Goal: Transaction & Acquisition: Purchase product/service

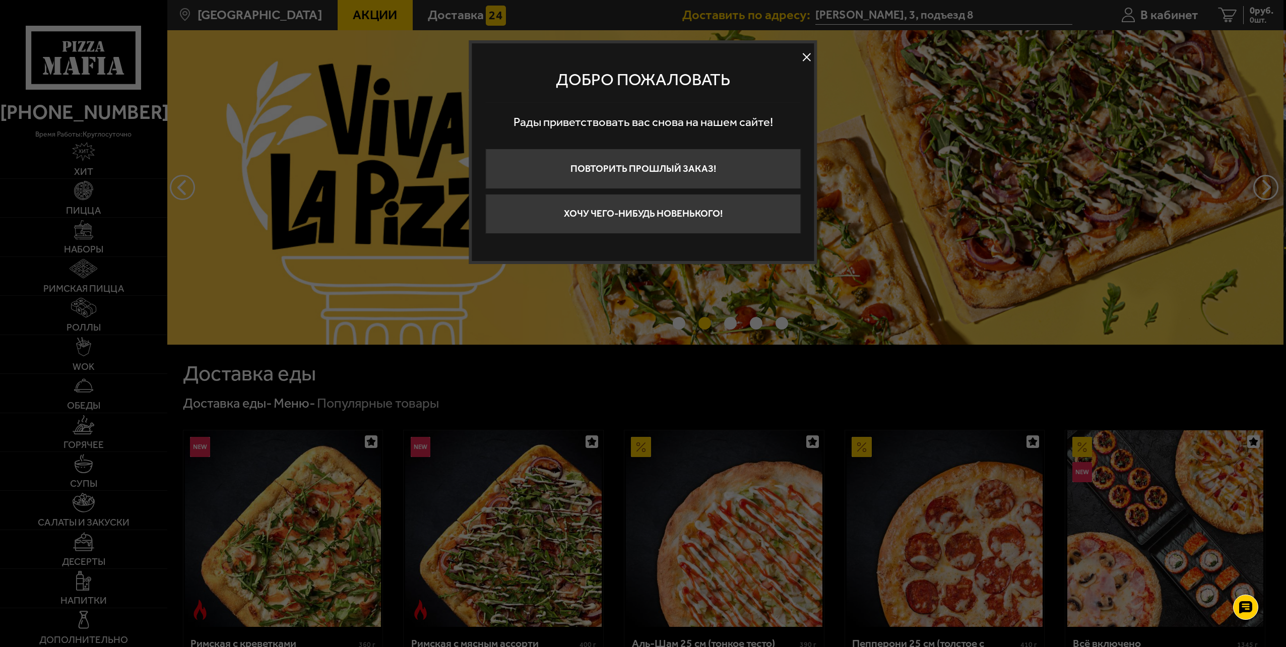
click at [805, 58] on button at bounding box center [806, 57] width 15 height 15
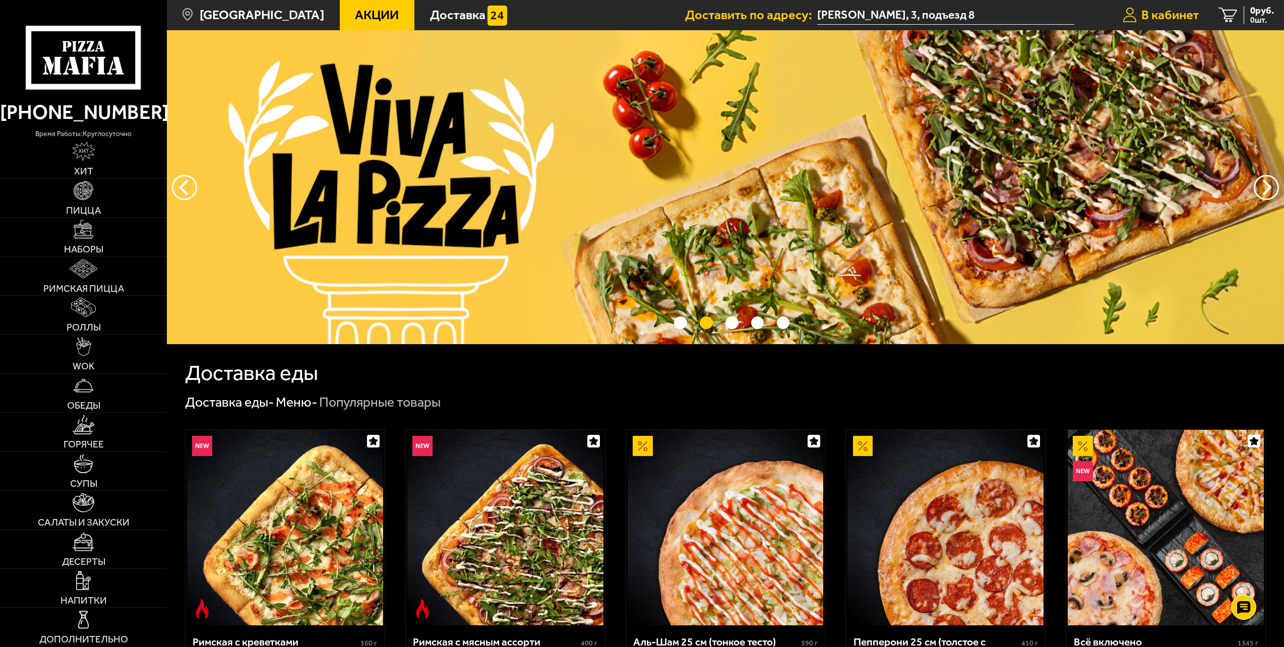
click at [1173, 14] on span "В кабинет" at bounding box center [1169, 15] width 57 height 13
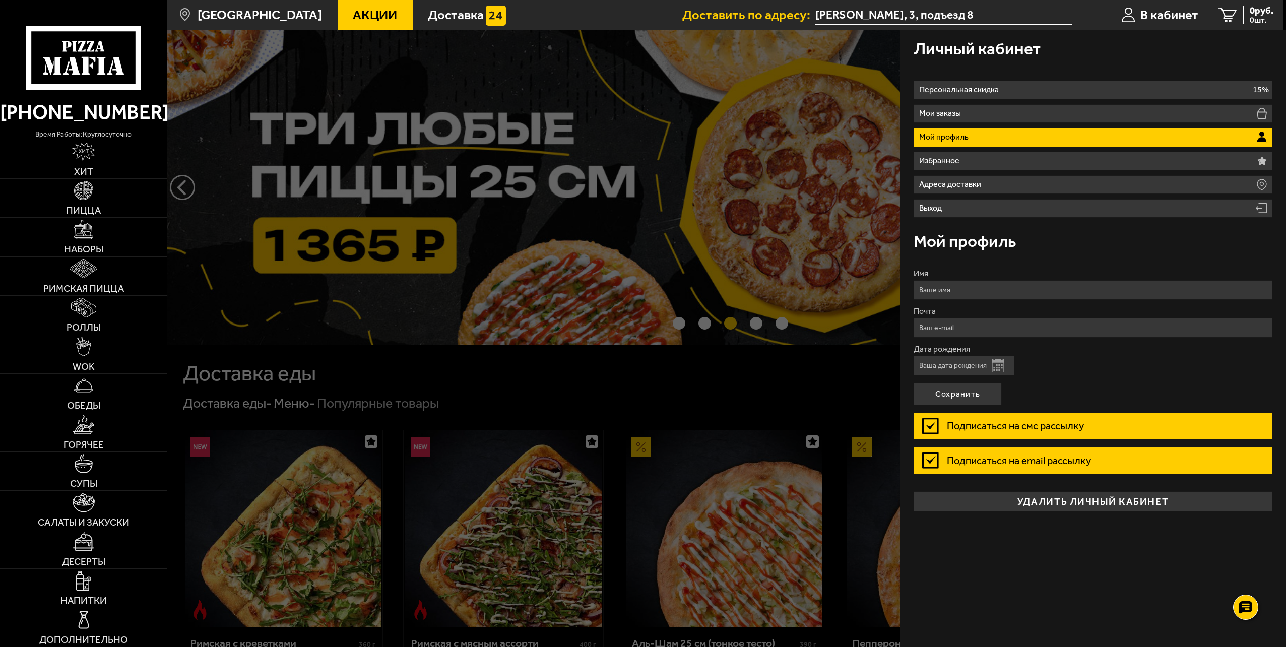
click at [799, 97] on div at bounding box center [810, 353] width 1286 height 647
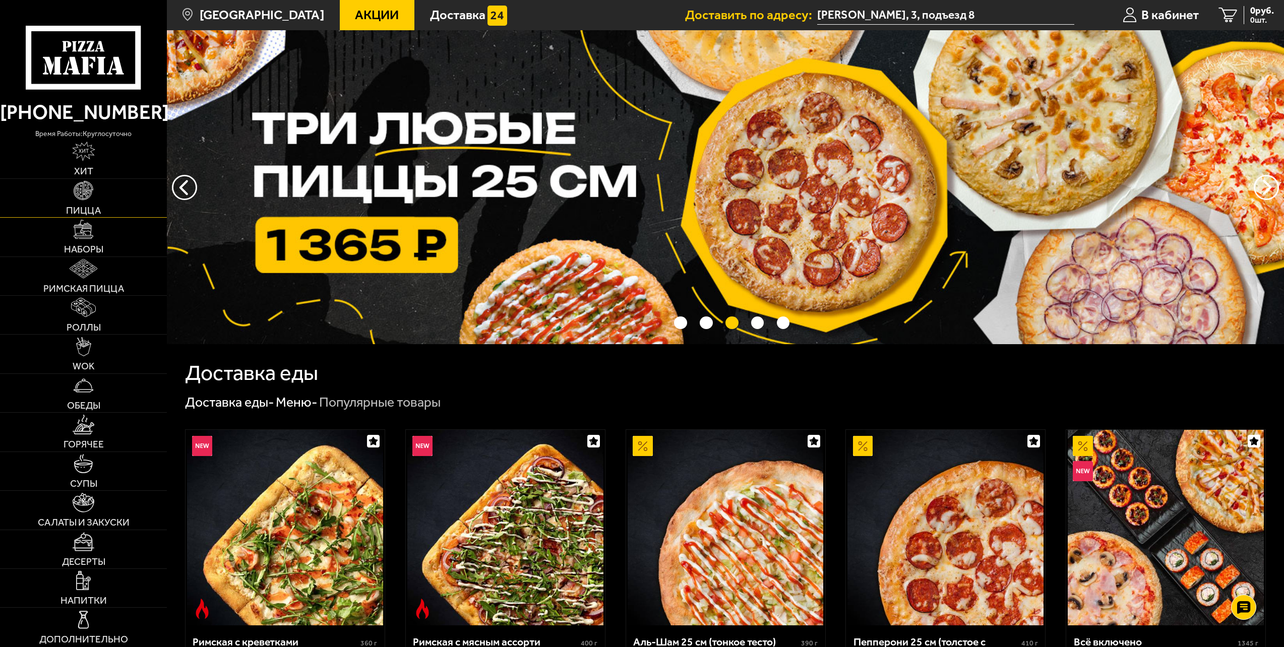
click at [124, 195] on link "Пицца" at bounding box center [83, 198] width 167 height 38
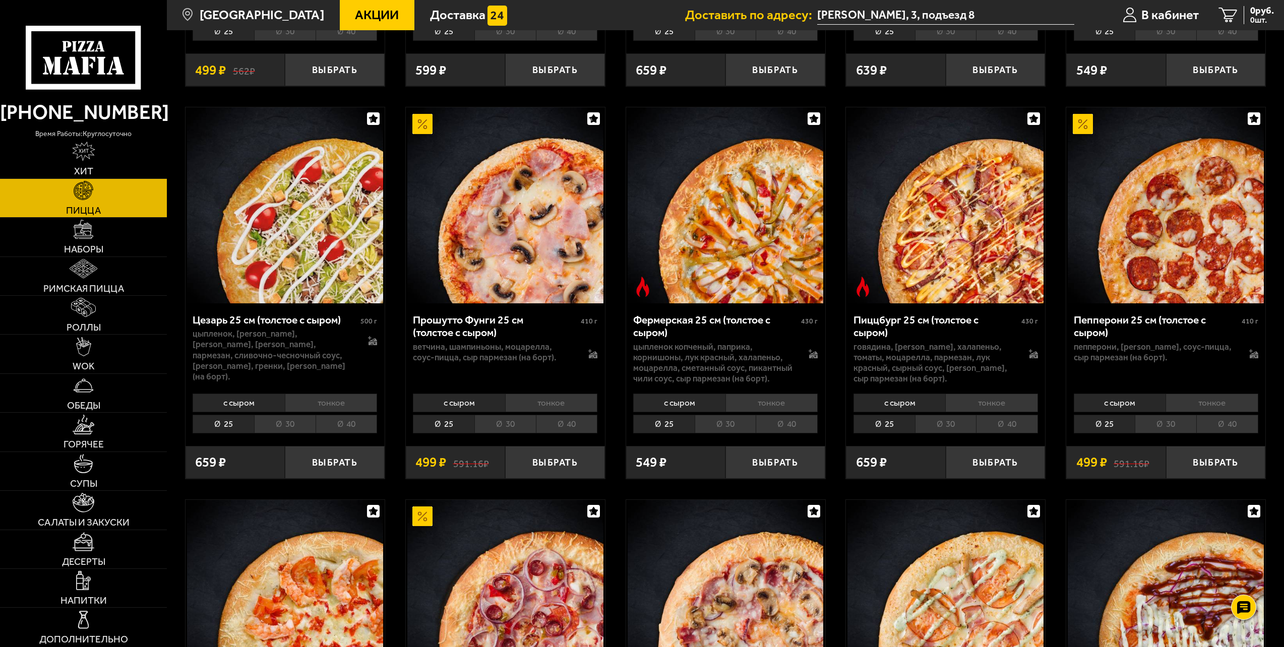
scroll to position [1310, 0]
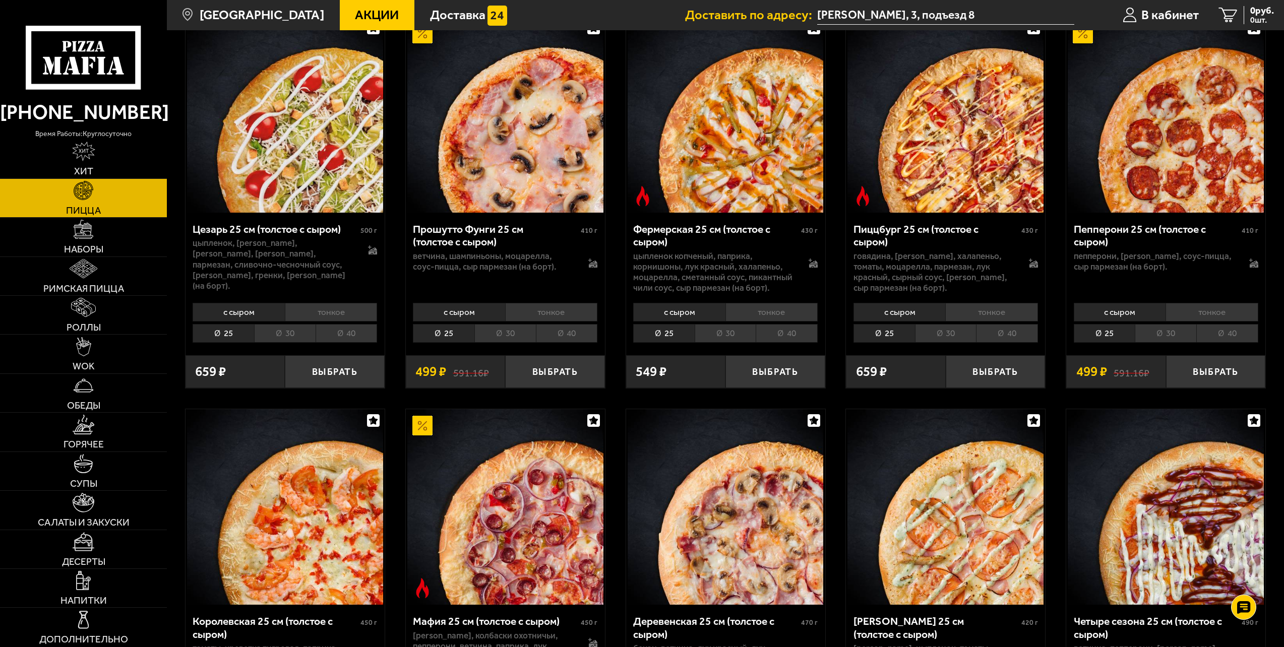
click at [1165, 326] on li "30" at bounding box center [1164, 333] width 61 height 19
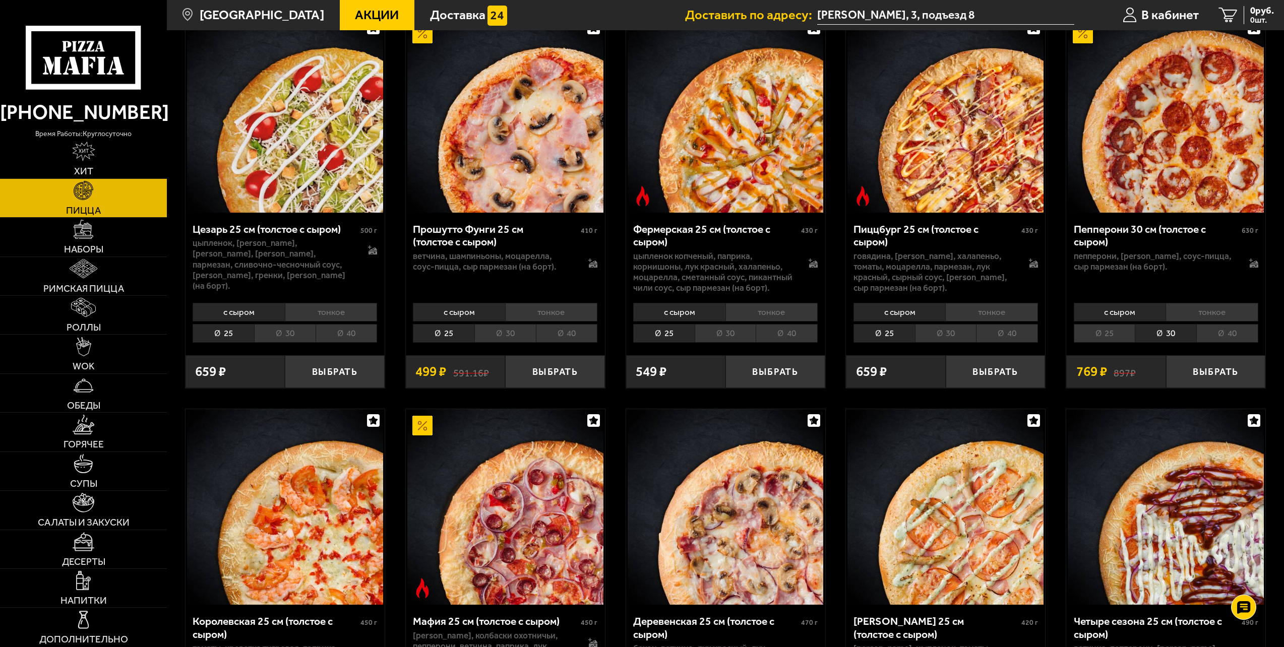
click at [1111, 330] on li "25" at bounding box center [1103, 333] width 61 height 19
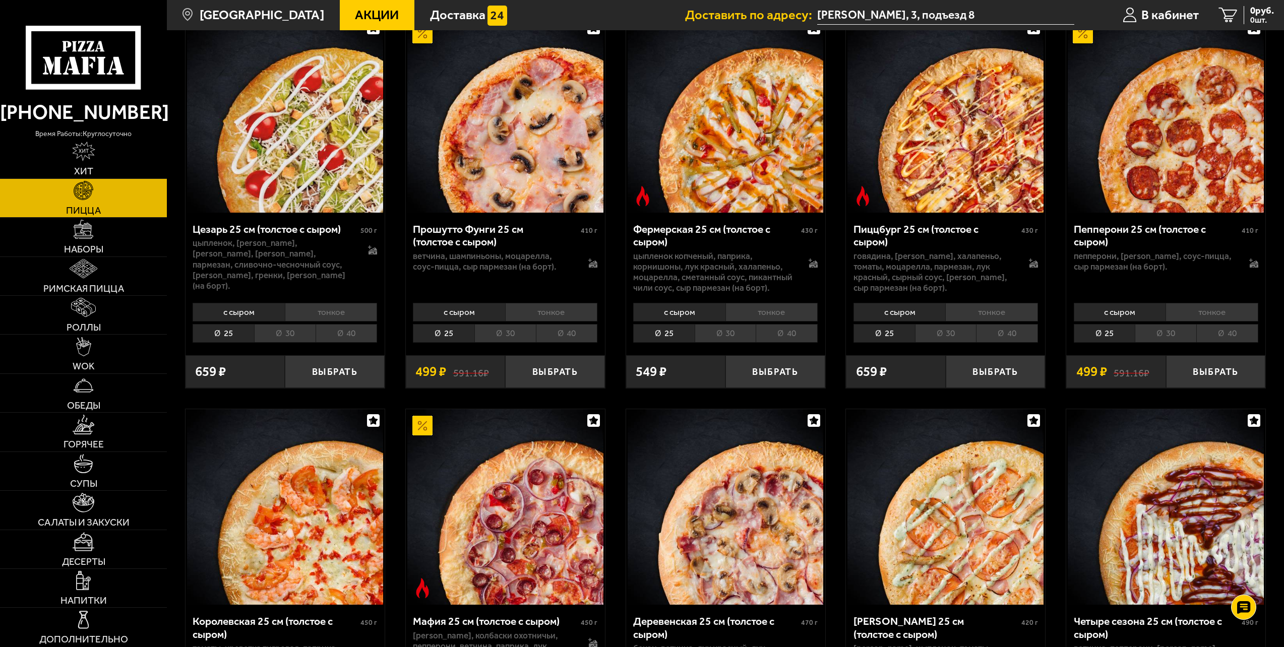
click at [1165, 325] on li "30" at bounding box center [1164, 333] width 61 height 19
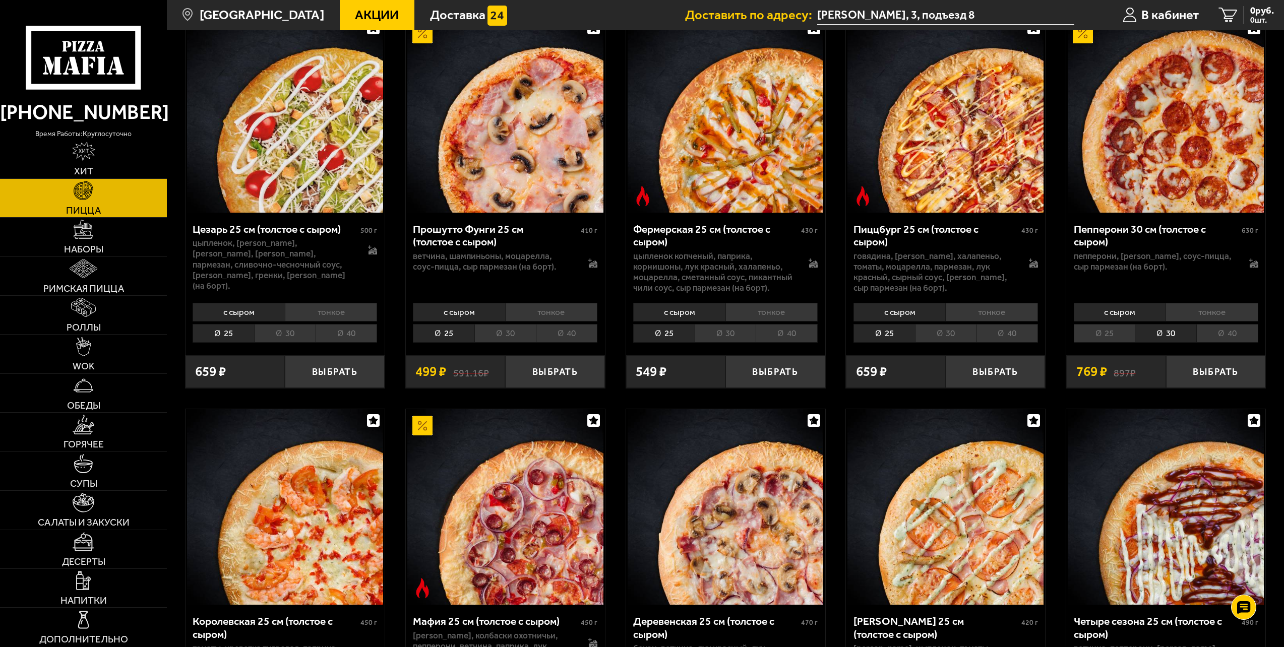
click at [1232, 327] on li "40" at bounding box center [1227, 333] width 62 height 19
click at [1167, 326] on li "30" at bounding box center [1164, 333] width 61 height 19
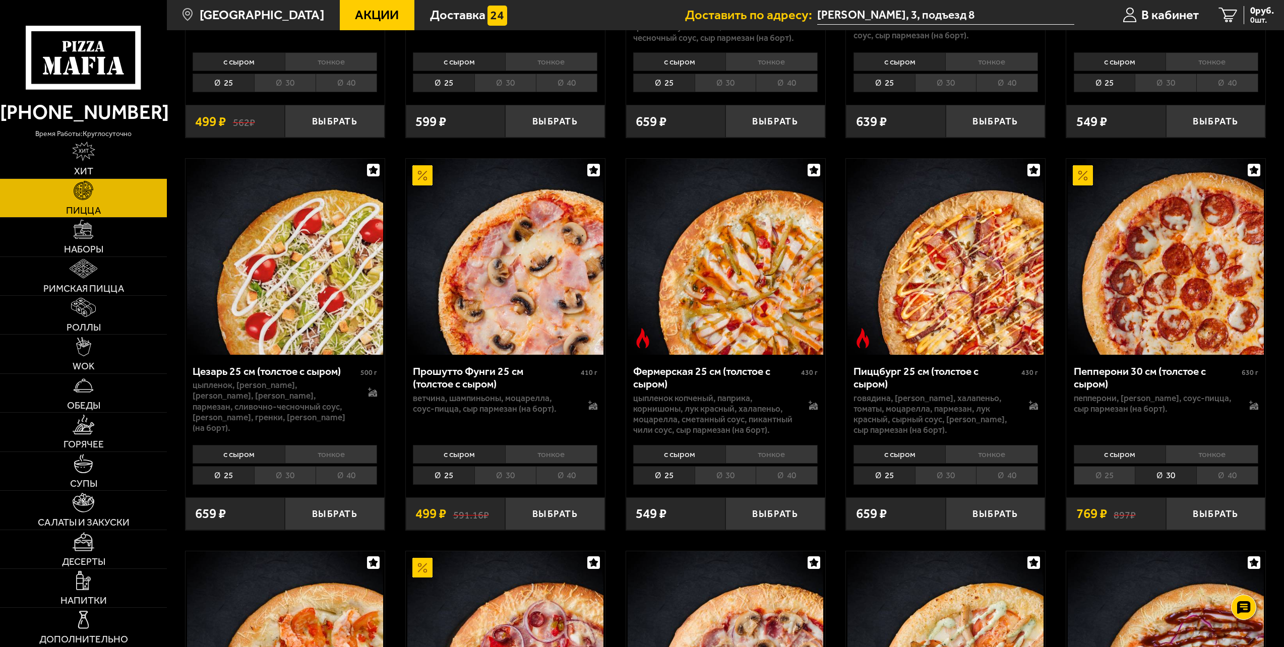
scroll to position [1159, 0]
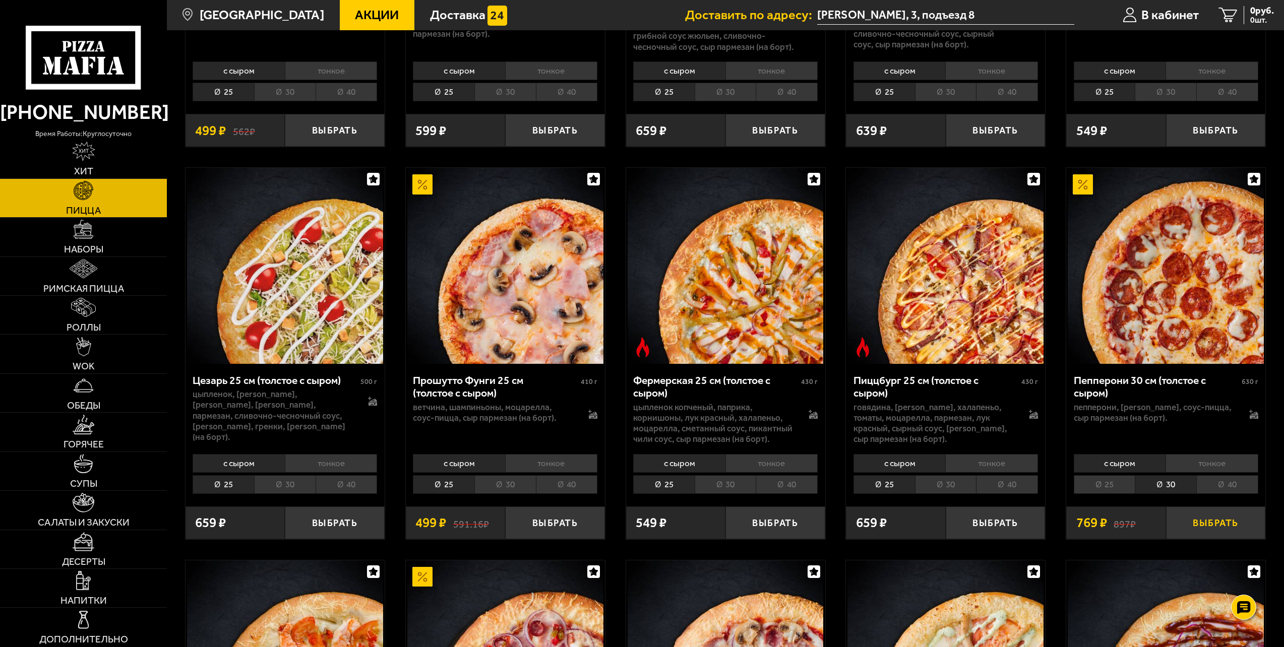
click at [1214, 515] on button "Выбрать" at bounding box center [1216, 522] width 100 height 33
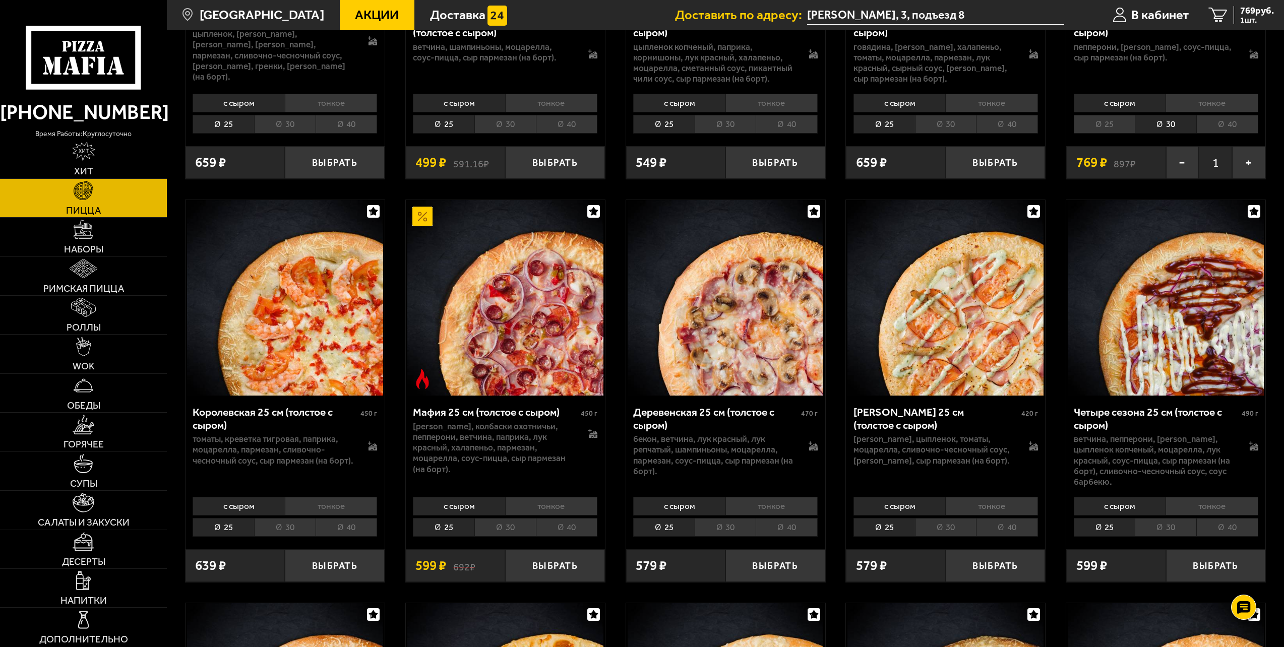
scroll to position [1562, 0]
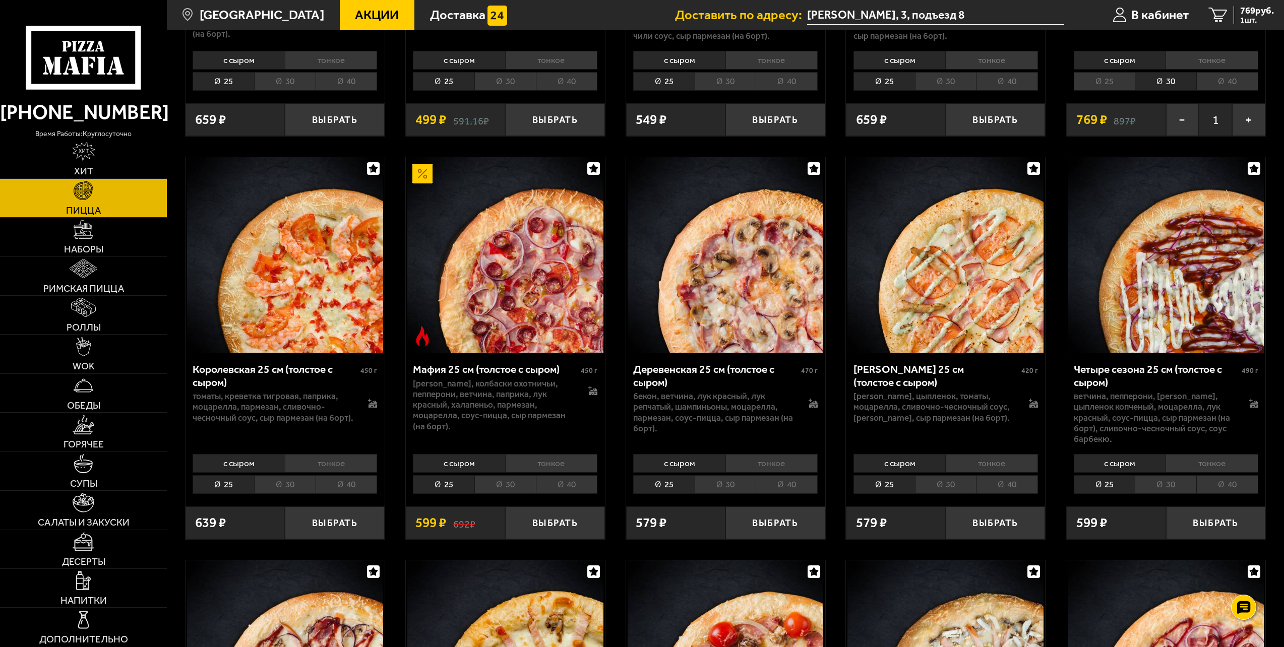
click at [517, 460] on li "тонкое" at bounding box center [551, 463] width 92 height 19
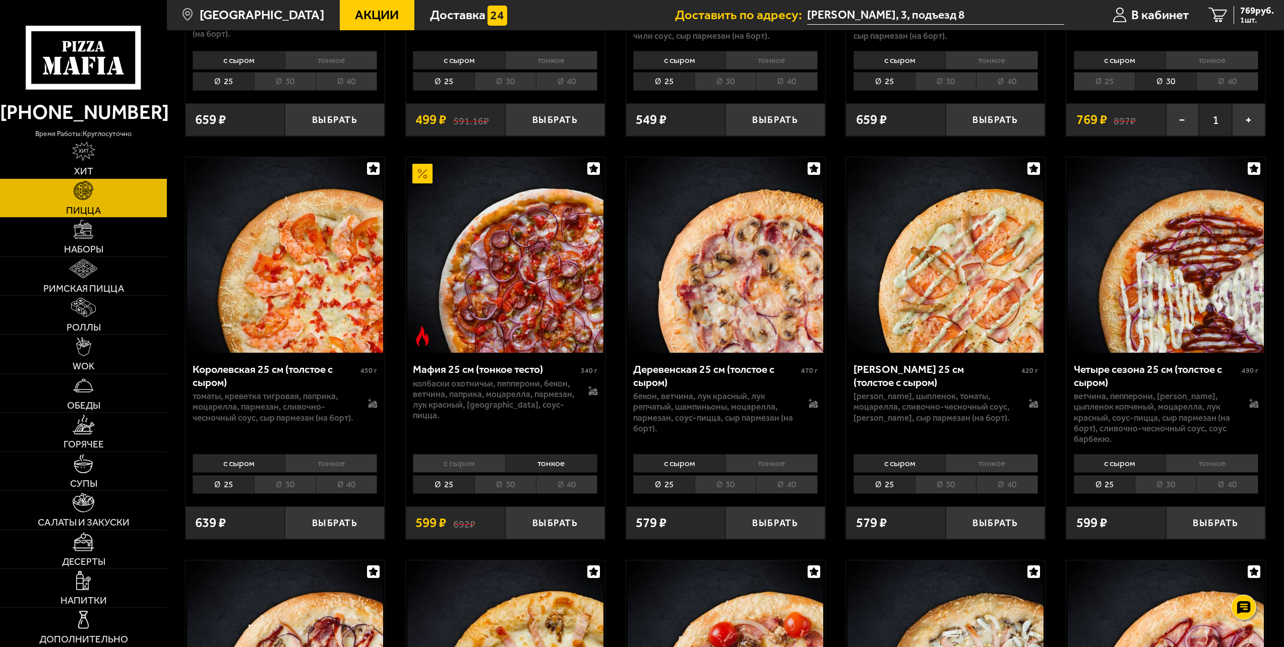
click at [512, 475] on li "30" at bounding box center [504, 484] width 61 height 19
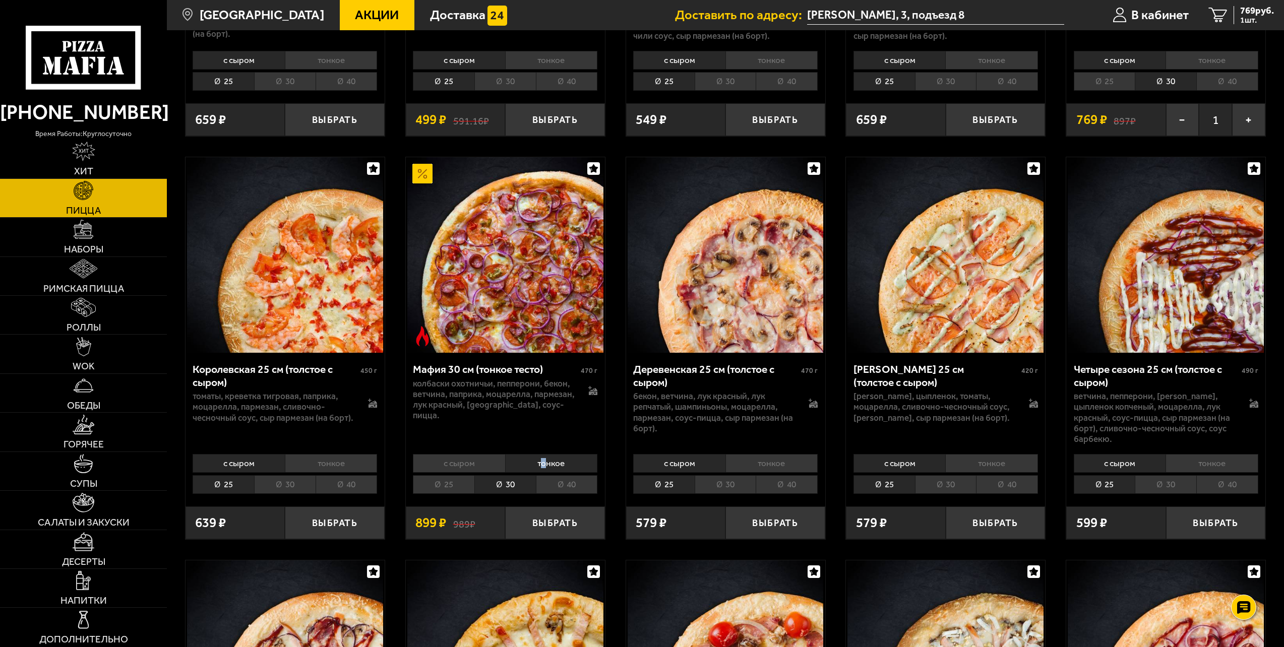
drag, startPoint x: 544, startPoint y: 462, endPoint x: 537, endPoint y: 461, distance: 7.1
click at [538, 462] on li "тонкое" at bounding box center [551, 463] width 92 height 19
drag, startPoint x: 537, startPoint y: 461, endPoint x: 490, endPoint y: 452, distance: 48.2
click at [490, 454] on li "с сыром" at bounding box center [459, 463] width 92 height 19
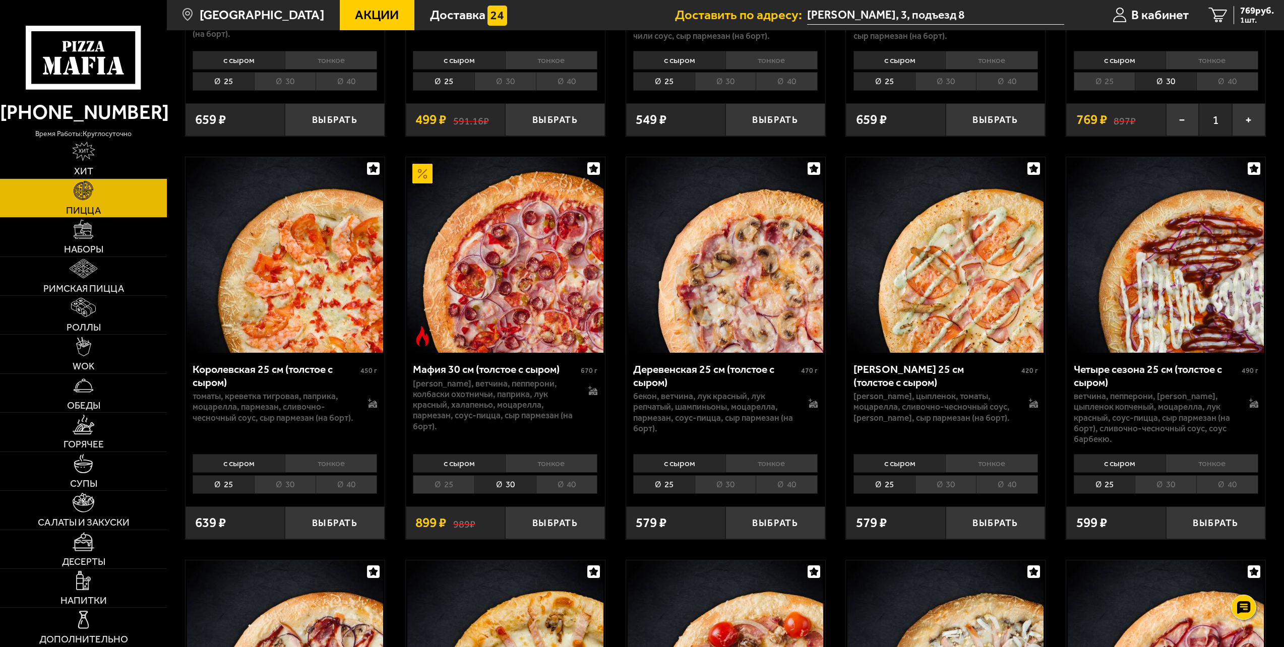
click at [521, 478] on li "30" at bounding box center [504, 484] width 61 height 19
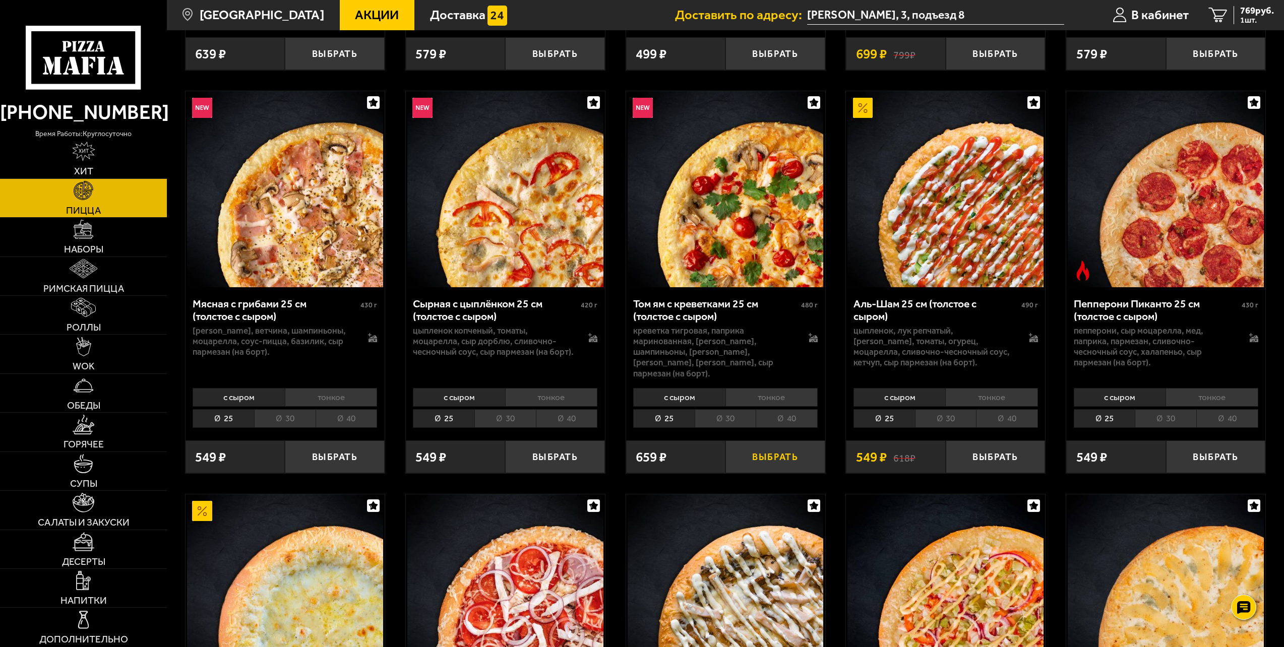
scroll to position [252, 0]
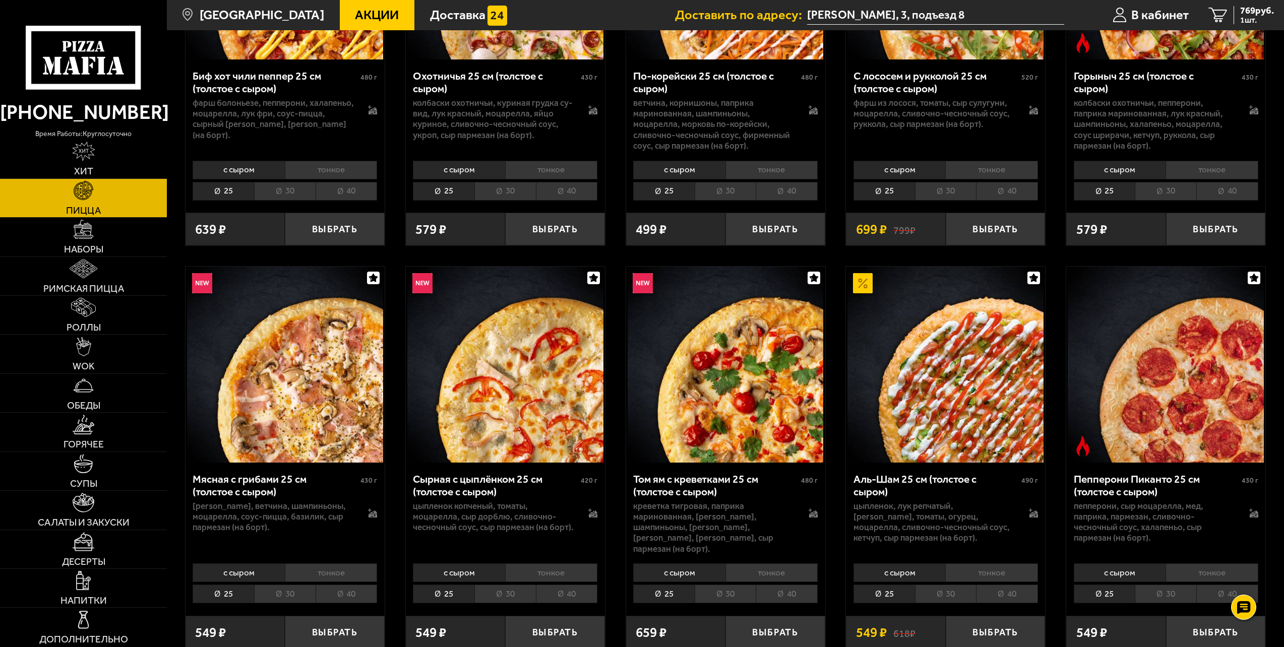
click at [960, 396] on img at bounding box center [945, 365] width 196 height 196
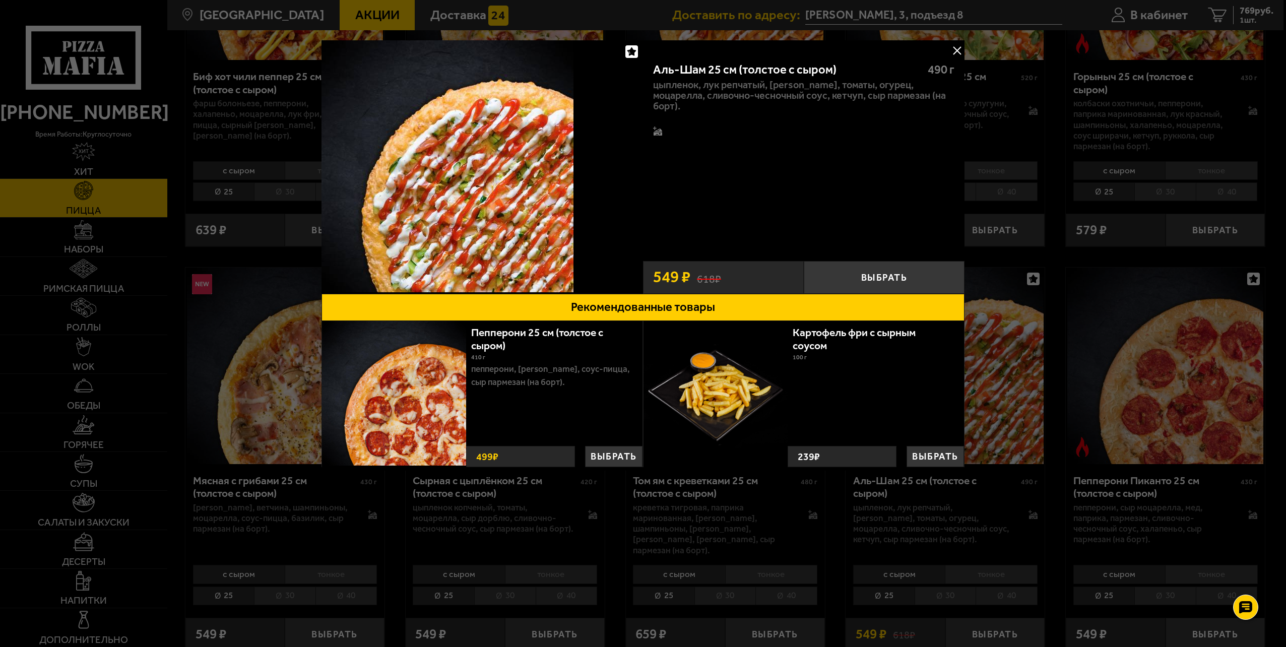
click at [957, 50] on button at bounding box center [956, 50] width 15 height 15
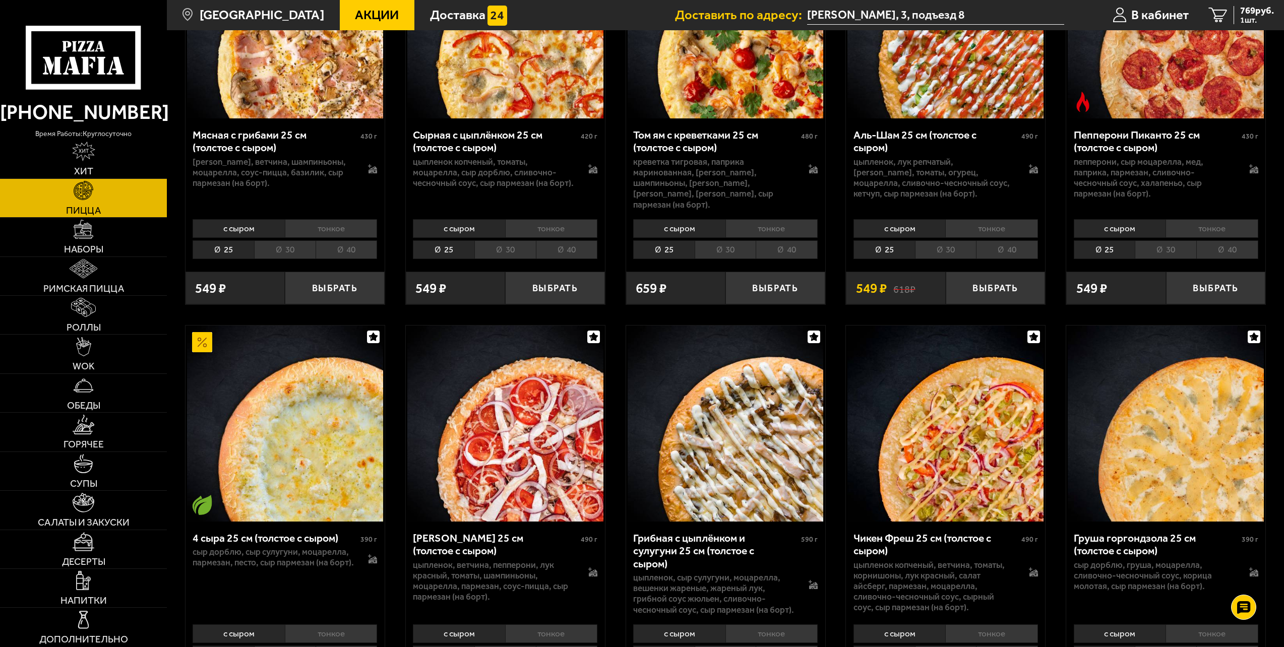
scroll to position [655, 0]
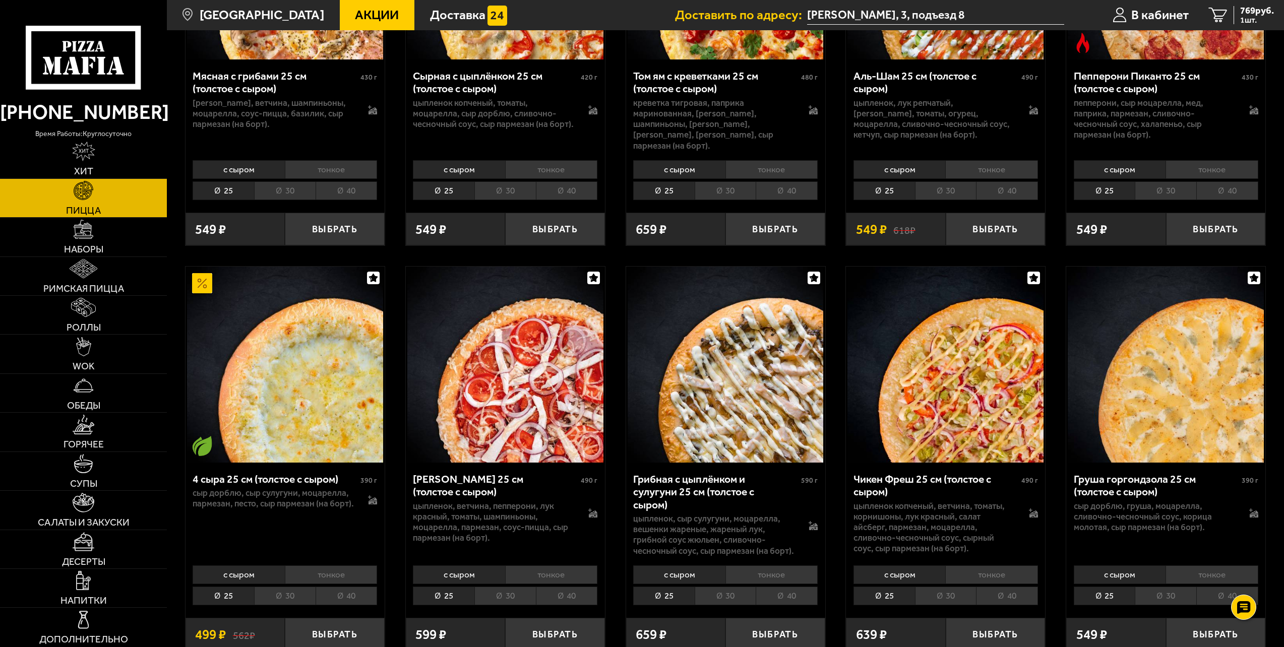
click at [709, 381] on img at bounding box center [725, 365] width 196 height 196
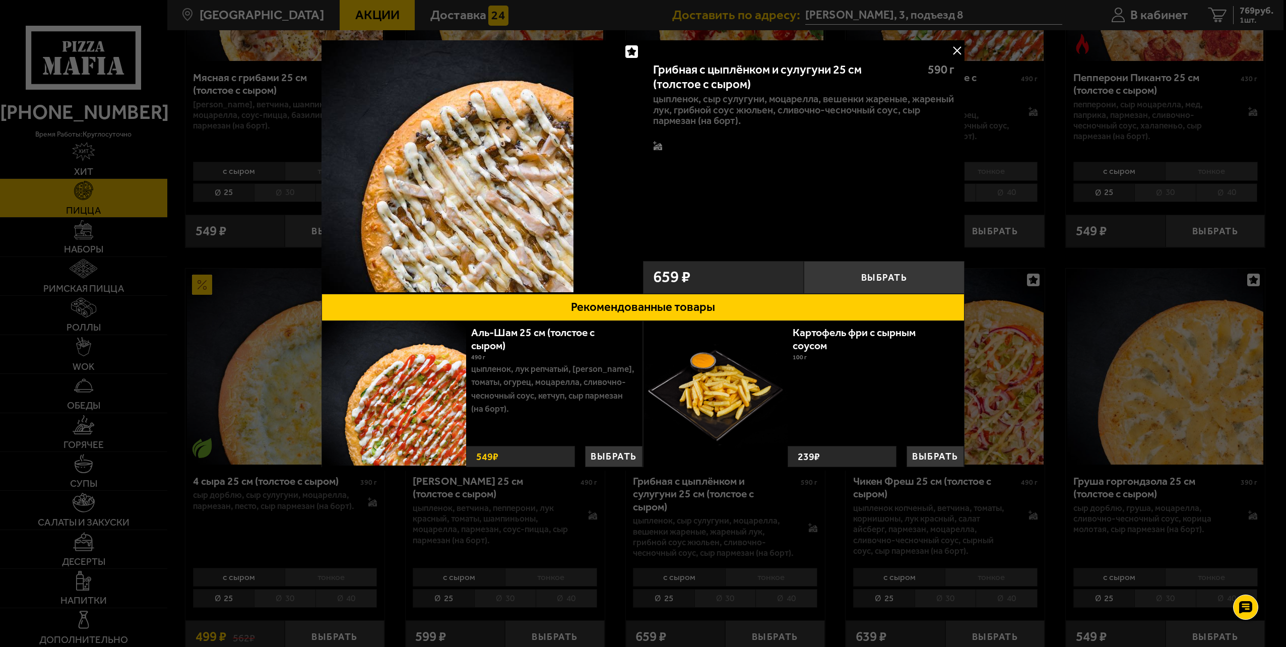
click at [956, 51] on button at bounding box center [956, 50] width 15 height 15
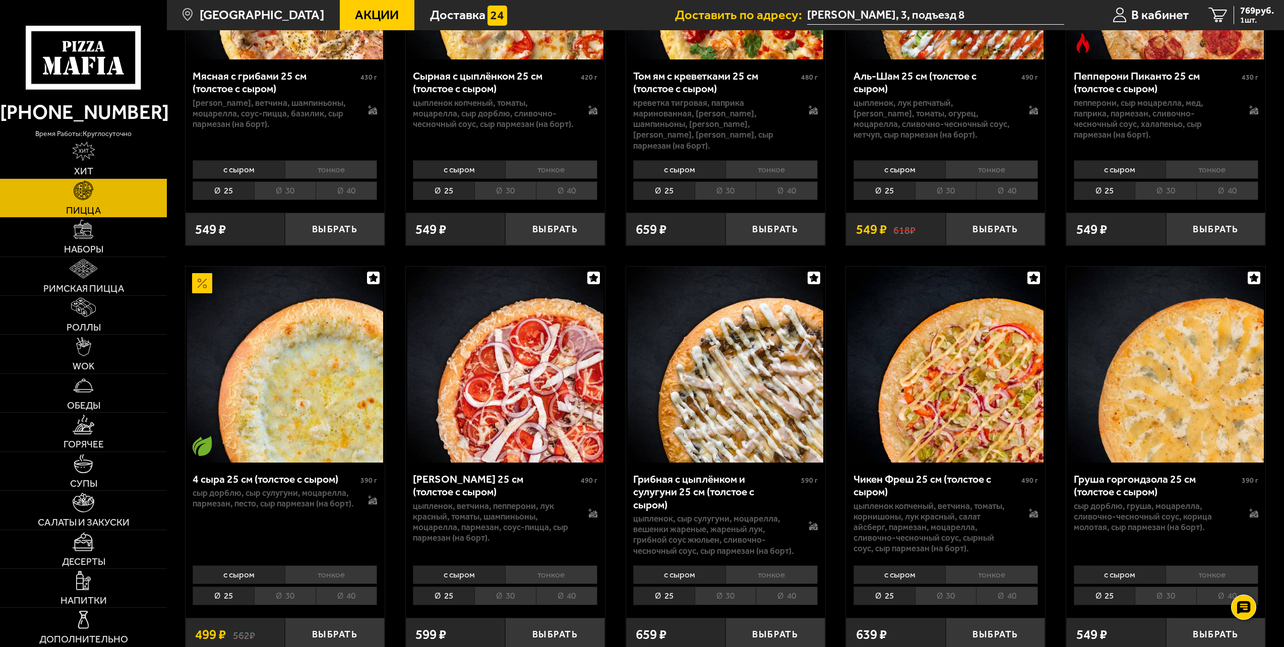
click at [775, 338] on img at bounding box center [725, 365] width 196 height 196
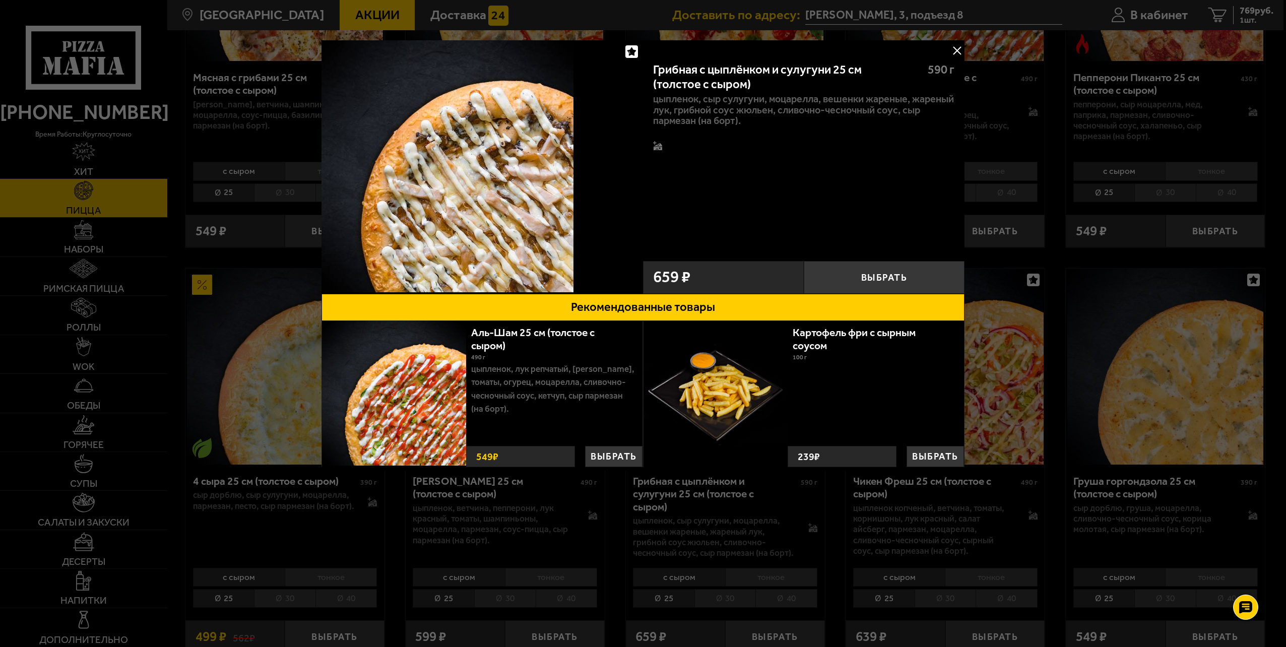
drag, startPoint x: 959, startPoint y: 49, endPoint x: 920, endPoint y: 81, distance: 50.2
click at [959, 49] on button at bounding box center [956, 50] width 15 height 15
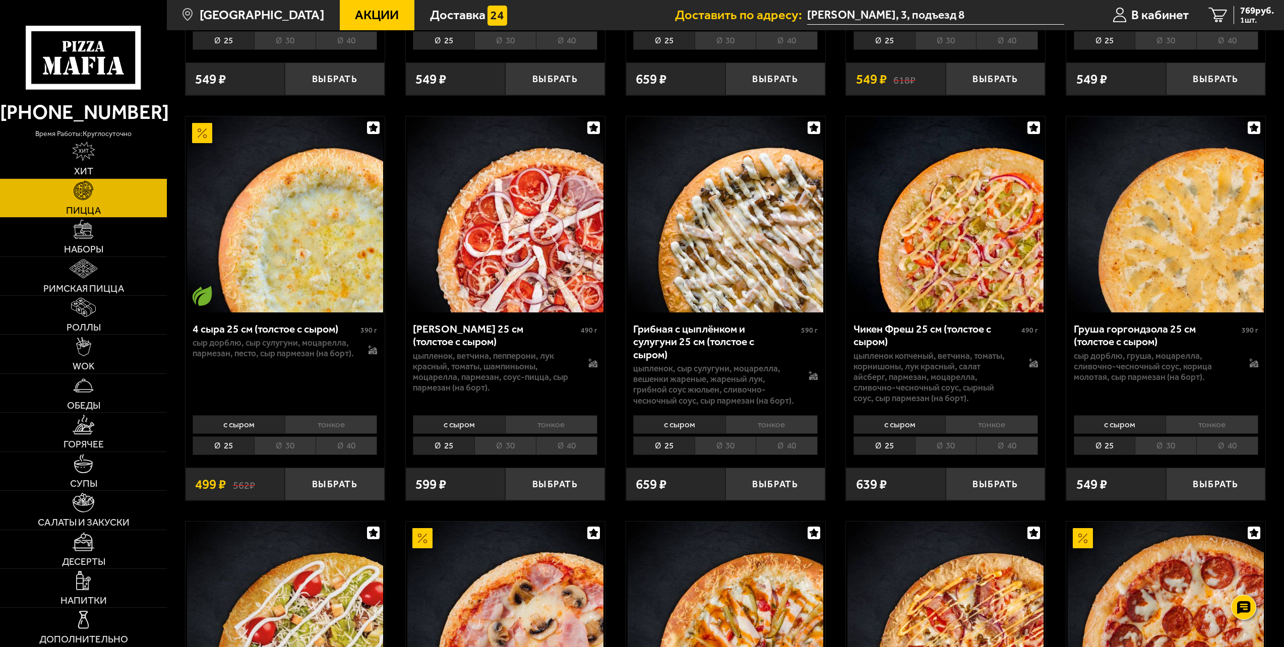
scroll to position [806, 0]
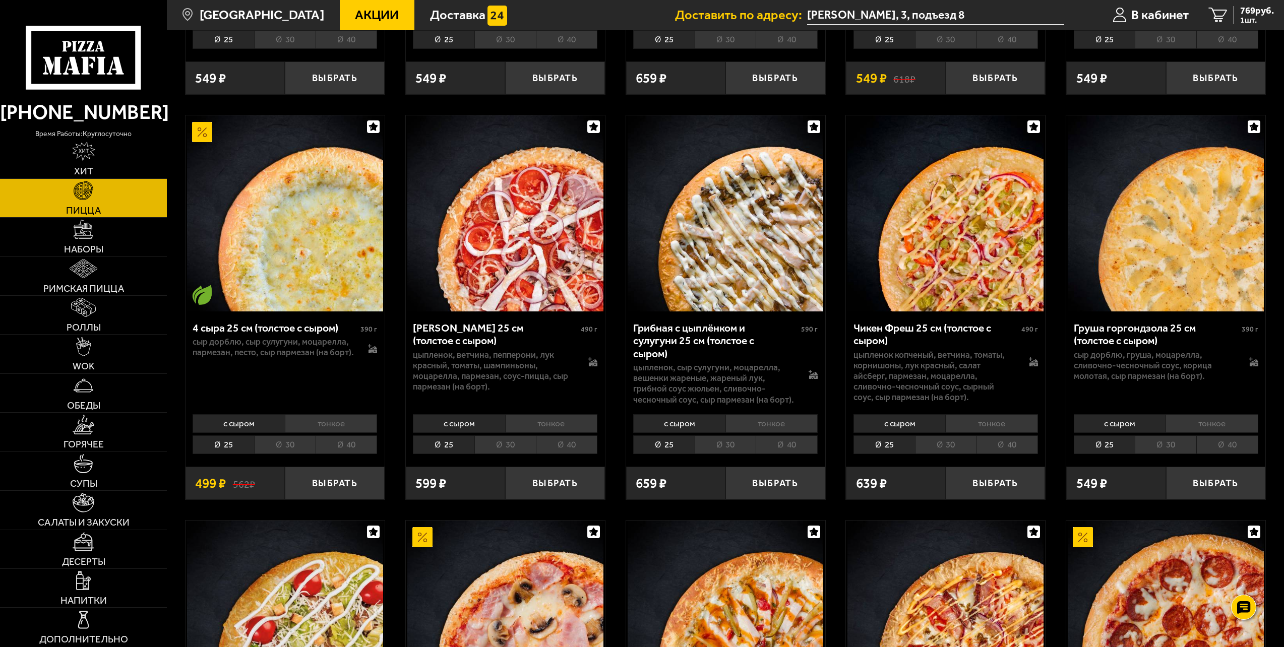
click at [738, 435] on li "30" at bounding box center [724, 444] width 61 height 19
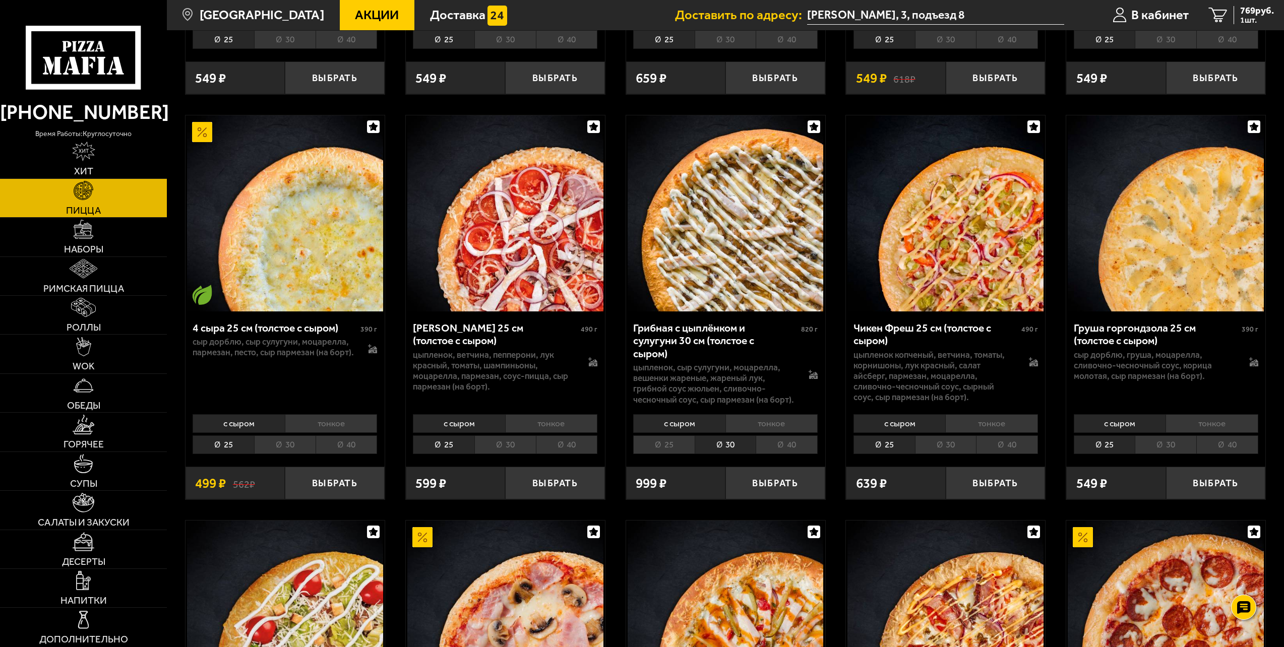
click at [770, 419] on li "тонкое" at bounding box center [771, 423] width 92 height 19
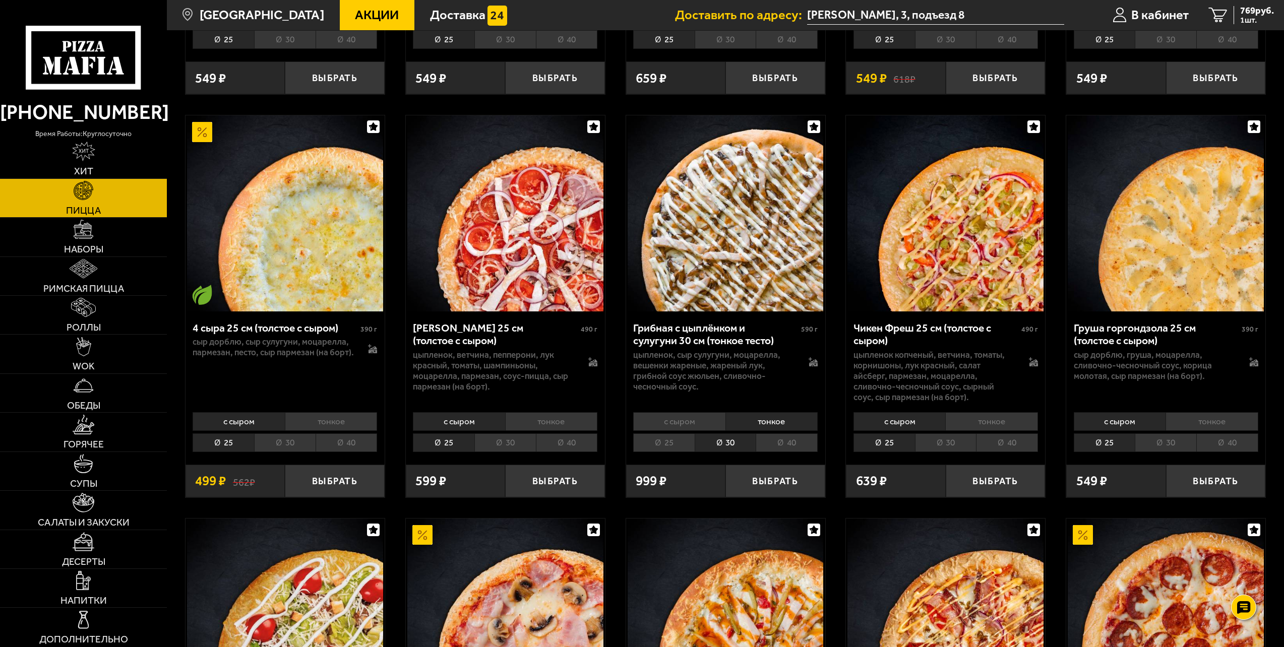
click at [695, 412] on li "с сыром" at bounding box center [679, 421] width 92 height 19
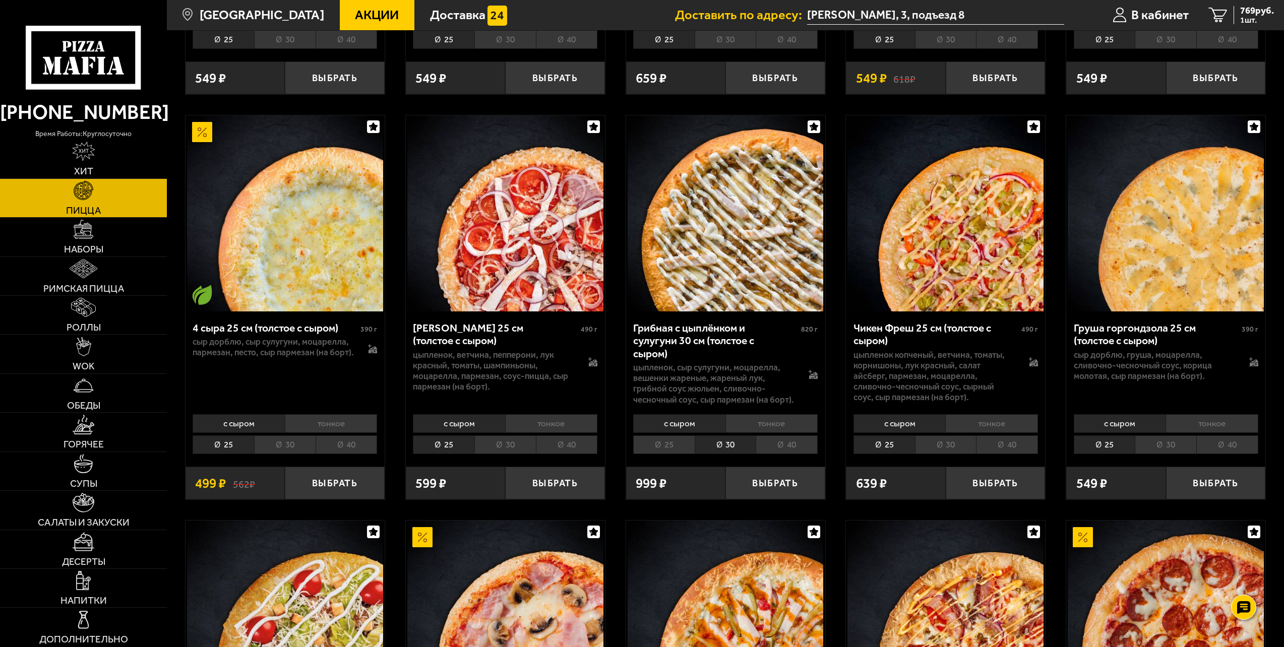
click at [746, 441] on li "30" at bounding box center [724, 444] width 61 height 19
click at [803, 435] on li "40" at bounding box center [786, 444] width 62 height 19
click at [733, 435] on li "30" at bounding box center [724, 444] width 61 height 19
click at [801, 437] on li "40" at bounding box center [786, 444] width 62 height 19
click at [724, 443] on li "30" at bounding box center [724, 444] width 61 height 19
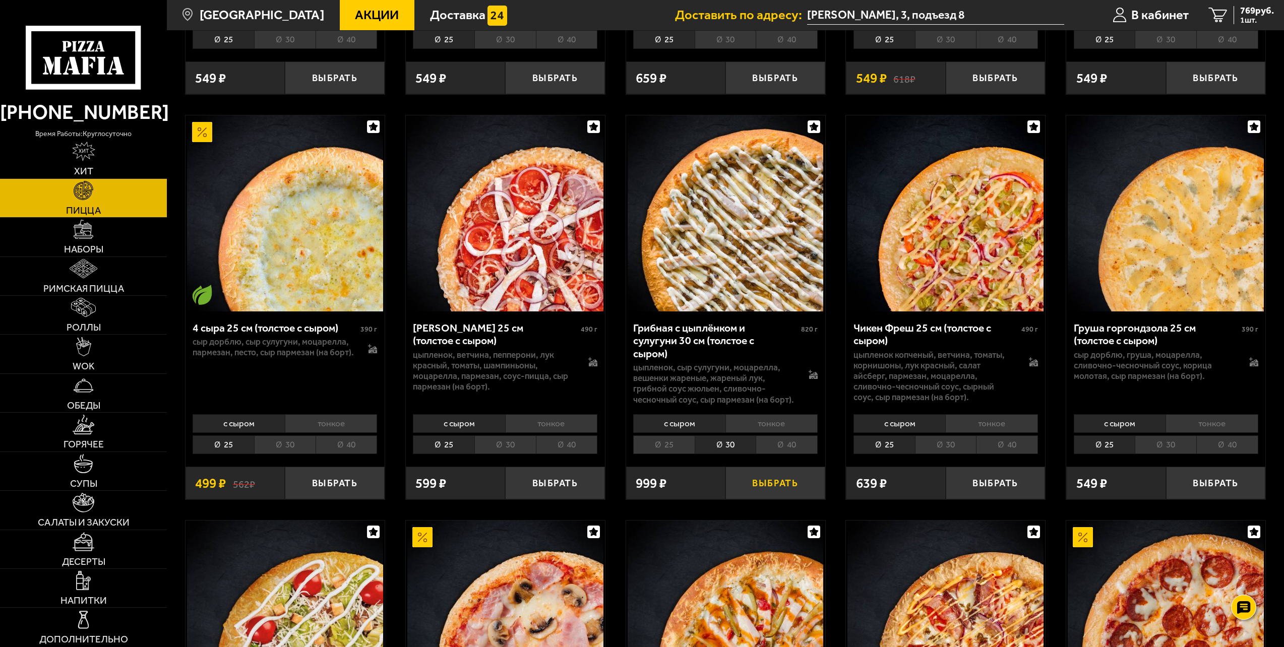
click at [797, 476] on button "Выбрать" at bounding box center [775, 483] width 100 height 33
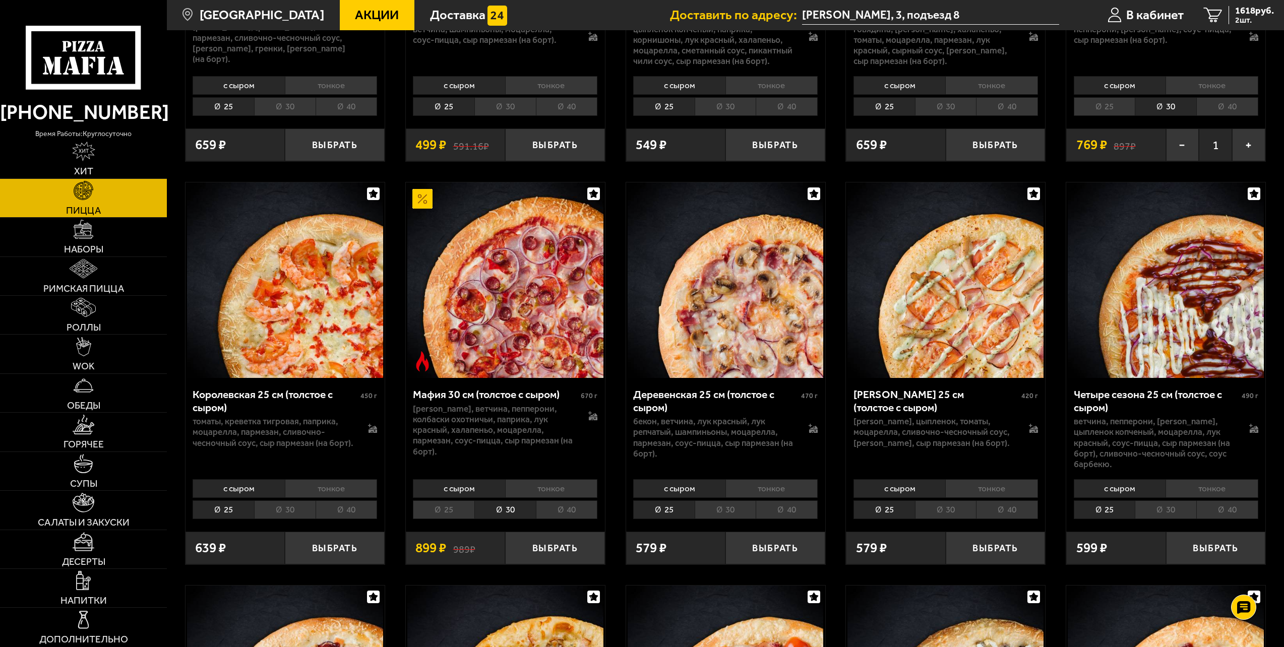
scroll to position [1613, 0]
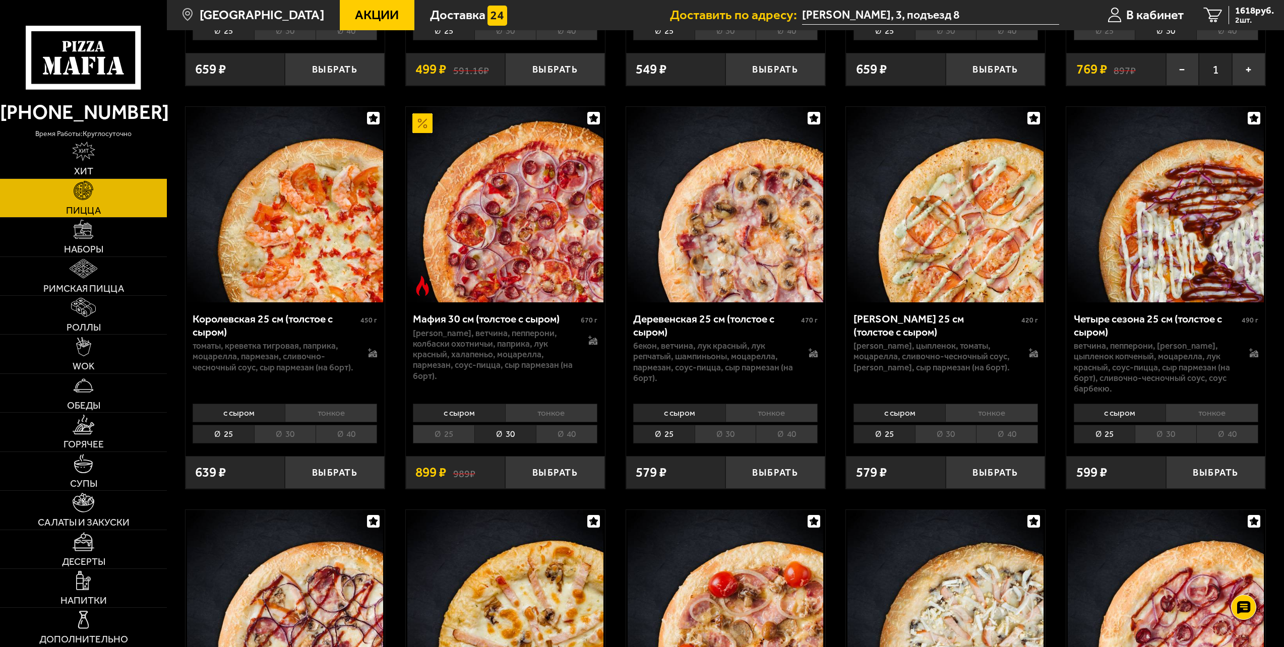
click at [511, 425] on li "30" at bounding box center [504, 434] width 61 height 19
click at [507, 228] on img at bounding box center [505, 205] width 196 height 196
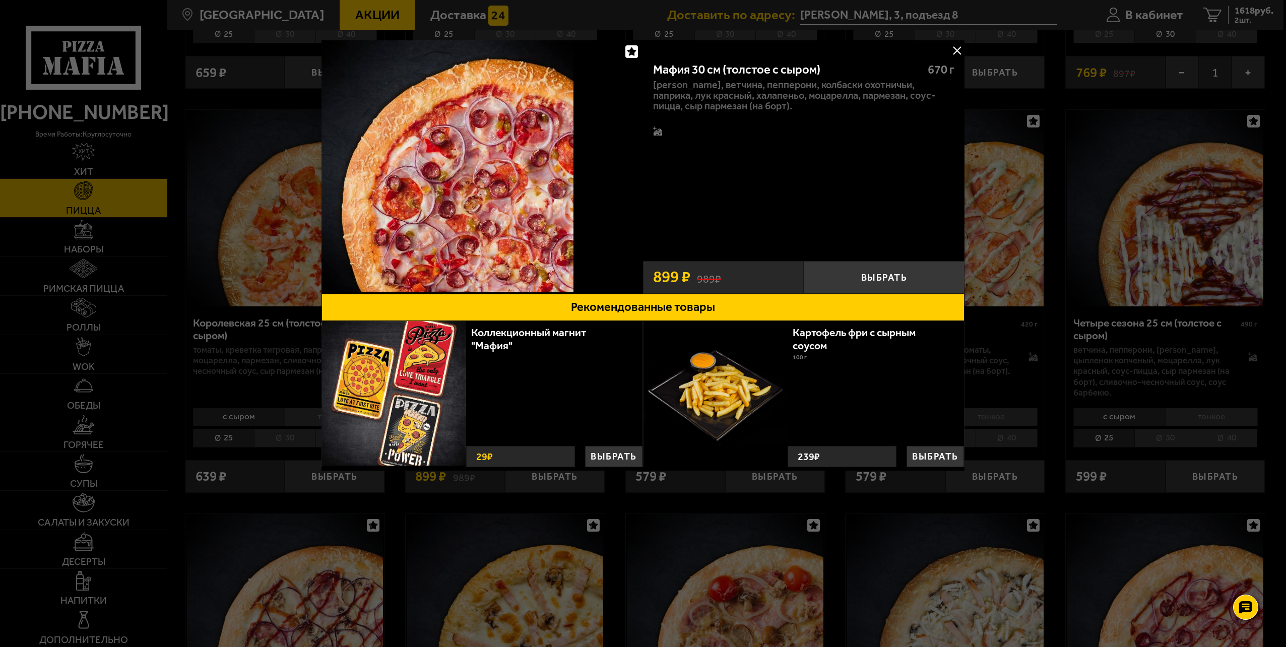
click at [959, 48] on button at bounding box center [956, 50] width 15 height 15
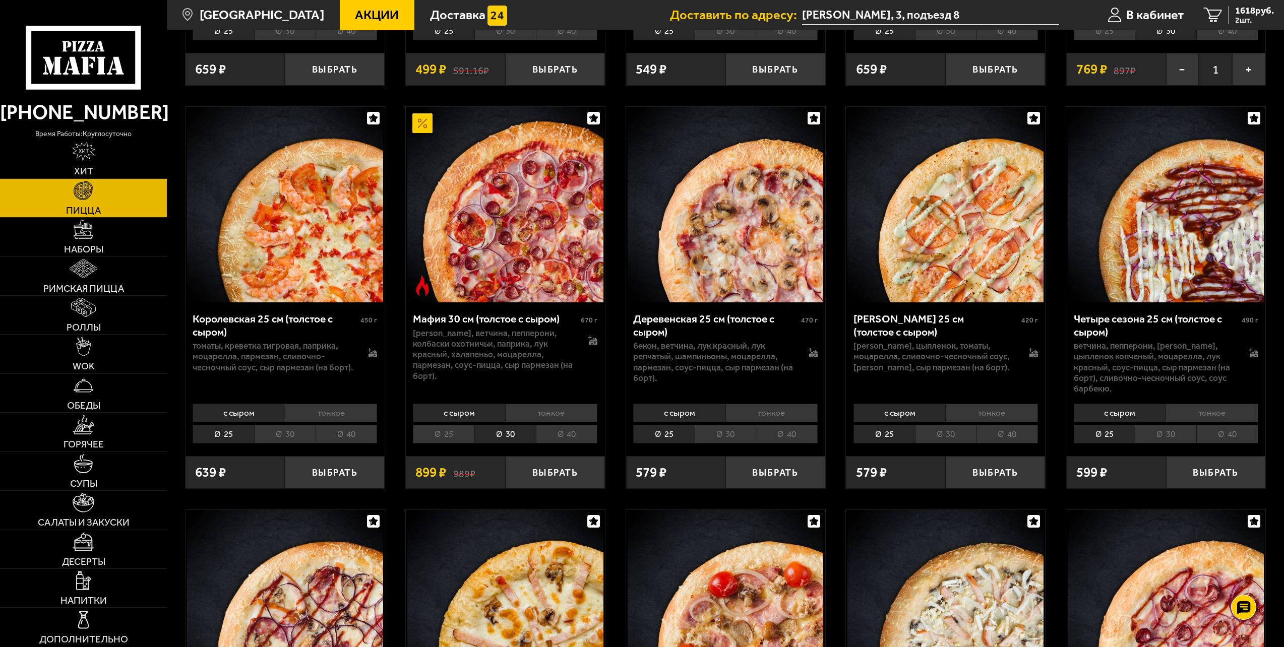
click at [499, 425] on li "30" at bounding box center [504, 434] width 61 height 19
click at [469, 408] on li "с сыром" at bounding box center [459, 413] width 92 height 19
click at [565, 466] on button "Выбрать" at bounding box center [555, 472] width 100 height 33
click at [1253, 12] on span "2517 руб." at bounding box center [1254, 11] width 39 height 10
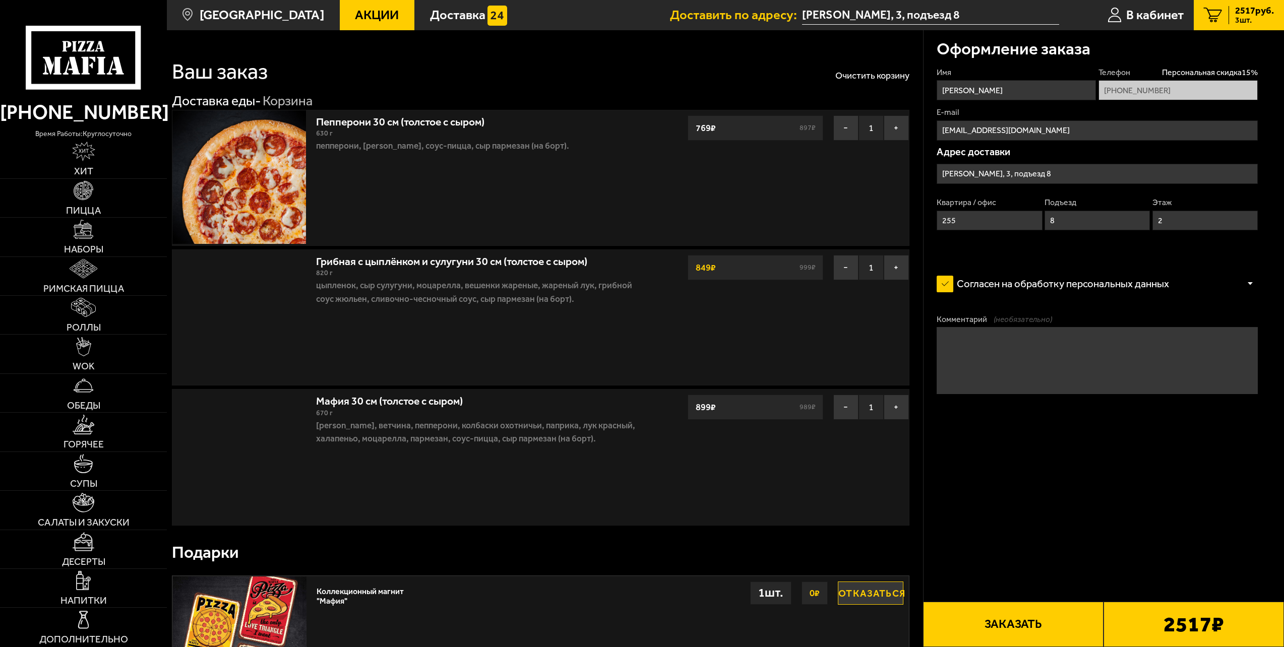
type input "[PERSON_NAME], 3"
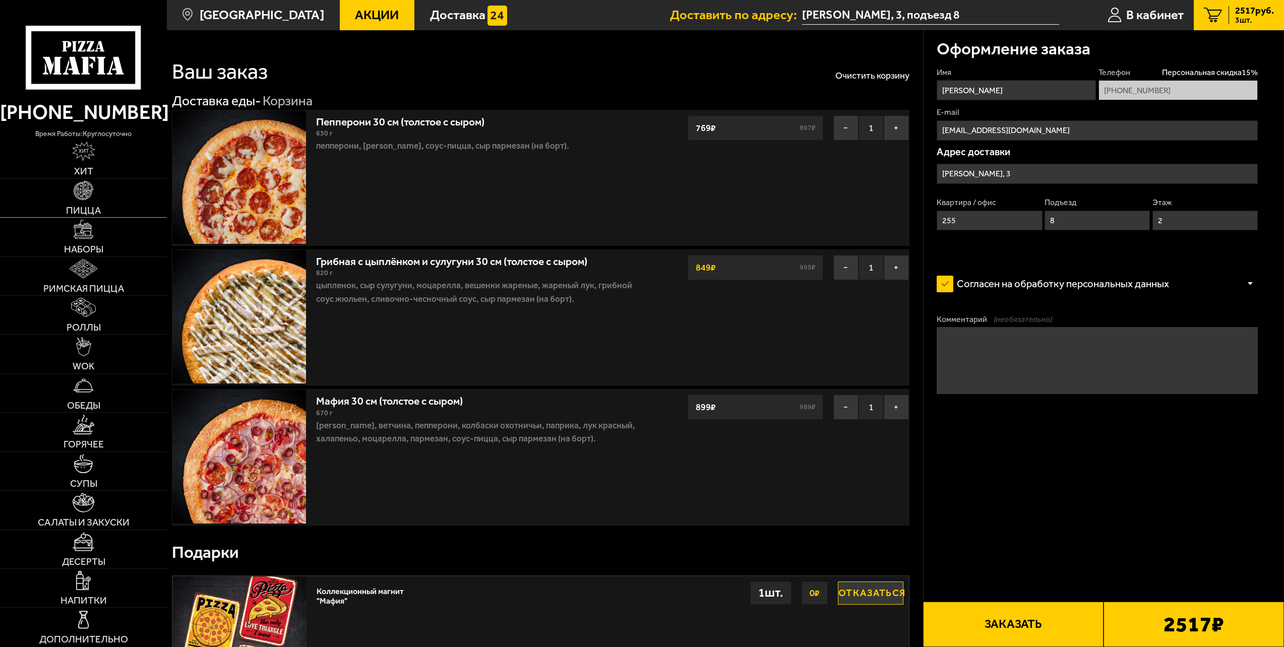
drag, startPoint x: 67, startPoint y: 199, endPoint x: 88, endPoint y: 199, distance: 21.2
click at [66, 199] on link "Пицца" at bounding box center [83, 198] width 167 height 38
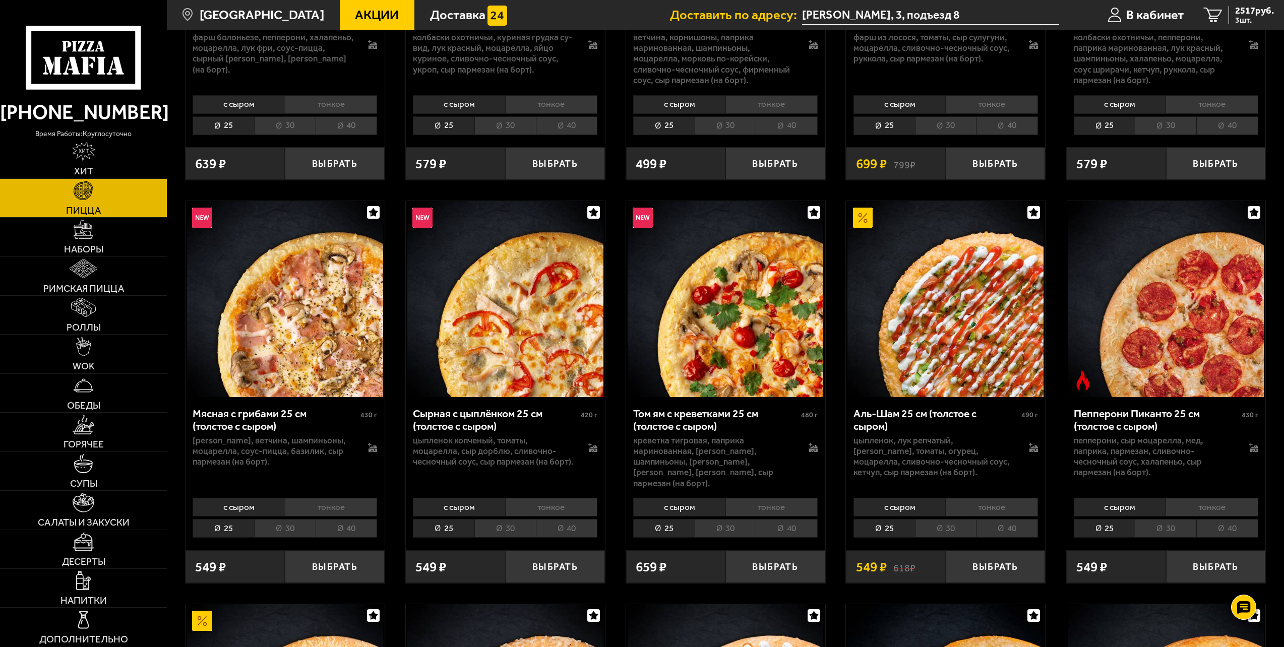
scroll to position [302, 0]
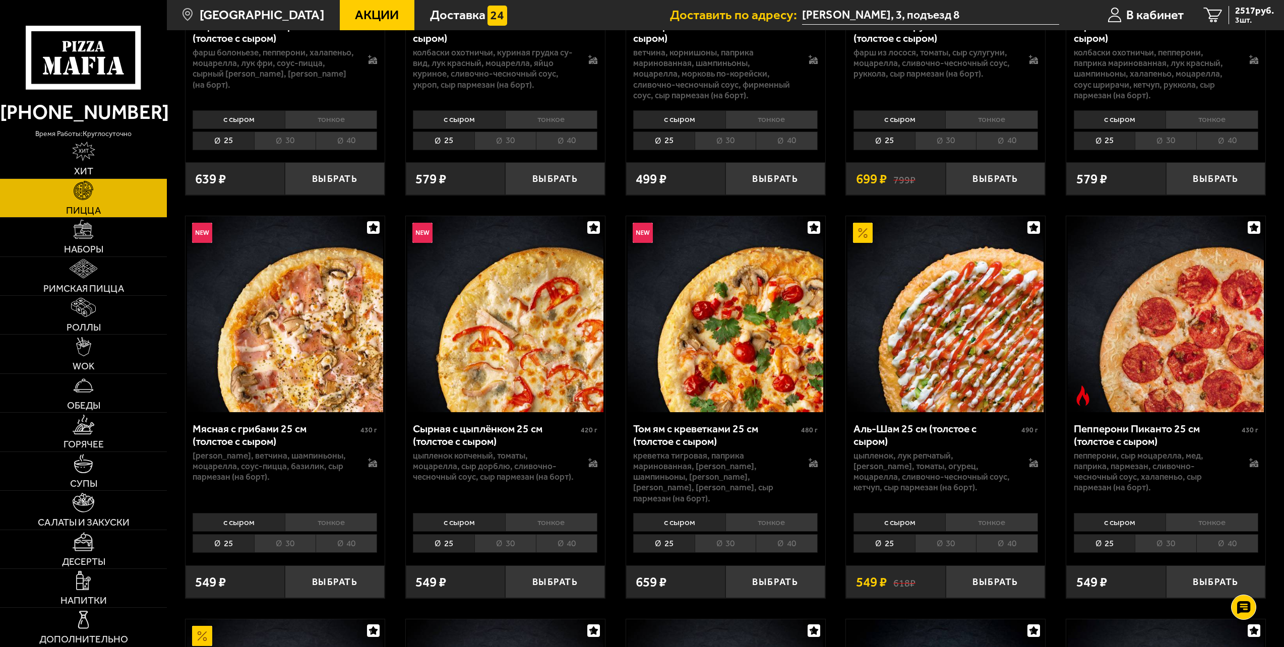
click at [1003, 335] on img at bounding box center [945, 314] width 196 height 196
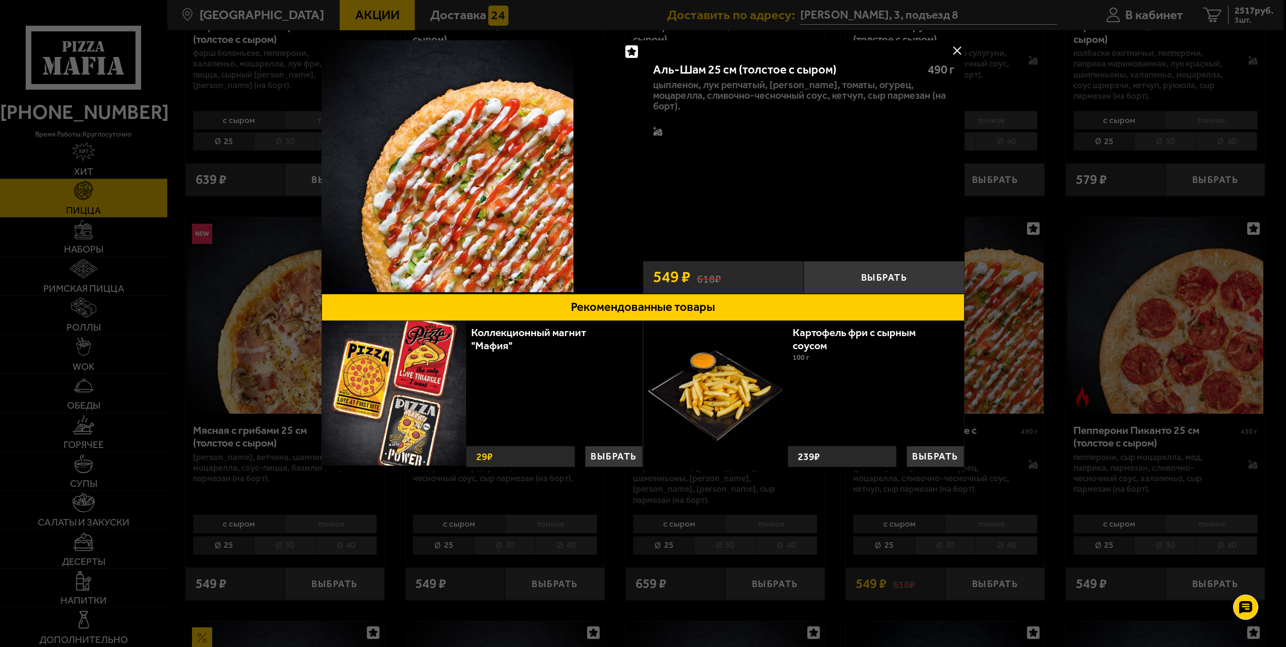
click at [963, 47] on button at bounding box center [956, 50] width 15 height 15
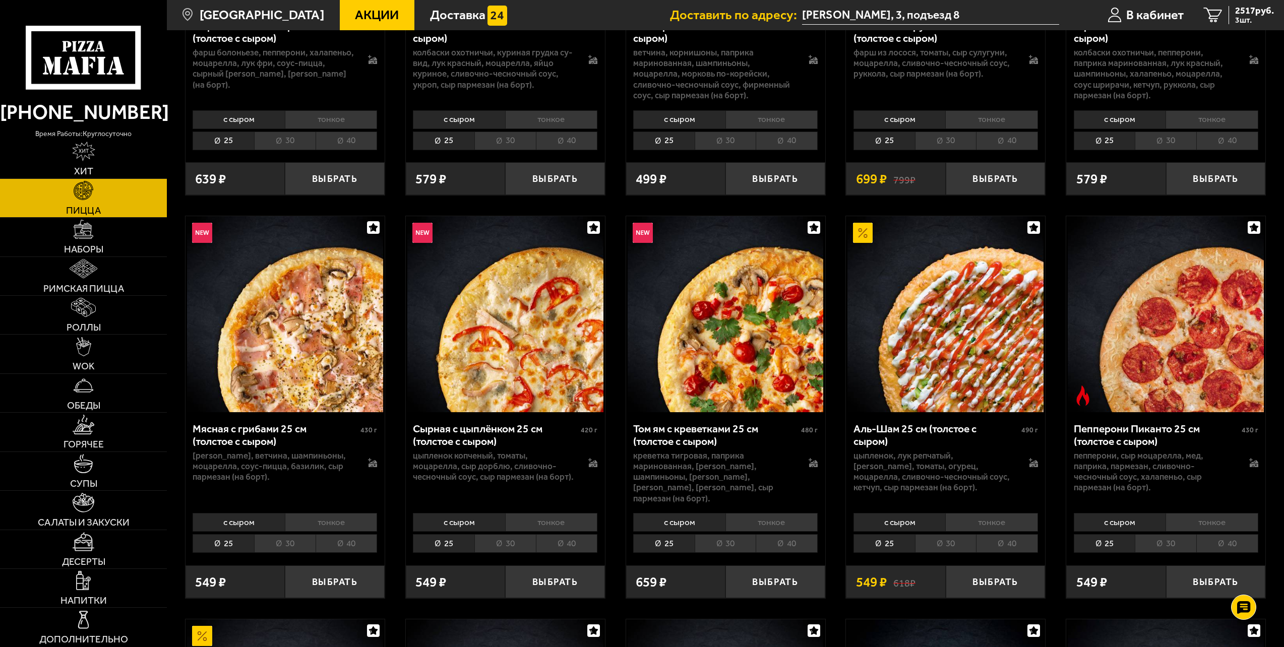
click at [965, 335] on img at bounding box center [945, 314] width 196 height 196
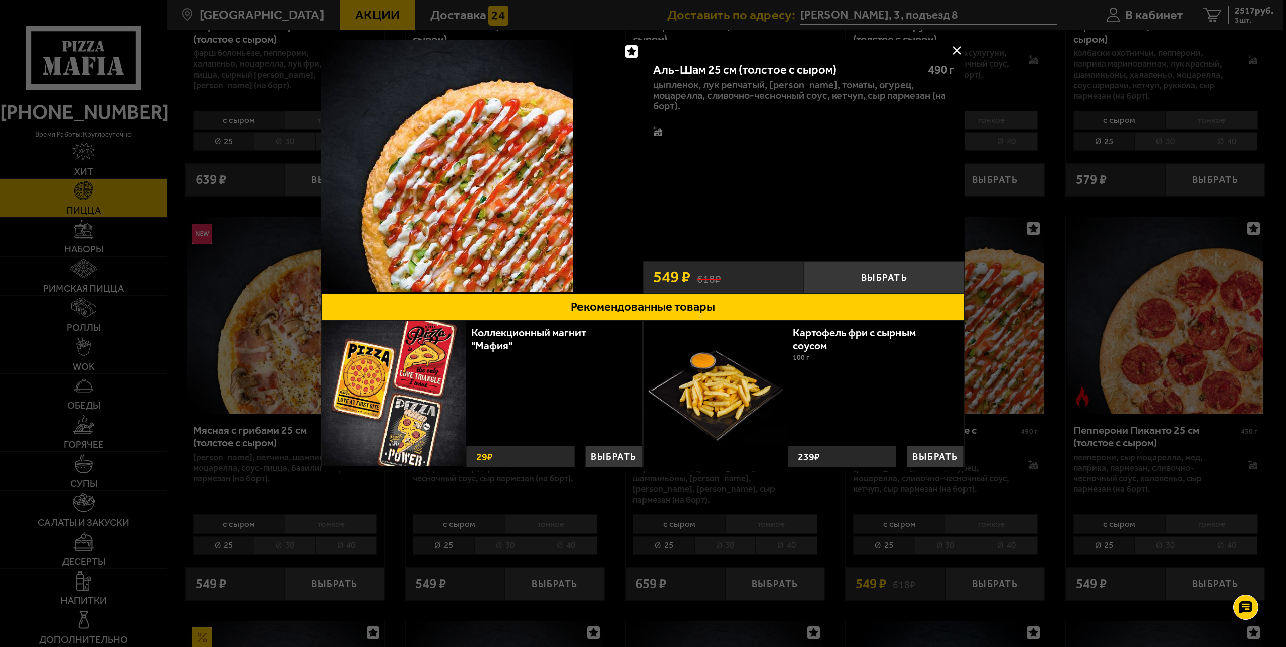
click at [959, 49] on button at bounding box center [956, 50] width 15 height 15
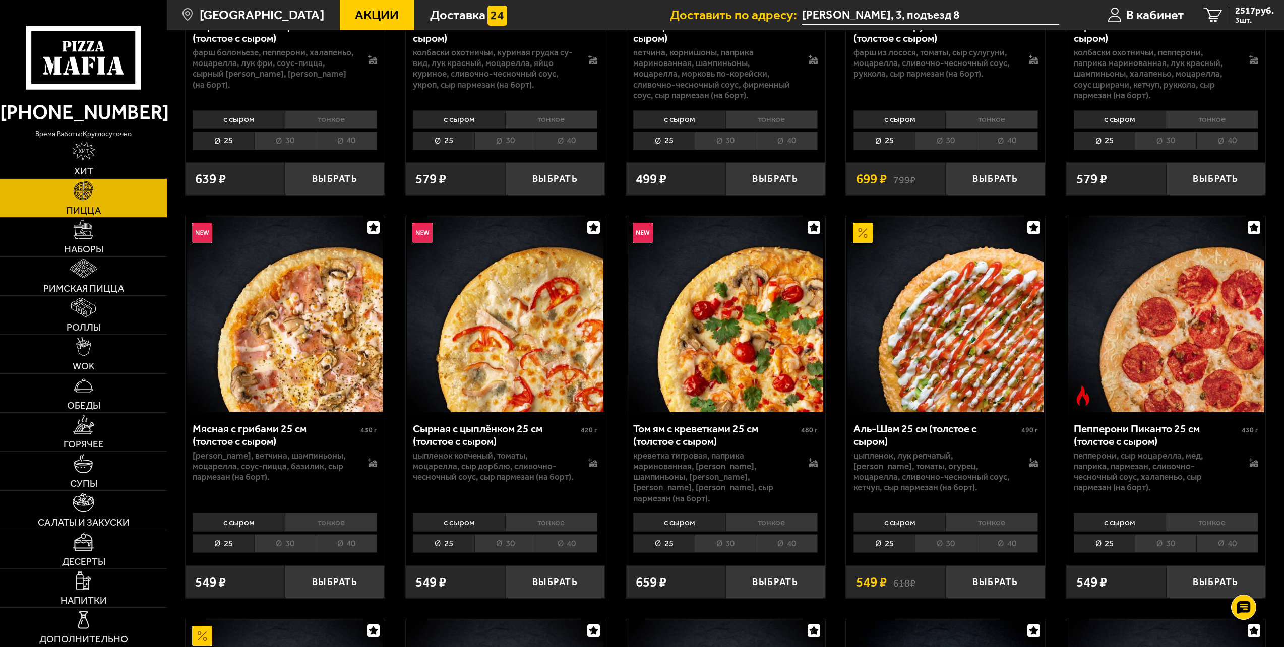
click at [947, 535] on li "30" at bounding box center [945, 543] width 61 height 19
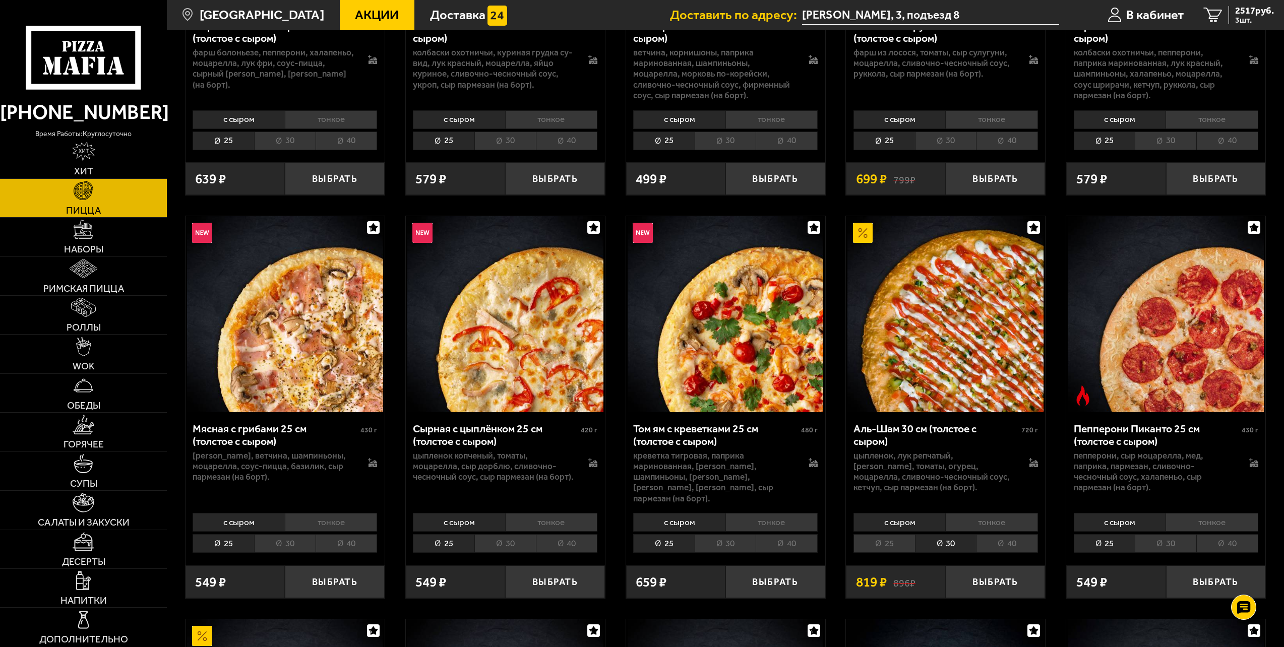
click at [917, 513] on li "с сыром" at bounding box center [899, 522] width 92 height 19
click at [1006, 574] on button "Выбрать" at bounding box center [995, 581] width 100 height 33
click at [1251, 4] on link "4 3336 руб. 4 шт." at bounding box center [1238, 15] width 90 height 30
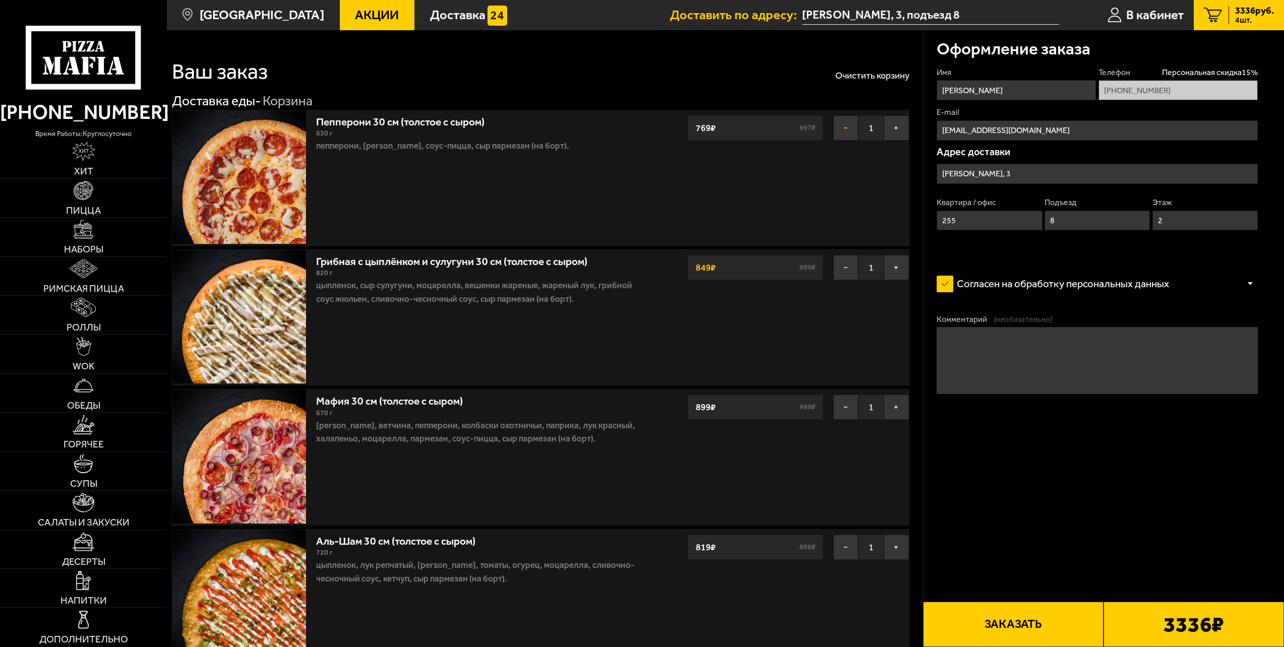
drag, startPoint x: 849, startPoint y: 129, endPoint x: 844, endPoint y: 133, distance: 6.6
click at [848, 130] on button "−" at bounding box center [845, 127] width 25 height 25
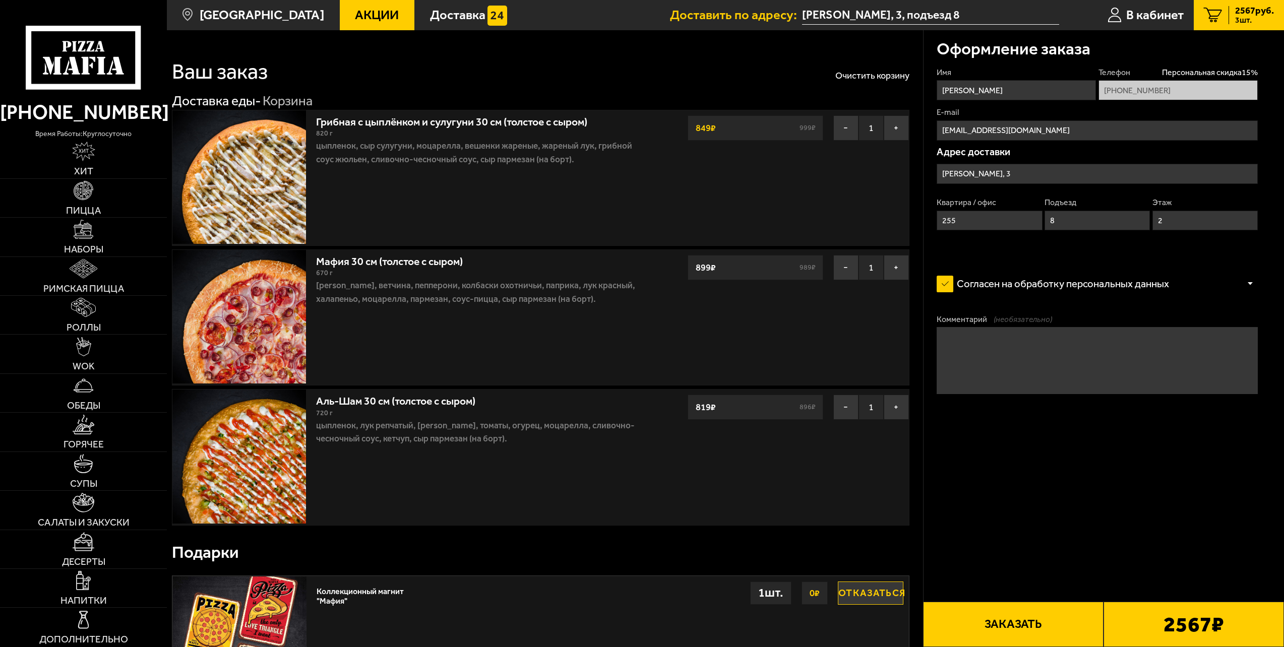
click at [205, 203] on img at bounding box center [239, 177] width 134 height 134
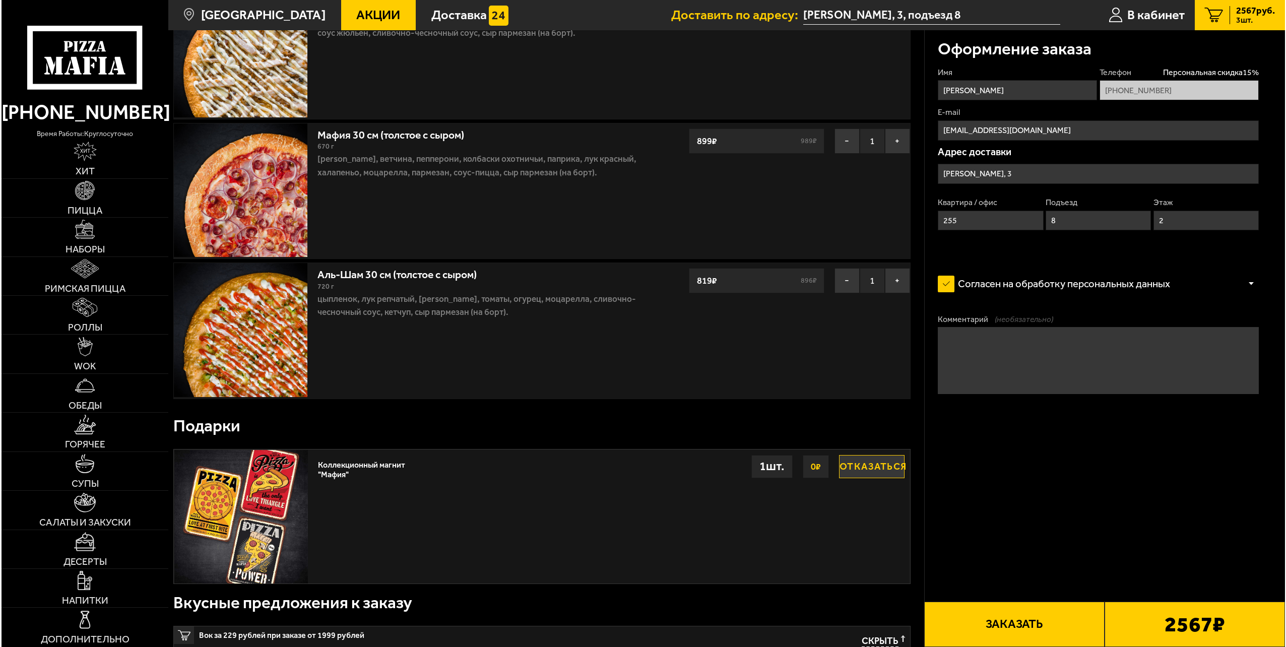
scroll to position [202, 0]
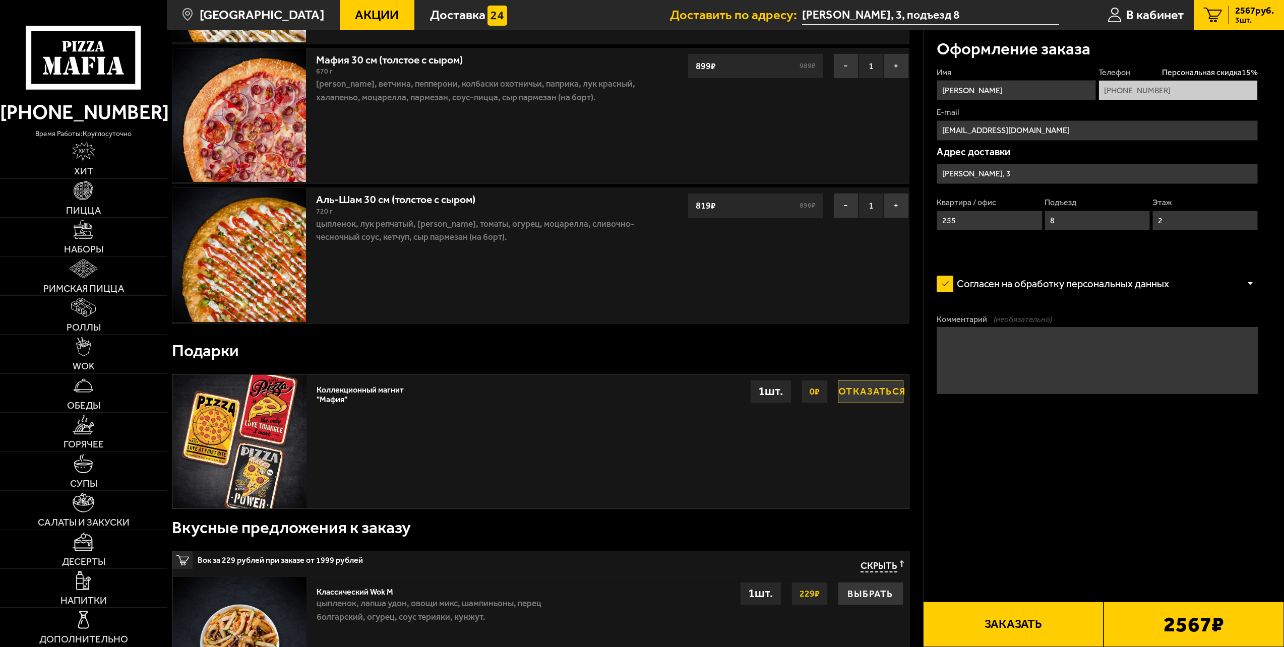
click at [1034, 623] on button "Заказать" at bounding box center [1013, 624] width 180 height 45
click at [1026, 621] on button "Заказать" at bounding box center [1013, 624] width 180 height 45
click at [1029, 610] on button "Заказать" at bounding box center [1013, 624] width 180 height 45
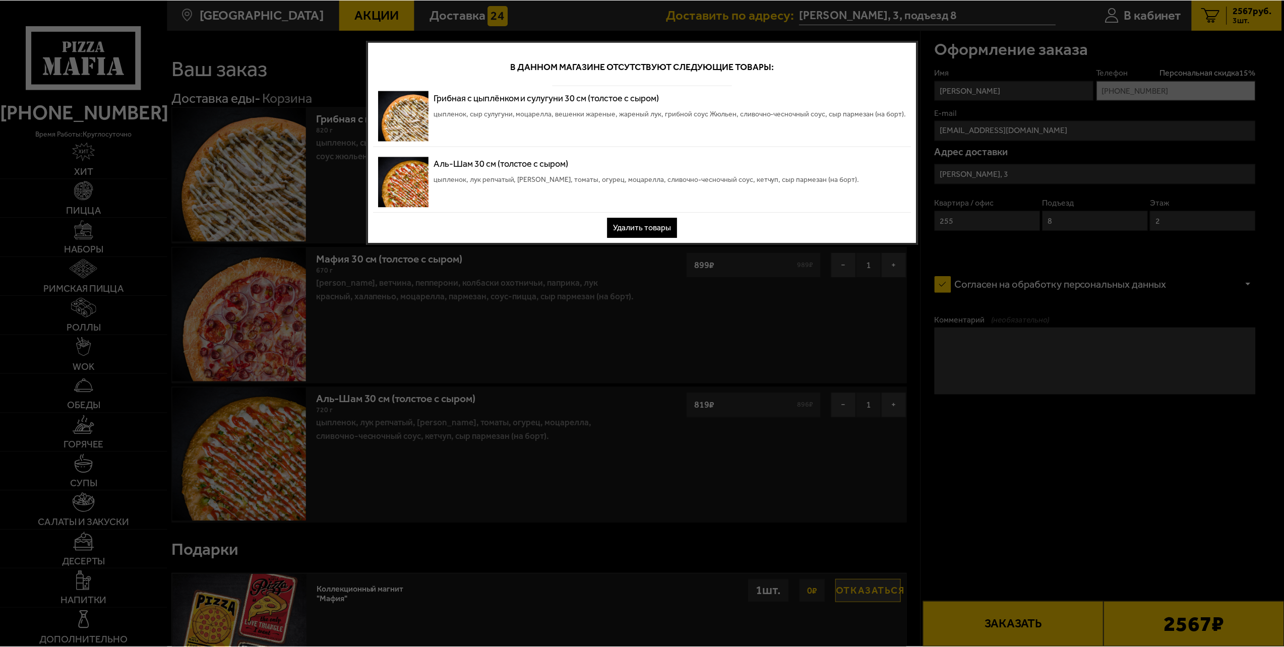
scroll to position [0, 0]
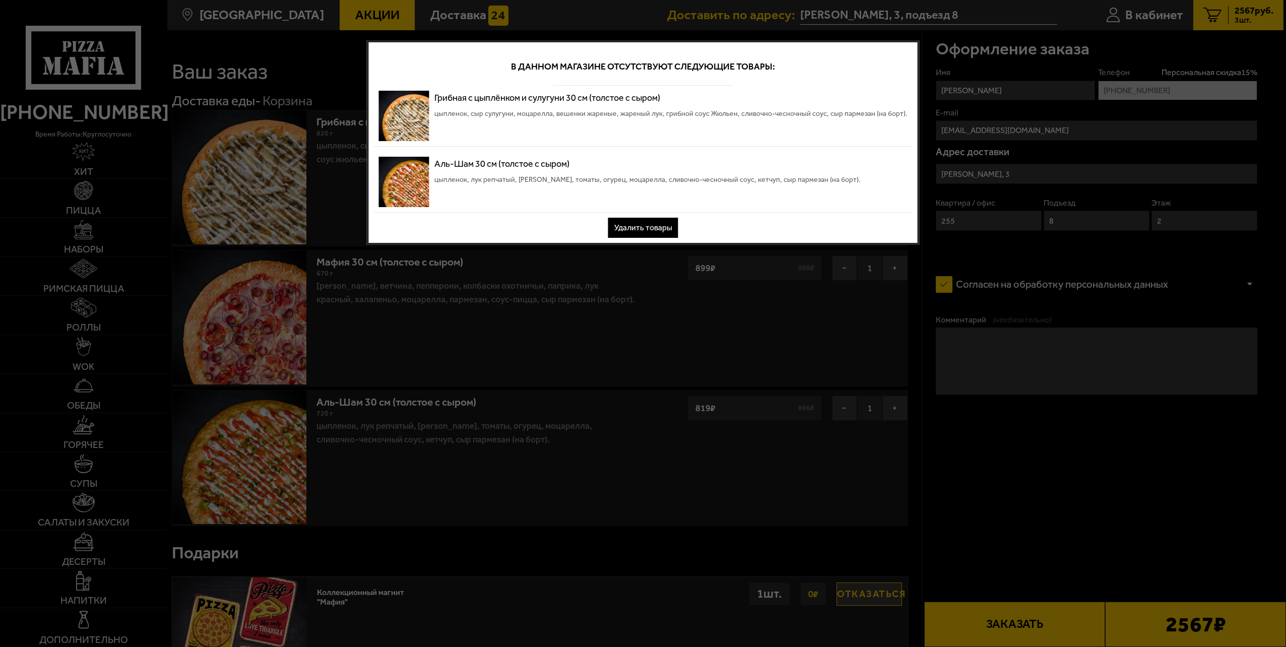
drag, startPoint x: 632, startPoint y: 222, endPoint x: 663, endPoint y: 230, distance: 31.8
click at [633, 222] on button "Удалить товары" at bounding box center [643, 228] width 70 height 20
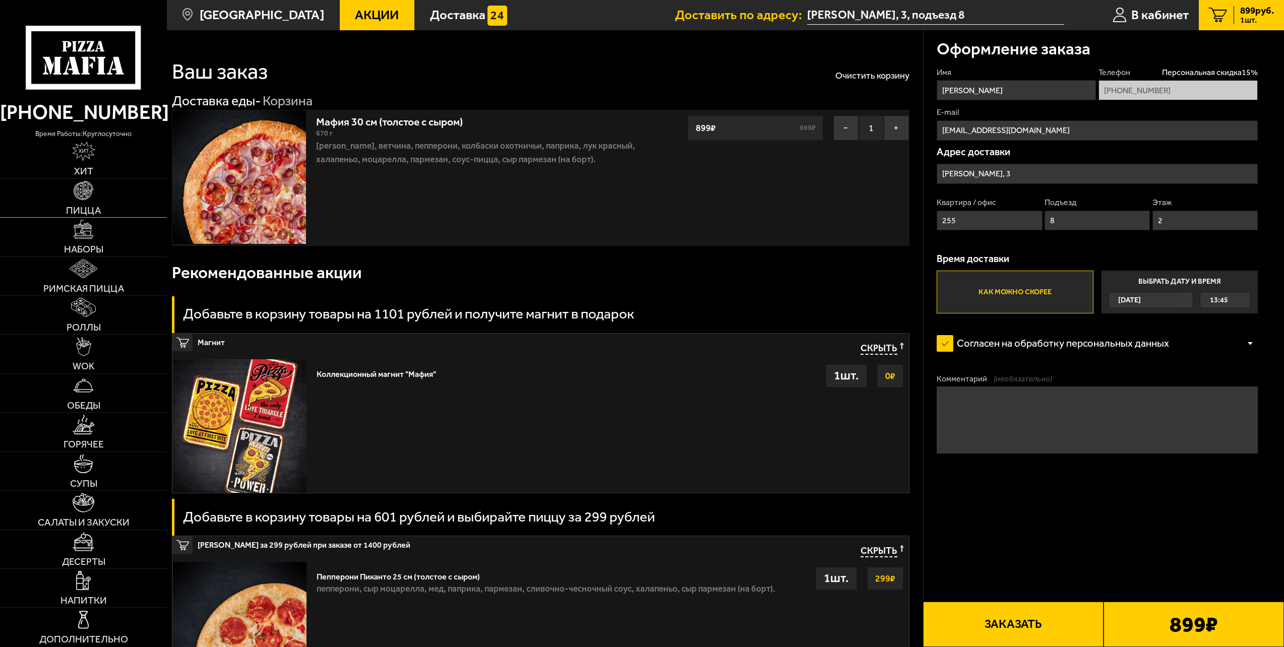
click at [119, 206] on link "Пицца" at bounding box center [83, 198] width 167 height 38
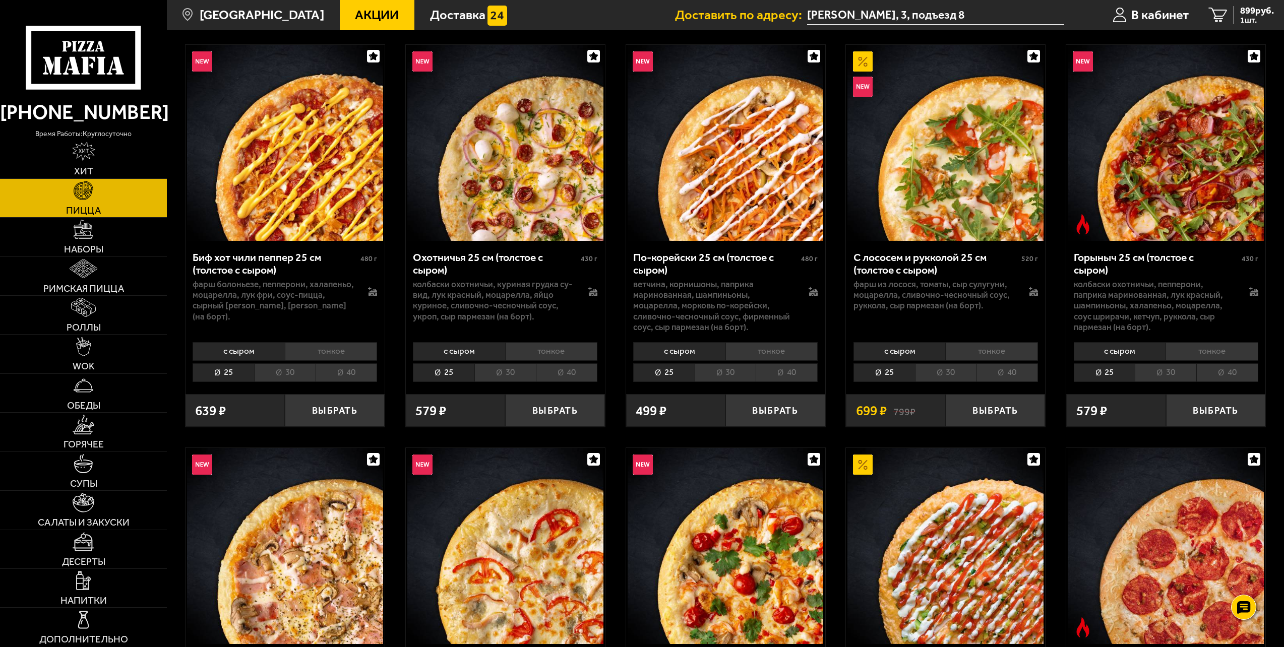
scroll to position [50, 0]
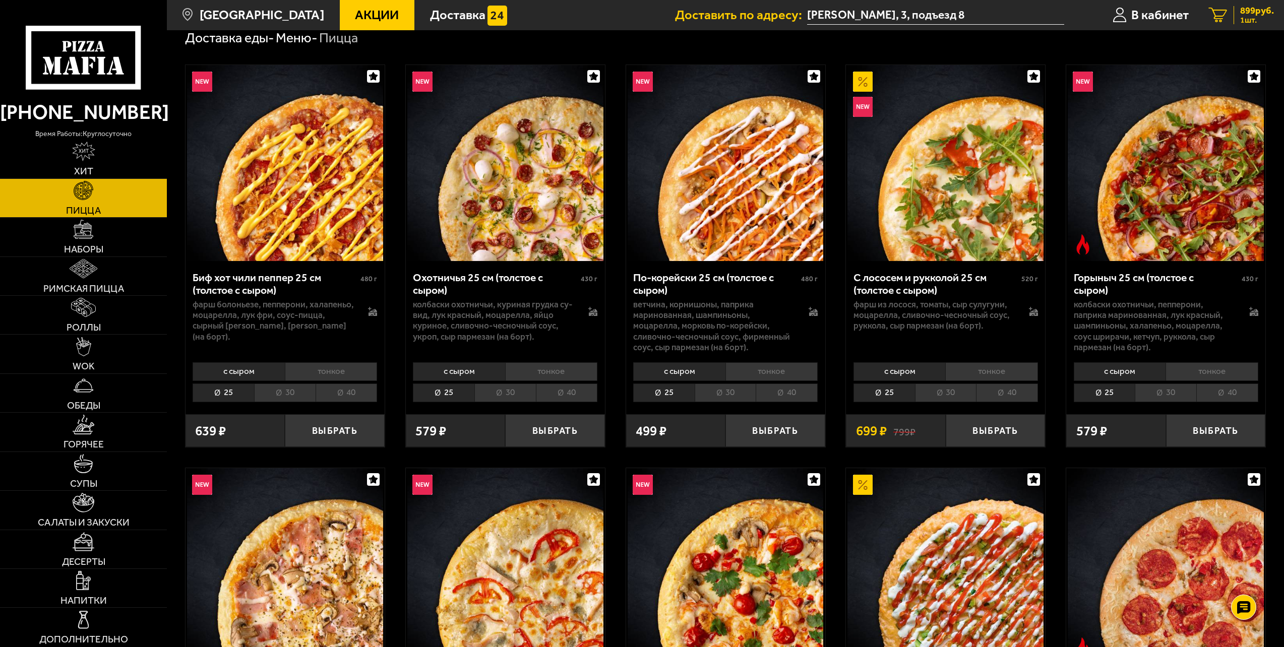
click at [1259, 12] on span "899 руб." at bounding box center [1257, 11] width 34 height 10
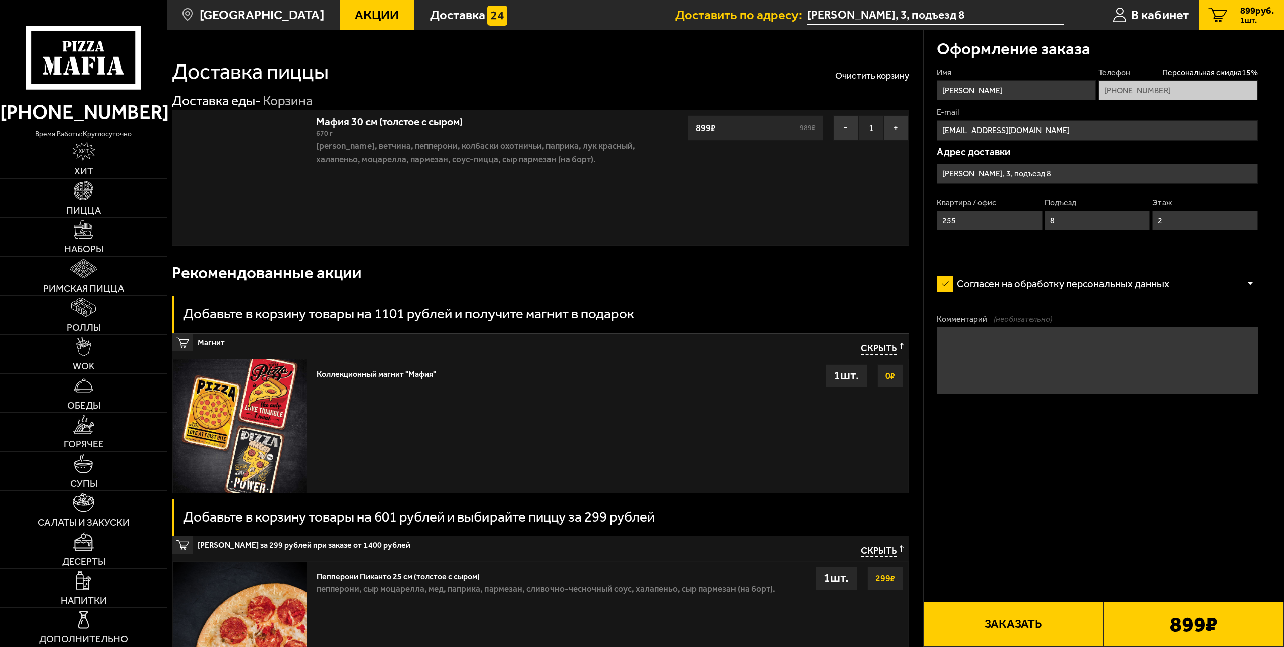
type input "[PERSON_NAME], 3"
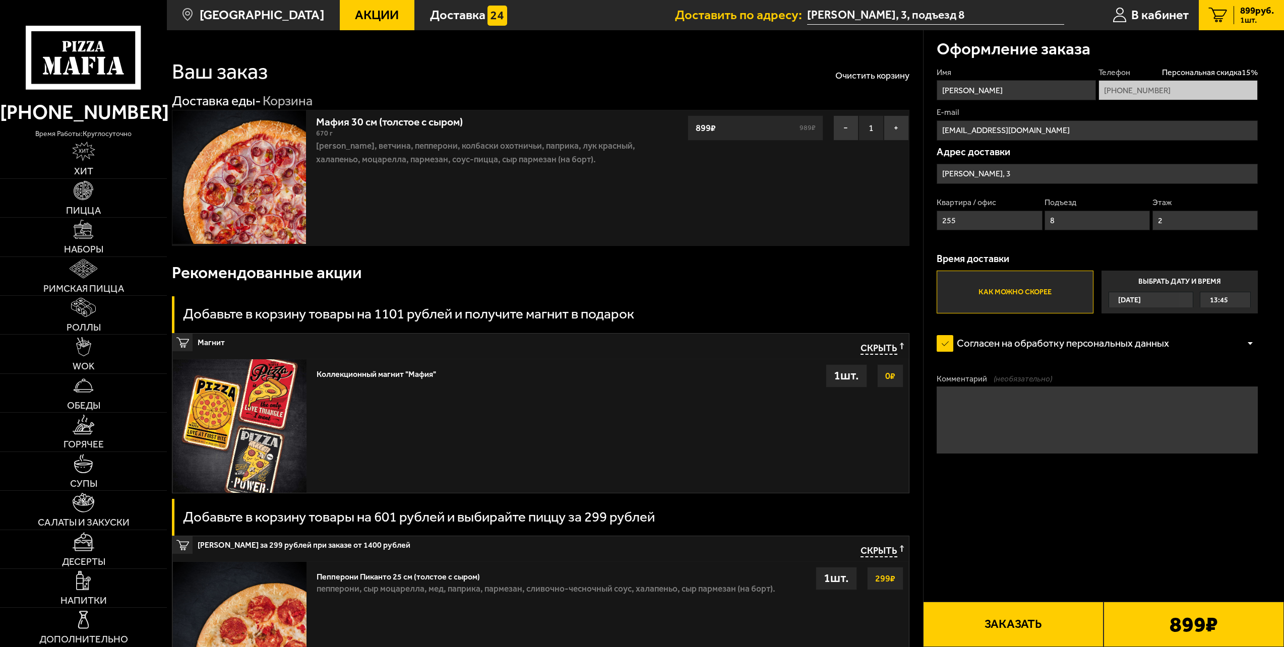
click at [274, 185] on img at bounding box center [239, 177] width 134 height 134
click at [1249, 12] on span "899 руб." at bounding box center [1257, 11] width 34 height 10
click at [98, 193] on link "Пицца" at bounding box center [83, 198] width 167 height 38
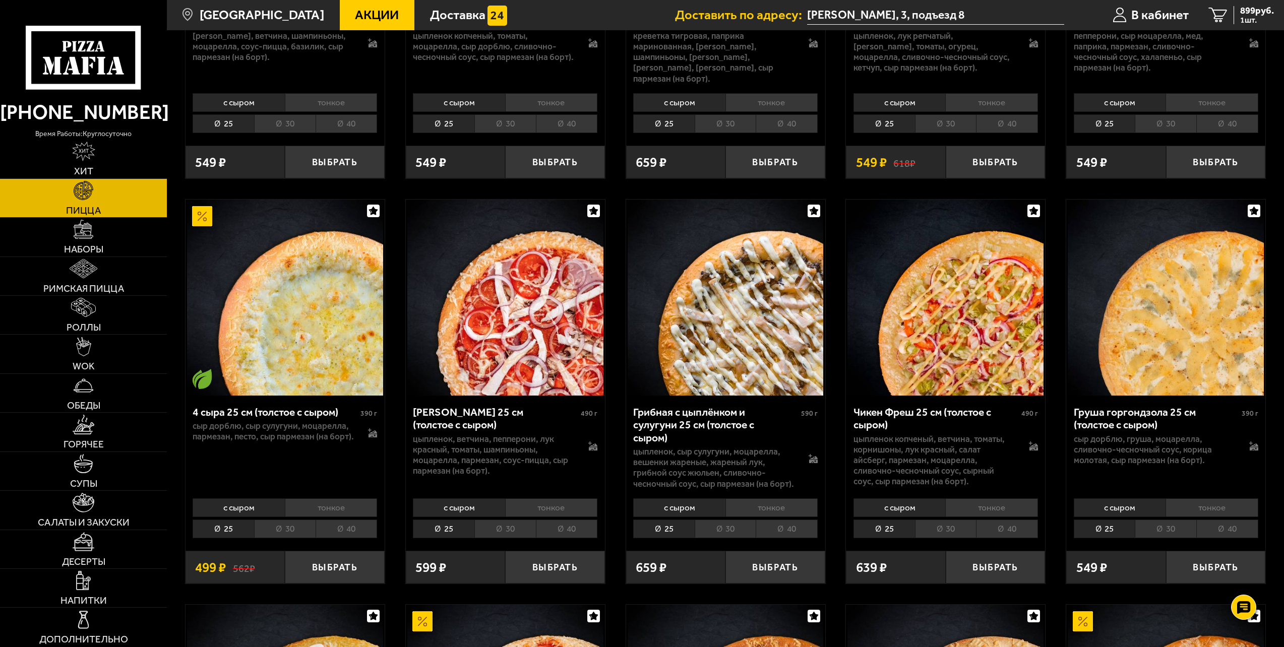
scroll to position [756, 0]
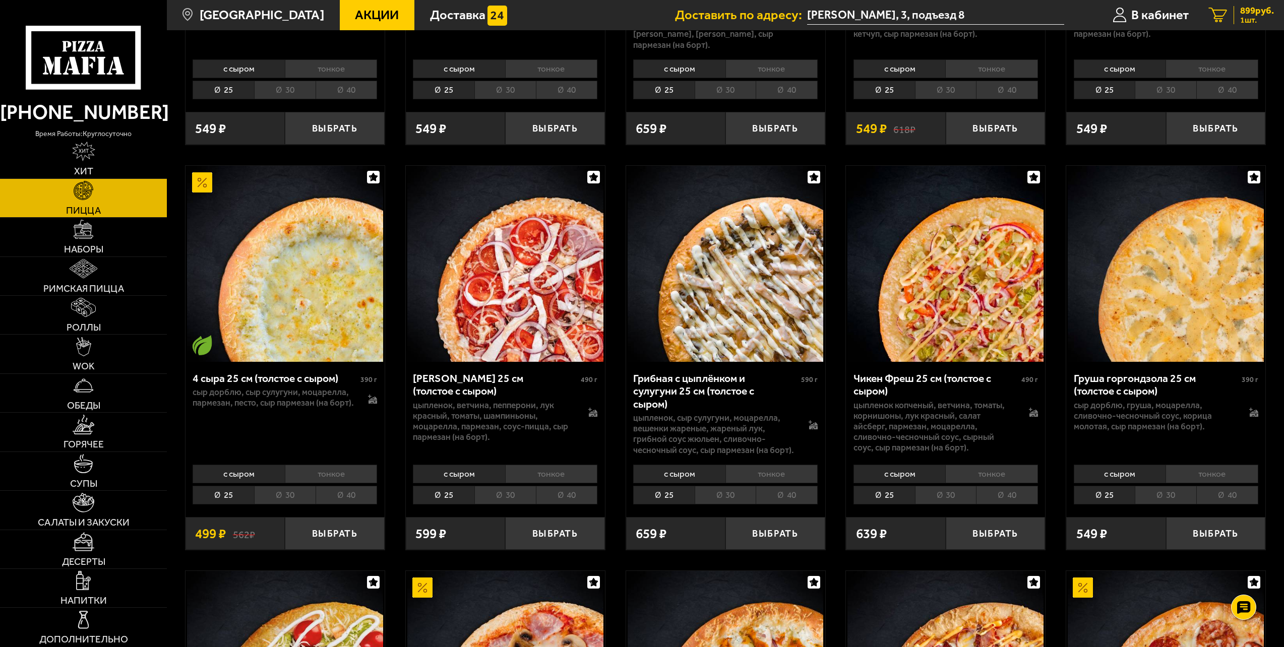
click at [1264, 16] on span "1 шт." at bounding box center [1257, 20] width 34 height 8
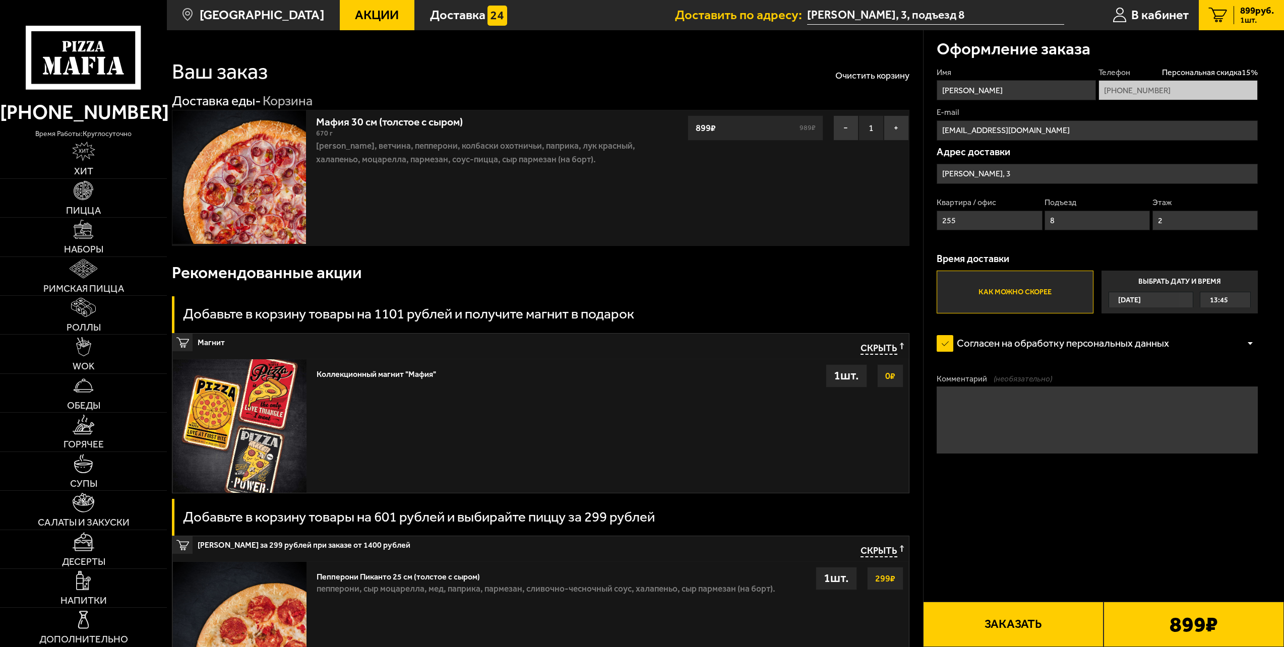
click at [1256, 9] on span "899 руб." at bounding box center [1257, 11] width 34 height 10
click at [96, 197] on link "Пицца" at bounding box center [83, 198] width 167 height 38
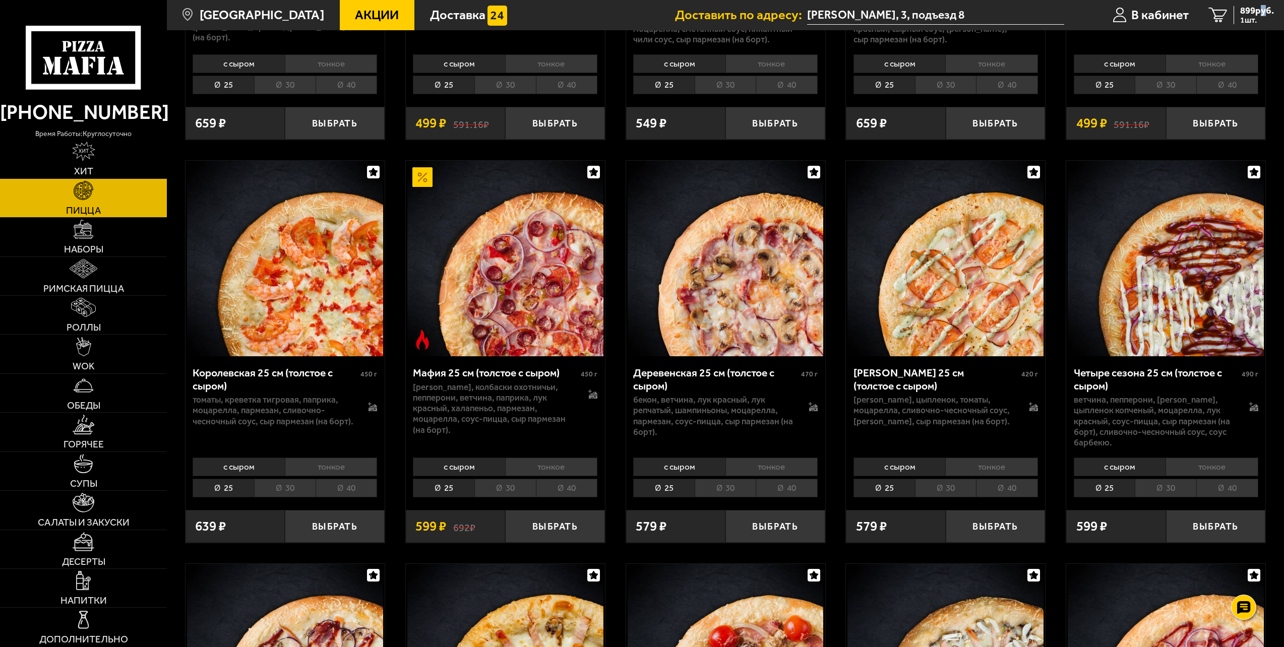
scroll to position [1562, 0]
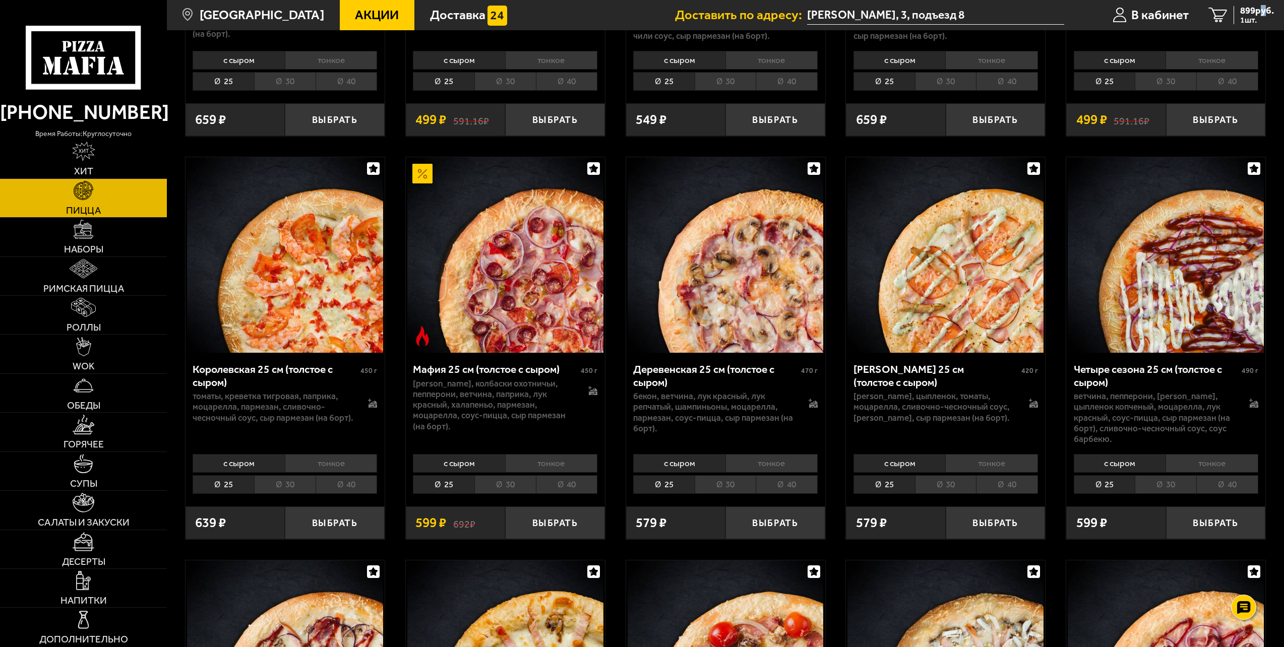
click at [749, 311] on img at bounding box center [725, 255] width 196 height 196
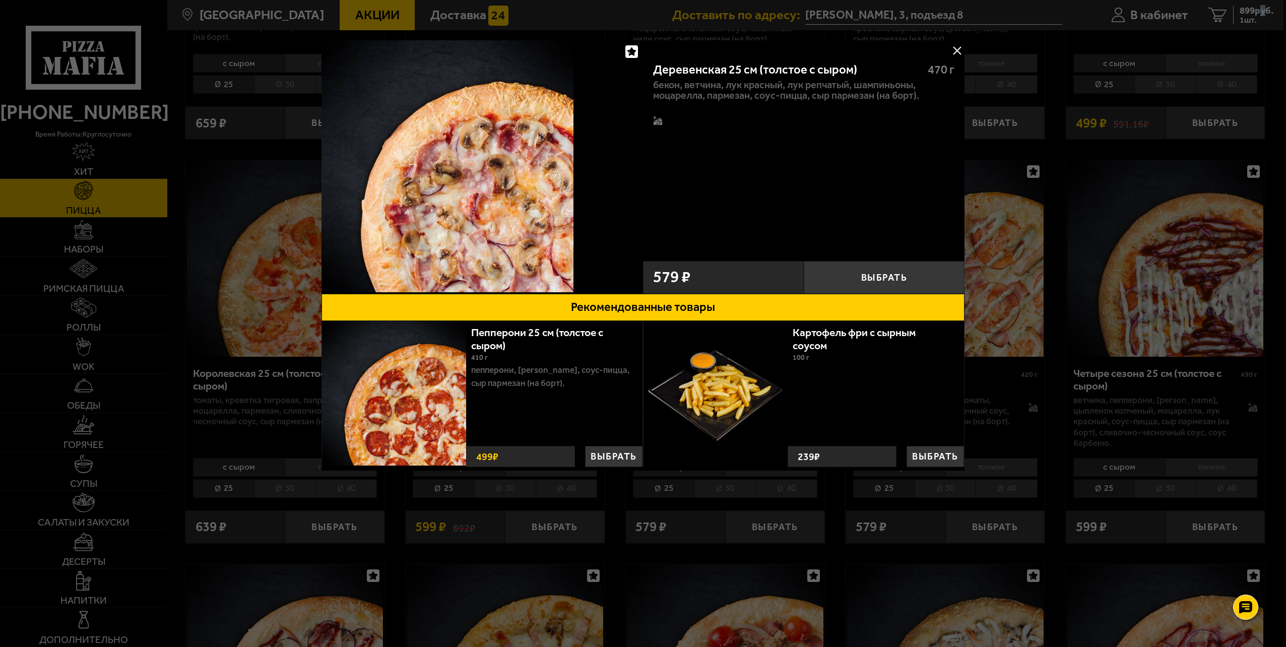
click at [957, 46] on button at bounding box center [956, 50] width 15 height 15
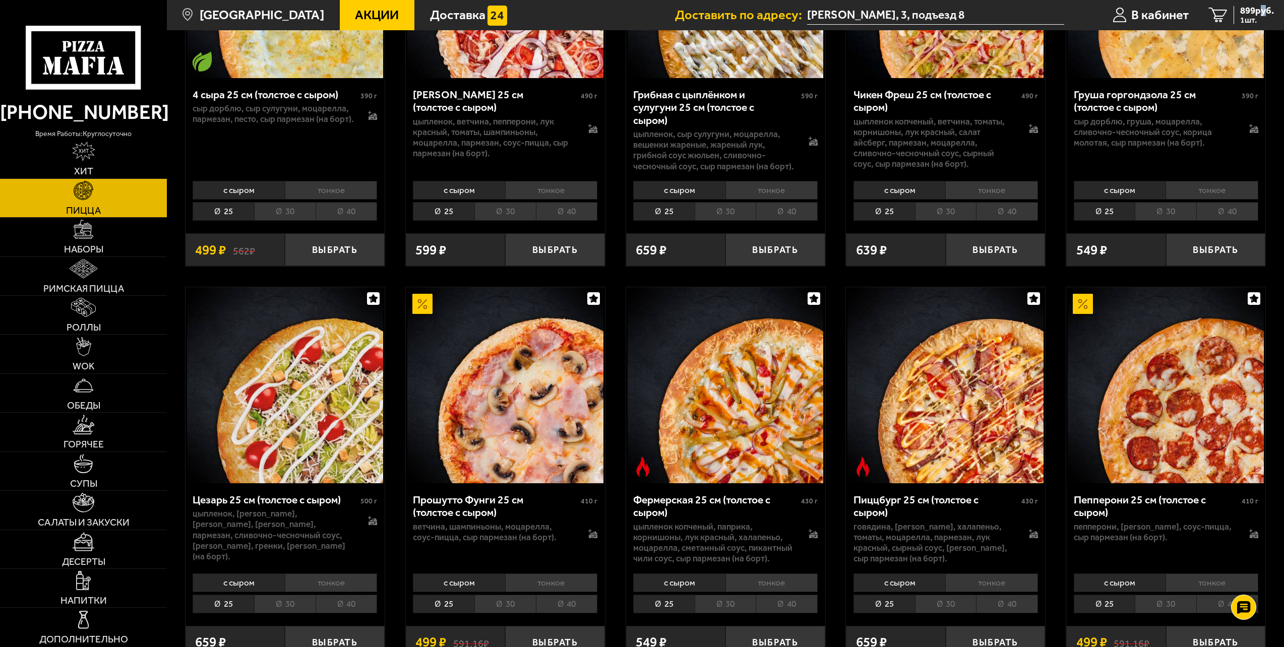
scroll to position [1058, 0]
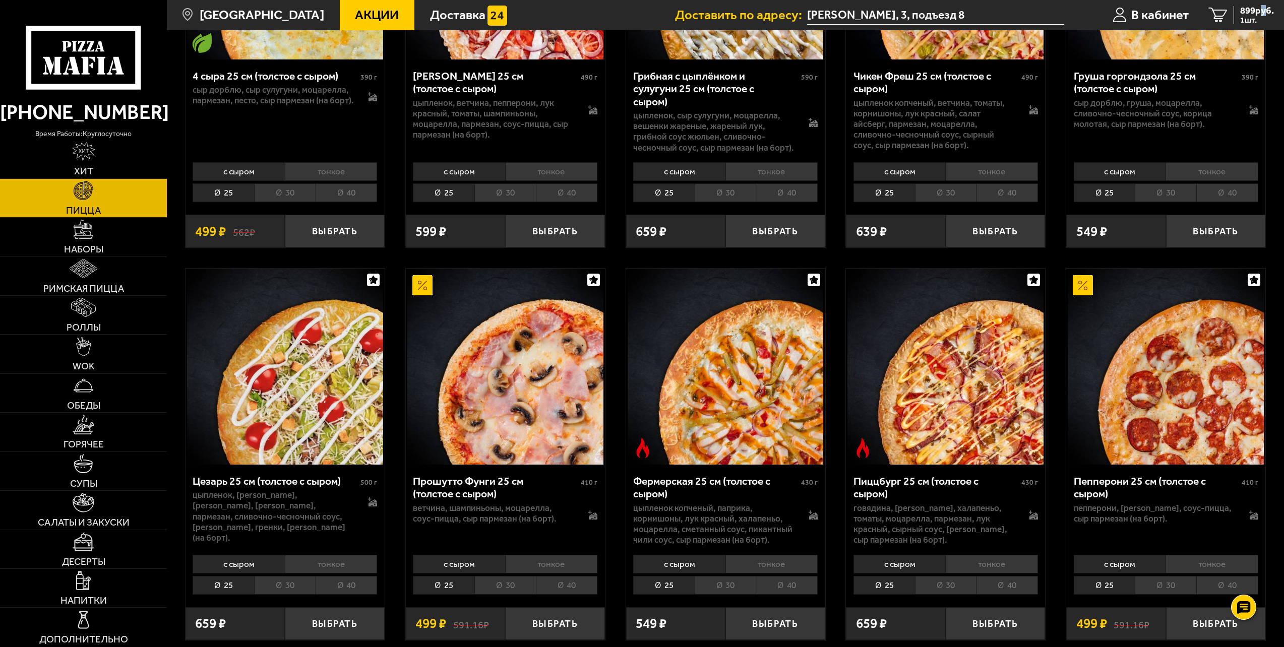
click at [300, 380] on img at bounding box center [285, 367] width 196 height 196
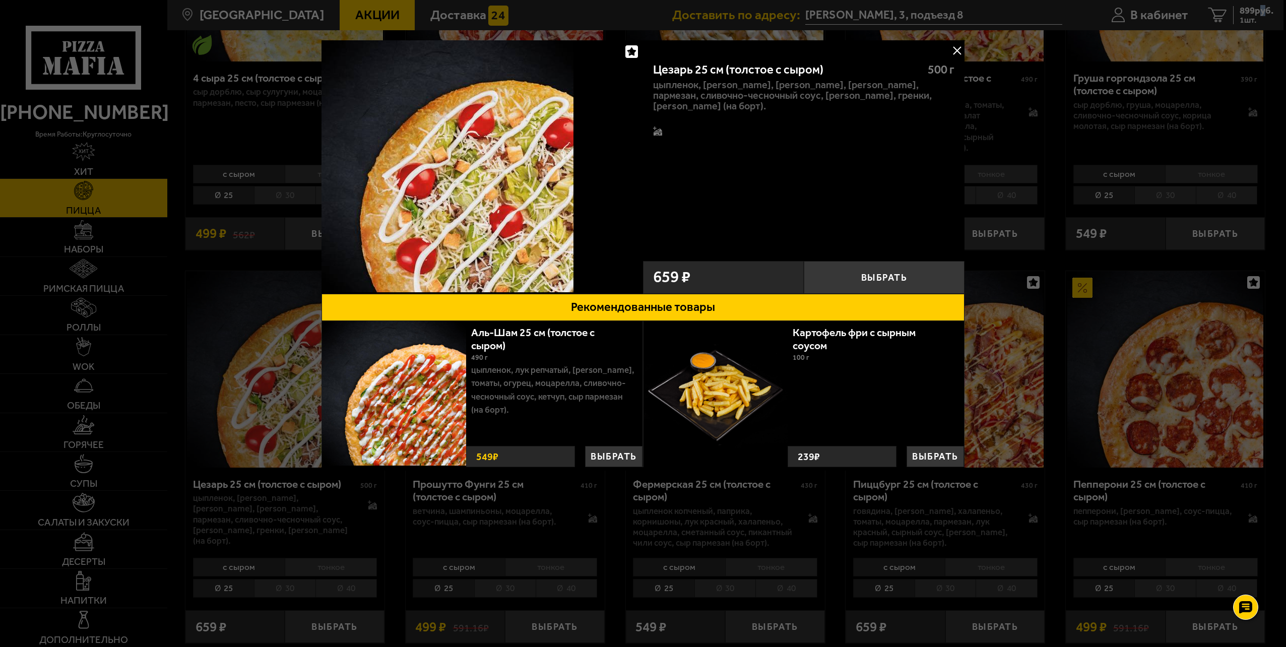
click at [958, 47] on button at bounding box center [956, 50] width 15 height 15
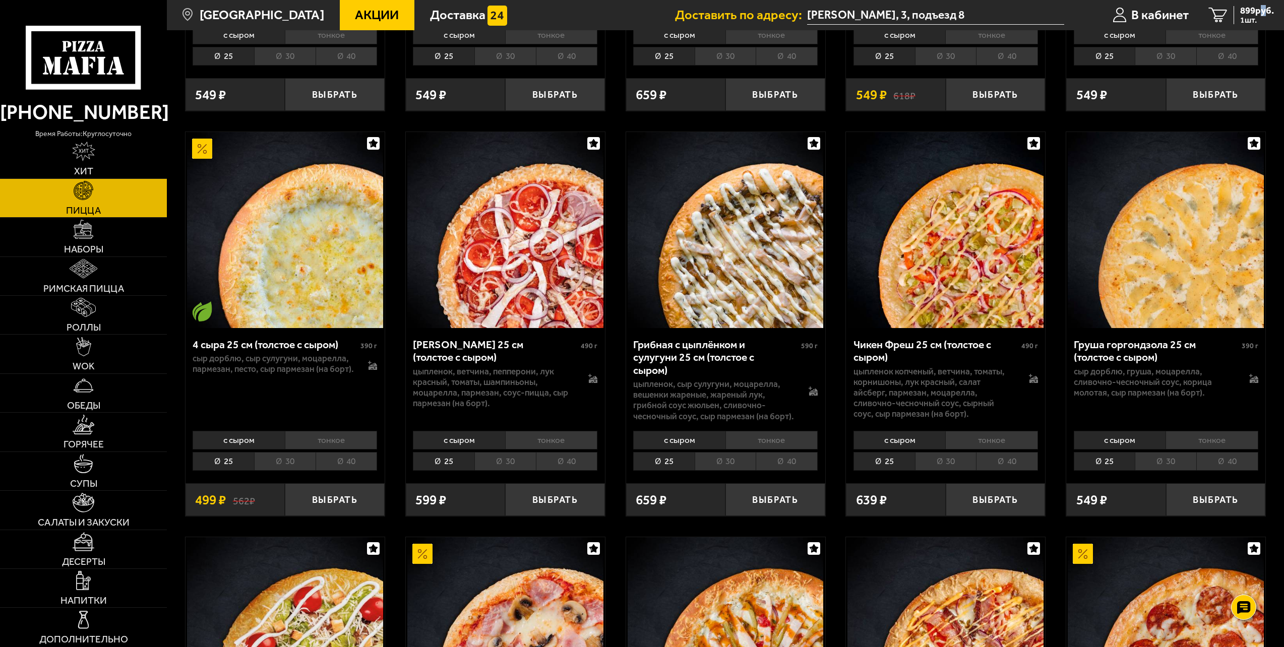
scroll to position [706, 0]
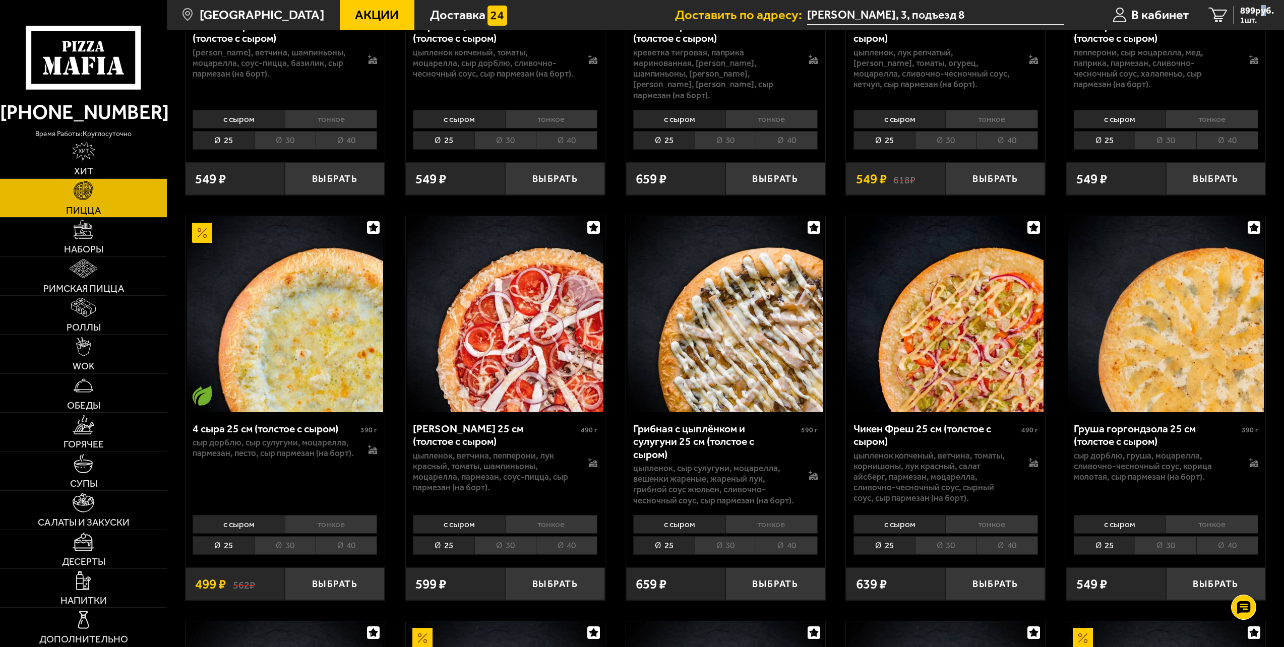
click at [744, 342] on img at bounding box center [725, 314] width 196 height 196
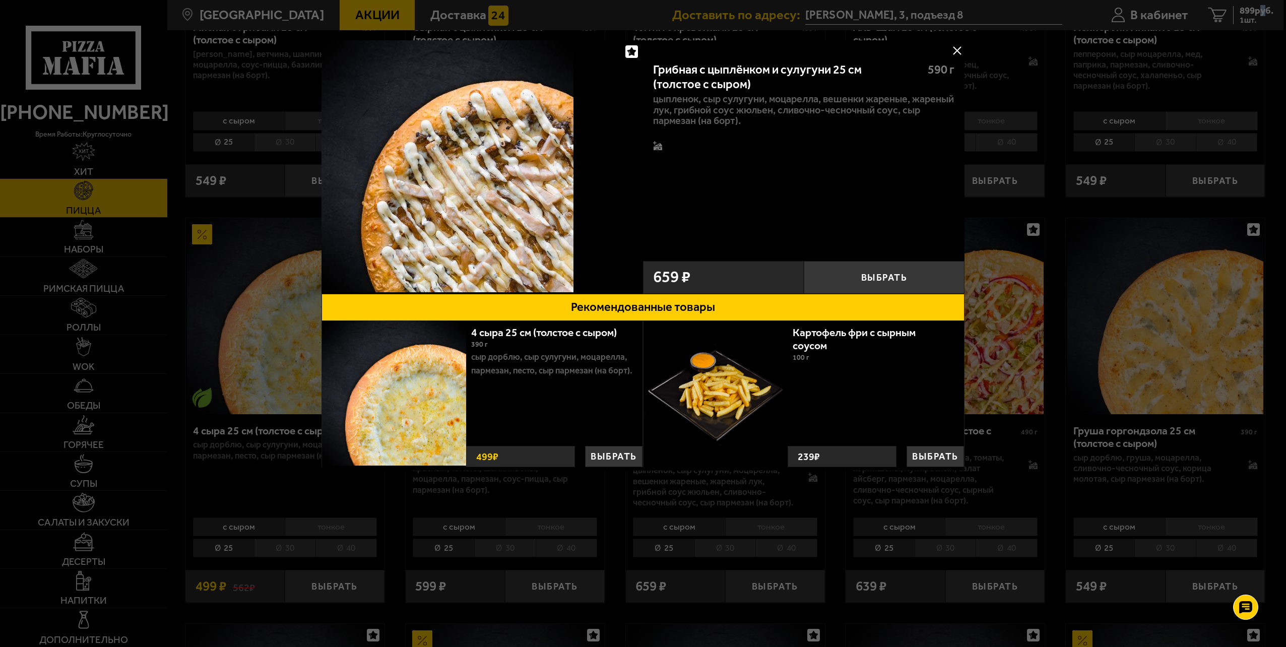
click at [956, 53] on button at bounding box center [956, 50] width 15 height 15
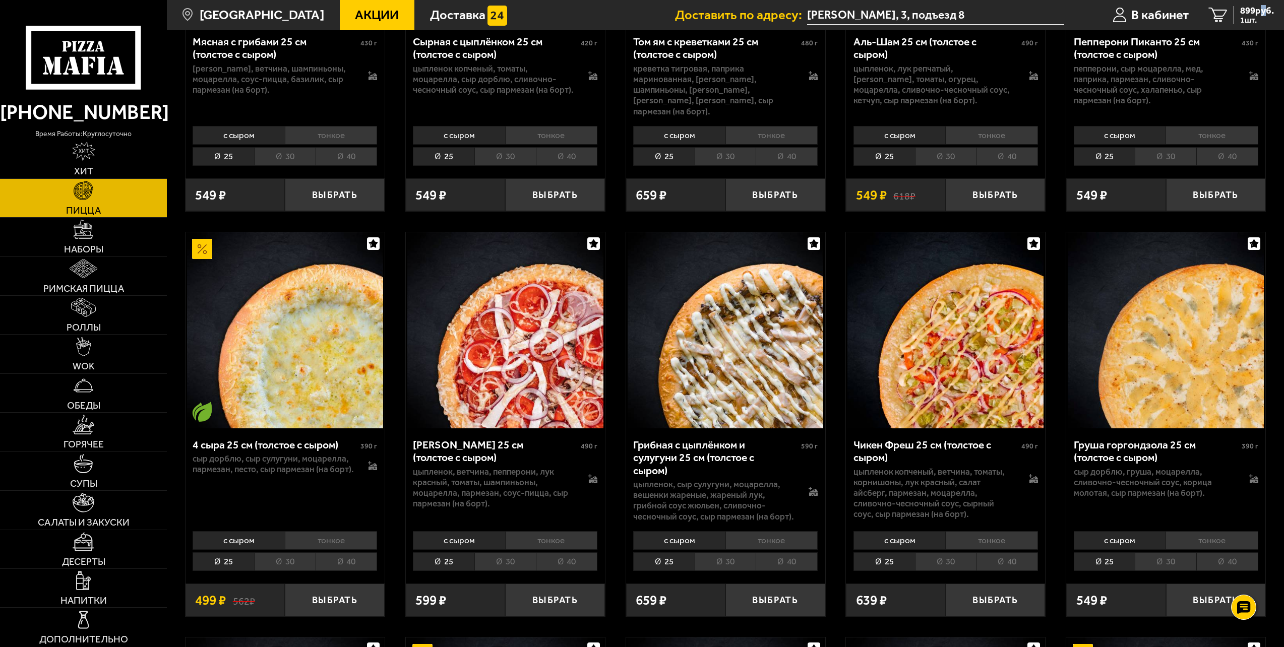
scroll to position [706, 0]
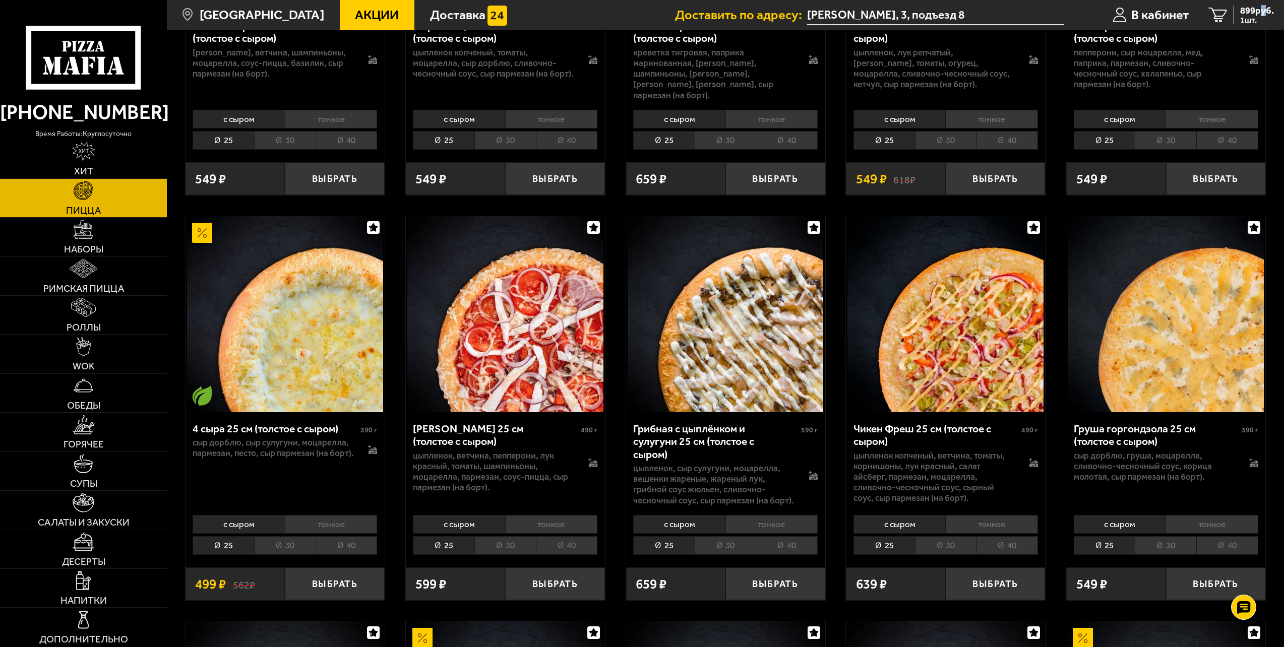
click at [752, 313] on img at bounding box center [725, 314] width 196 height 196
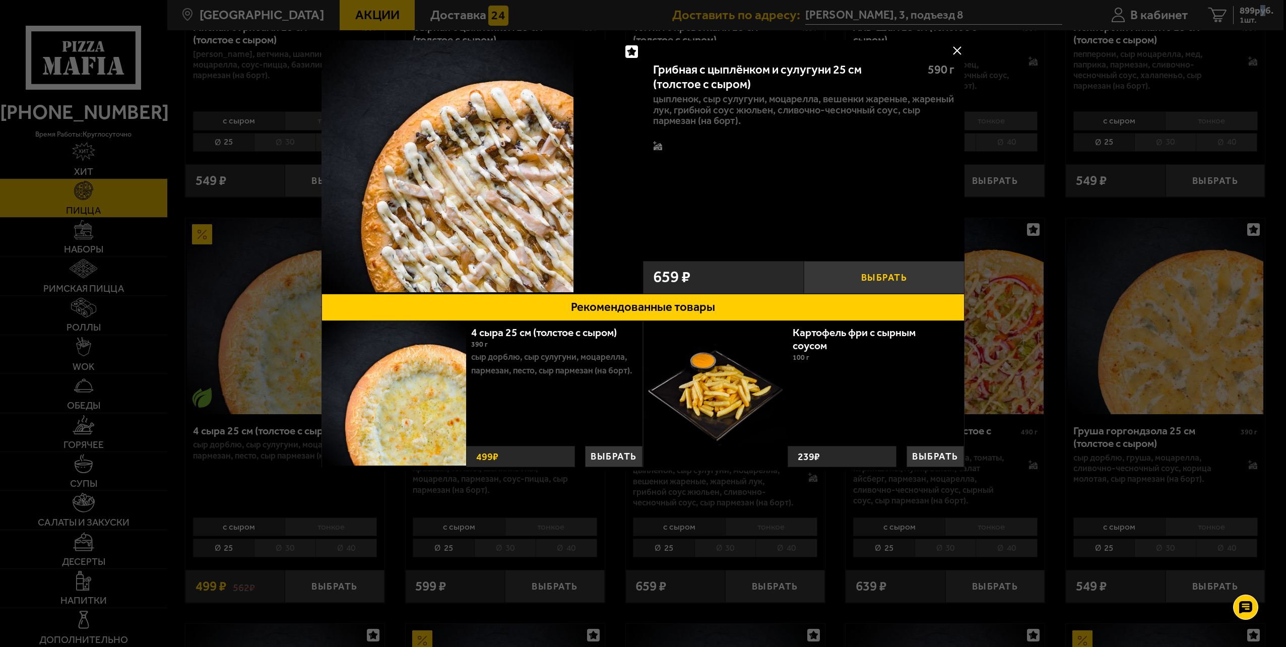
click at [877, 278] on button "Выбрать" at bounding box center [884, 277] width 161 height 33
click at [963, 48] on button at bounding box center [956, 50] width 15 height 15
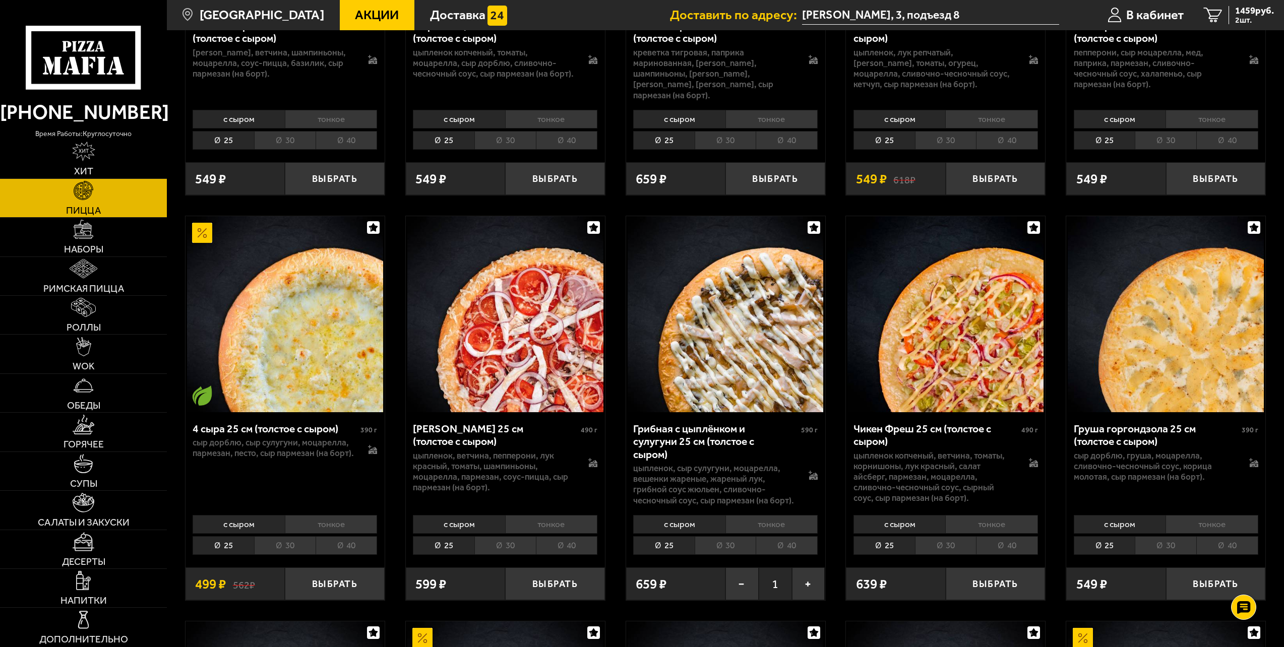
click at [741, 536] on li "30" at bounding box center [724, 545] width 61 height 19
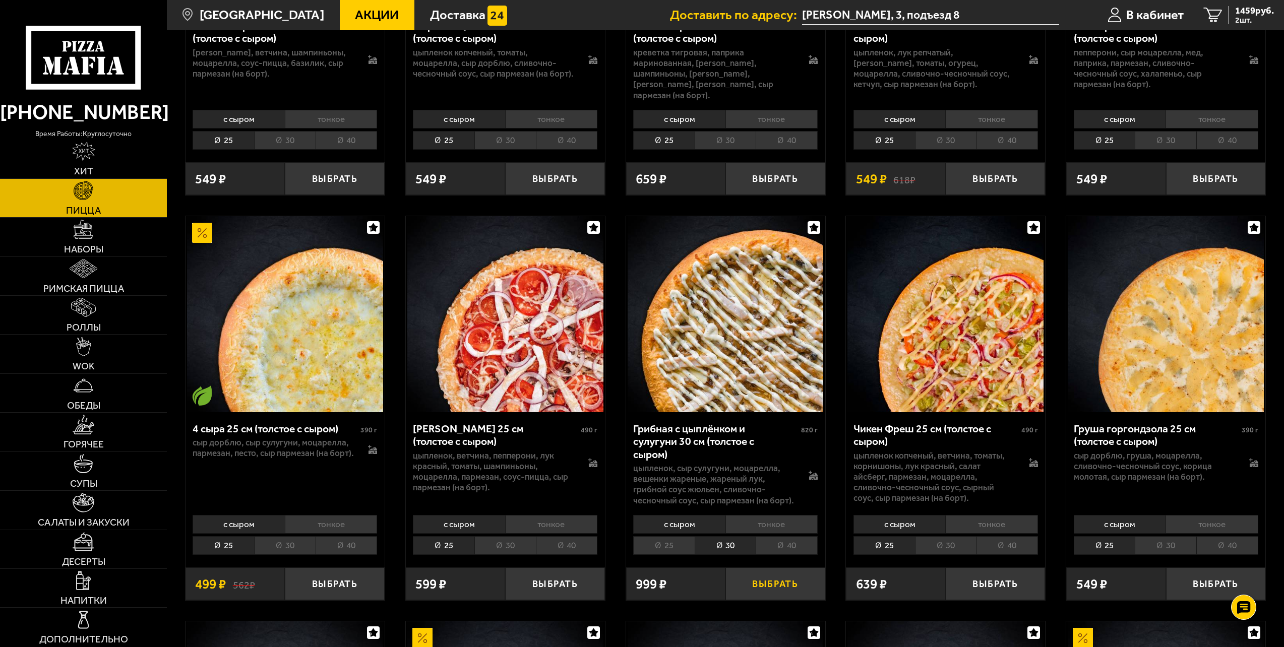
click at [748, 570] on button "Выбрать" at bounding box center [775, 583] width 100 height 33
click at [1255, 14] on span "2308 руб." at bounding box center [1254, 11] width 39 height 10
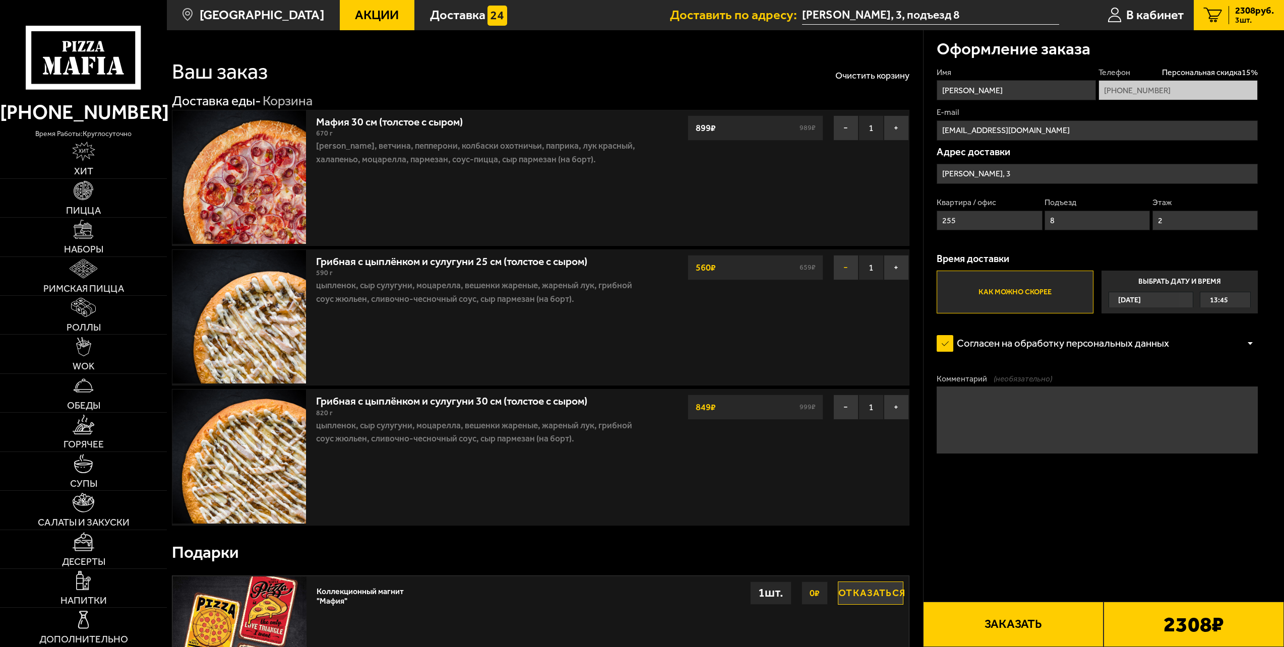
click at [847, 267] on button "−" at bounding box center [845, 267] width 25 height 25
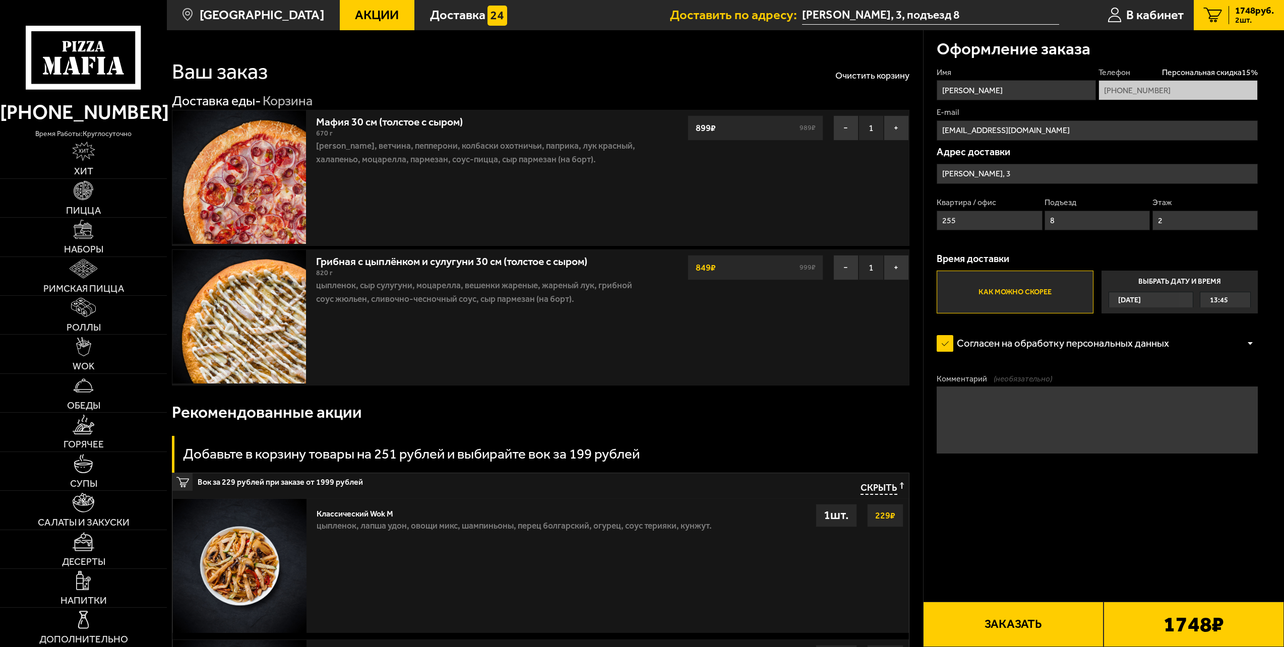
click at [1248, 12] on span "1748 руб." at bounding box center [1254, 11] width 39 height 10
drag, startPoint x: 85, startPoint y: 185, endPoint x: 161, endPoint y: 197, distance: 76.4
click at [86, 185] on img at bounding box center [83, 190] width 19 height 19
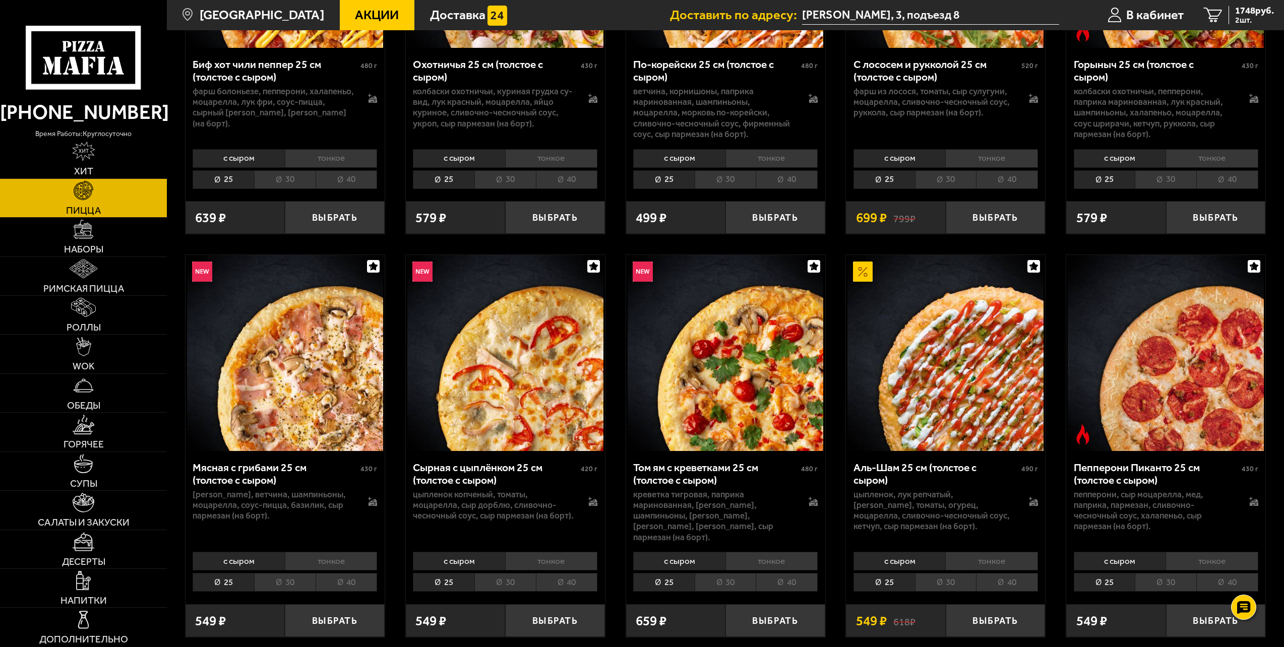
scroll to position [302, 0]
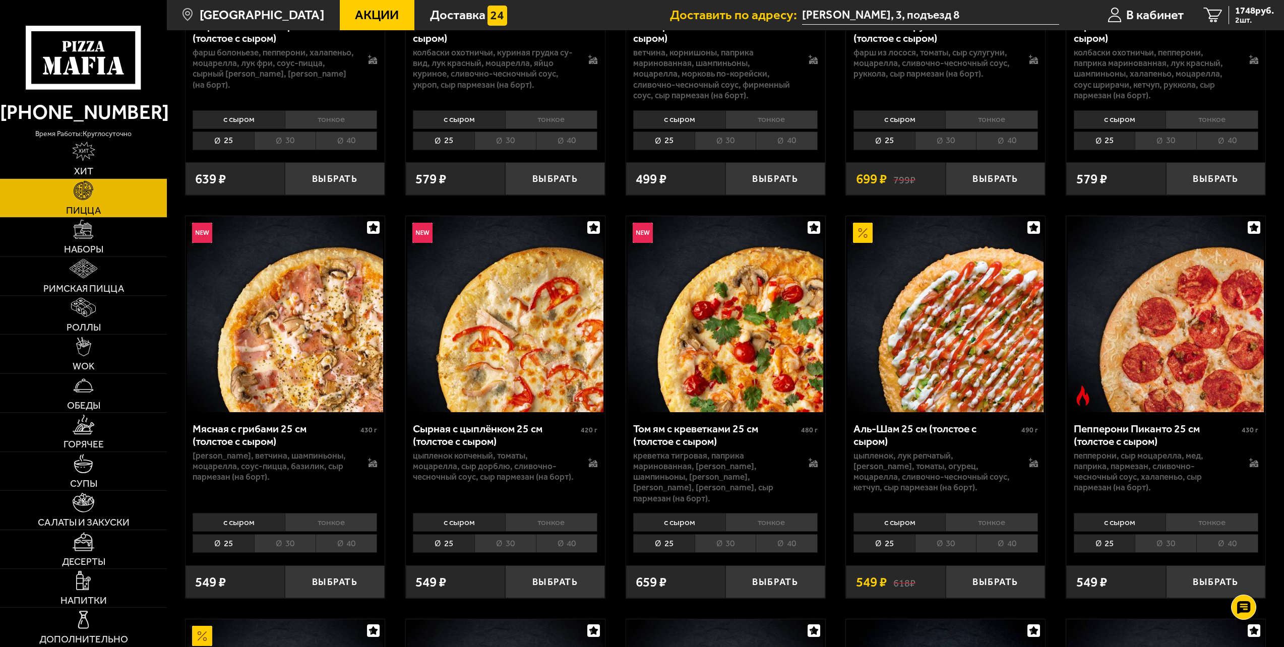
click at [532, 348] on img at bounding box center [505, 314] width 196 height 196
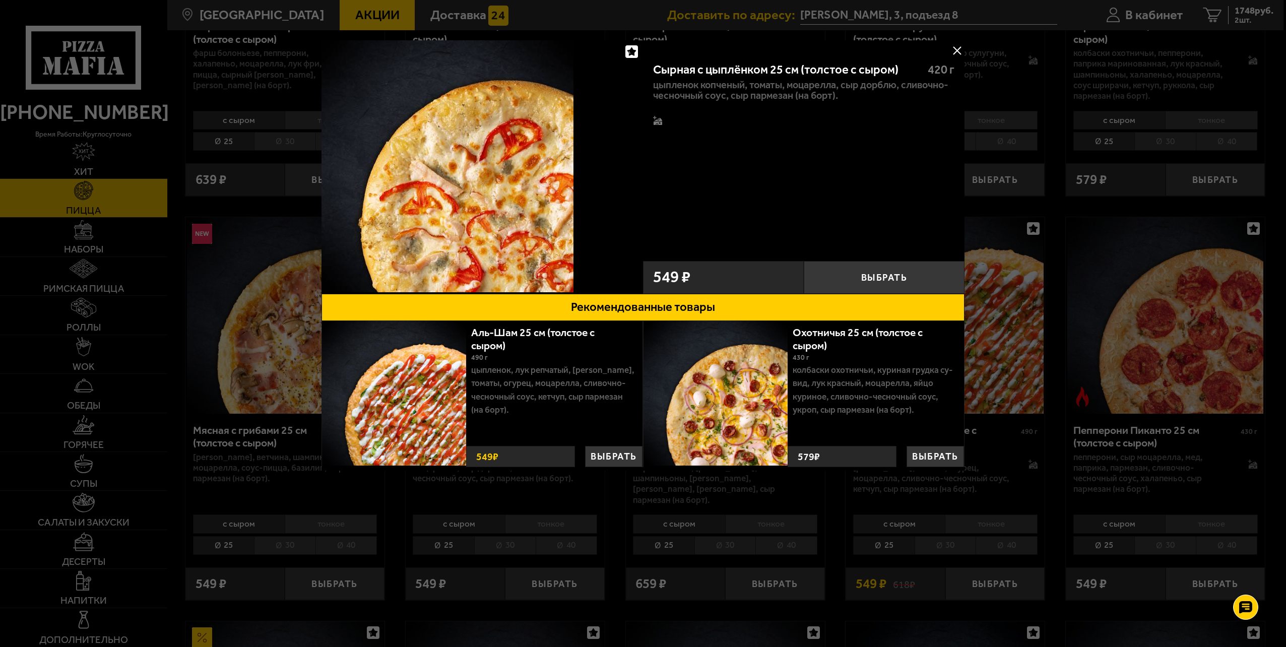
click at [955, 51] on button at bounding box center [956, 50] width 15 height 15
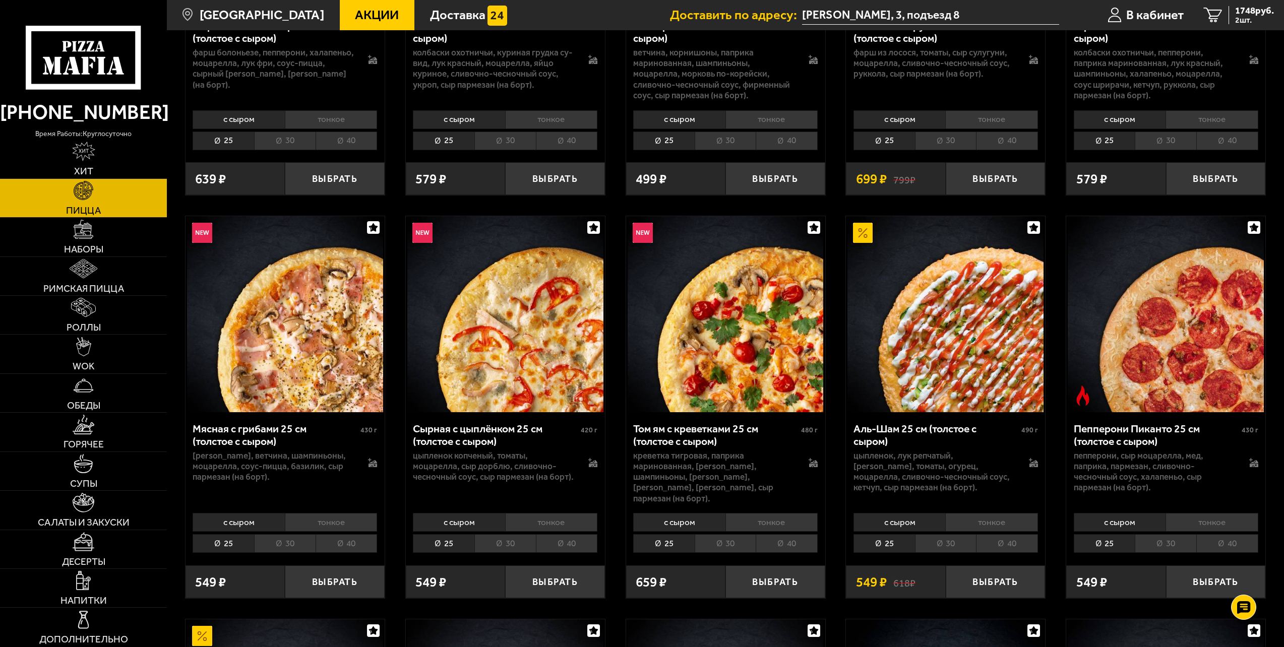
click at [324, 325] on img at bounding box center [285, 314] width 196 height 196
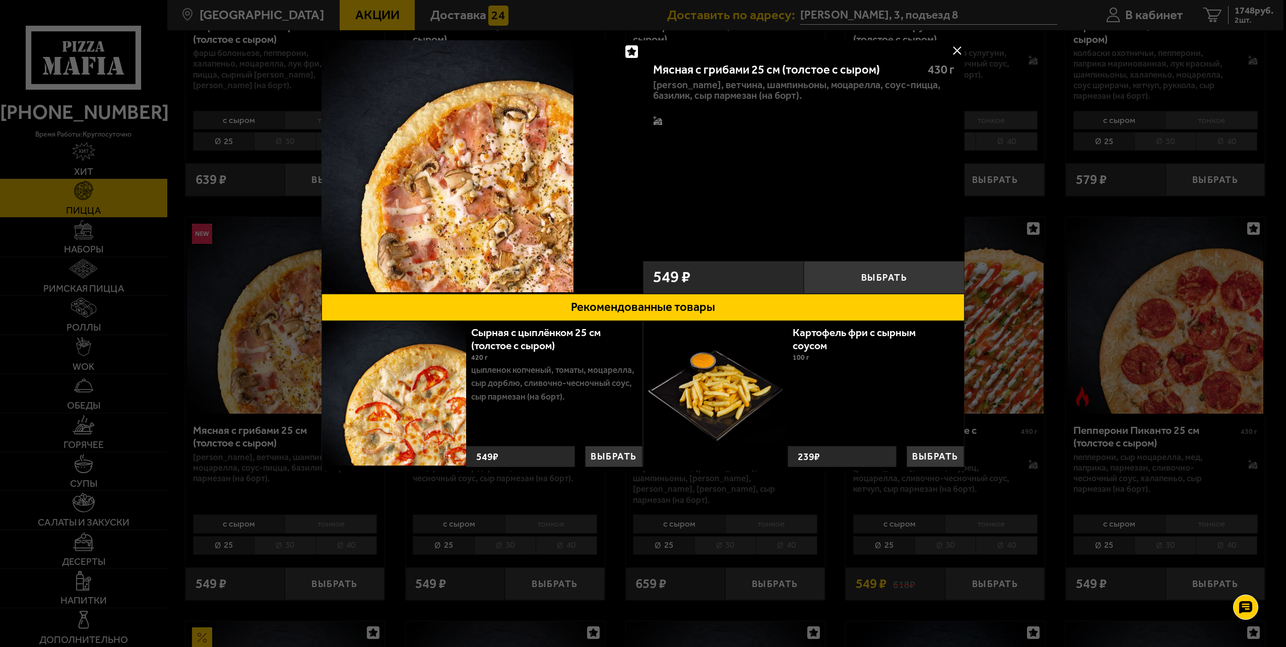
click at [959, 51] on button at bounding box center [956, 50] width 15 height 15
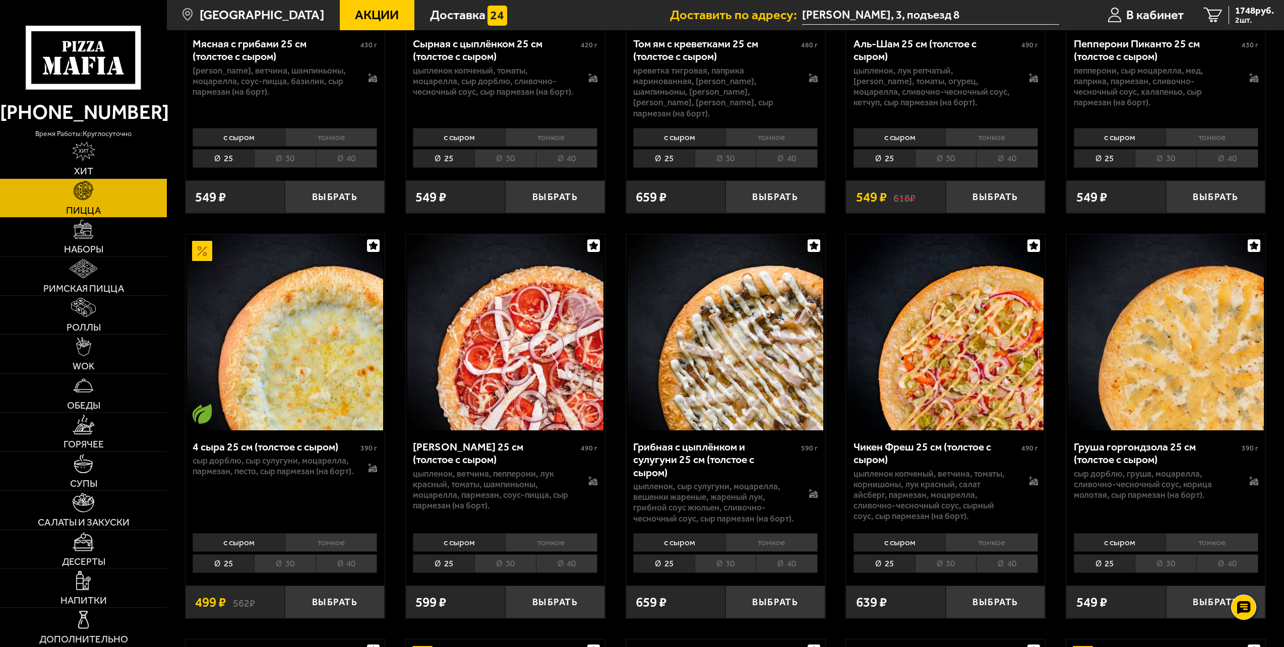
scroll to position [706, 0]
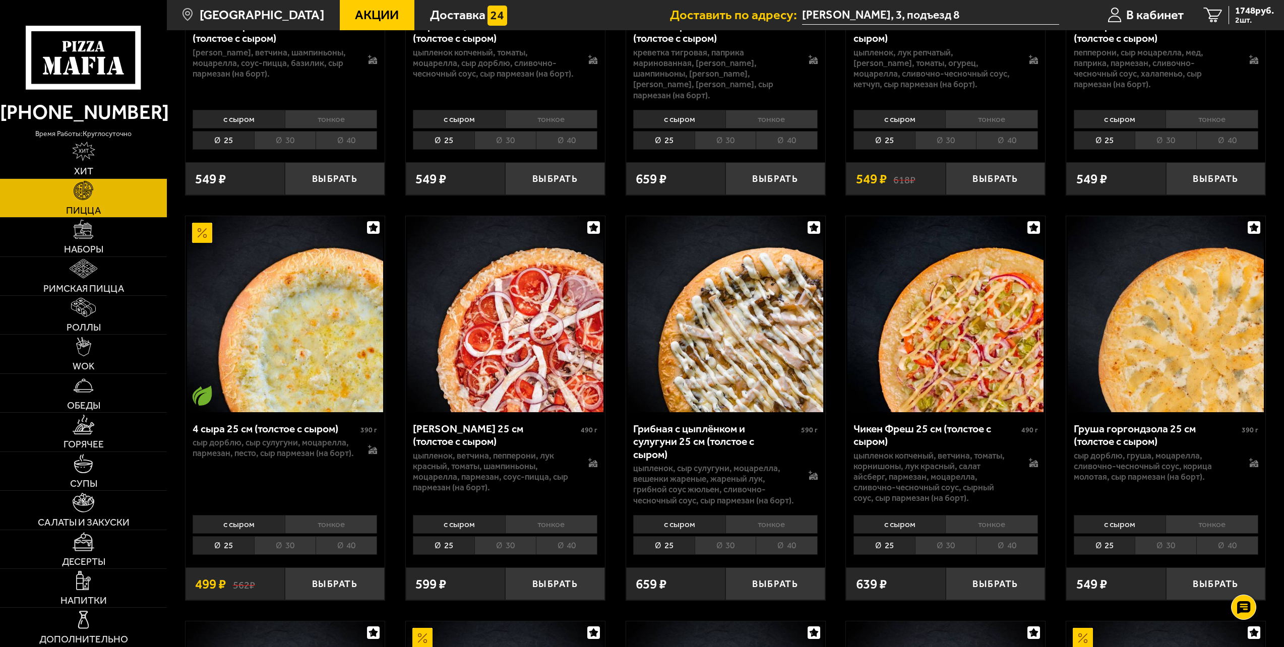
click at [954, 373] on img at bounding box center [945, 314] width 196 height 196
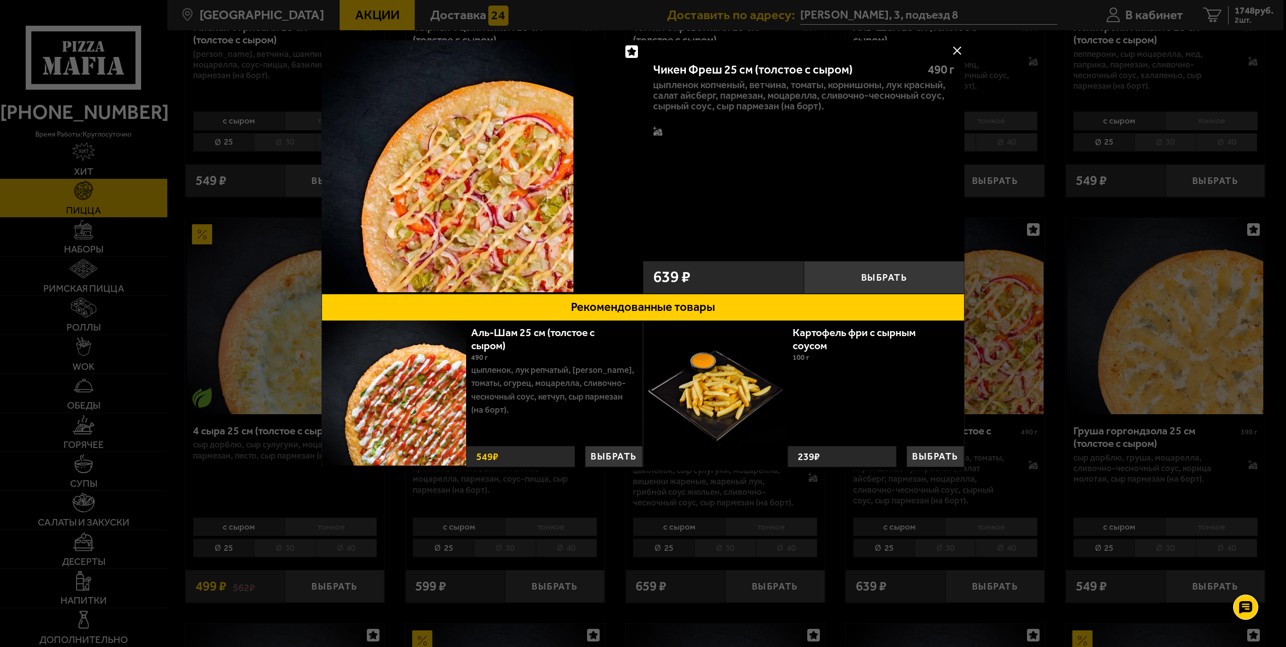
click at [957, 50] on button at bounding box center [956, 50] width 15 height 15
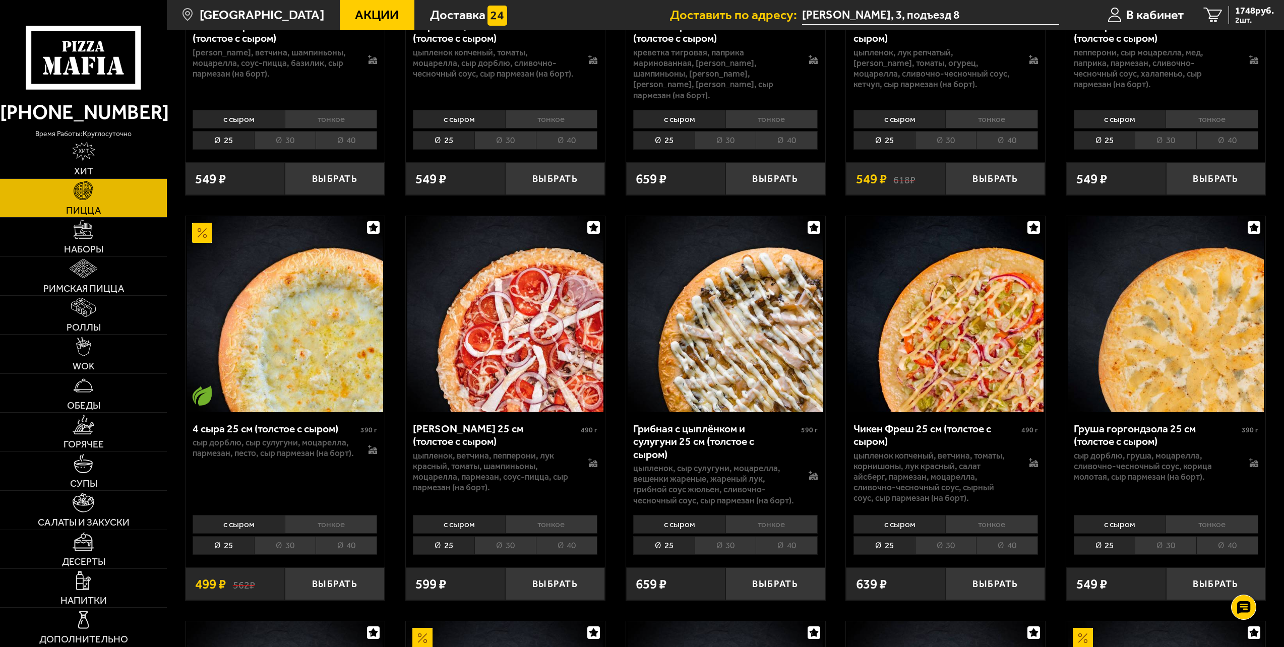
click at [957, 536] on li "30" at bounding box center [945, 545] width 61 height 19
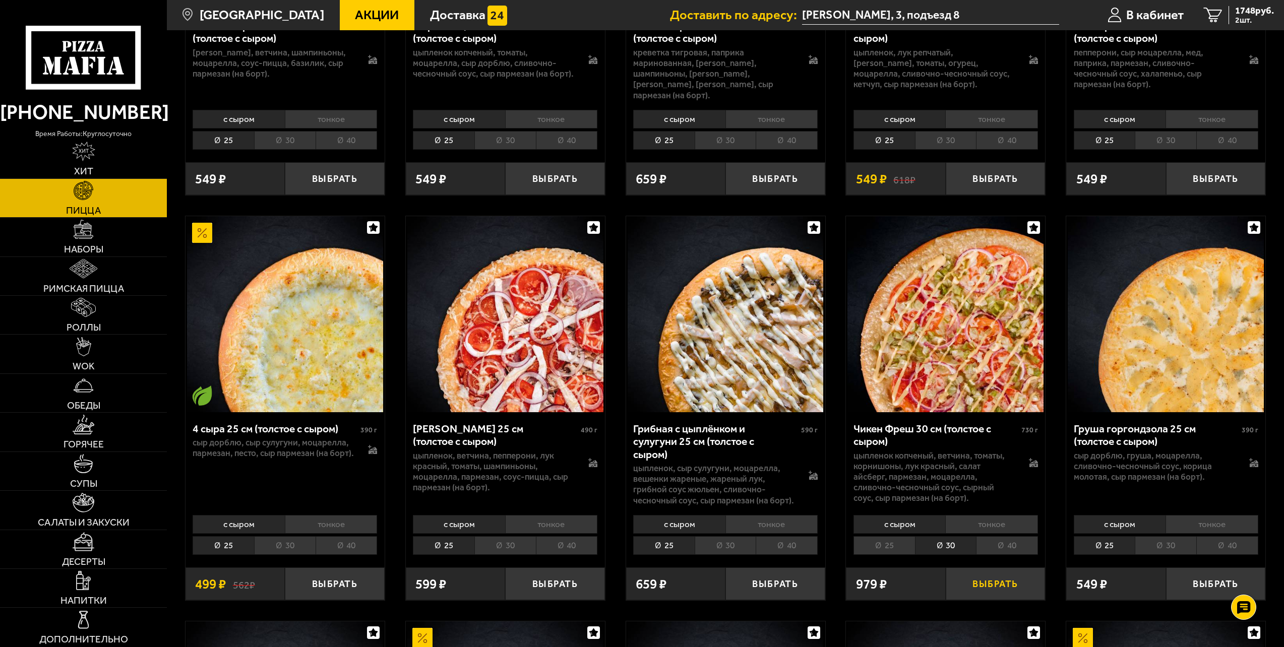
click at [1010, 567] on button "Выбрать" at bounding box center [995, 583] width 100 height 33
click at [1248, 16] on span "3 шт." at bounding box center [1254, 20] width 39 height 8
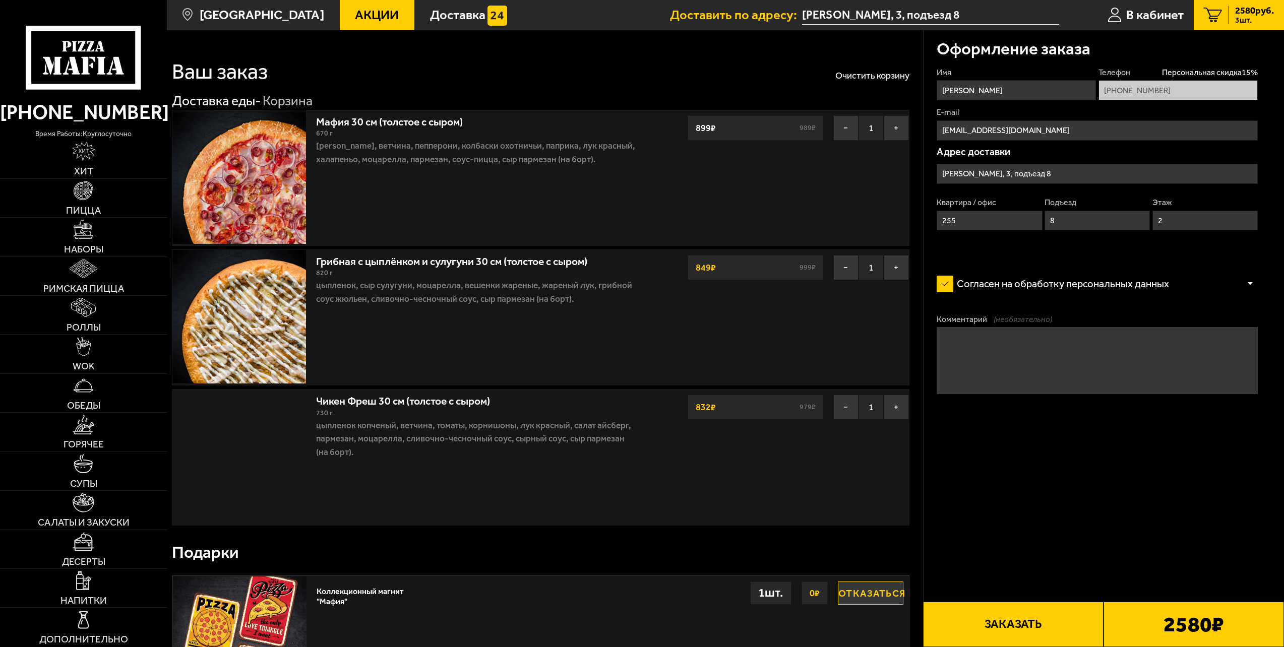
type input "[PERSON_NAME], 3"
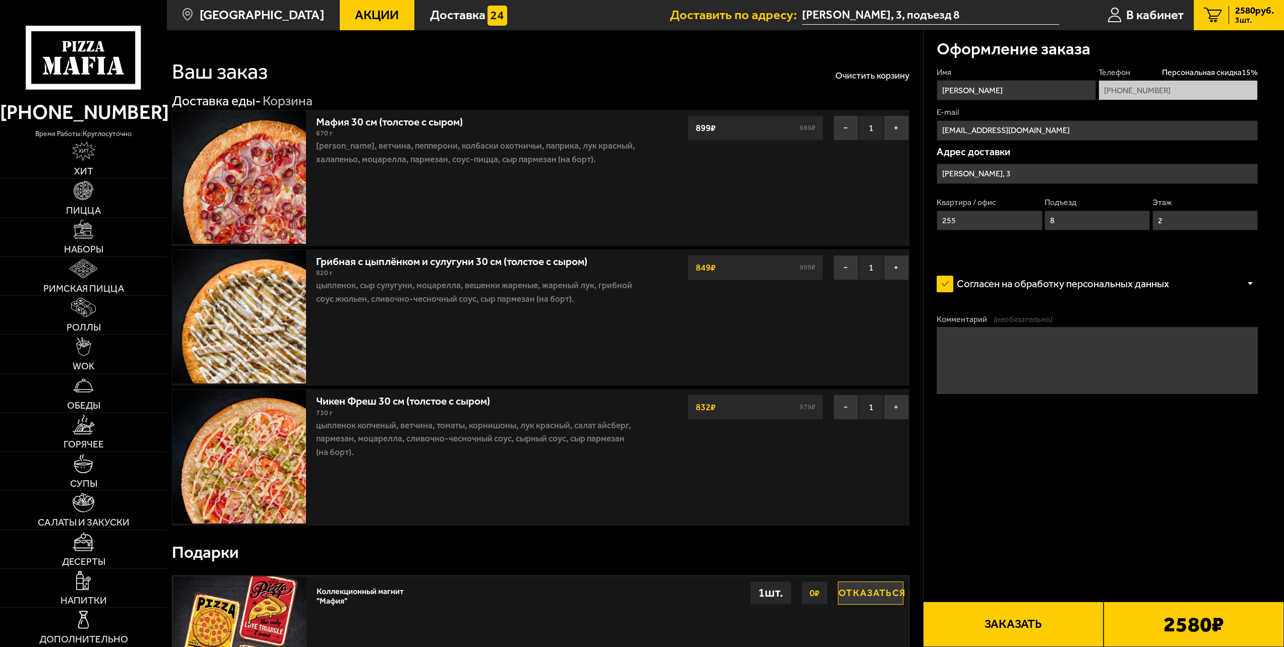
click at [986, 617] on button "Заказать" at bounding box center [1013, 624] width 180 height 45
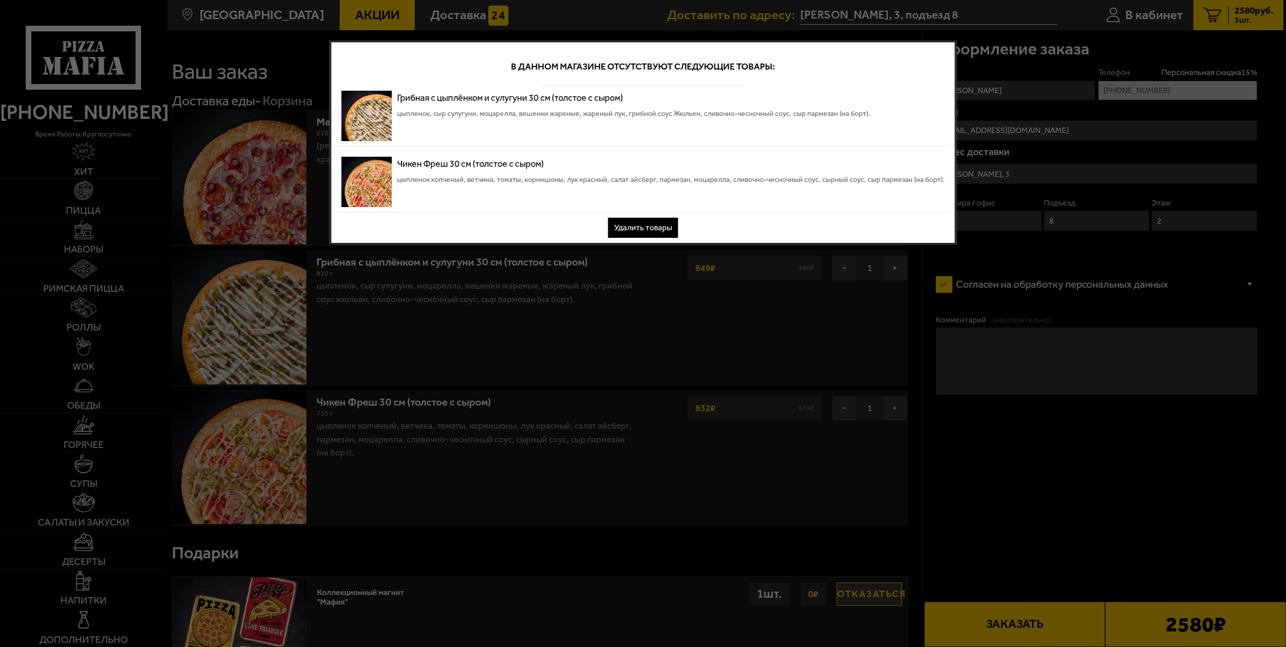
click at [626, 233] on button "Удалить товары" at bounding box center [643, 228] width 70 height 20
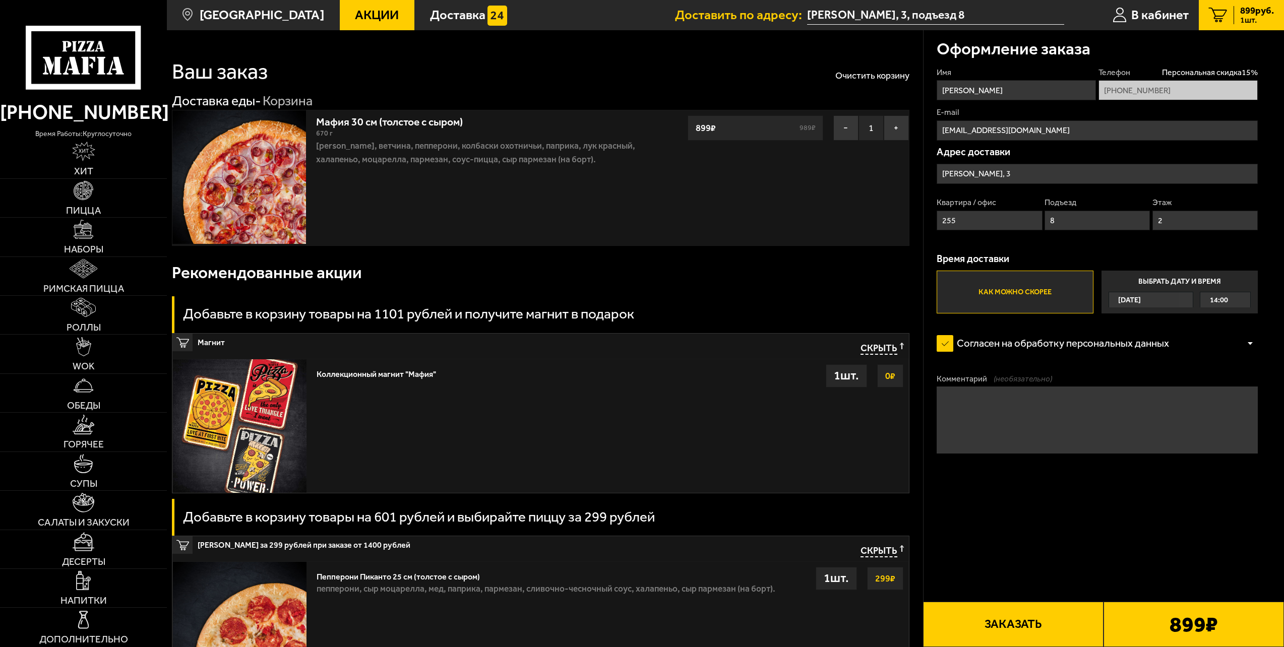
click at [259, 189] on img at bounding box center [239, 177] width 134 height 134
click at [85, 181] on img at bounding box center [83, 190] width 19 height 19
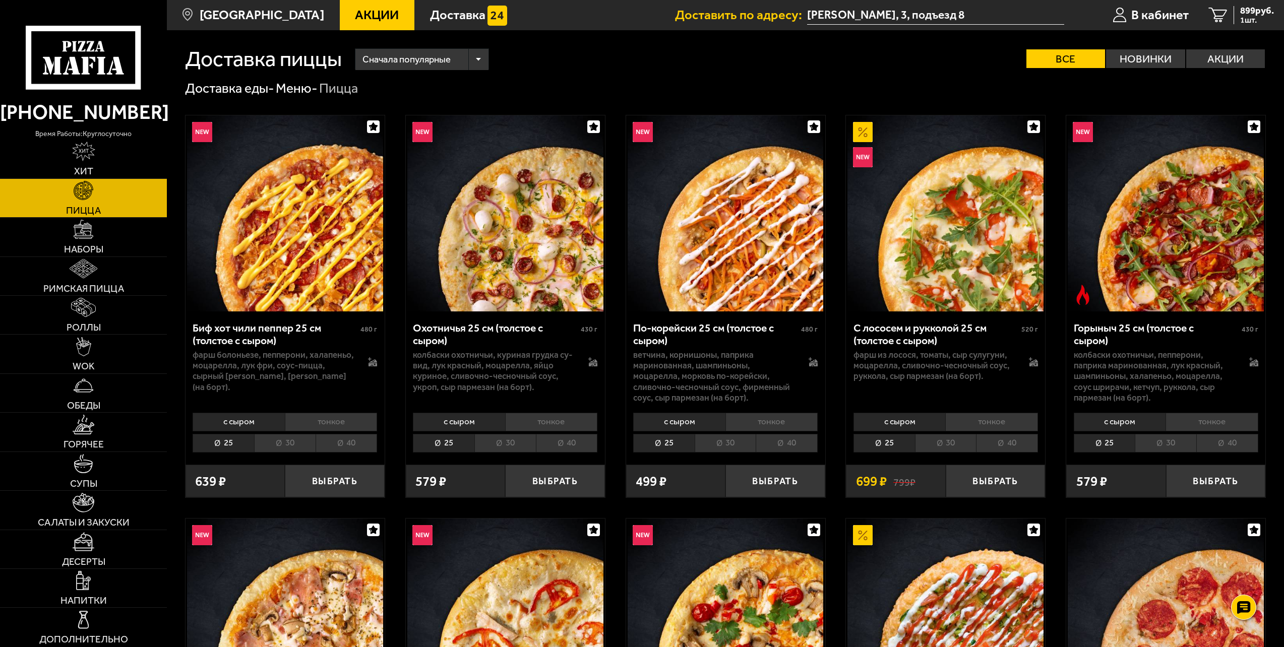
click at [514, 219] on img at bounding box center [505, 213] width 196 height 196
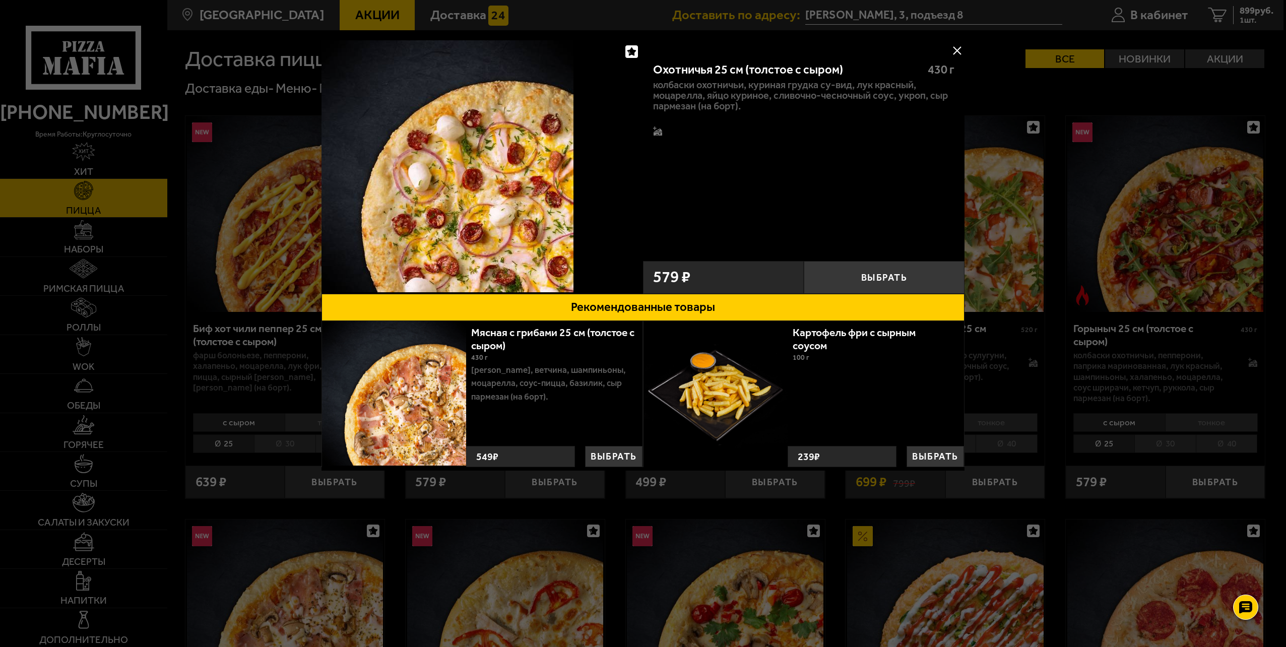
click at [955, 53] on button at bounding box center [956, 50] width 15 height 15
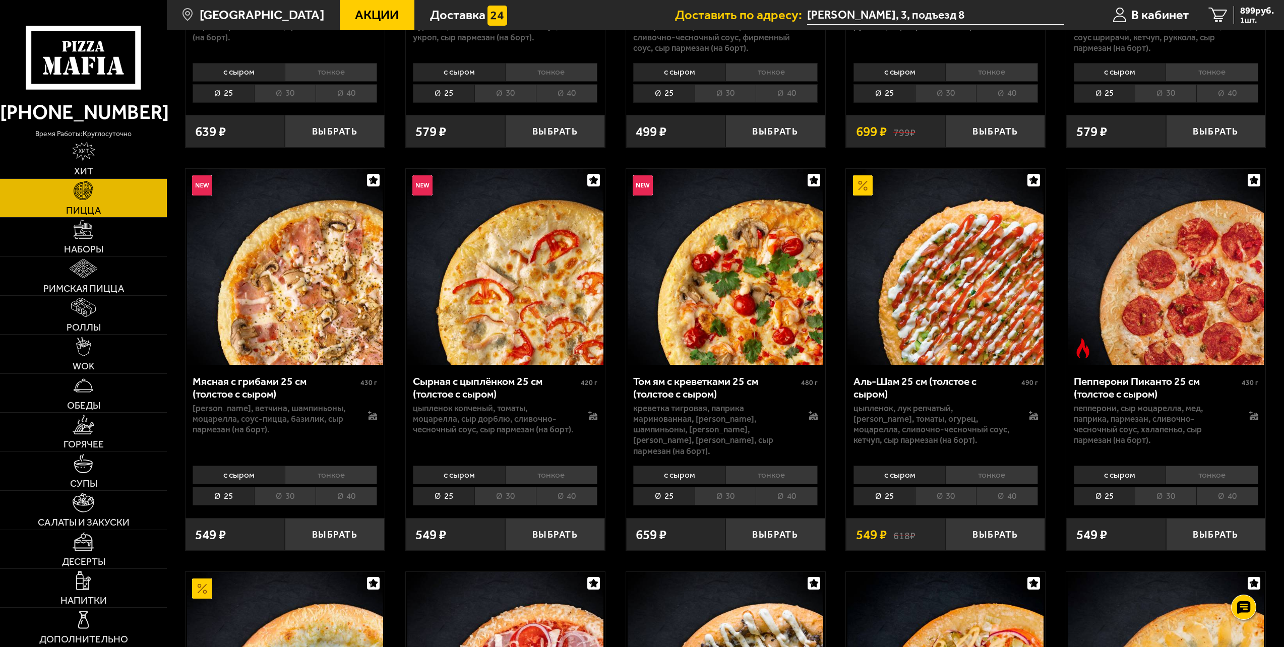
scroll to position [353, 0]
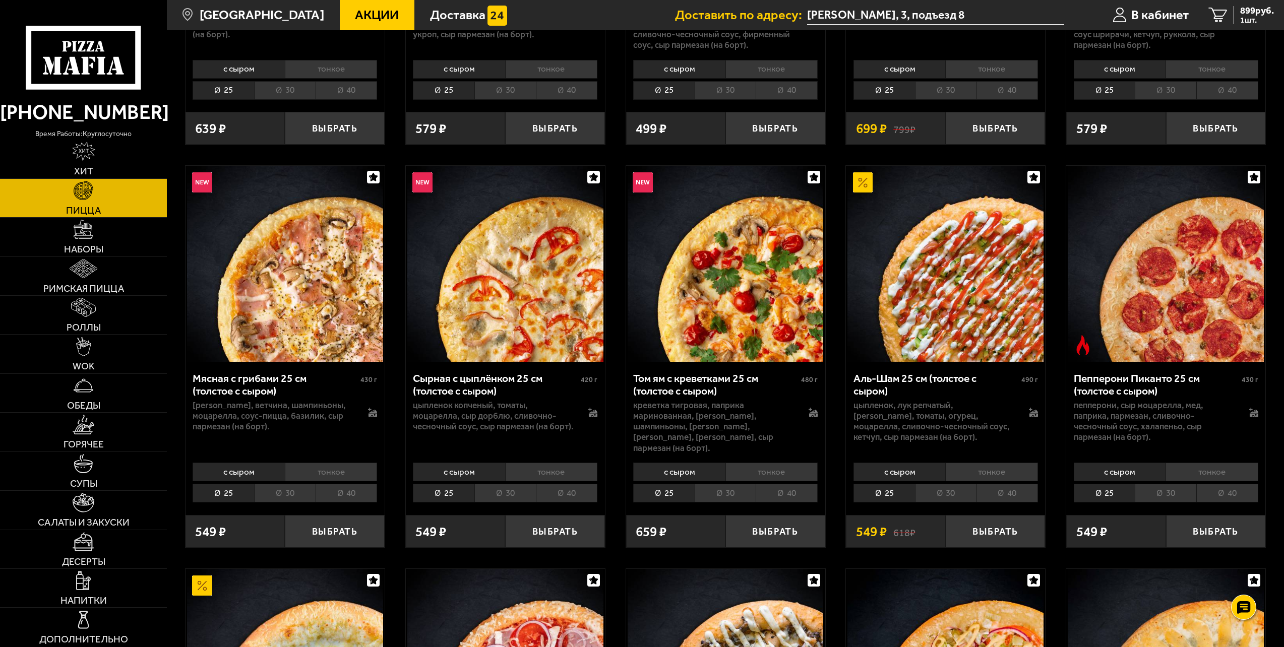
click at [314, 296] on img at bounding box center [285, 264] width 196 height 196
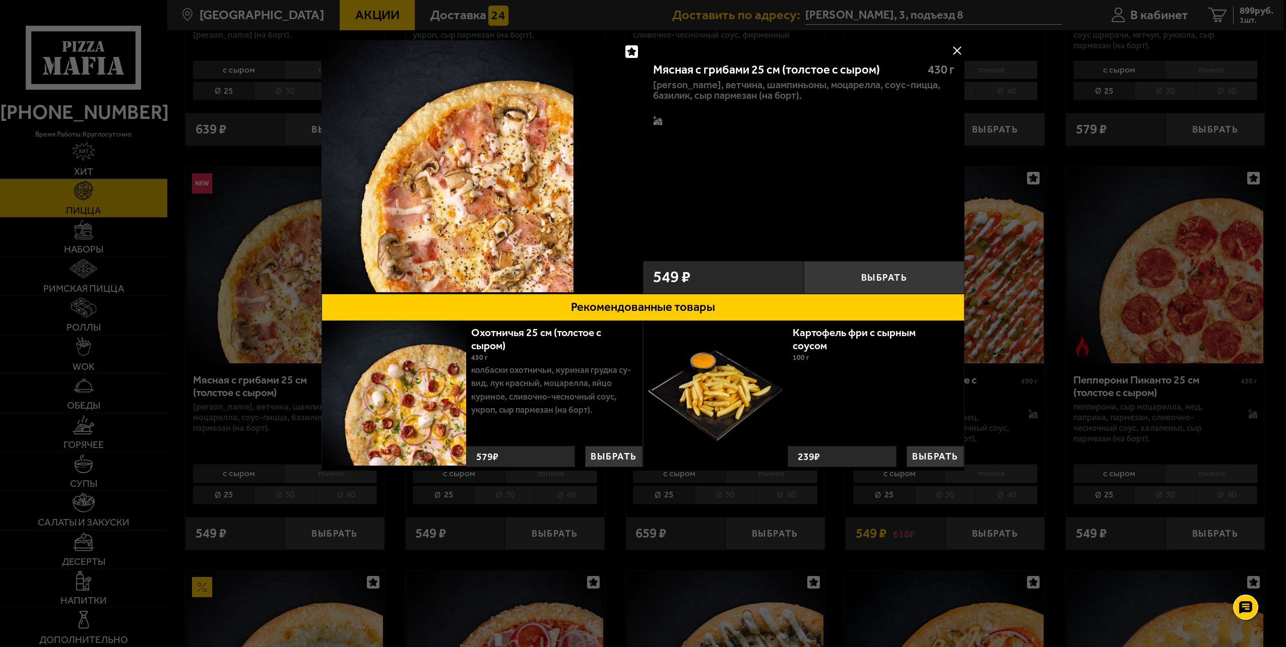
click at [957, 50] on button at bounding box center [956, 50] width 15 height 15
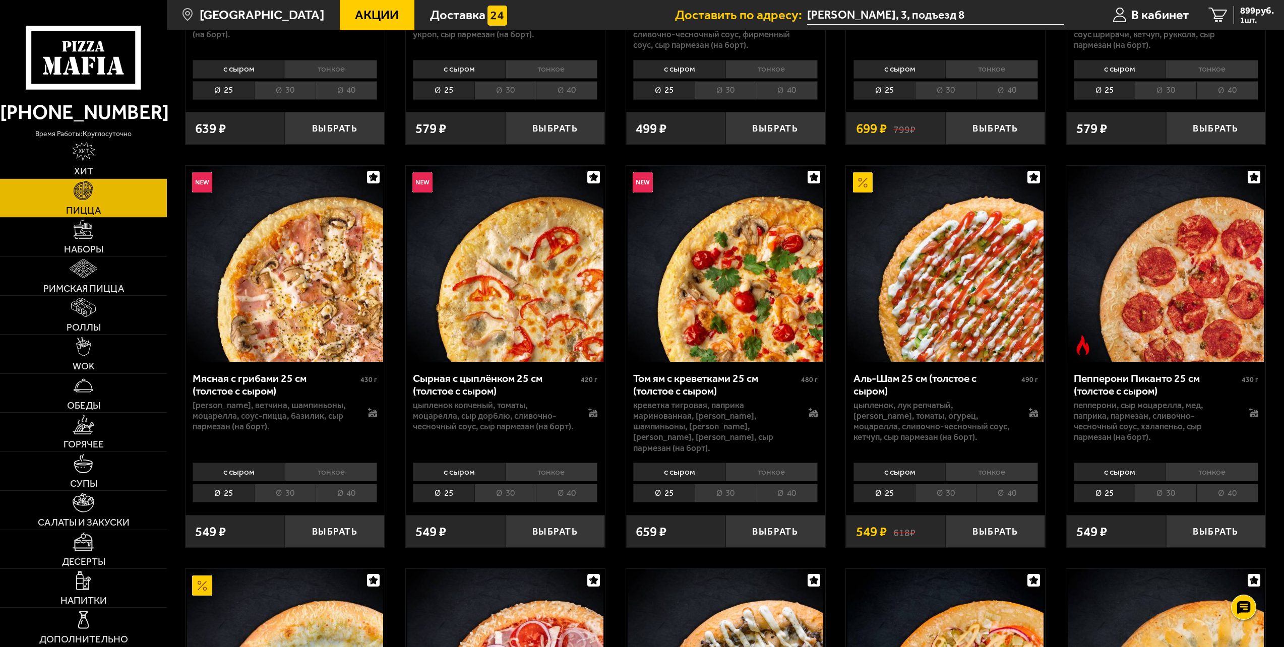
click at [268, 484] on li "30" at bounding box center [284, 493] width 61 height 19
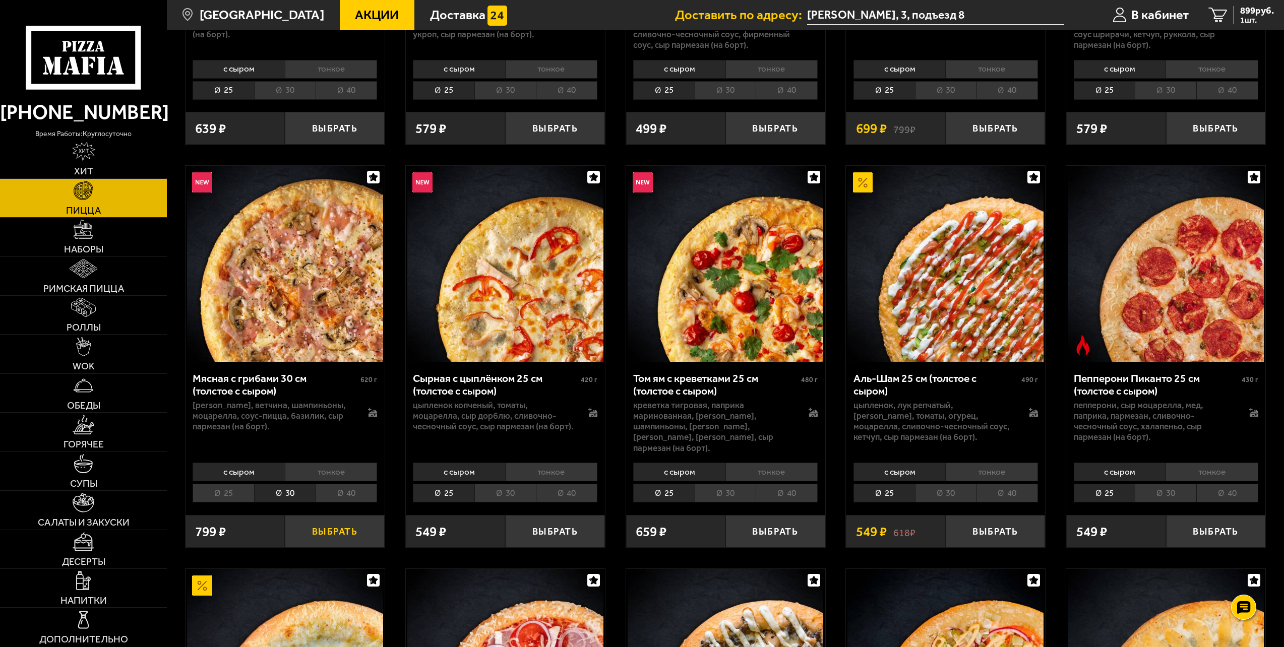
click at [328, 526] on button "Выбрать" at bounding box center [335, 531] width 100 height 33
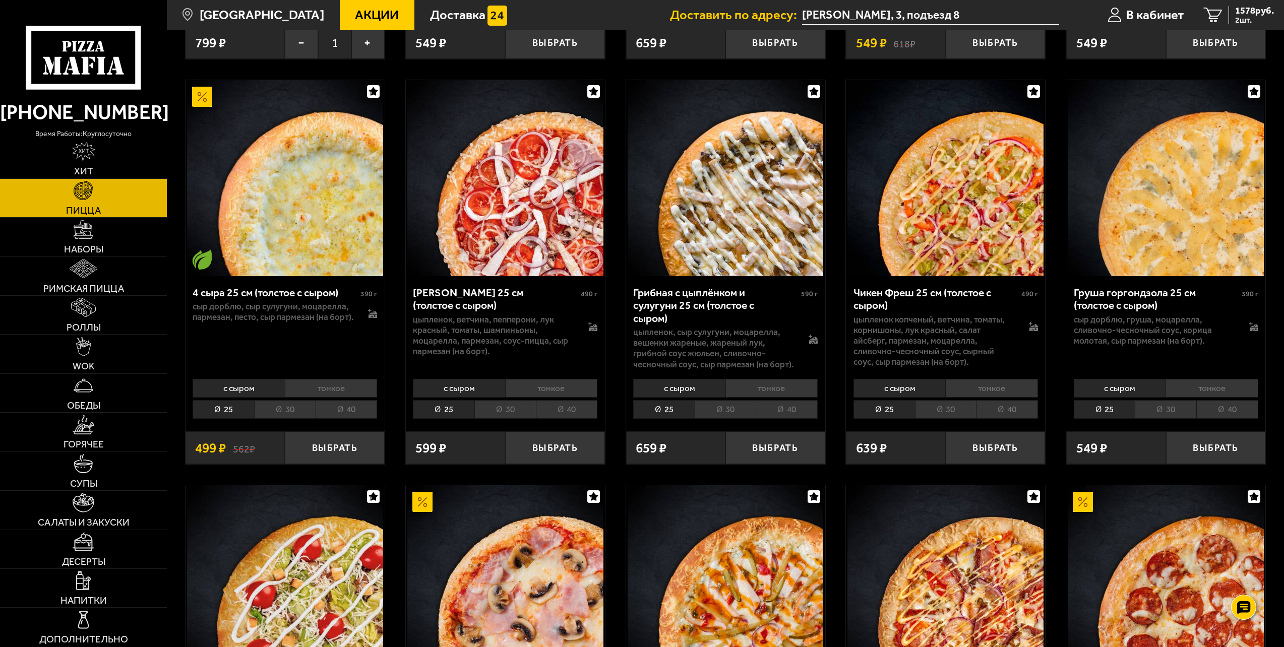
scroll to position [857, 0]
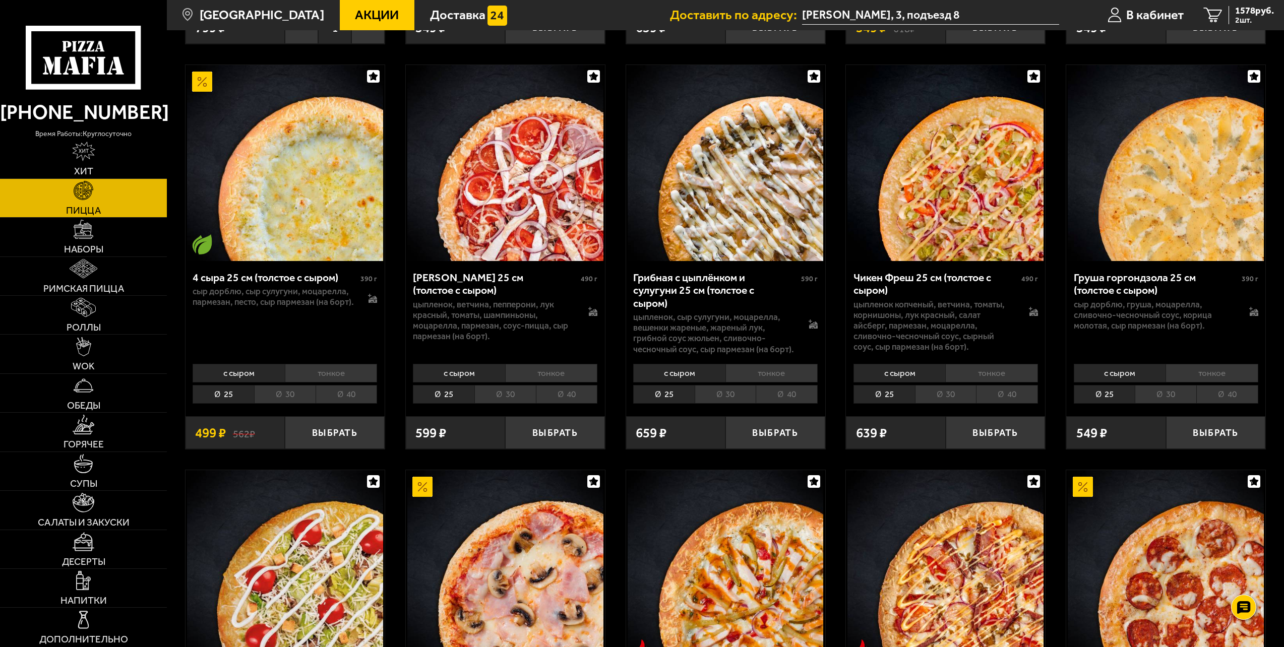
click at [945, 196] on img at bounding box center [945, 163] width 196 height 196
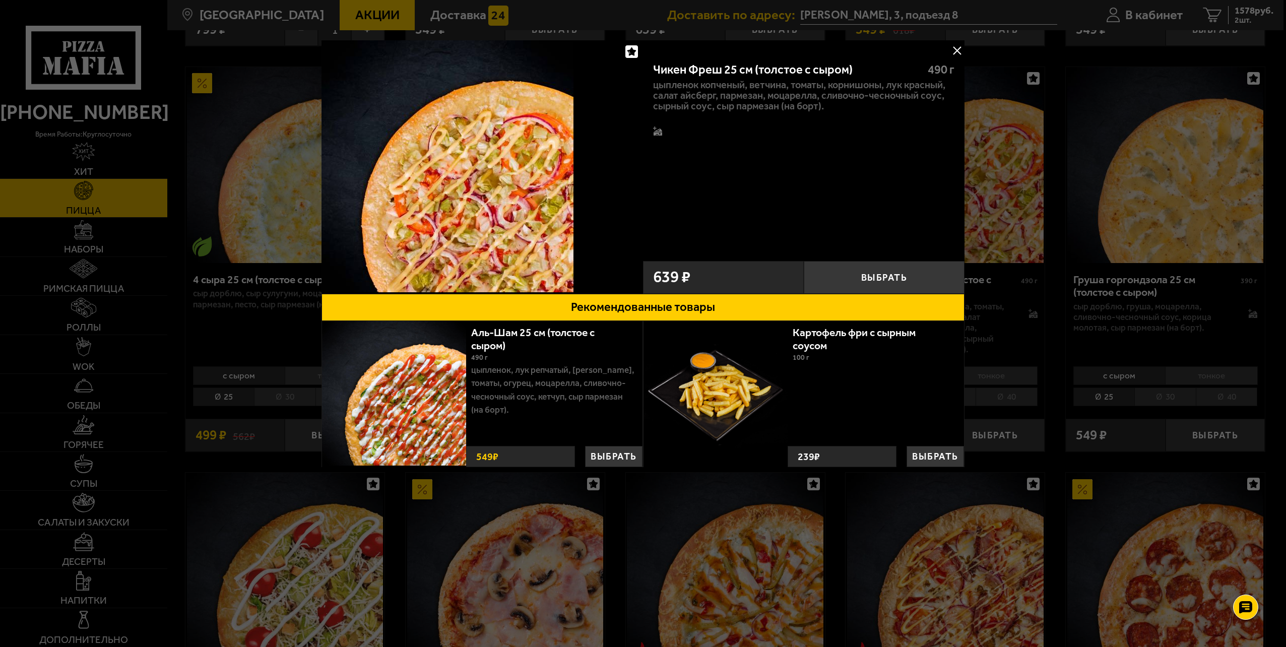
click at [959, 51] on button at bounding box center [956, 50] width 15 height 15
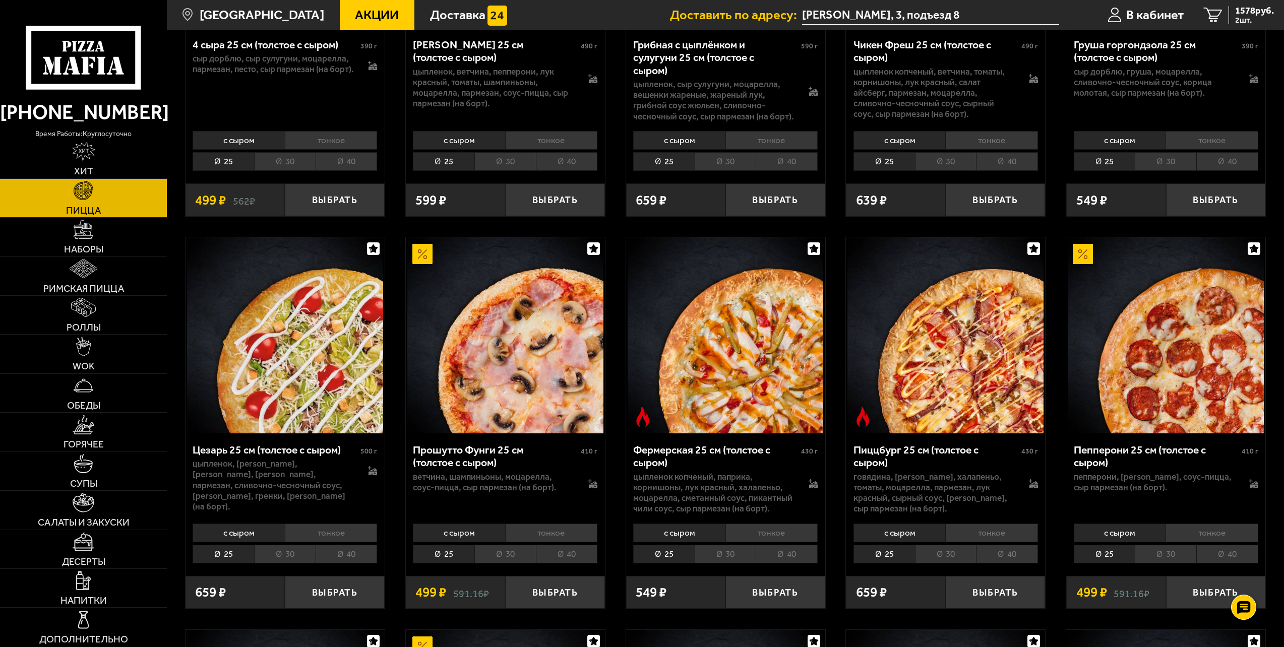
scroll to position [1159, 0]
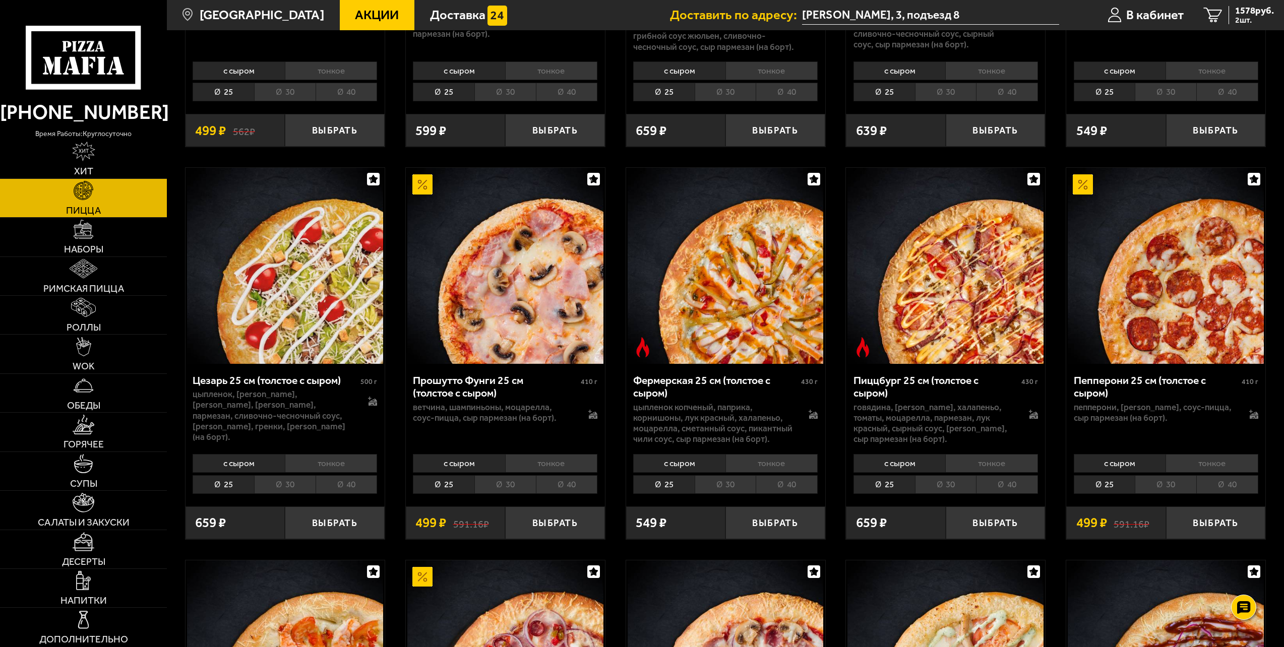
click at [1177, 475] on li "30" at bounding box center [1164, 484] width 61 height 19
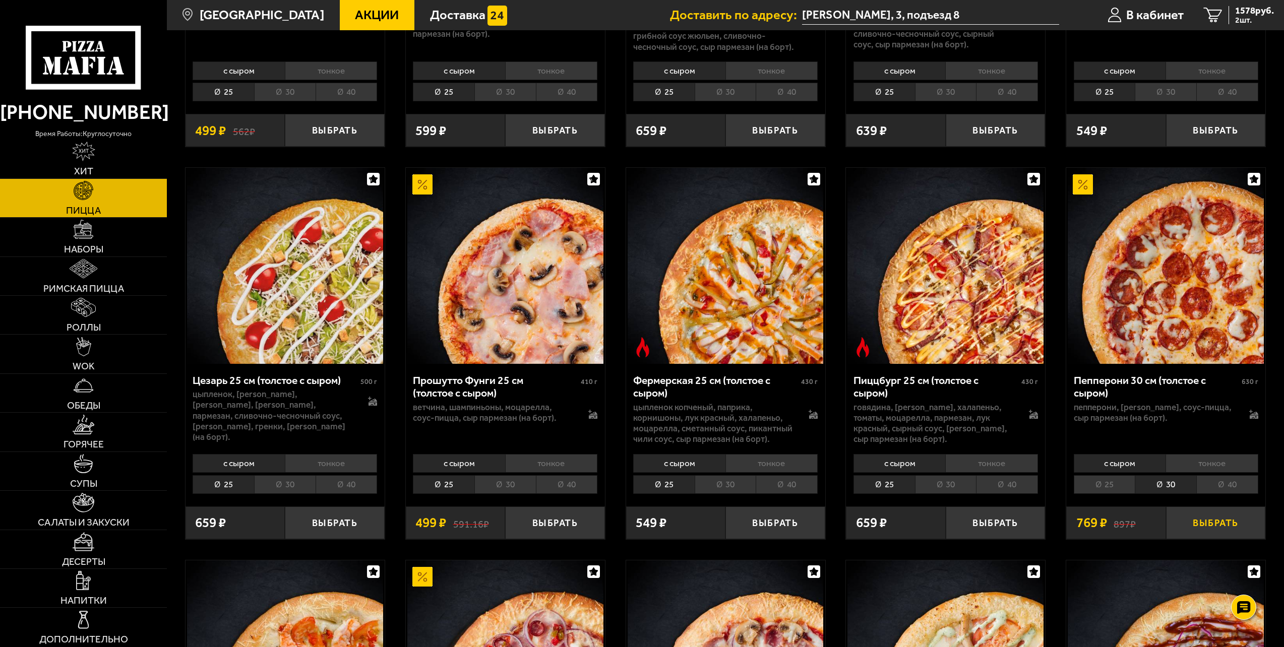
click at [1218, 506] on button "Выбрать" at bounding box center [1216, 522] width 100 height 33
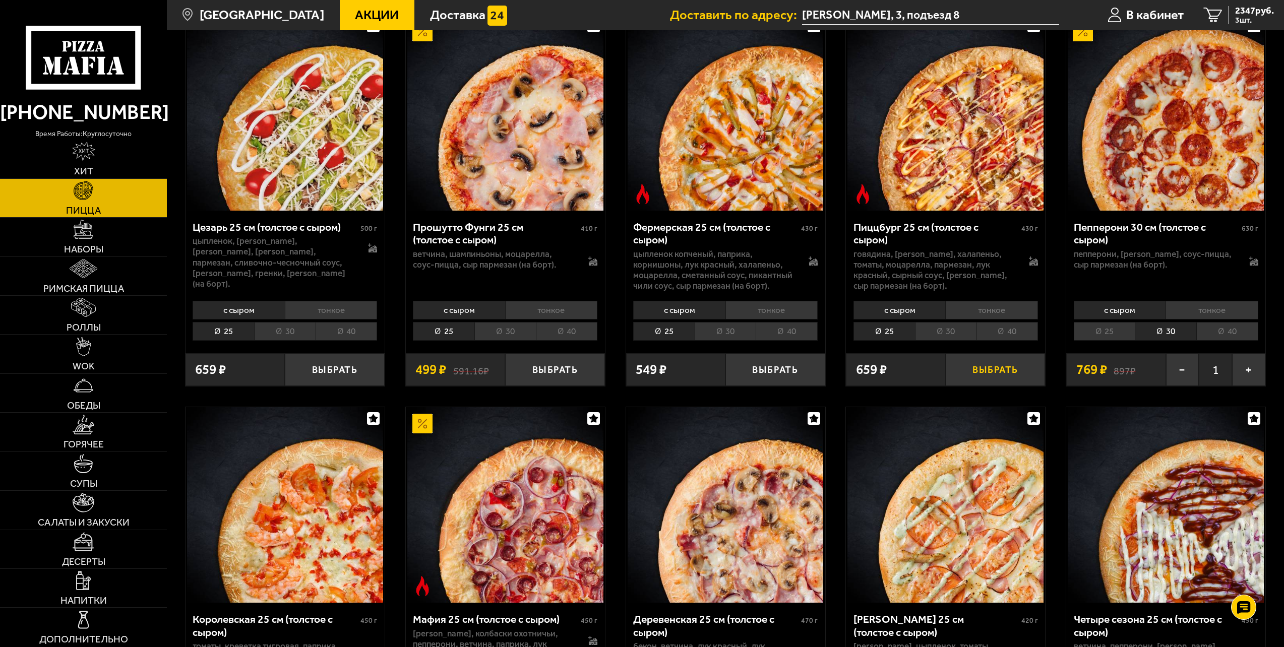
scroll to position [1361, 0]
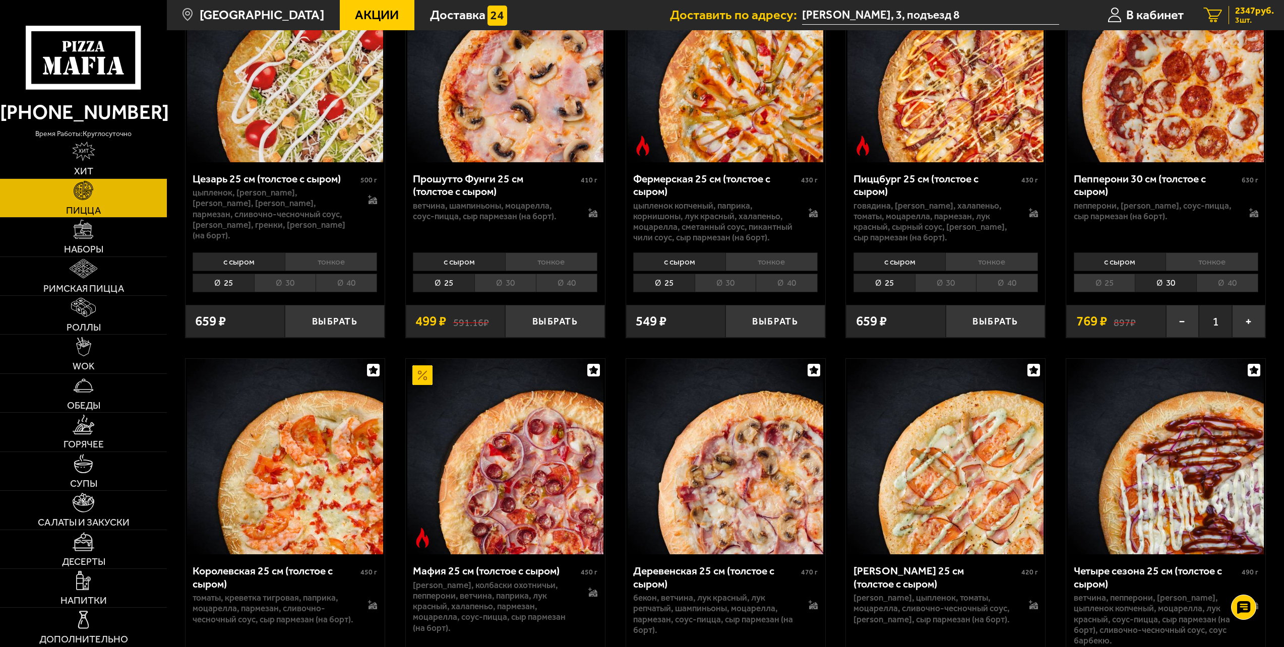
click at [1245, 10] on span "2347 руб." at bounding box center [1254, 11] width 39 height 10
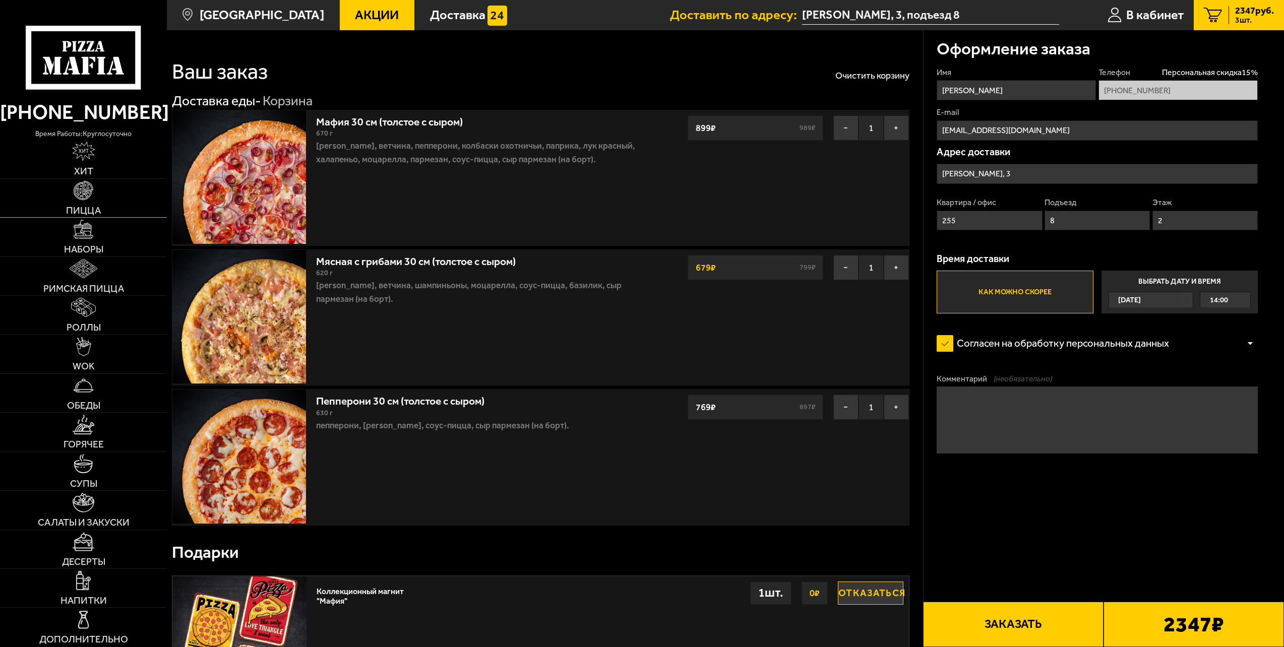
drag, startPoint x: 118, startPoint y: 200, endPoint x: 128, endPoint y: 201, distance: 9.6
click at [118, 200] on link "Пицца" at bounding box center [83, 198] width 167 height 38
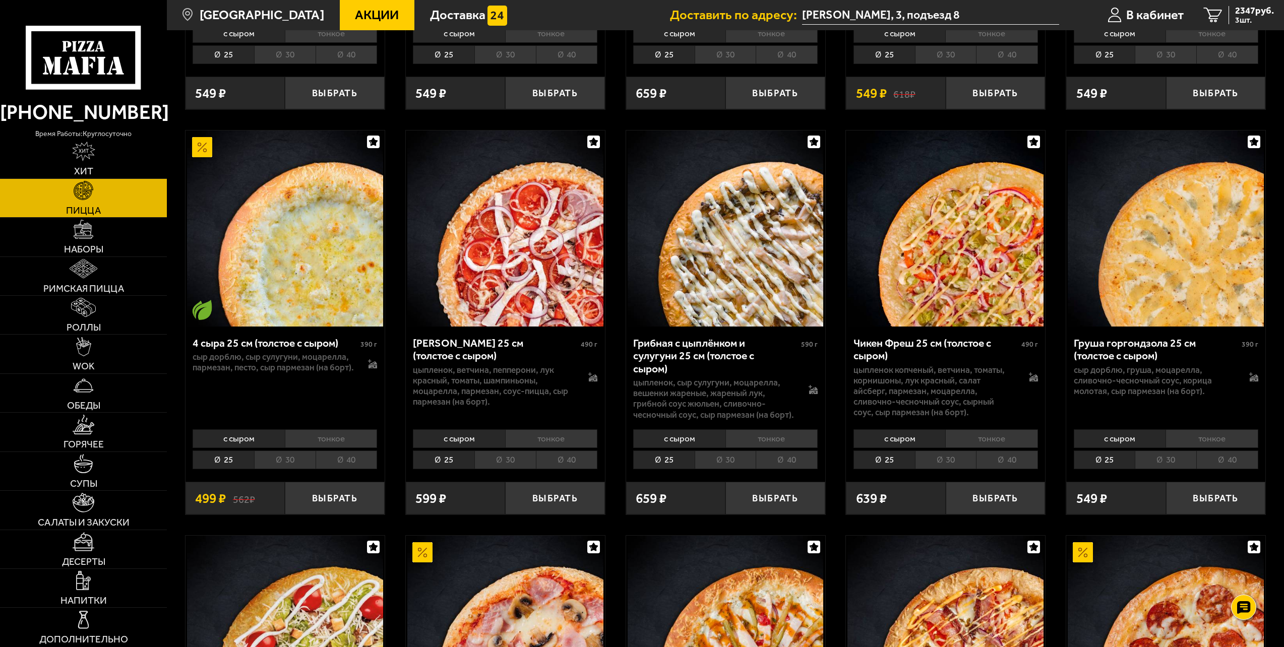
scroll to position [806, 0]
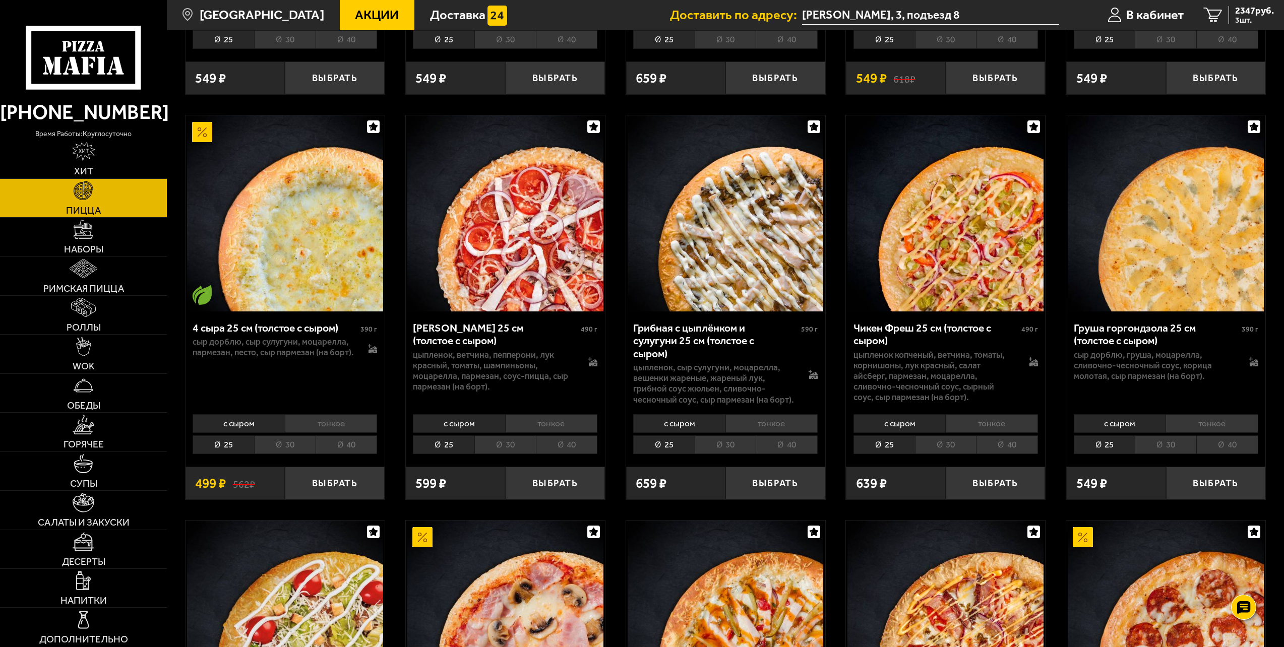
click at [978, 238] on img at bounding box center [945, 213] width 196 height 196
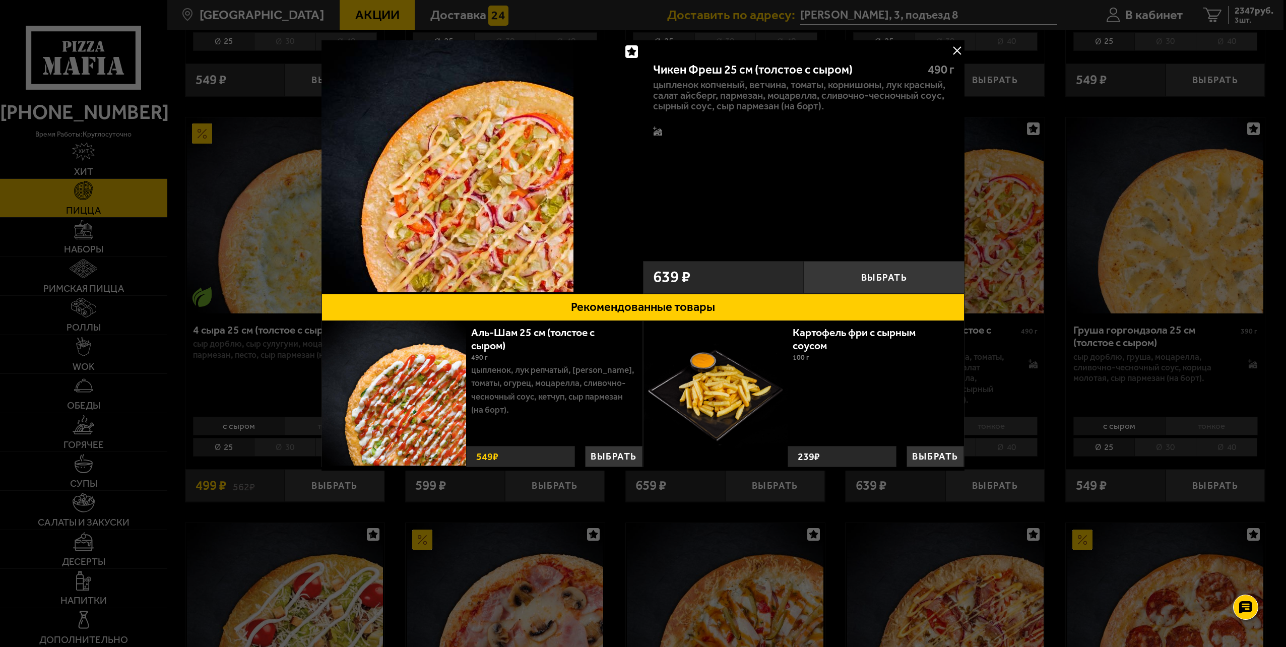
click at [952, 47] on button at bounding box center [956, 50] width 15 height 15
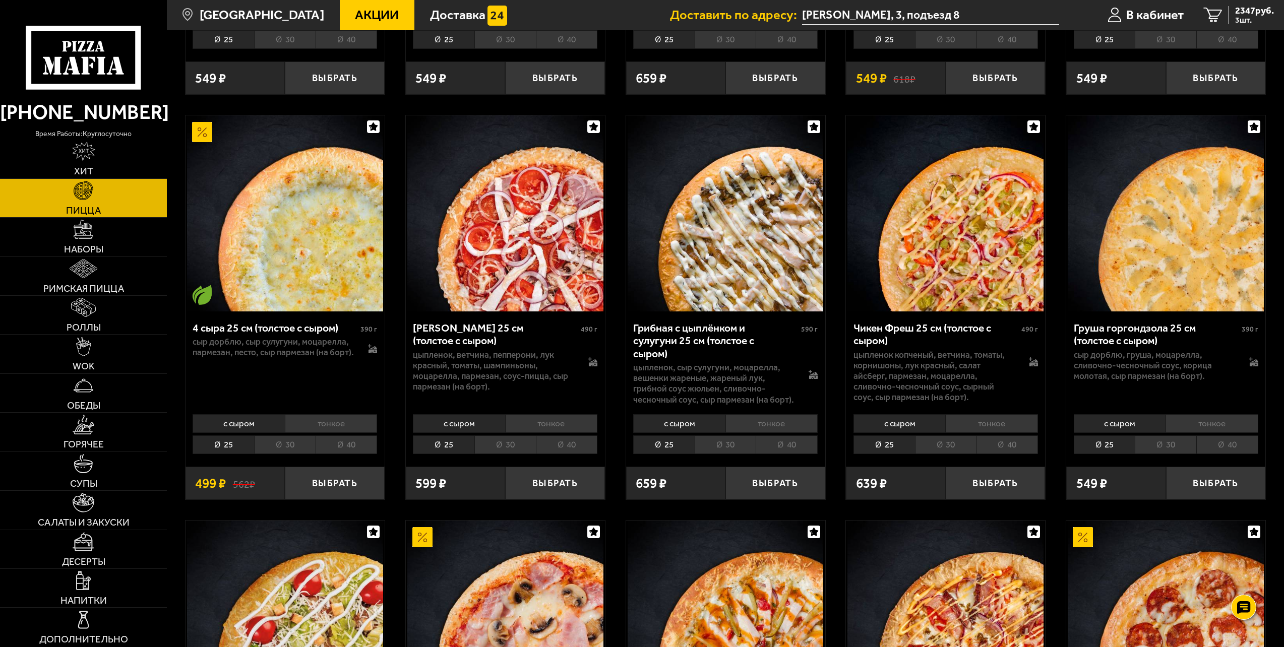
click at [942, 437] on li "30" at bounding box center [945, 444] width 61 height 19
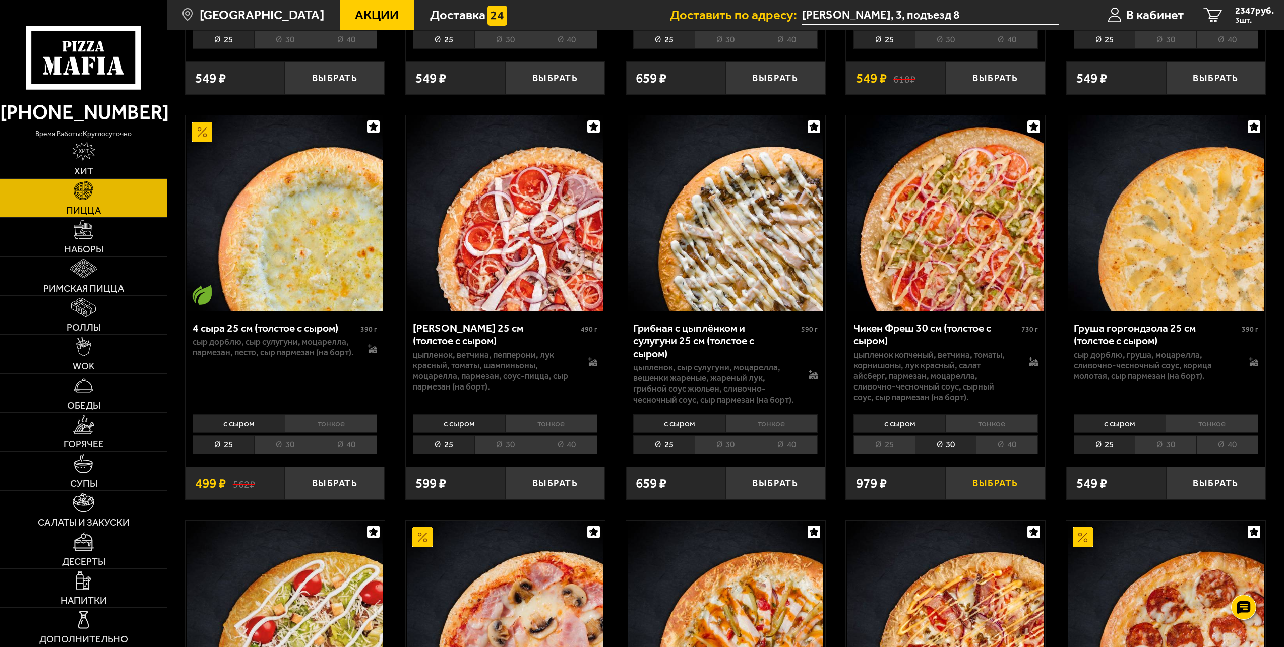
click at [981, 470] on button "Выбрать" at bounding box center [995, 483] width 100 height 33
click at [1236, 16] on span "4 шт." at bounding box center [1254, 20] width 39 height 8
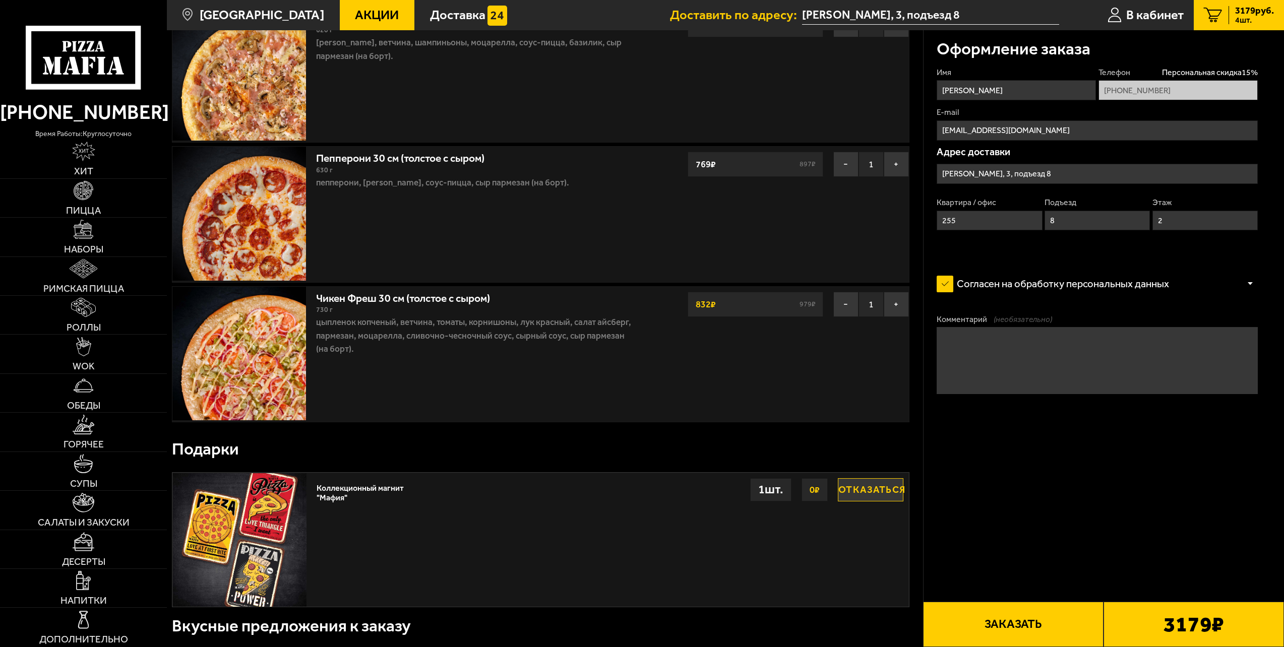
scroll to position [252, 0]
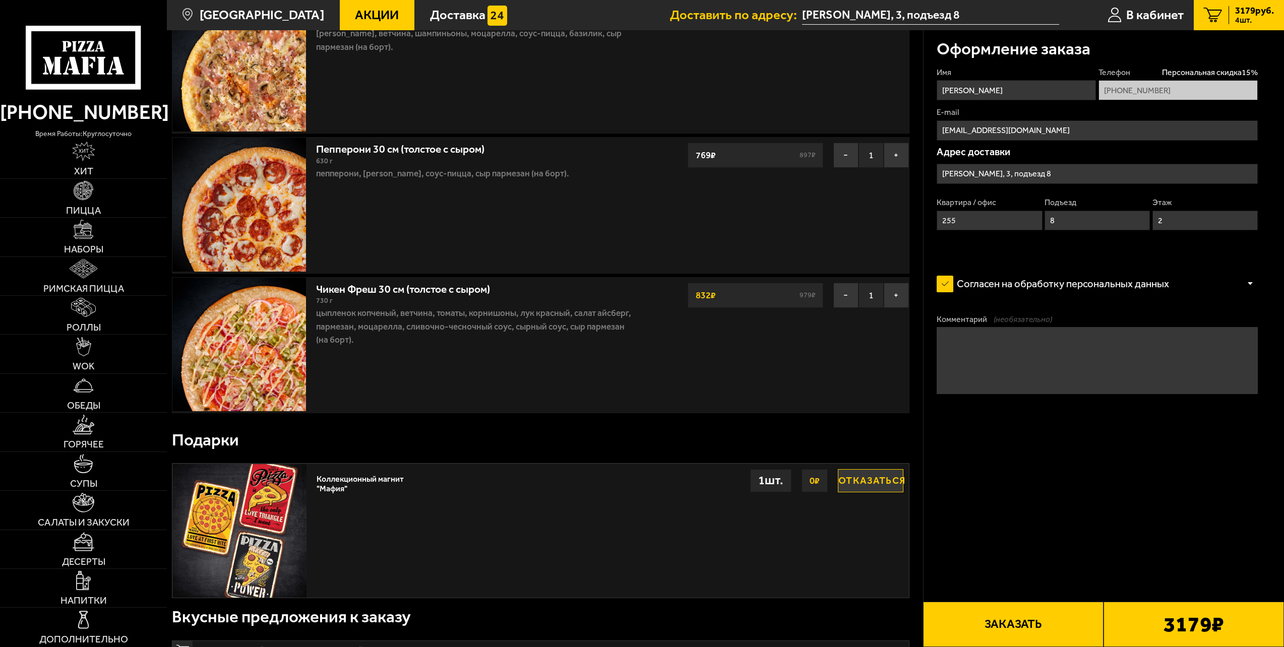
click at [1013, 630] on button "Заказать" at bounding box center [1013, 624] width 180 height 45
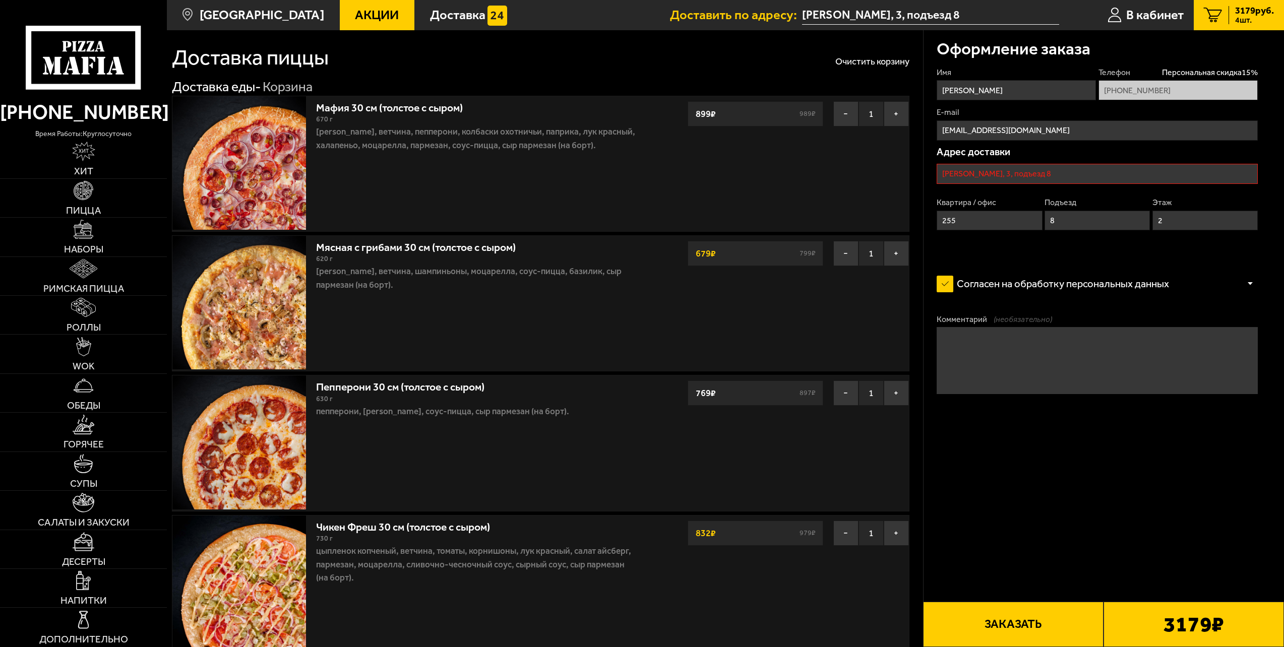
scroll to position [0, 0]
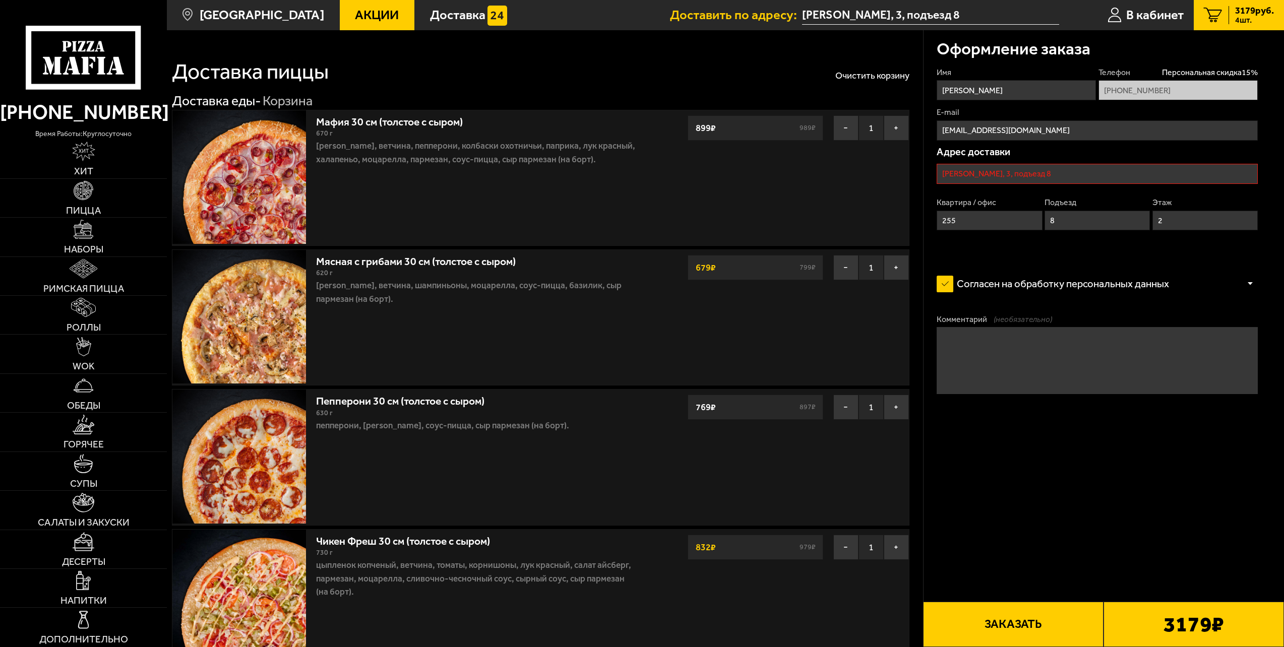
click at [1099, 175] on input "[PERSON_NAME], 3, подъезд 8" at bounding box center [1096, 174] width 321 height 20
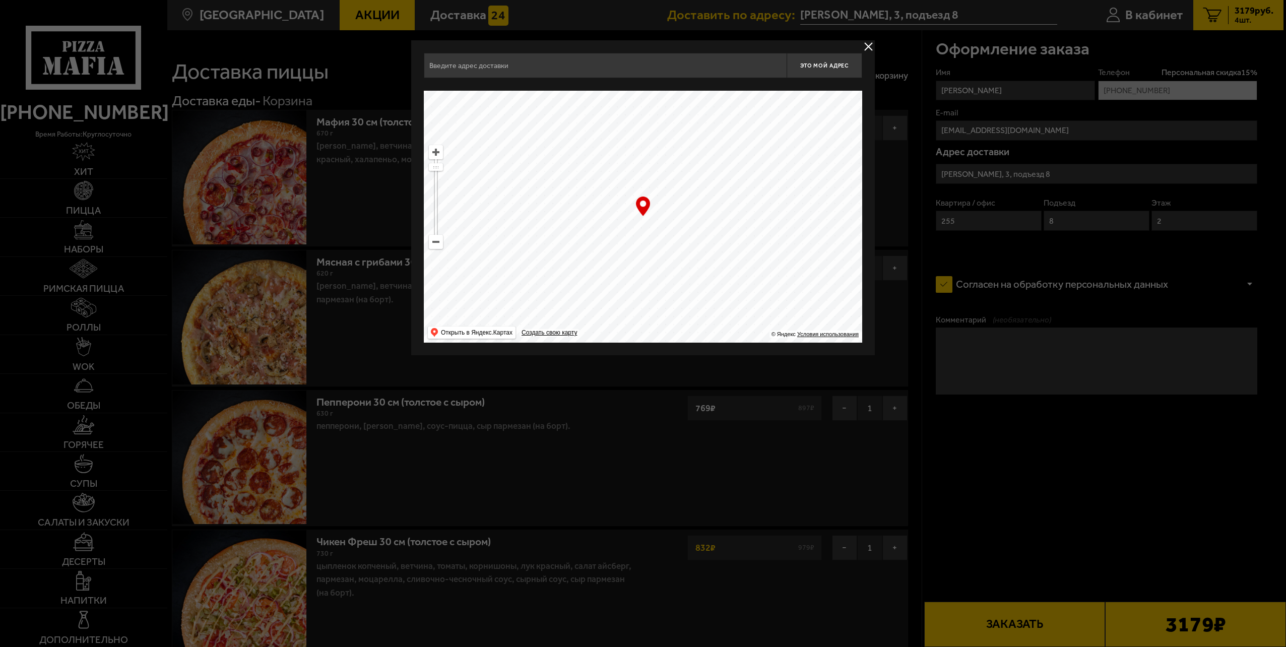
click at [1099, 174] on div at bounding box center [643, 323] width 1286 height 647
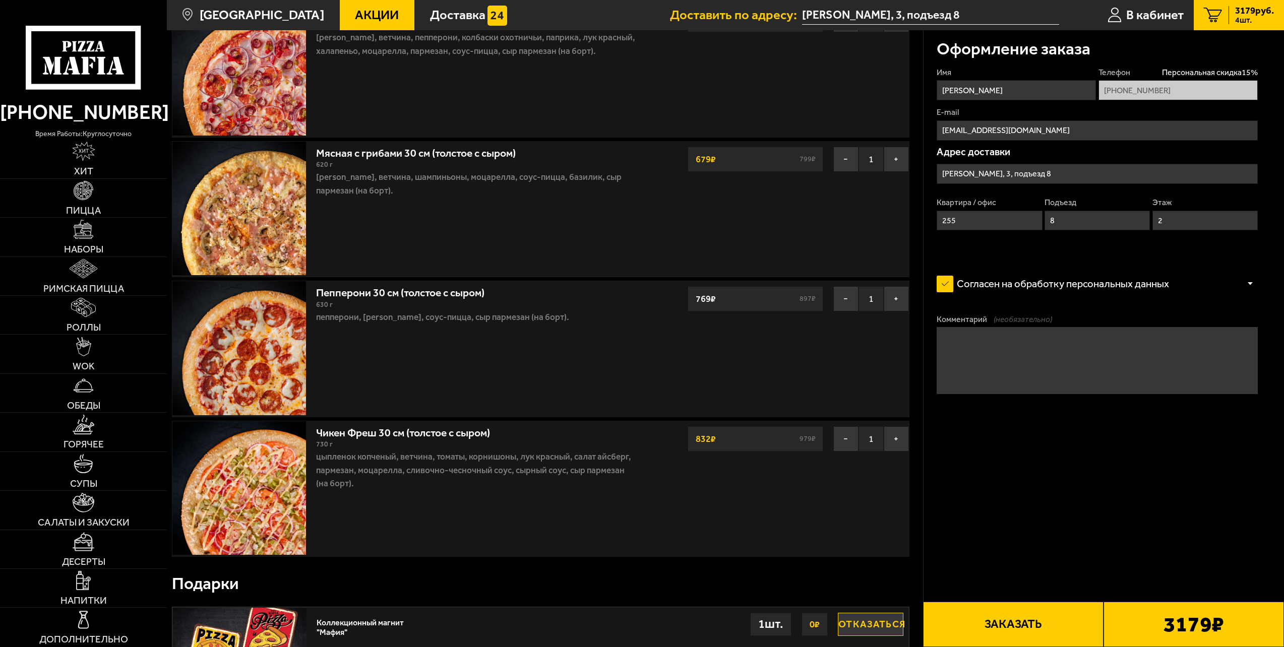
scroll to position [151, 0]
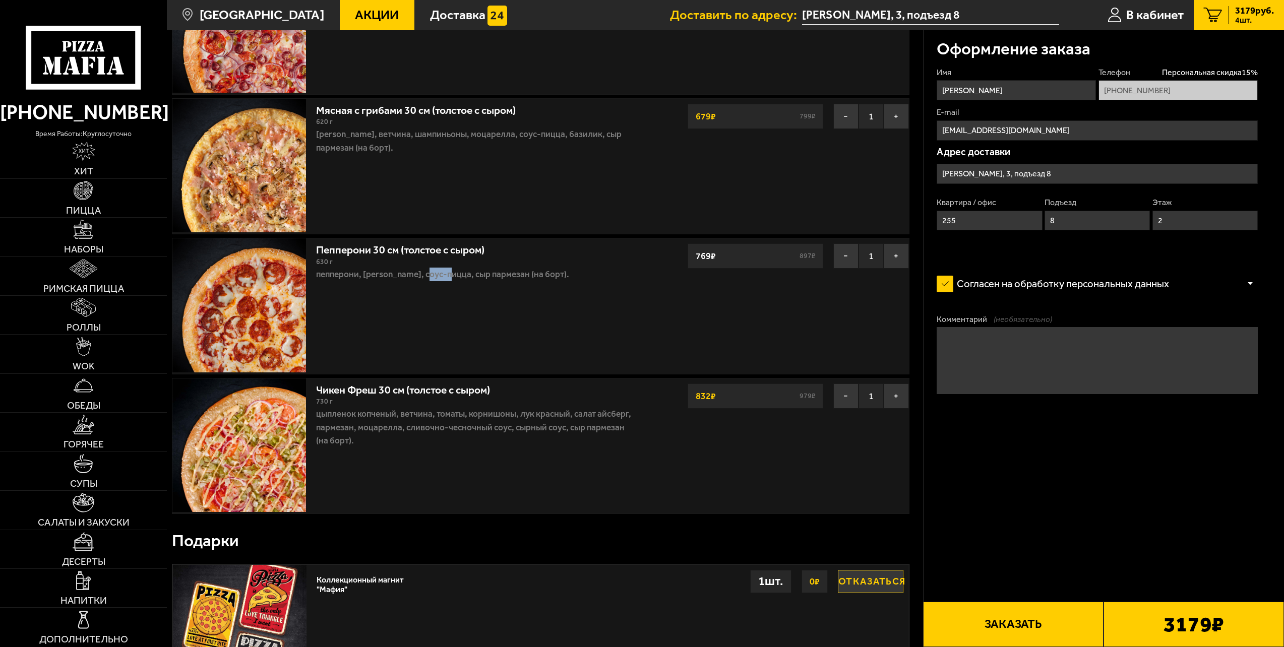
drag, startPoint x: 443, startPoint y: 343, endPoint x: 430, endPoint y: 359, distance: 21.5
click at [430, 359] on div "Пепперони 30 см (толстое с сыром) 630 г пепперони, моцарелла, соус-пицца, сыр п…" at bounding box center [476, 305] width 330 height 135
drag, startPoint x: 430, startPoint y: 359, endPoint x: 427, endPoint y: 368, distance: 8.9
click at [427, 368] on div "Пепперони 30 см (толстое с сыром) 630 г пепперони, моцарелла, соус-пицца, сыр п…" at bounding box center [476, 305] width 330 height 135
click at [434, 327] on div "Пепперони 30 см (толстое с сыром) 630 г пепперони, моцарелла, соус-пицца, сыр п…" at bounding box center [476, 305] width 330 height 135
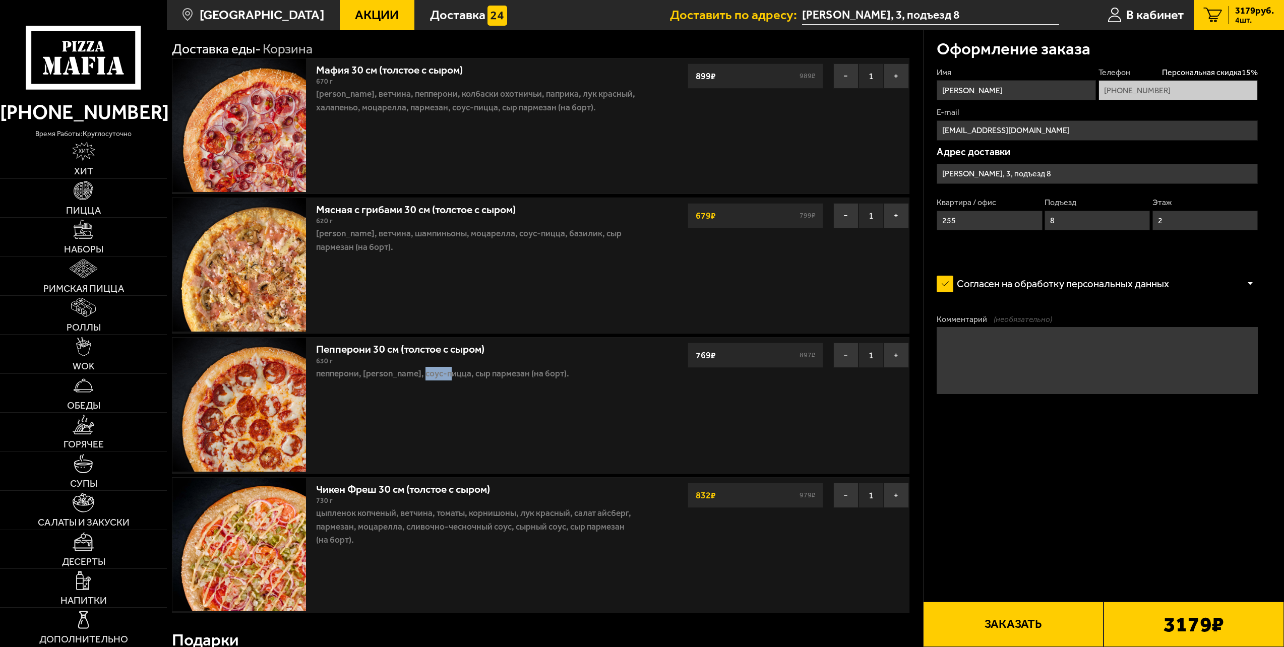
scroll to position [50, 0]
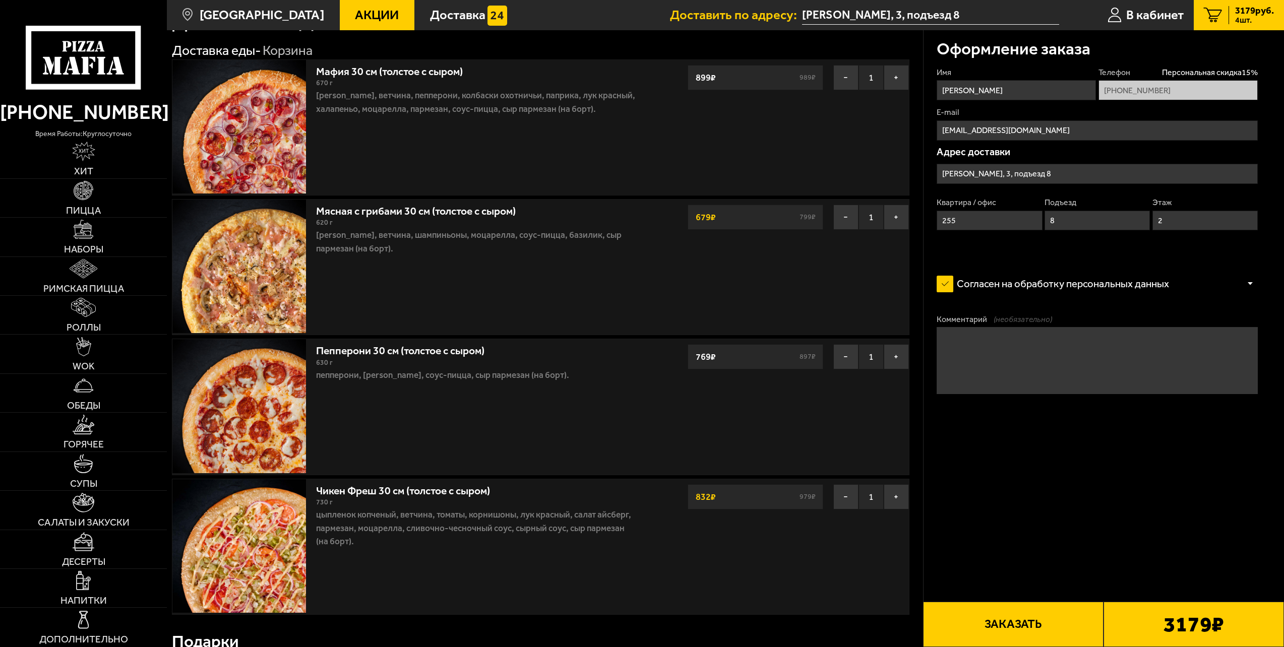
drag, startPoint x: 663, startPoint y: 132, endPoint x: 672, endPoint y: 135, distance: 9.1
click at [663, 131] on div "Мафия 30 см (толстое с сыром) 670 г бекон, ветчина, пепперони, колбаски охотнич…" at bounding box center [429, 127] width 515 height 135
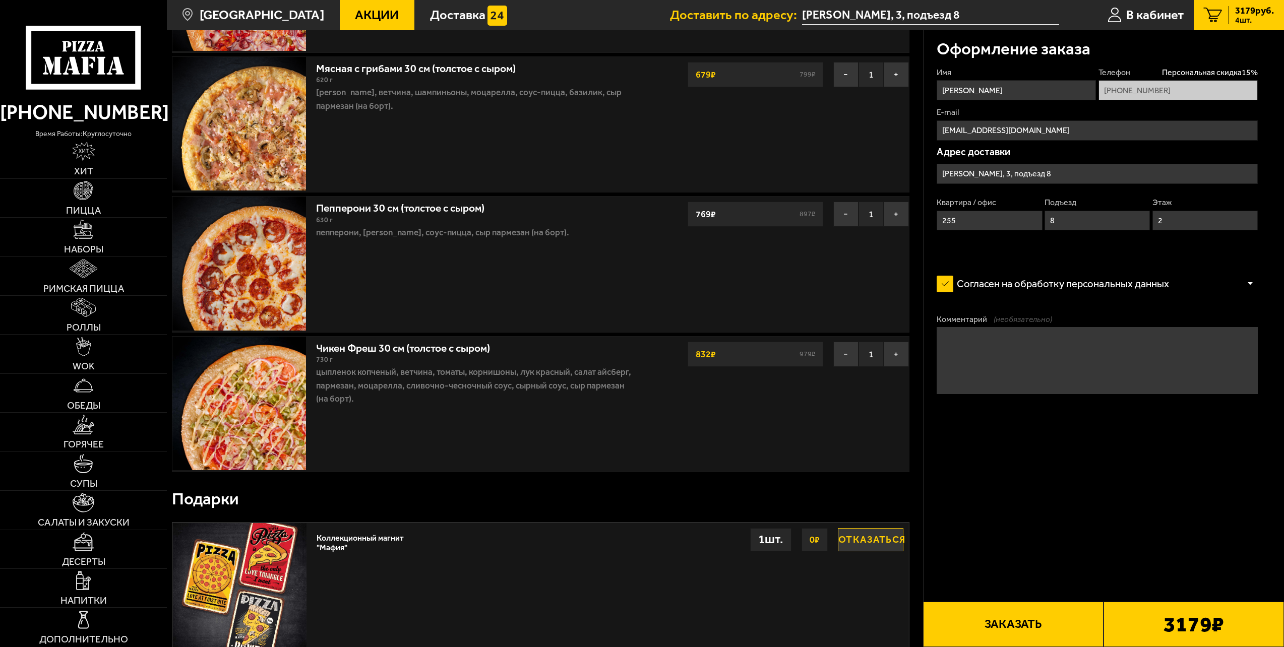
scroll to position [202, 0]
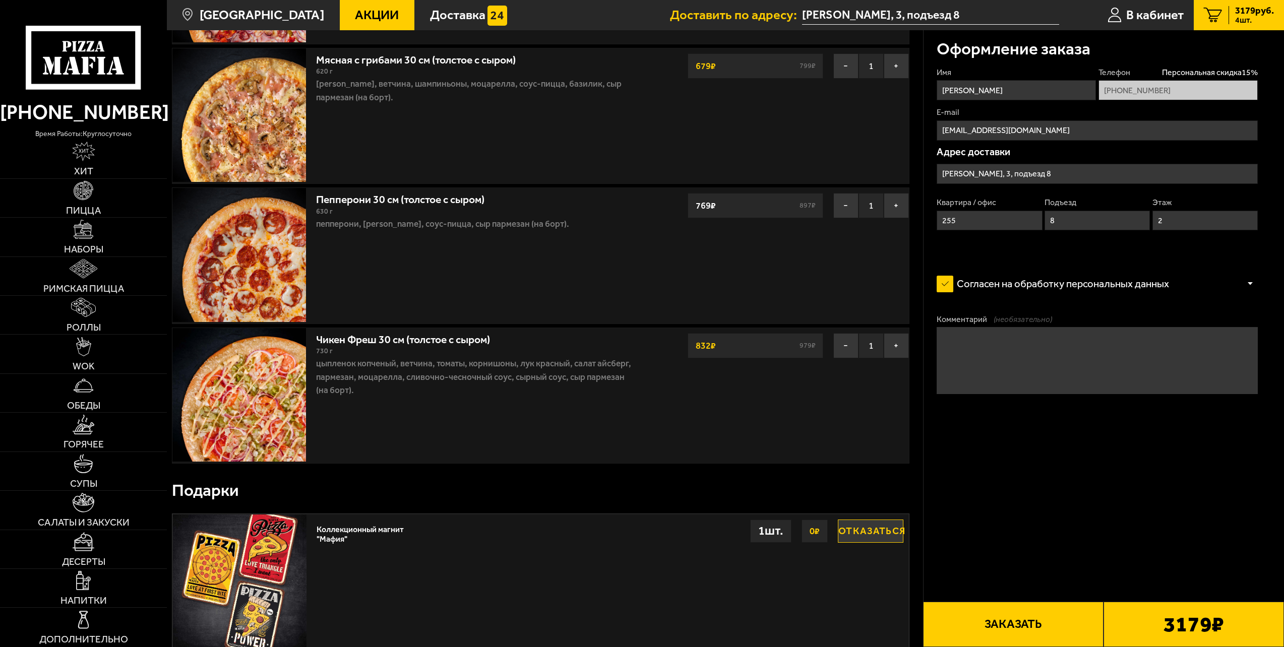
click at [1010, 638] on button "Заказать" at bounding box center [1013, 624] width 180 height 45
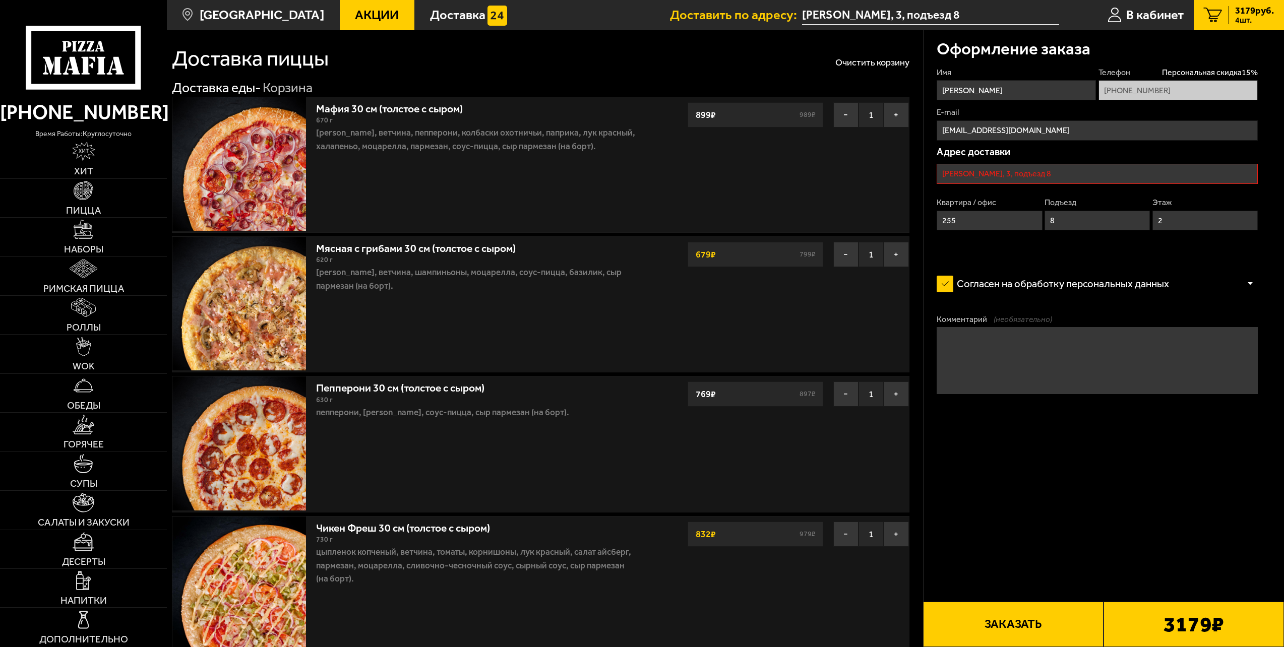
scroll to position [0, 0]
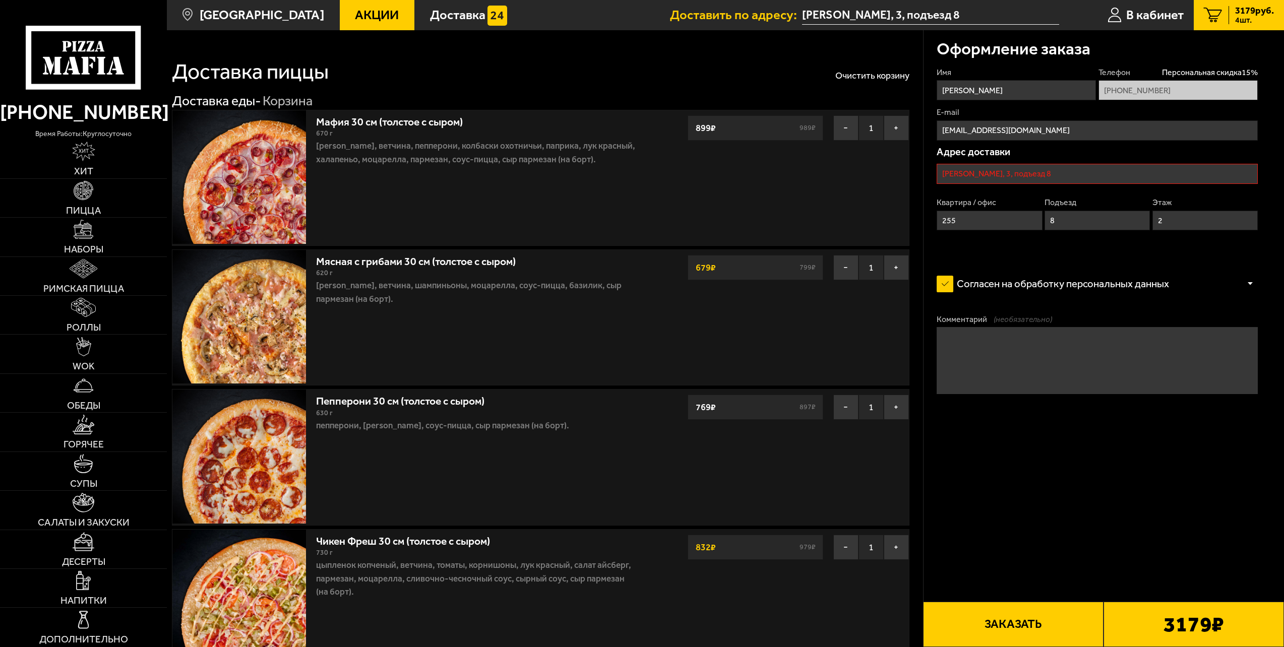
click at [998, 608] on button "Заказать" at bounding box center [1013, 624] width 180 height 45
click at [1164, 154] on p "Адрес доставки" at bounding box center [1096, 152] width 321 height 10
click at [1128, 159] on div "Адрес доставки [PERSON_NAME], 3, подъезд 8 Квартира / офис 255 Подъезд 8 Этаж 2" at bounding box center [1096, 192] width 321 height 90
click at [1096, 166] on input "[PERSON_NAME], 3, подъезд 8" at bounding box center [1096, 174] width 321 height 20
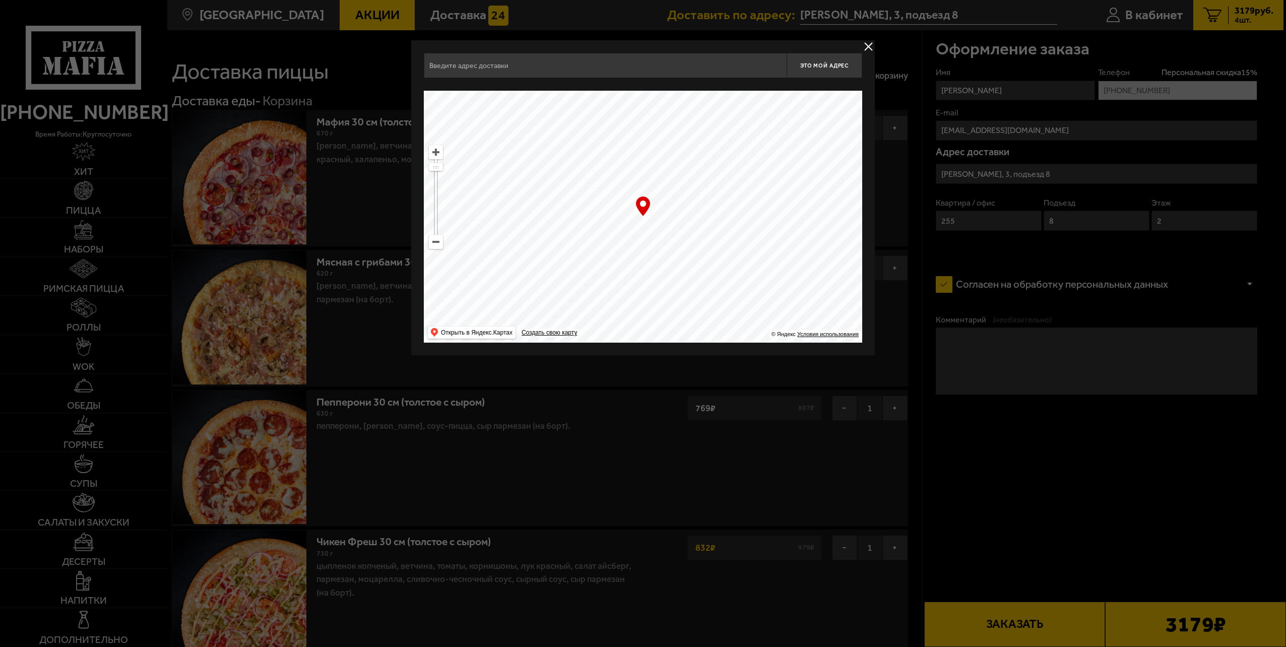
click at [1079, 177] on div at bounding box center [643, 323] width 1286 height 647
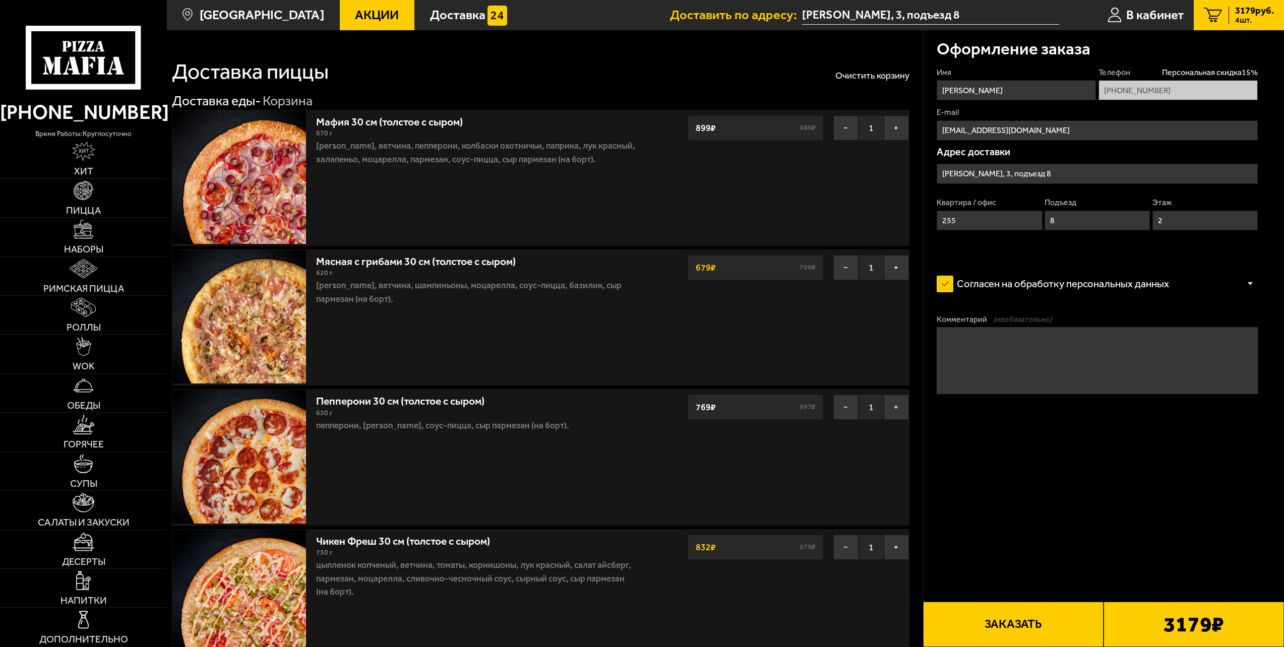
click at [1079, 177] on input "[PERSON_NAME], 3, подъезд 8" at bounding box center [1096, 174] width 321 height 20
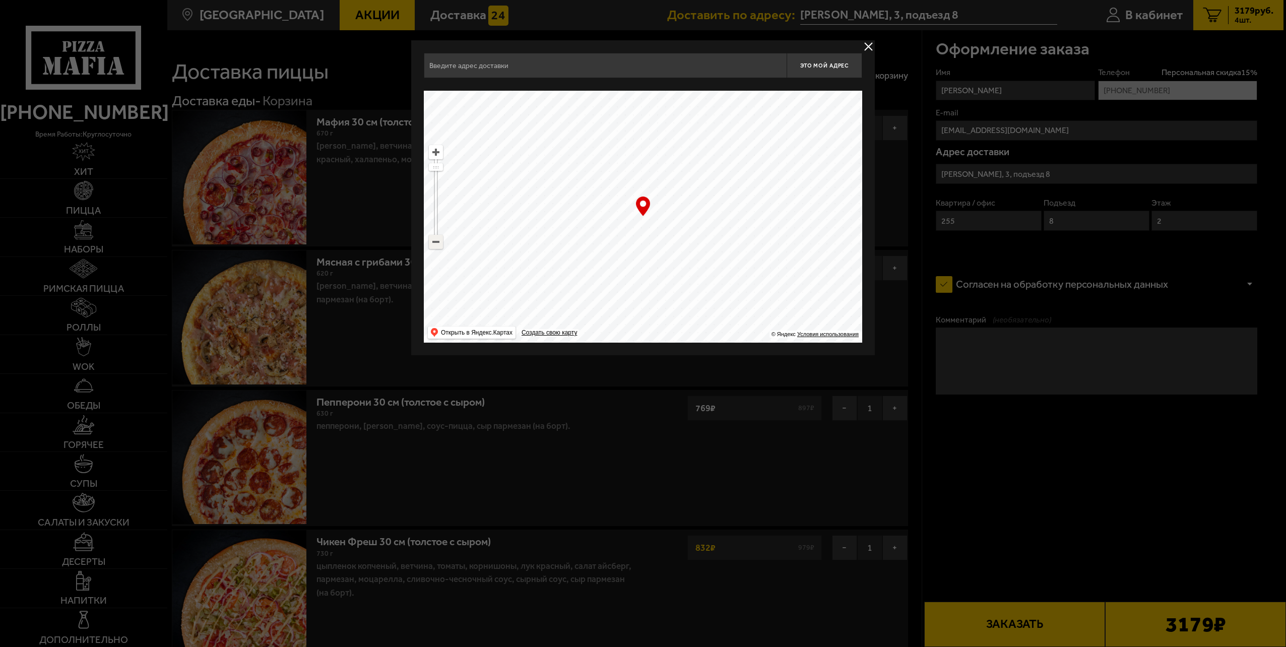
click at [437, 240] on ymaps at bounding box center [435, 241] width 13 height 13
drag, startPoint x: 624, startPoint y: 146, endPoint x: 641, endPoint y: 369, distance: 223.9
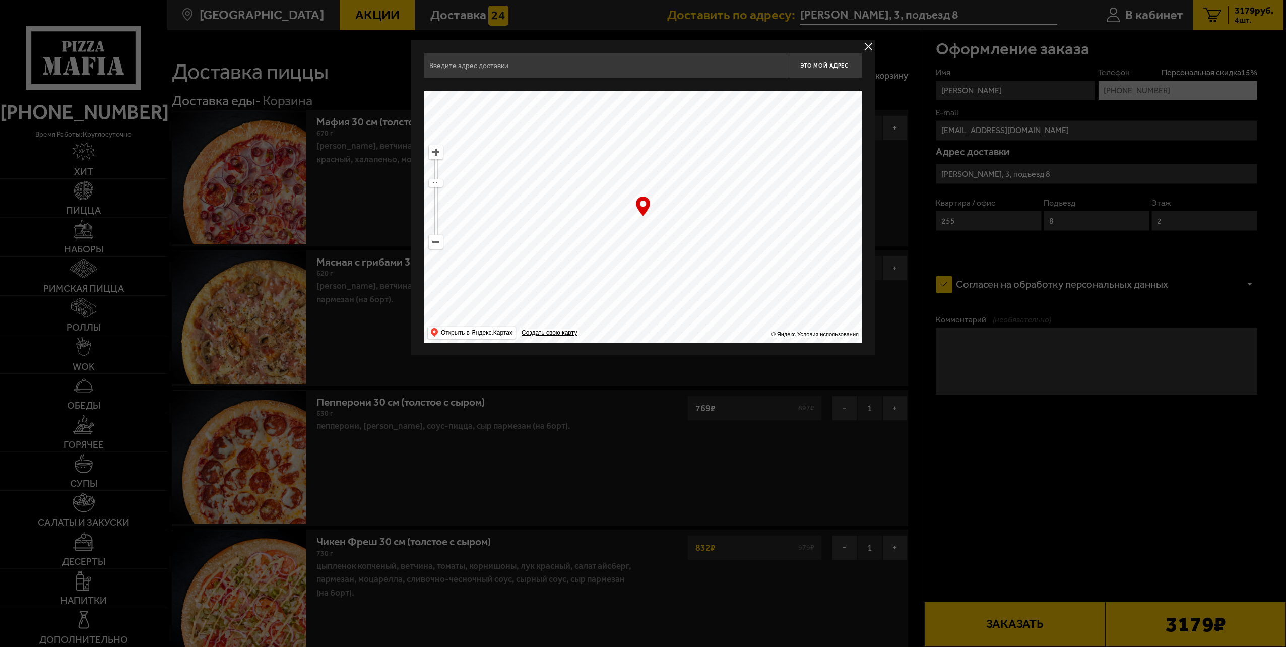
click at [436, 155] on ymaps at bounding box center [435, 152] width 13 height 13
drag, startPoint x: 609, startPoint y: 267, endPoint x: 687, endPoint y: 202, distance: 101.6
click at [697, 194] on ymaps at bounding box center [643, 217] width 438 height 252
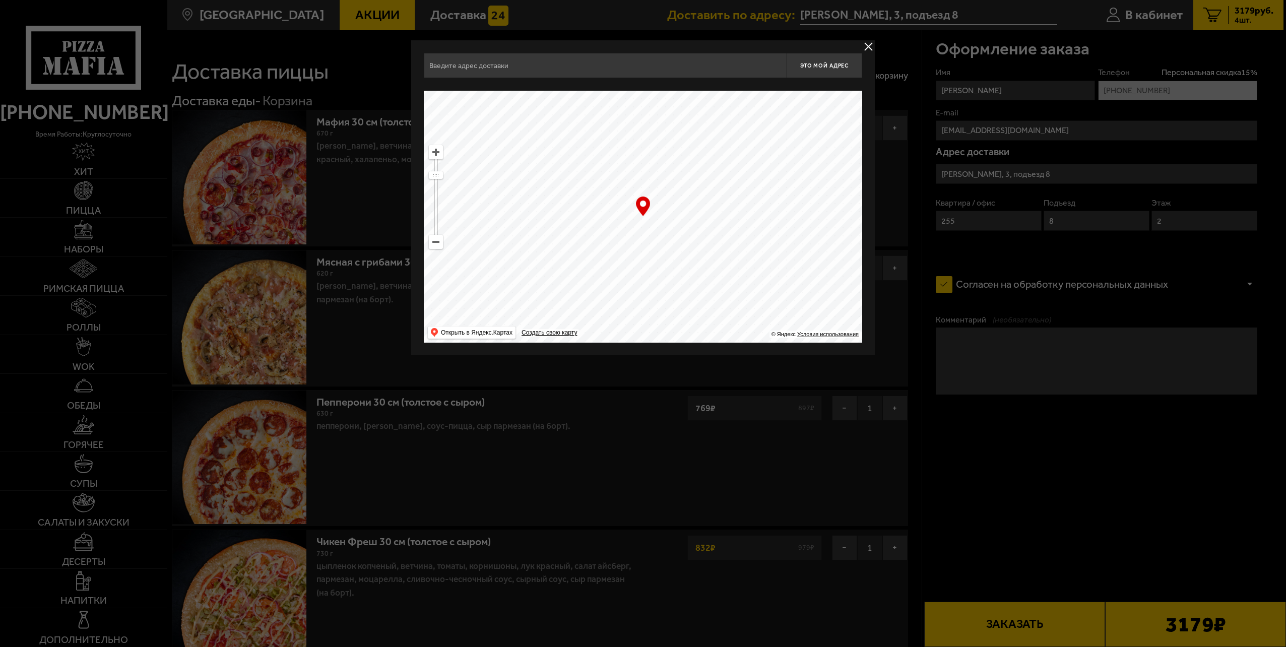
type input "[STREET_ADDRESS]"
drag, startPoint x: 630, startPoint y: 264, endPoint x: 466, endPoint y: 351, distance: 185.8
click at [466, 351] on div "[STREET_ADDRESS] Это мой адрес Найдите адрес перетащив карту … © Яндекс Условия…" at bounding box center [643, 197] width 464 height 315
type input "[PERSON_NAME], 3"
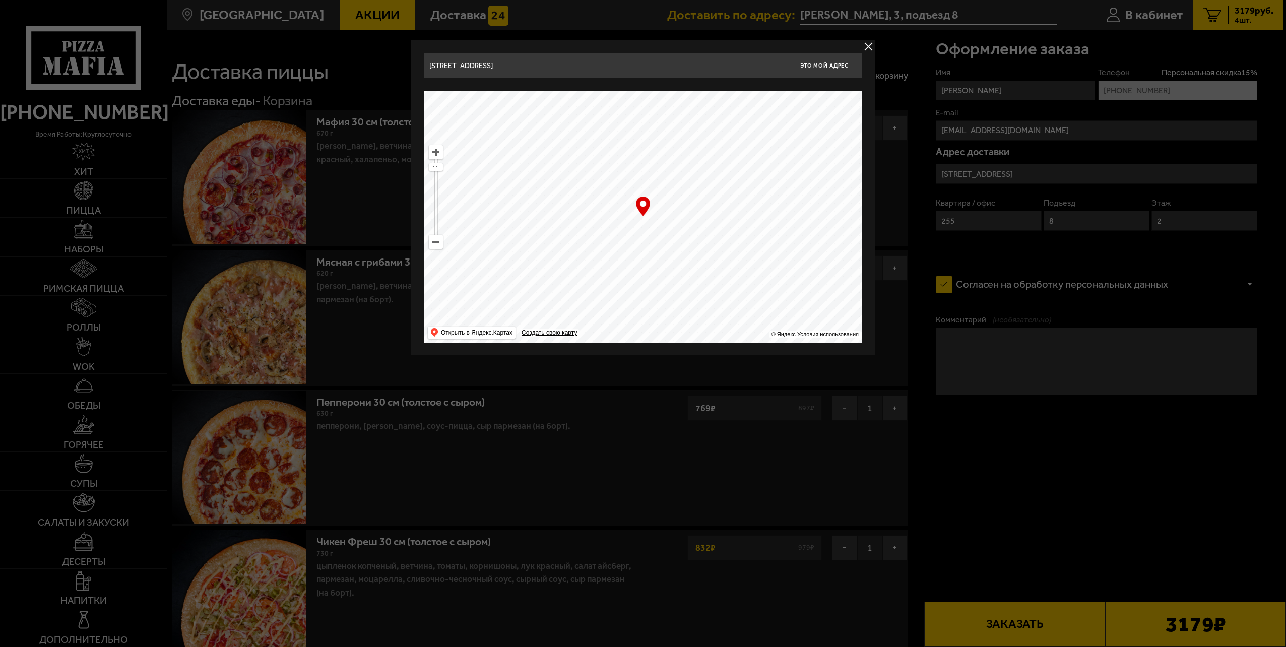
type input "[PERSON_NAME], 3"
drag, startPoint x: 670, startPoint y: 232, endPoint x: 654, endPoint y: 274, distance: 45.1
click at [654, 274] on ymaps at bounding box center [643, 217] width 438 height 252
type input "[STREET_ADDRESS]"
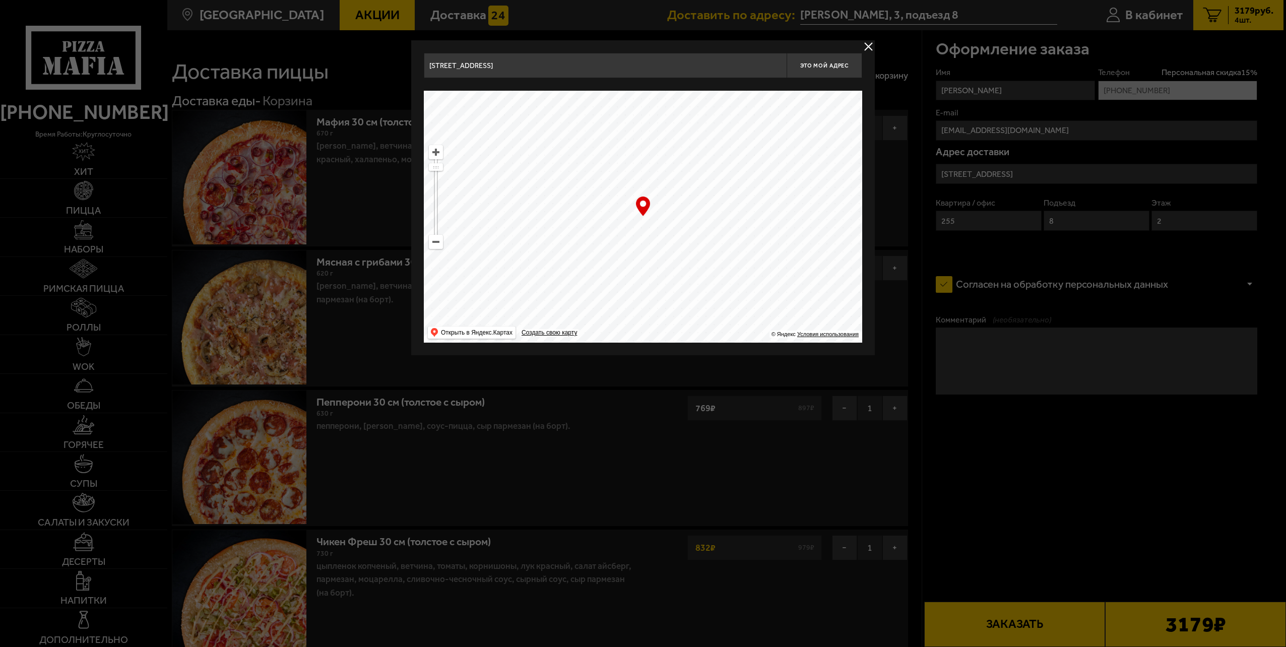
click at [435, 151] on ymaps at bounding box center [435, 152] width 13 height 13
drag, startPoint x: 701, startPoint y: 261, endPoint x: 703, endPoint y: 218, distance: 42.9
click at [707, 213] on ymaps at bounding box center [643, 217] width 438 height 252
type input "[PERSON_NAME], 3"
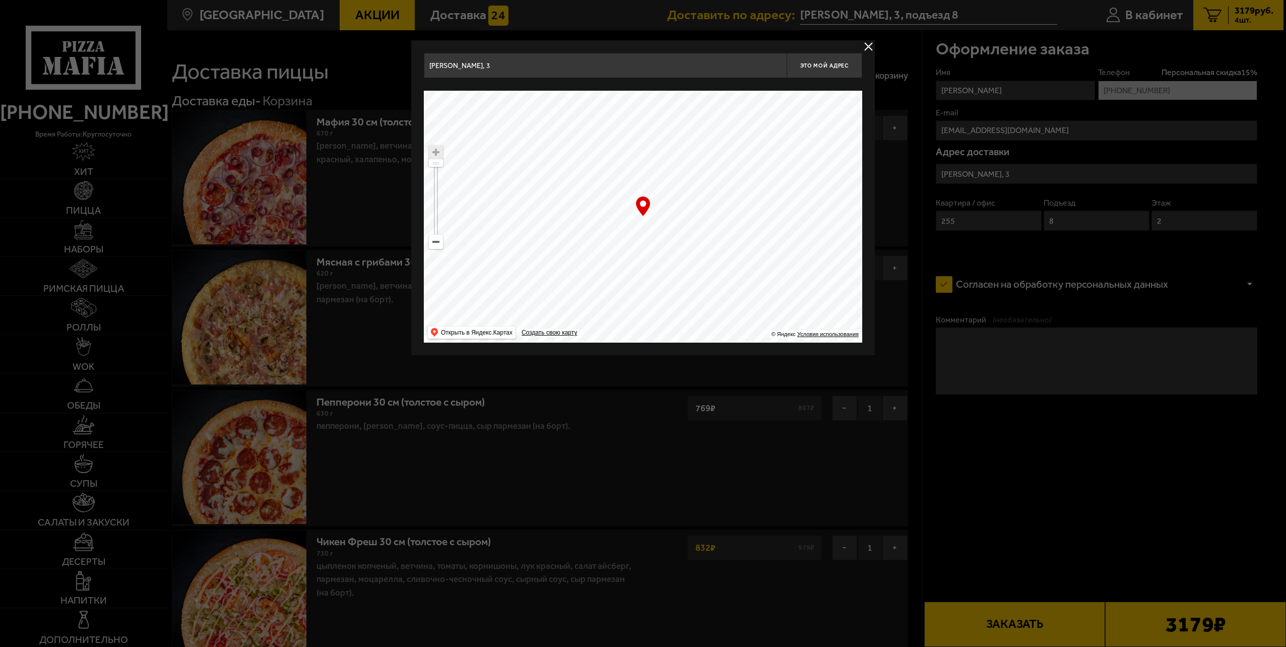
drag, startPoint x: 696, startPoint y: 228, endPoint x: 699, endPoint y: 246, distance: 18.4
click at [701, 239] on ymaps at bounding box center [643, 217] width 438 height 252
drag, startPoint x: 702, startPoint y: 217, endPoint x: 685, endPoint y: 224, distance: 18.8
click at [688, 232] on ymaps at bounding box center [643, 217] width 438 height 252
click at [840, 70] on button "Это мой адрес" at bounding box center [825, 65] width 76 height 25
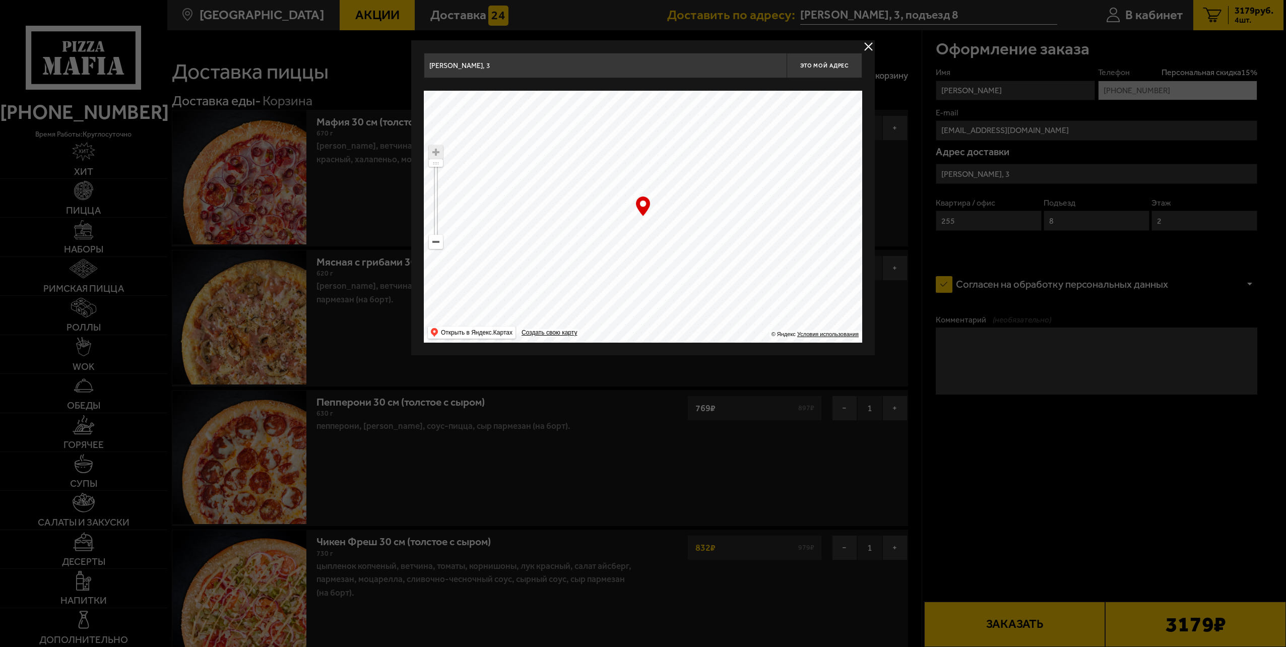
type input "[PERSON_NAME], 3"
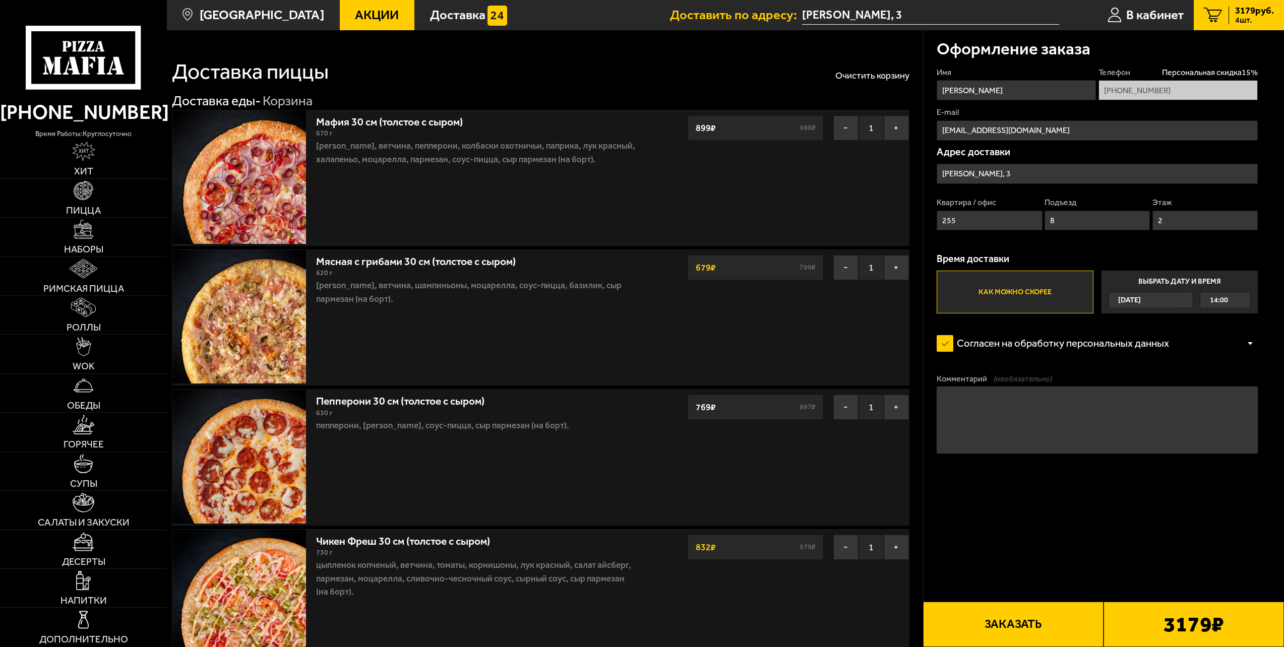
click at [1054, 625] on button "Заказать" at bounding box center [1013, 624] width 180 height 45
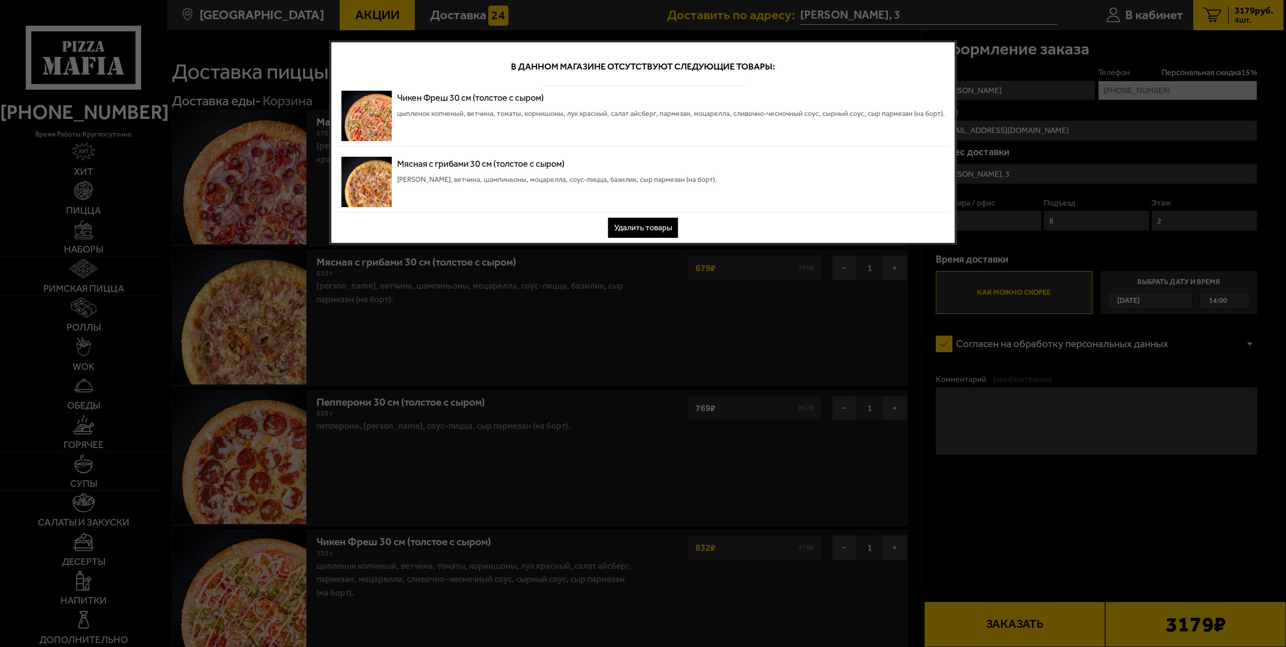
click at [640, 228] on button "Удалить товары" at bounding box center [643, 228] width 70 height 20
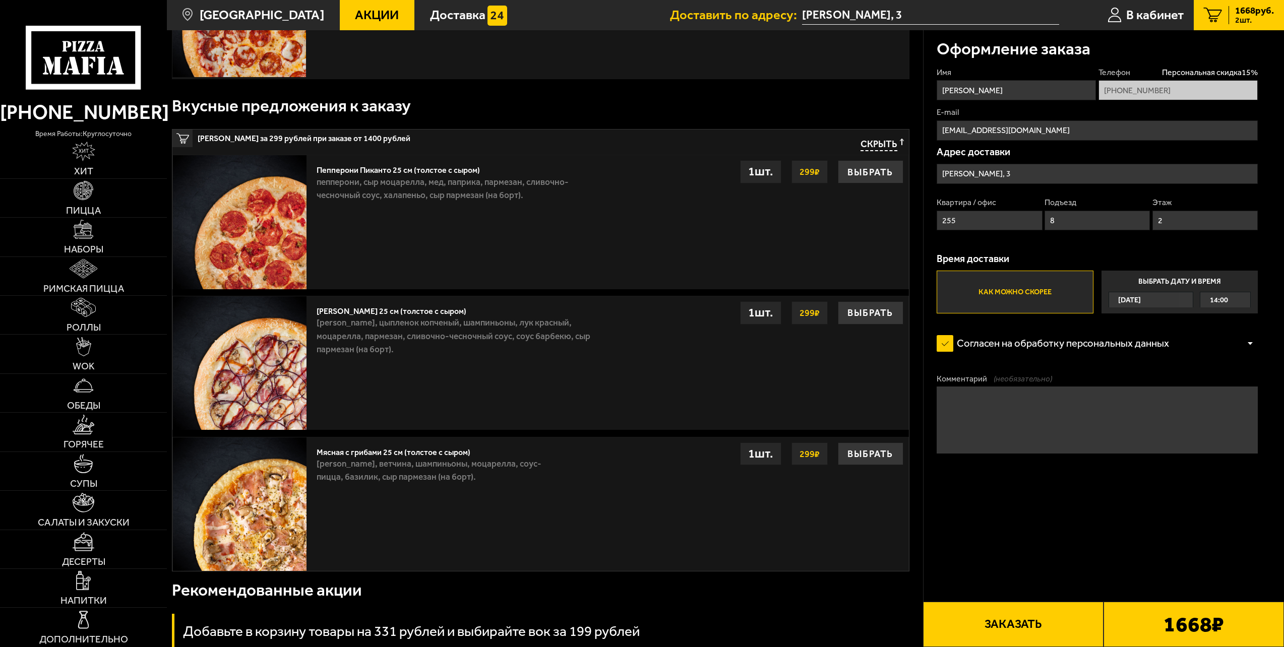
scroll to position [353, 0]
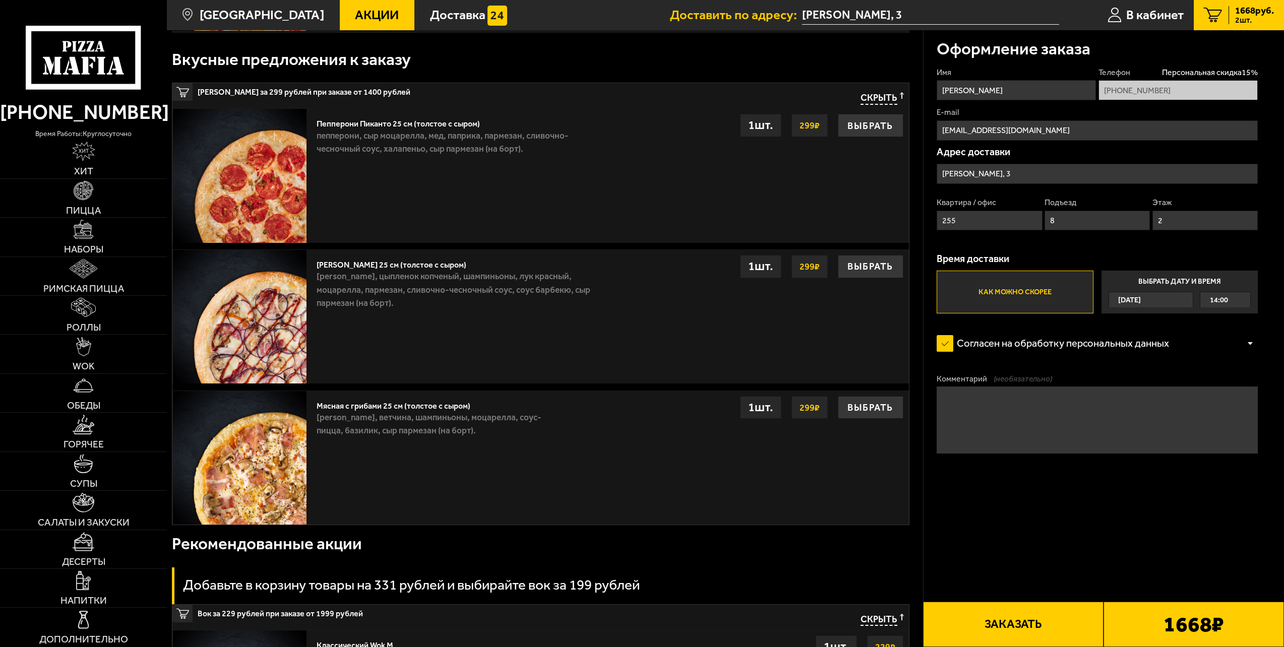
click at [248, 462] on img at bounding box center [240, 458] width 134 height 134
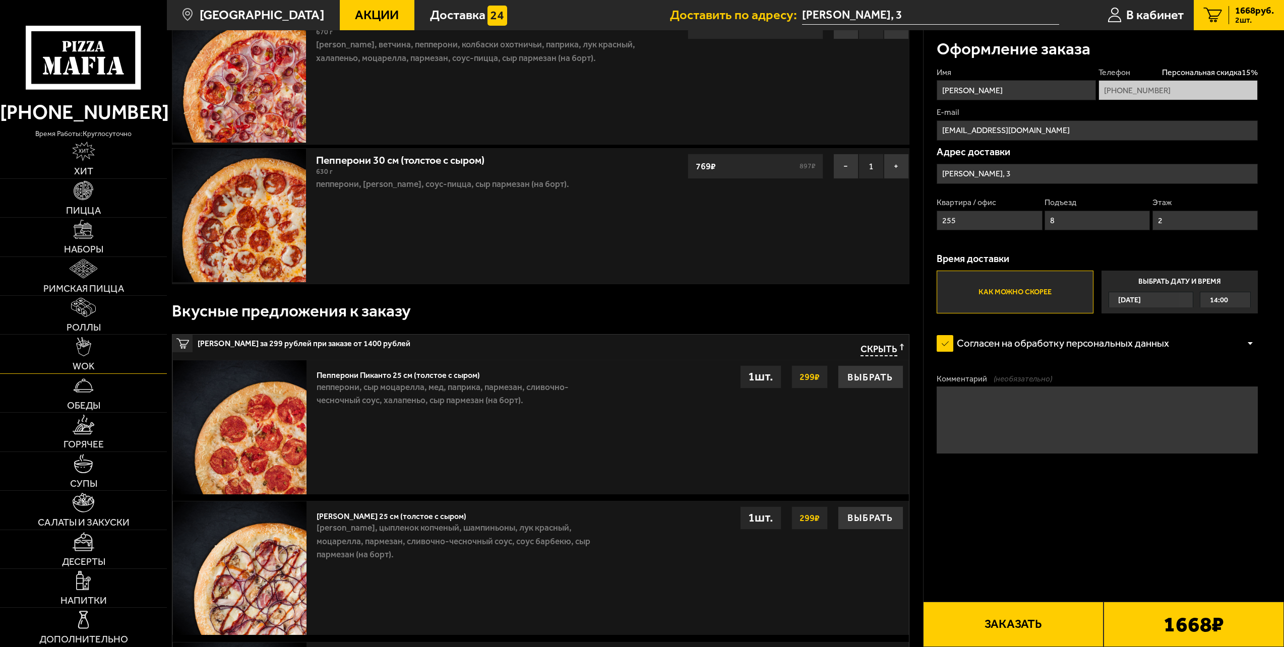
scroll to position [101, 0]
click at [100, 184] on link "Пицца" at bounding box center [83, 198] width 167 height 38
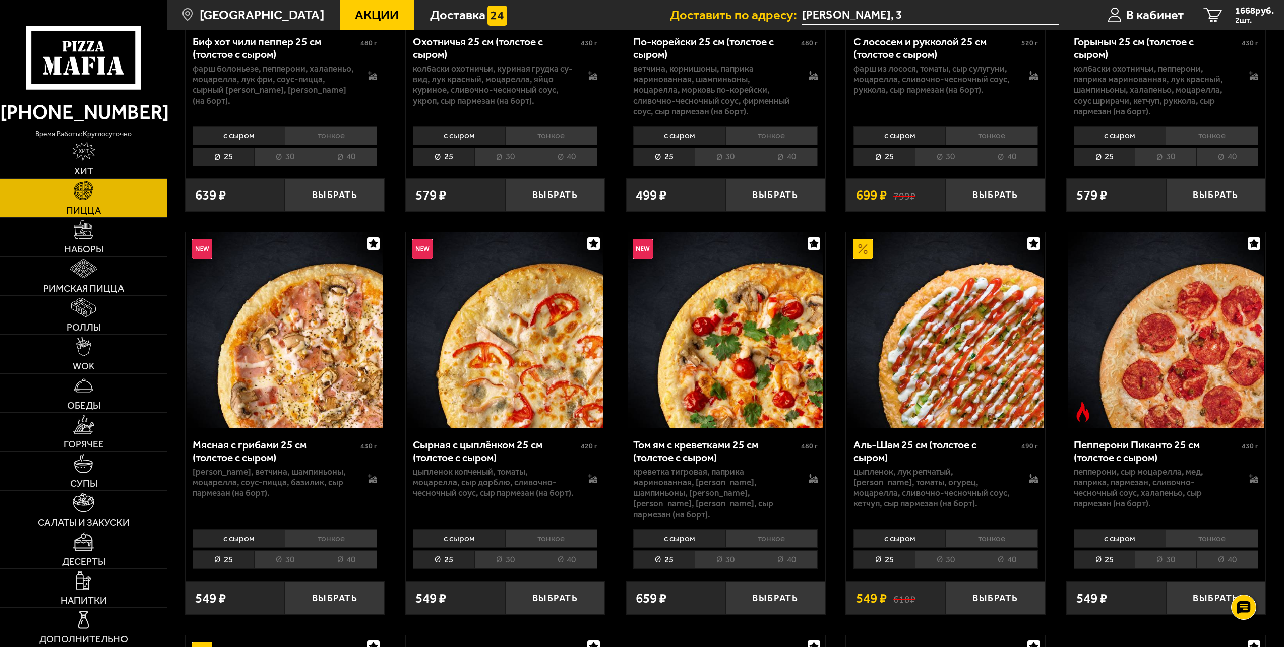
scroll to position [353, 0]
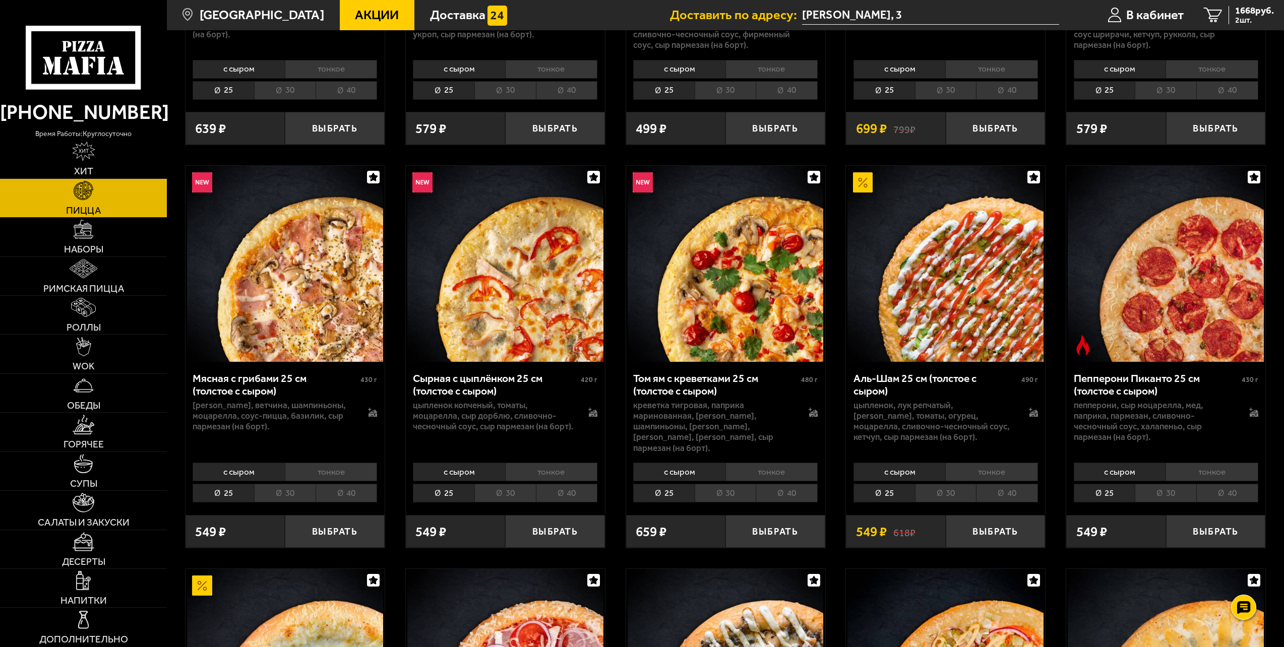
click at [278, 484] on li "30" at bounding box center [284, 493] width 61 height 19
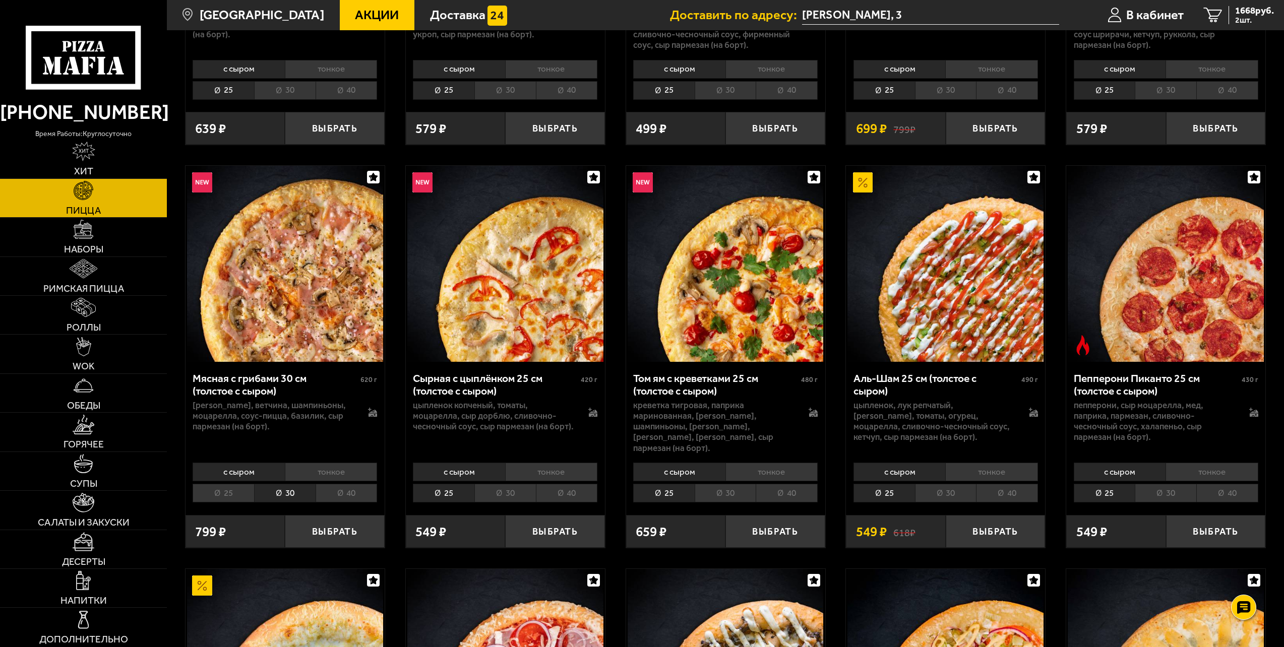
click at [302, 291] on img at bounding box center [285, 264] width 196 height 196
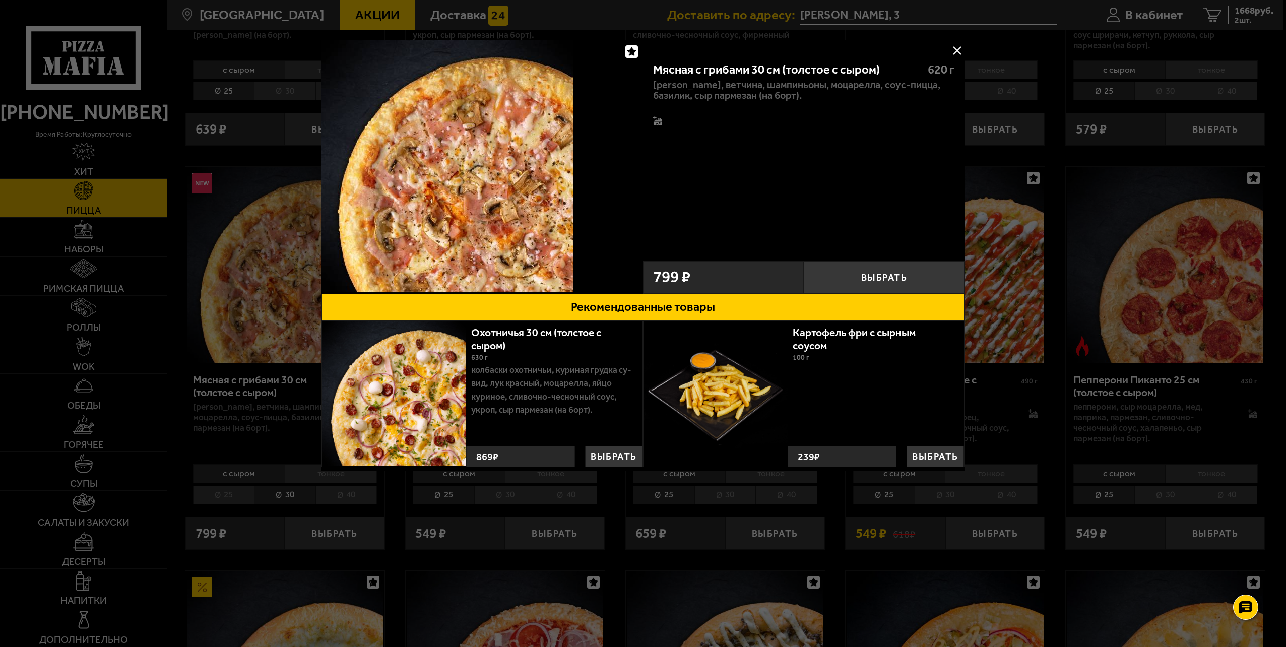
click at [958, 44] on button at bounding box center [956, 50] width 15 height 15
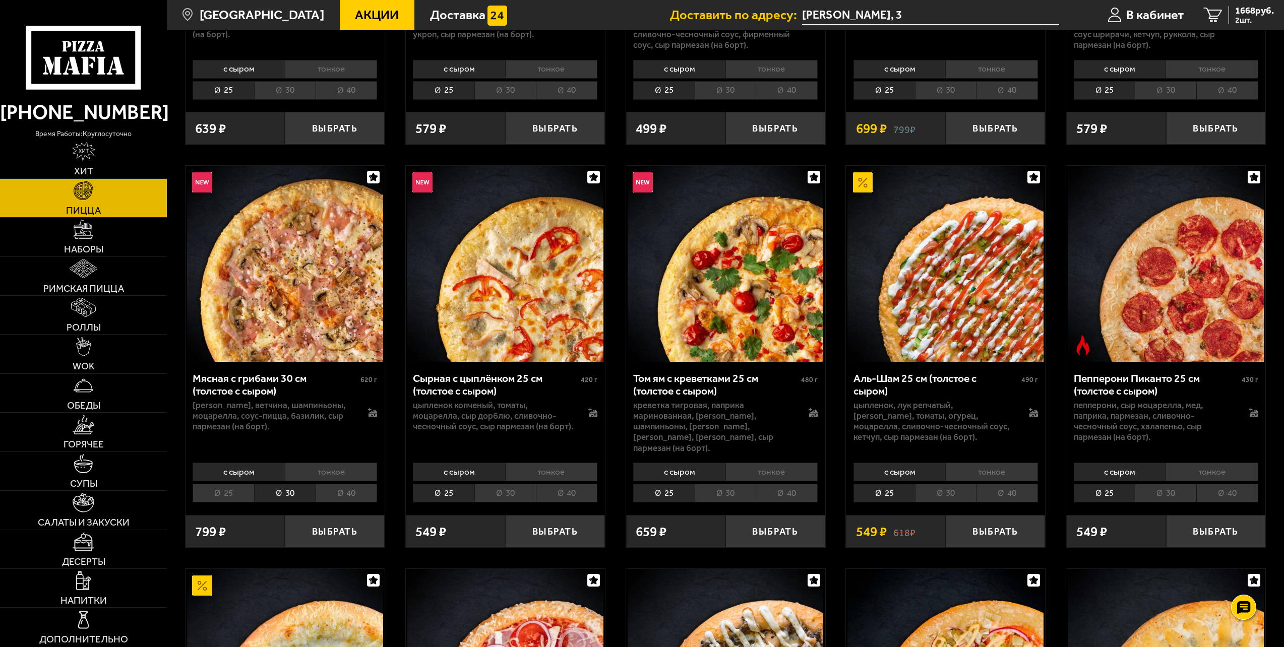
click at [274, 265] on img at bounding box center [285, 264] width 196 height 196
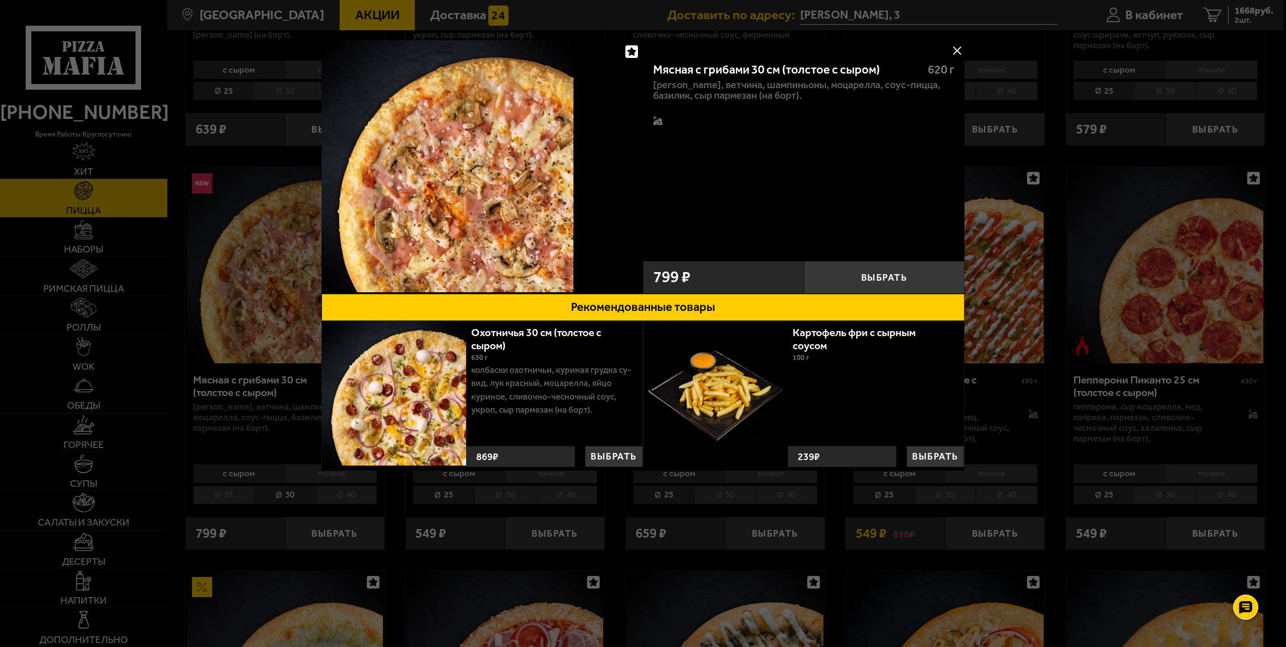
click at [958, 47] on button at bounding box center [956, 50] width 15 height 15
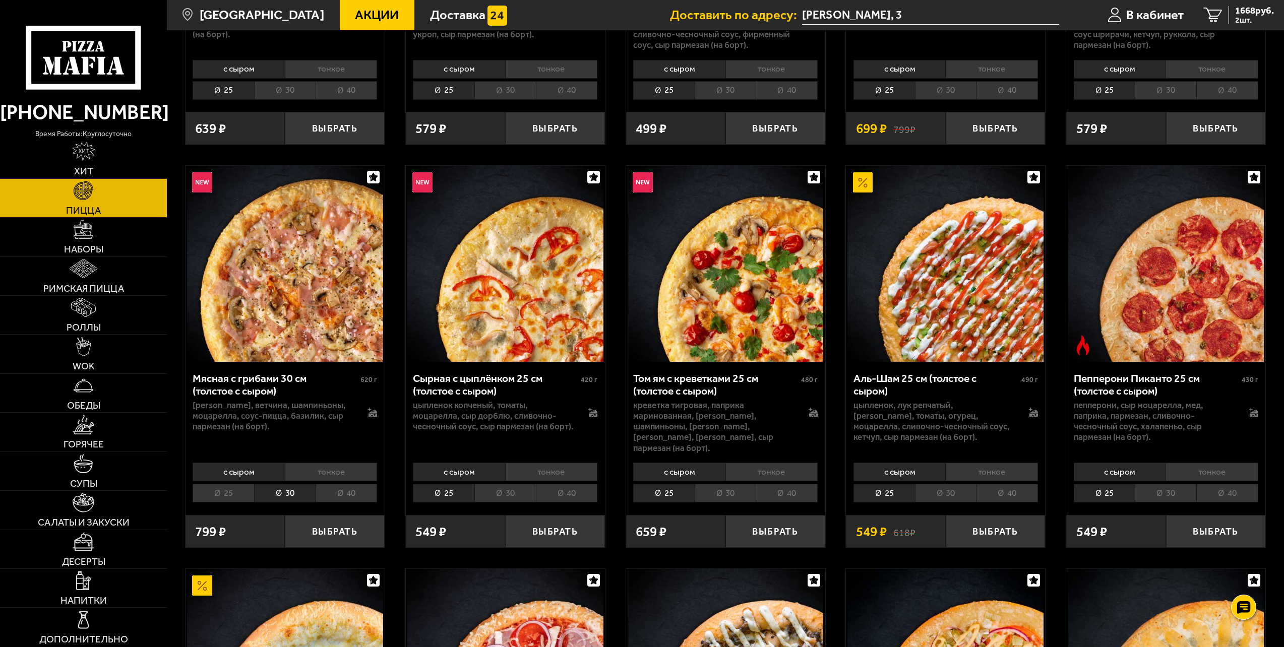
click at [281, 493] on li "30" at bounding box center [284, 493] width 61 height 19
click at [290, 485] on li "30" at bounding box center [284, 493] width 61 height 19
click at [317, 515] on button "Выбрать" at bounding box center [335, 531] width 100 height 33
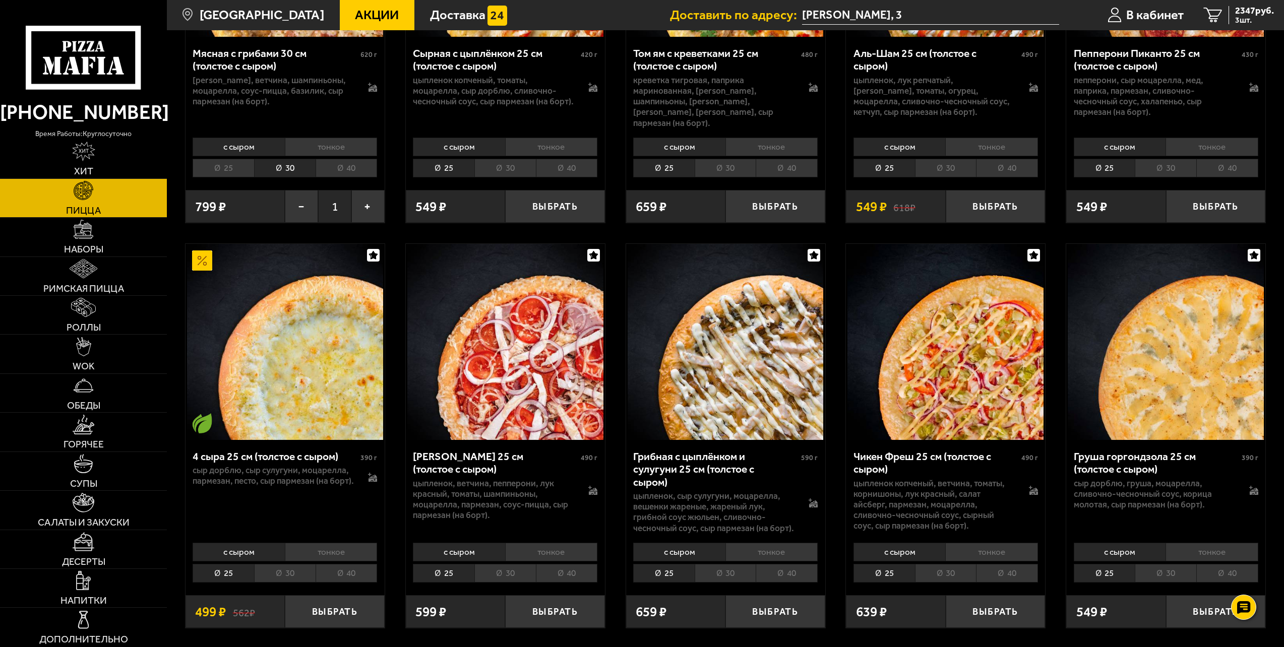
scroll to position [706, 0]
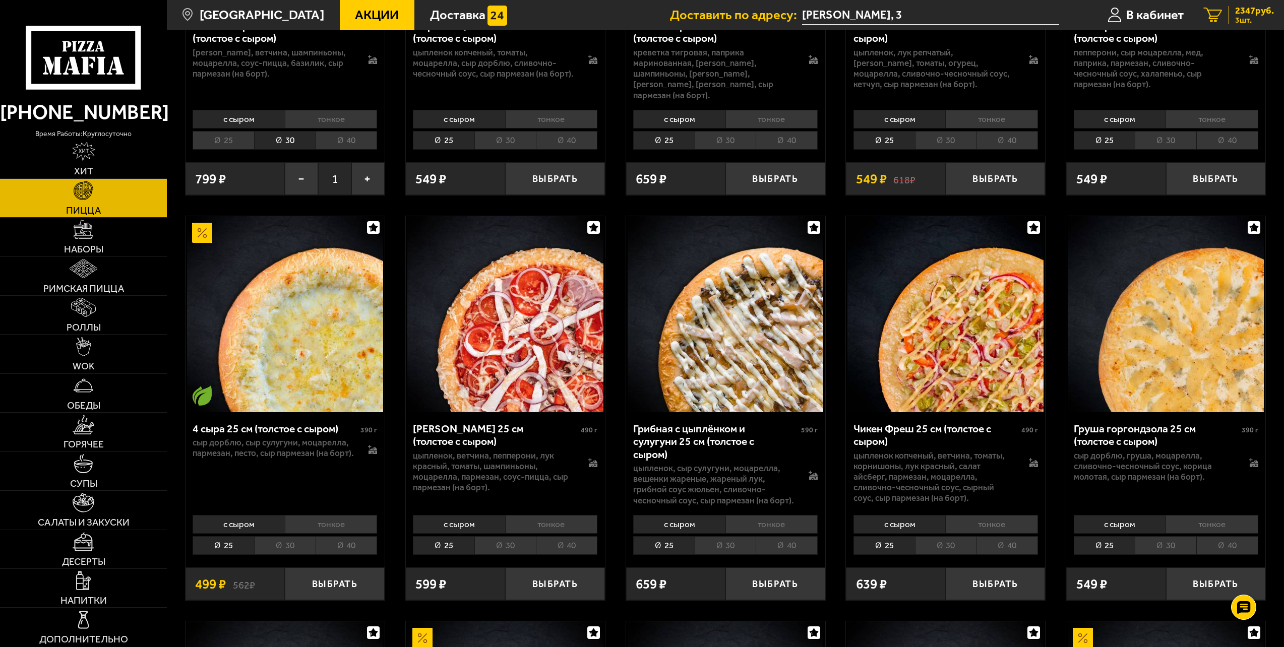
click at [1237, 8] on span "2347 руб." at bounding box center [1254, 11] width 39 height 10
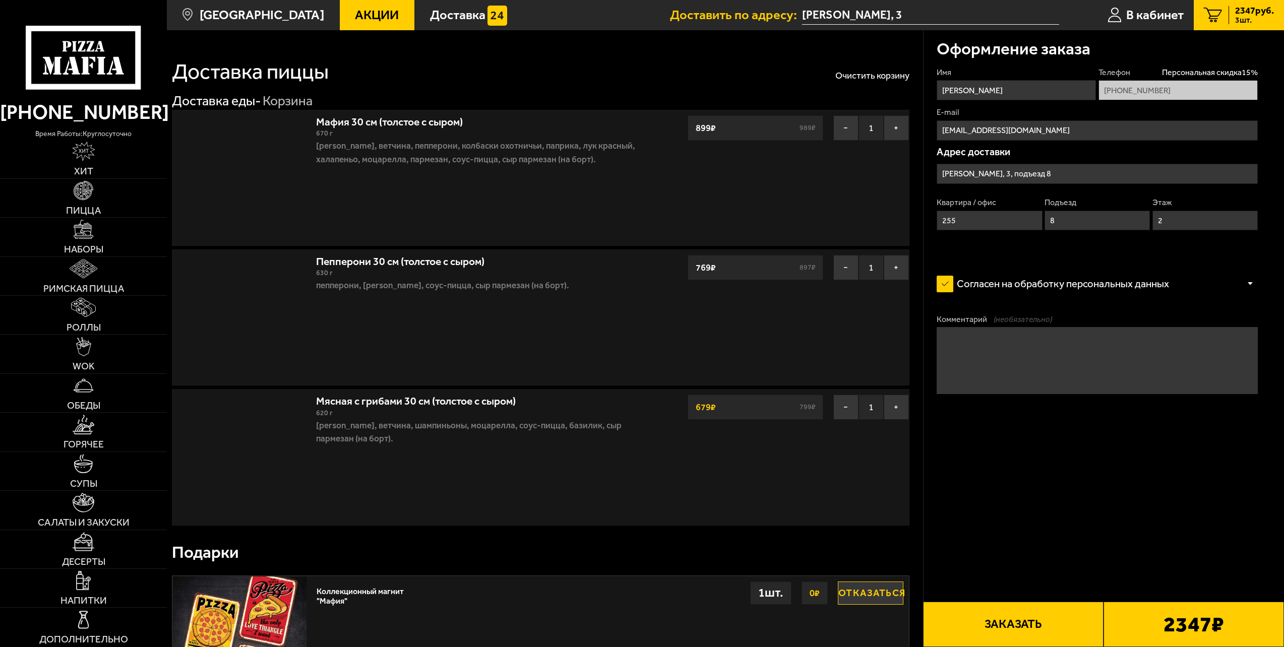
type input "[PERSON_NAME], 3"
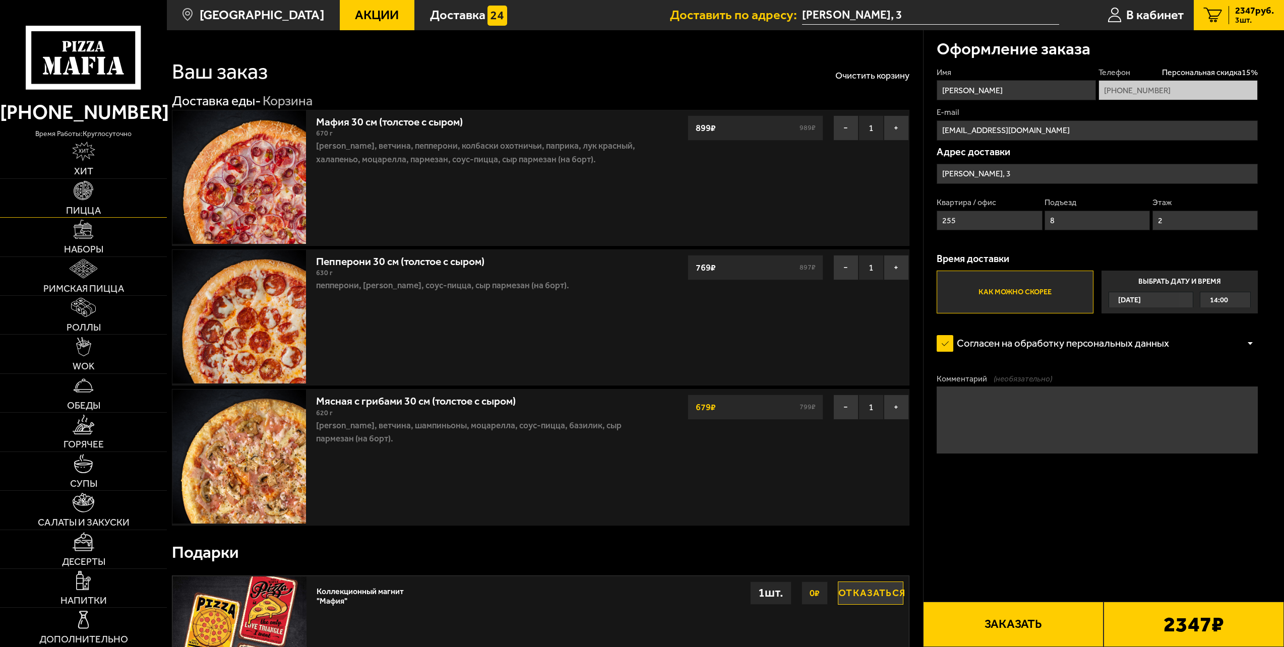
click at [97, 195] on link "Пицца" at bounding box center [83, 198] width 167 height 38
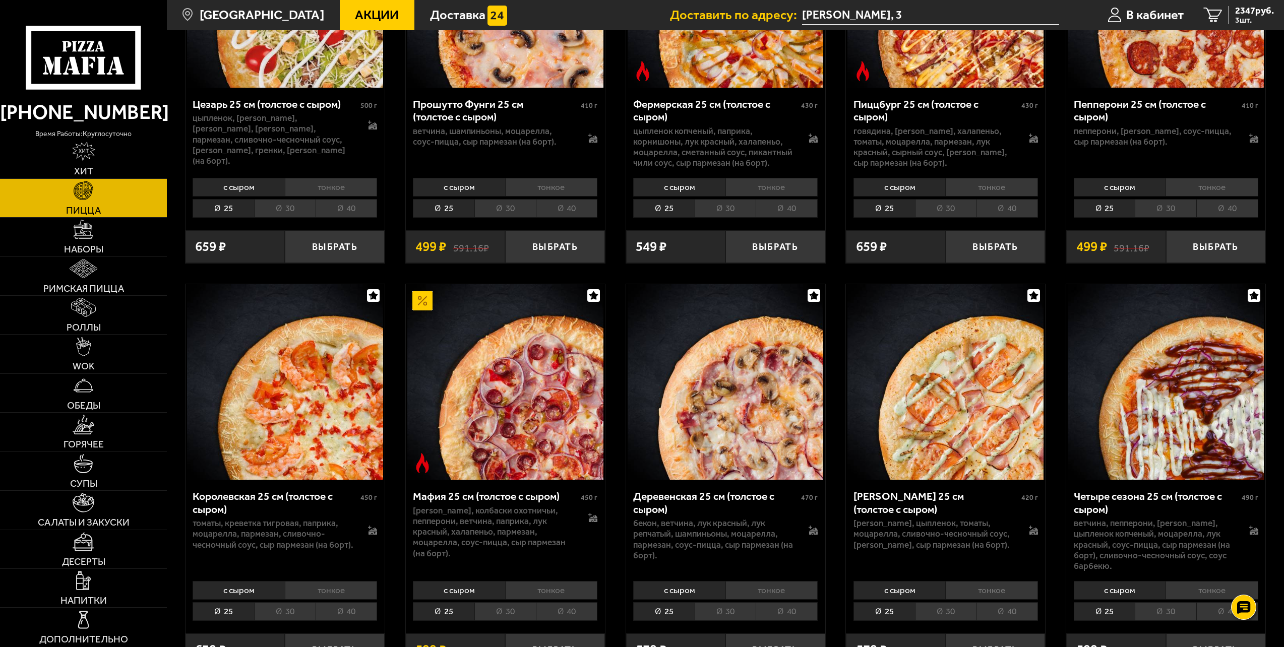
scroll to position [1512, 0]
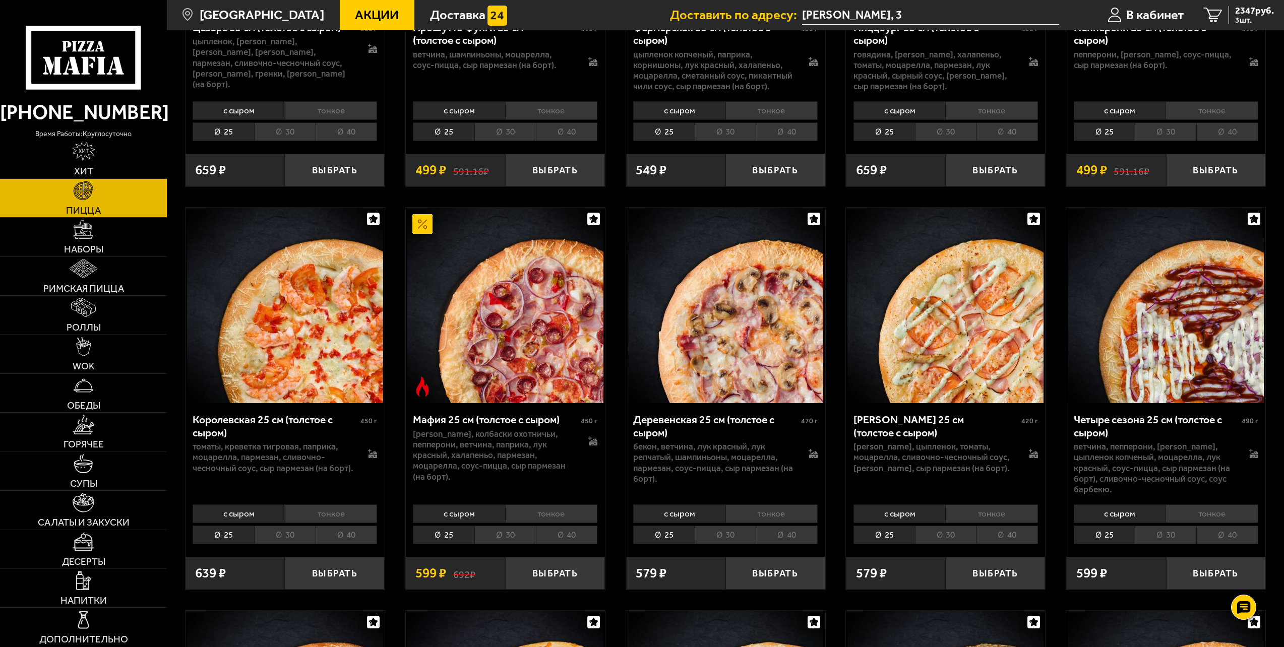
click at [708, 330] on img at bounding box center [725, 306] width 196 height 196
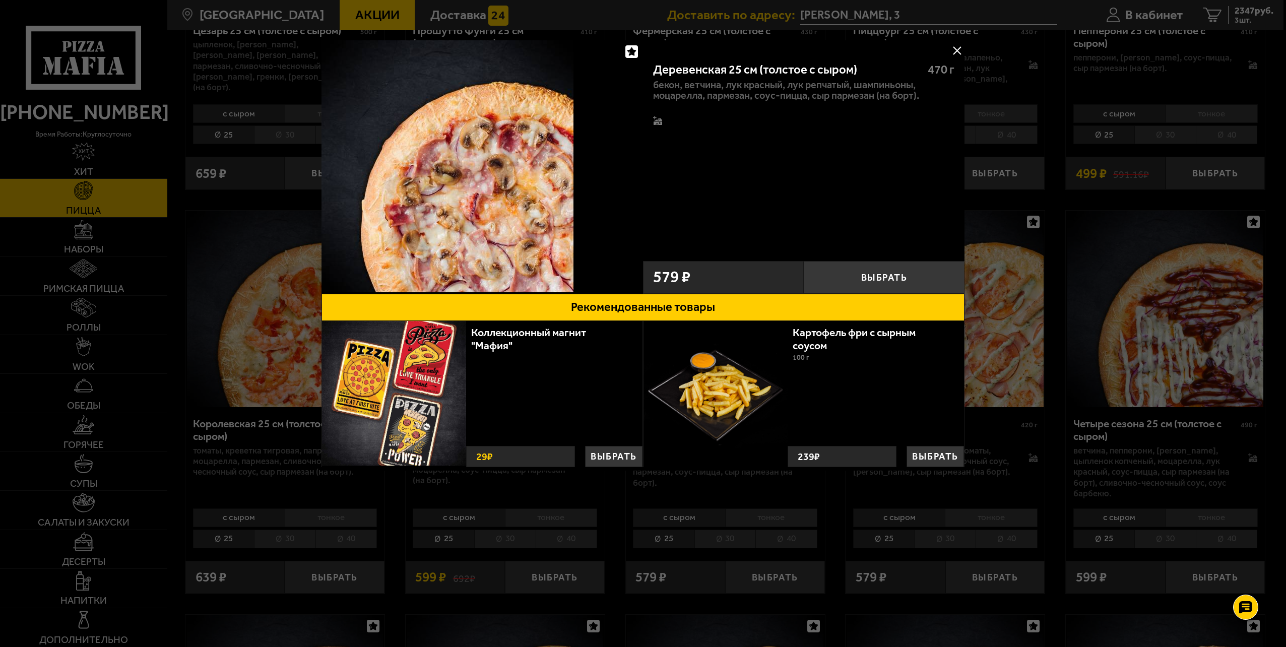
click at [960, 48] on button at bounding box center [956, 50] width 15 height 15
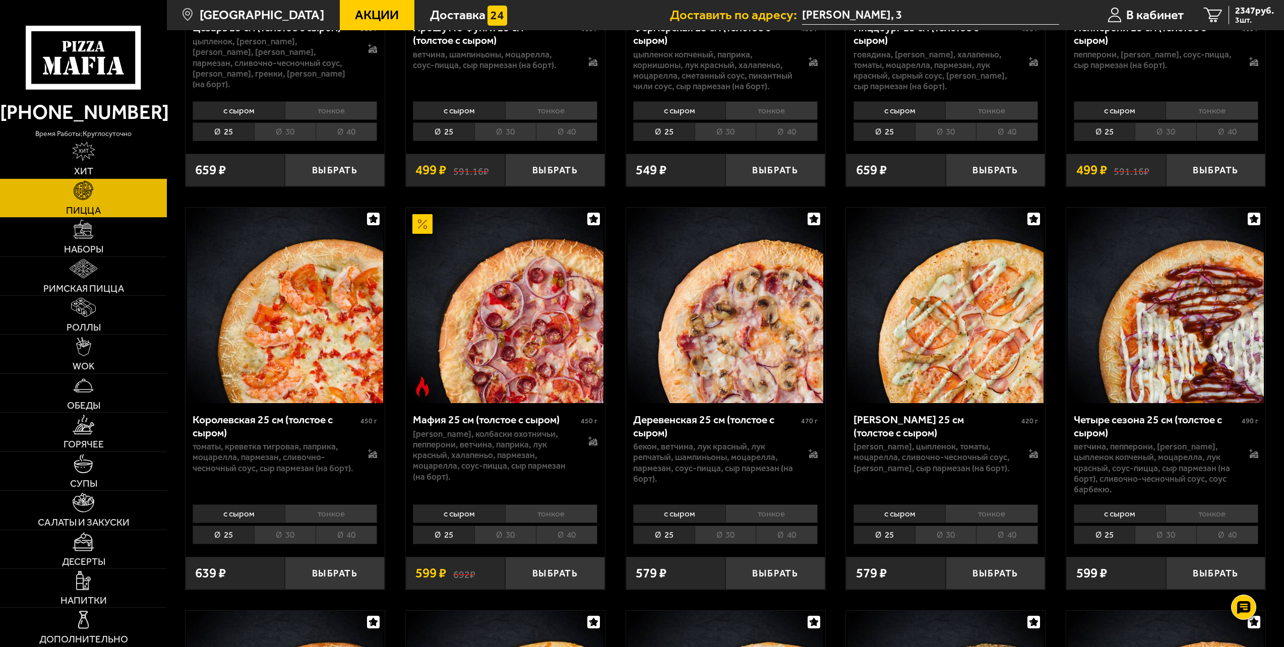
click at [740, 531] on li "30" at bounding box center [724, 535] width 61 height 19
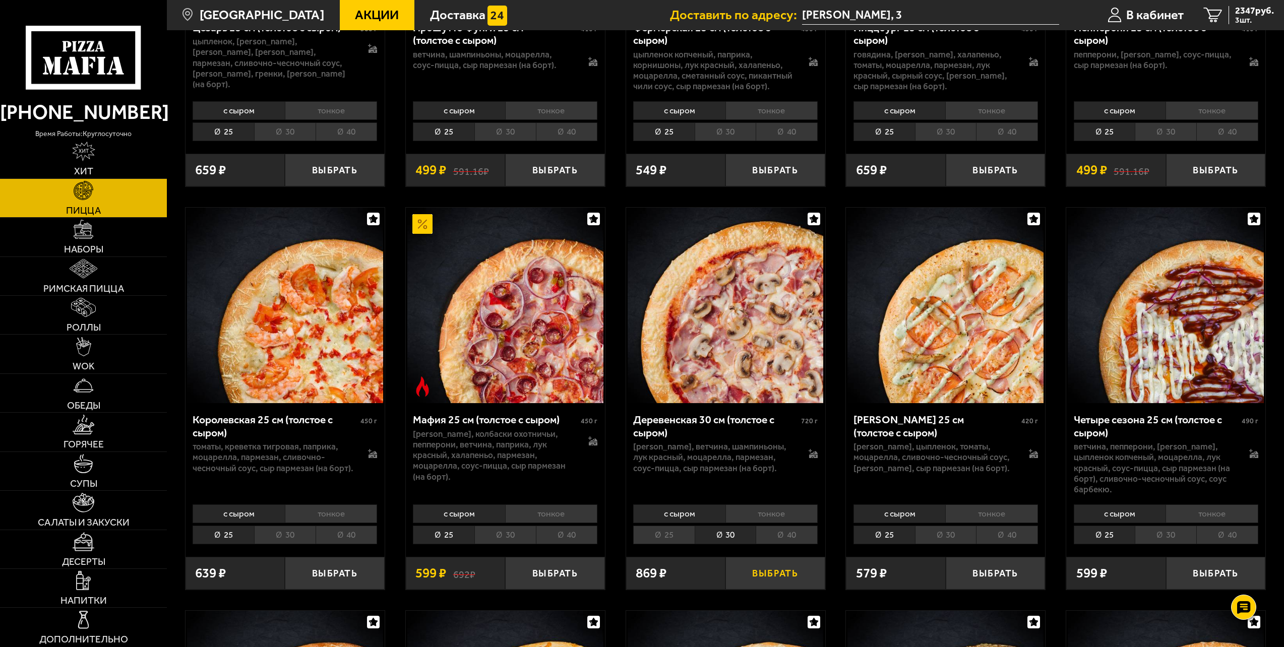
click at [786, 567] on button "Выбрать" at bounding box center [775, 573] width 100 height 33
drag, startPoint x: 1254, startPoint y: 19, endPoint x: 1251, endPoint y: 25, distance: 6.3
click at [1254, 19] on span "4 шт." at bounding box center [1254, 20] width 39 height 8
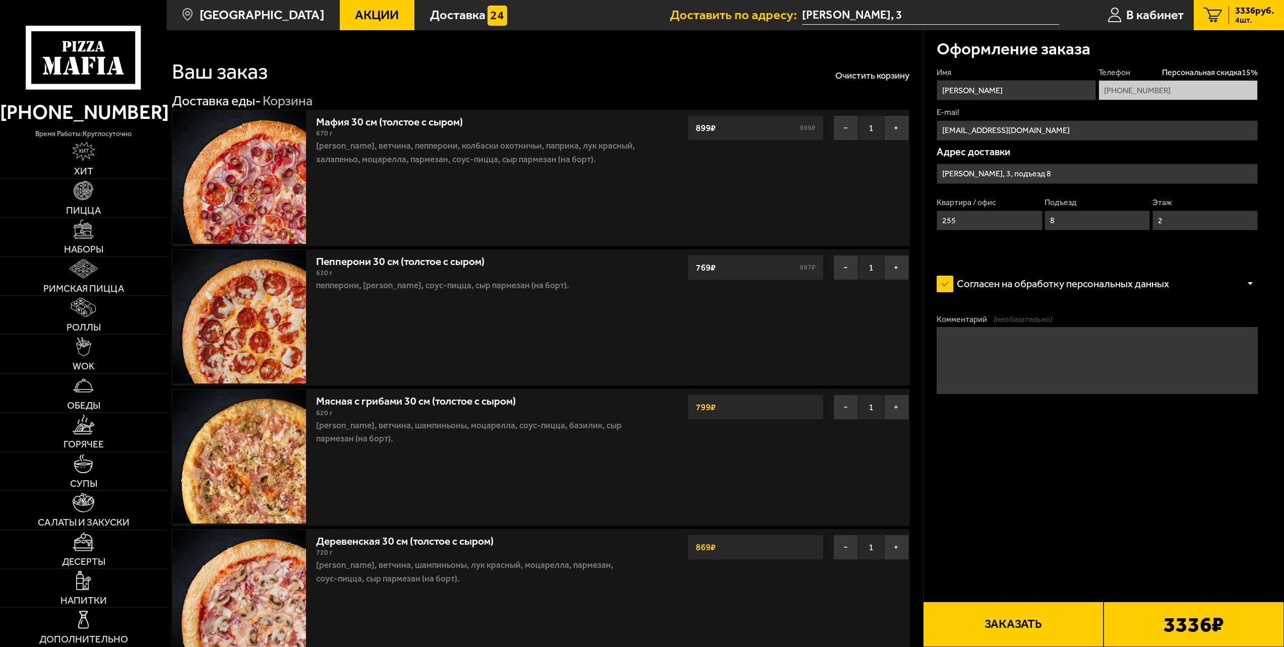
type input "[PERSON_NAME], 3"
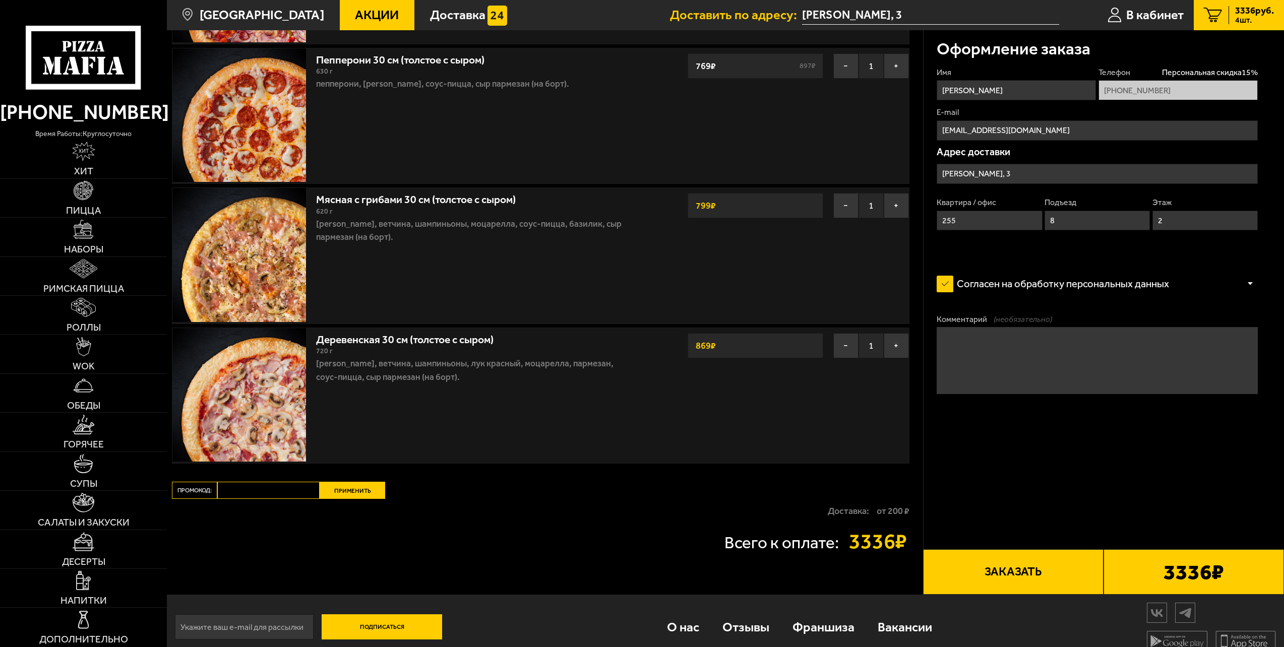
scroll to position [216, 0]
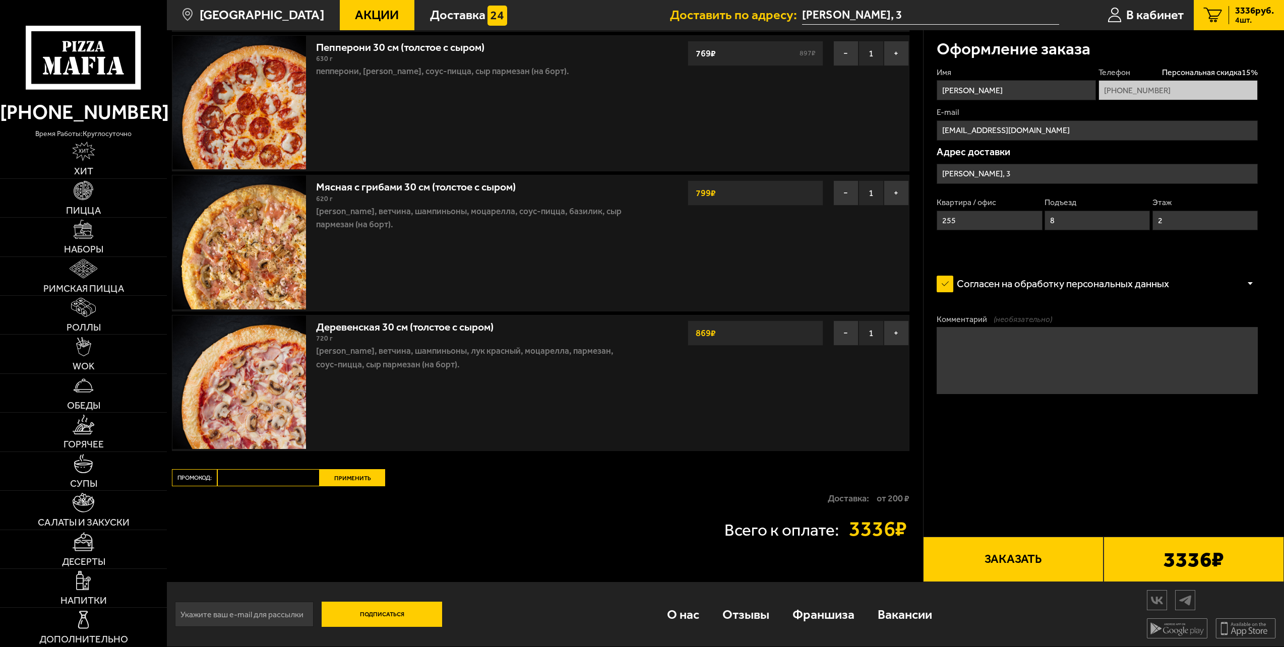
click at [265, 476] on input "Промокод:" at bounding box center [268, 477] width 102 height 17
type input "maf5055"
click at [360, 474] on button "Применить" at bounding box center [352, 477] width 66 height 17
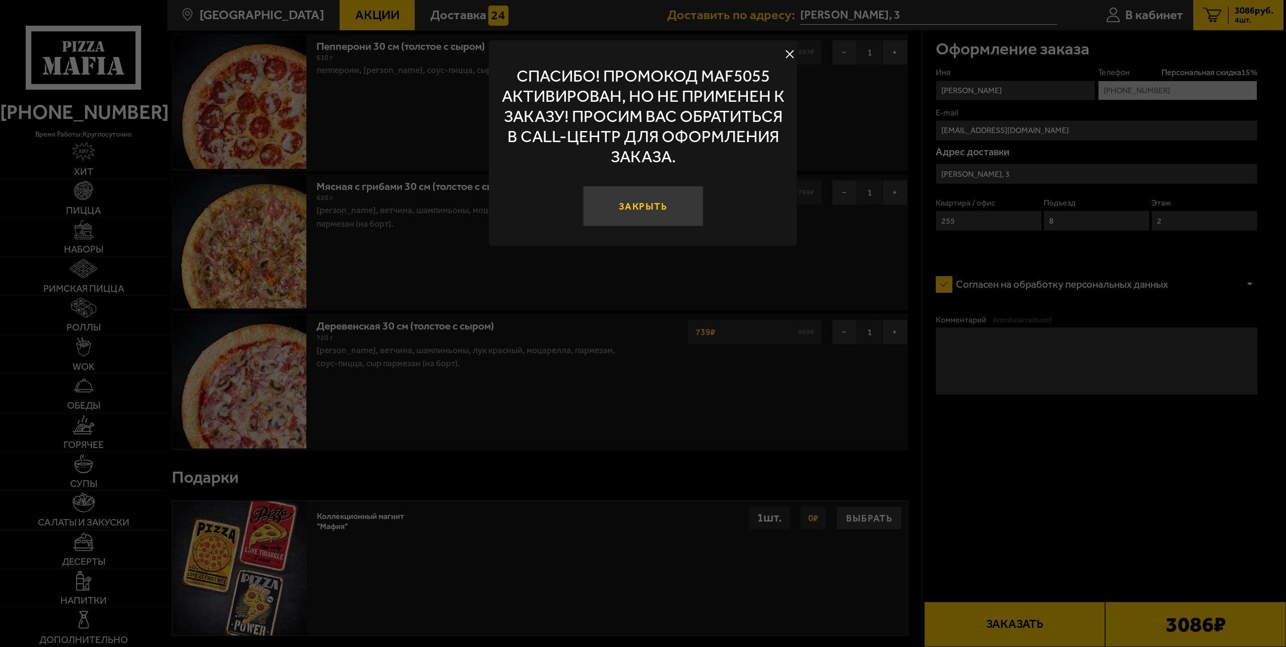
click at [683, 211] on button "Закрыть" at bounding box center [643, 206] width 120 height 40
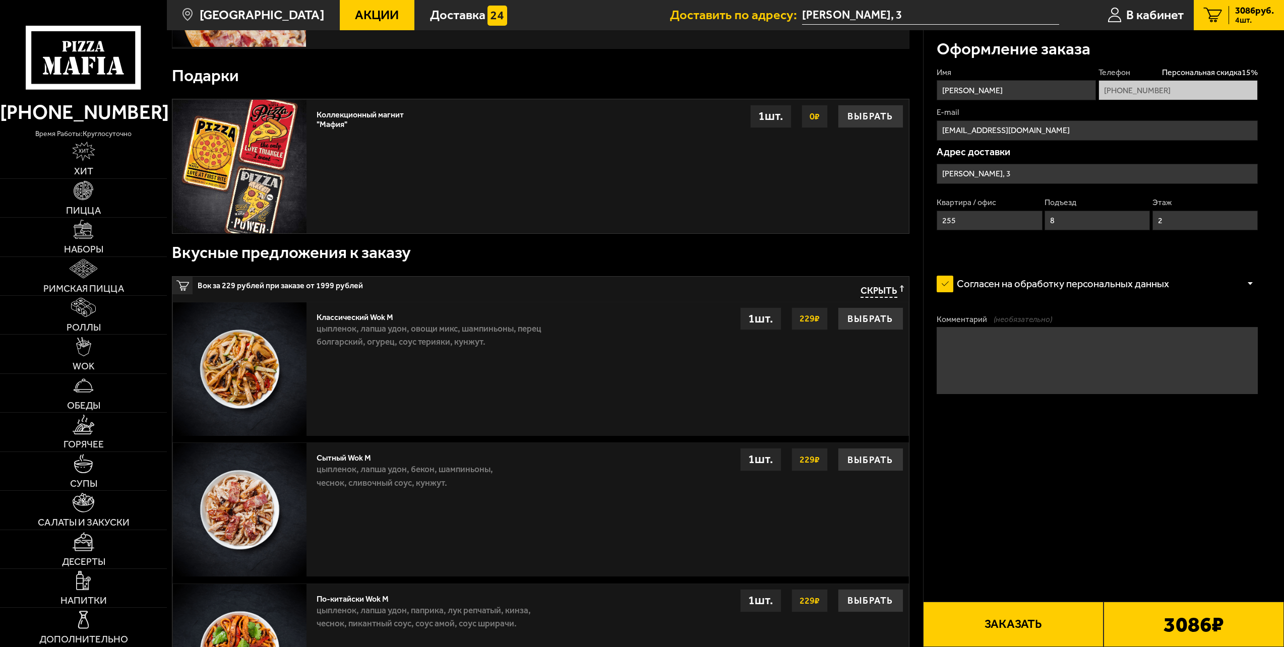
scroll to position [655, 0]
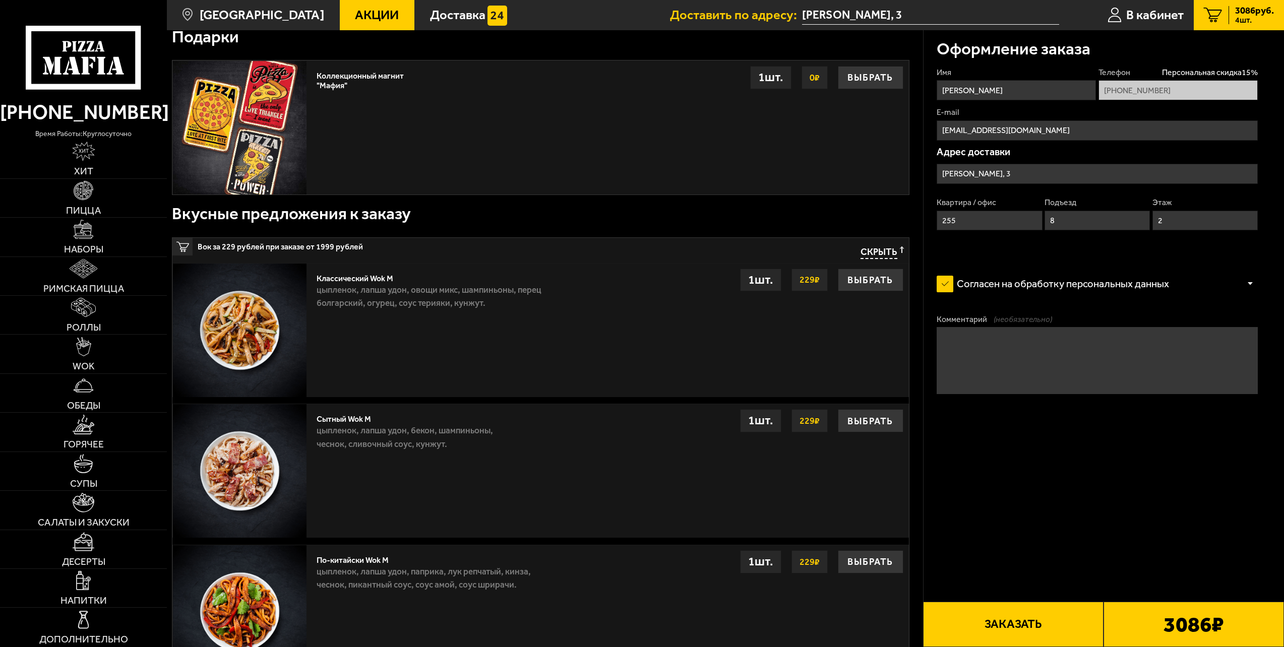
click at [884, 252] on span "Скрыть" at bounding box center [878, 252] width 37 height 12
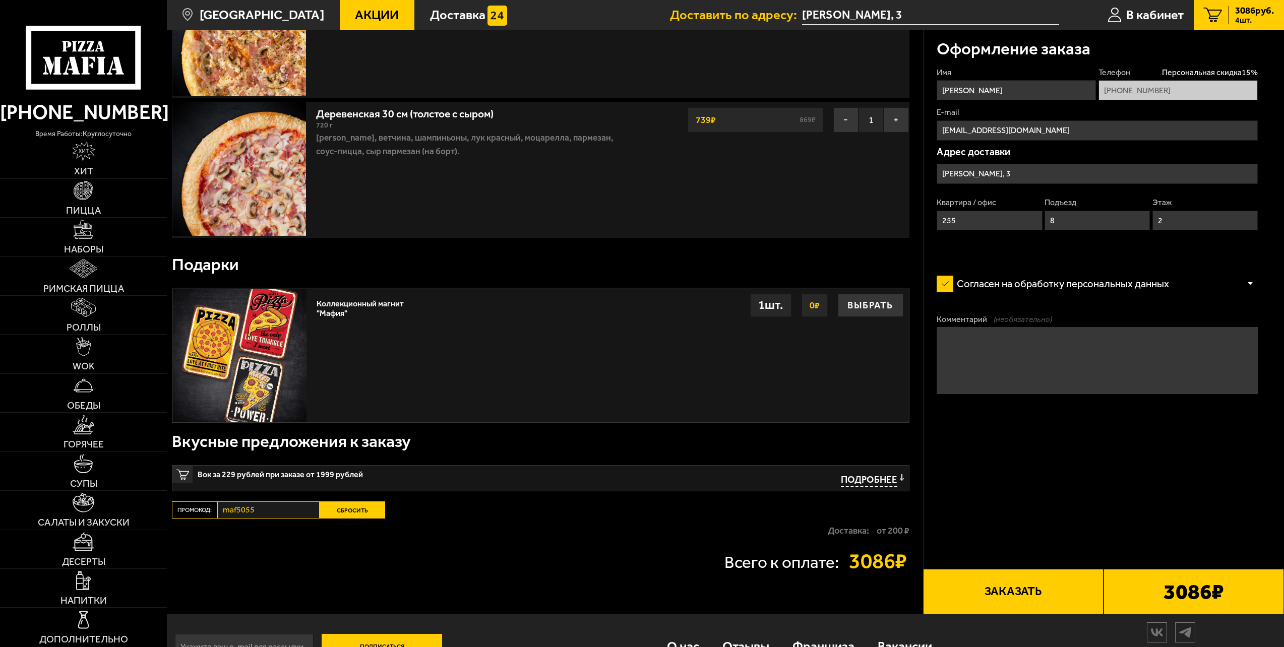
scroll to position [310, 0]
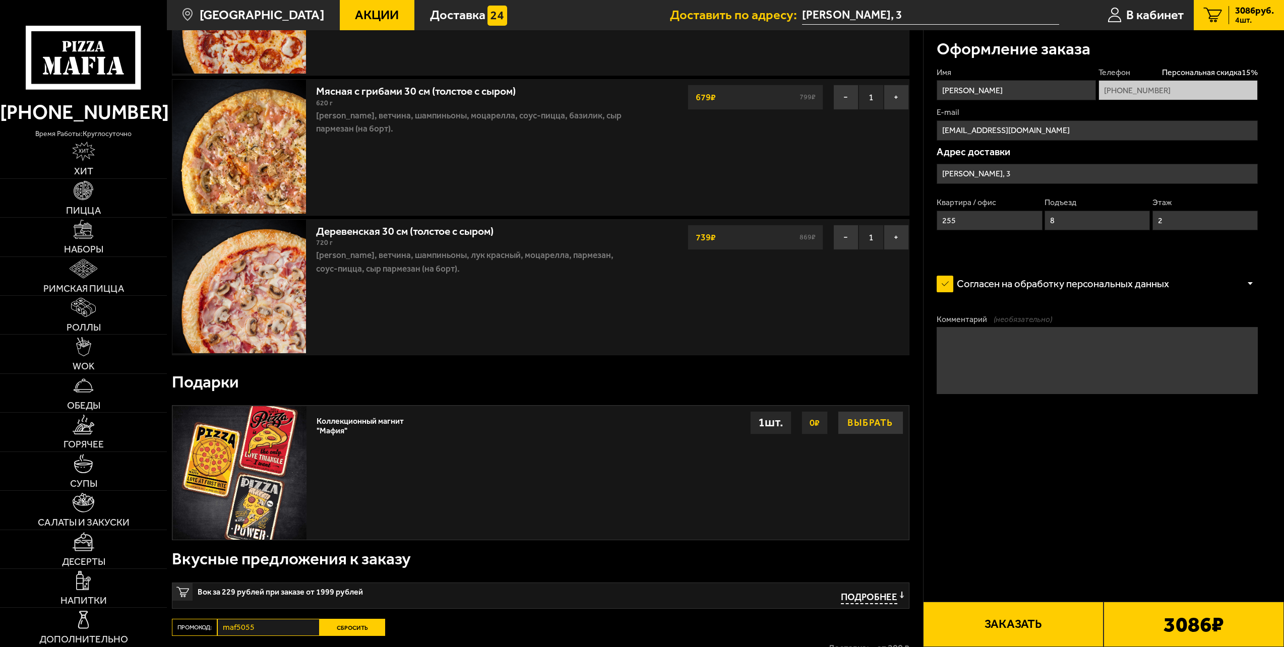
click at [878, 426] on button "Выбрать" at bounding box center [871, 422] width 66 height 23
click at [877, 423] on button "Отказаться" at bounding box center [871, 422] width 66 height 23
click at [860, 423] on button "Выбрать" at bounding box center [871, 422] width 66 height 23
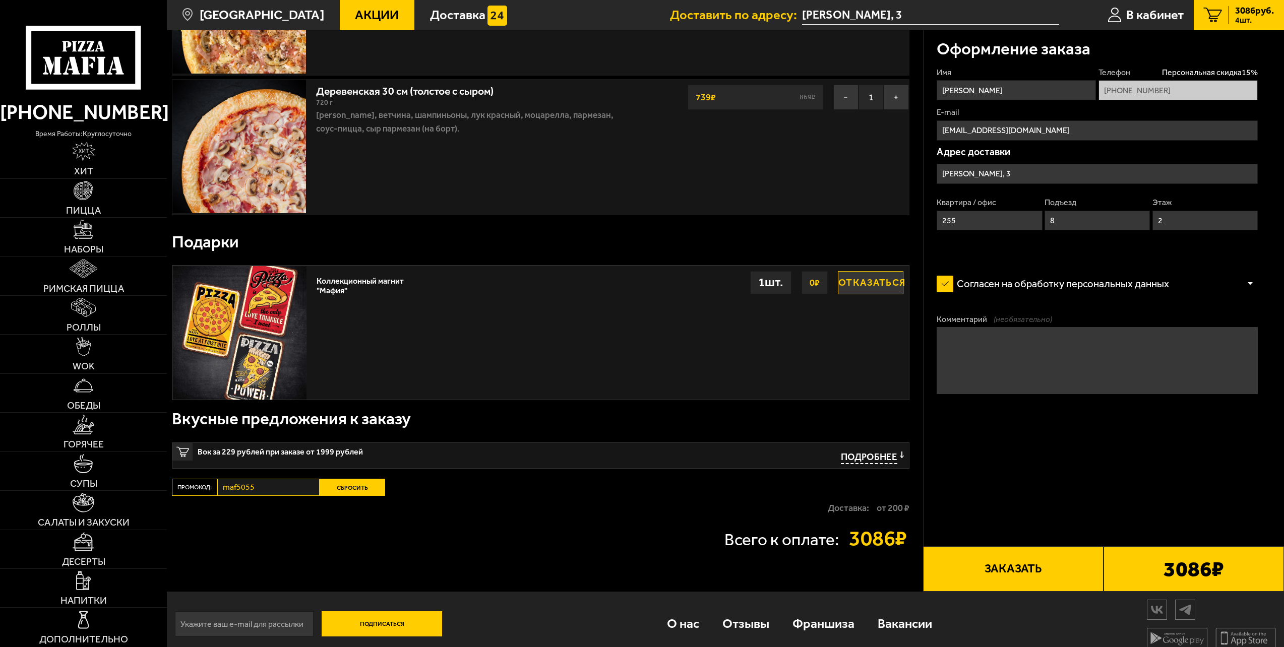
scroll to position [461, 0]
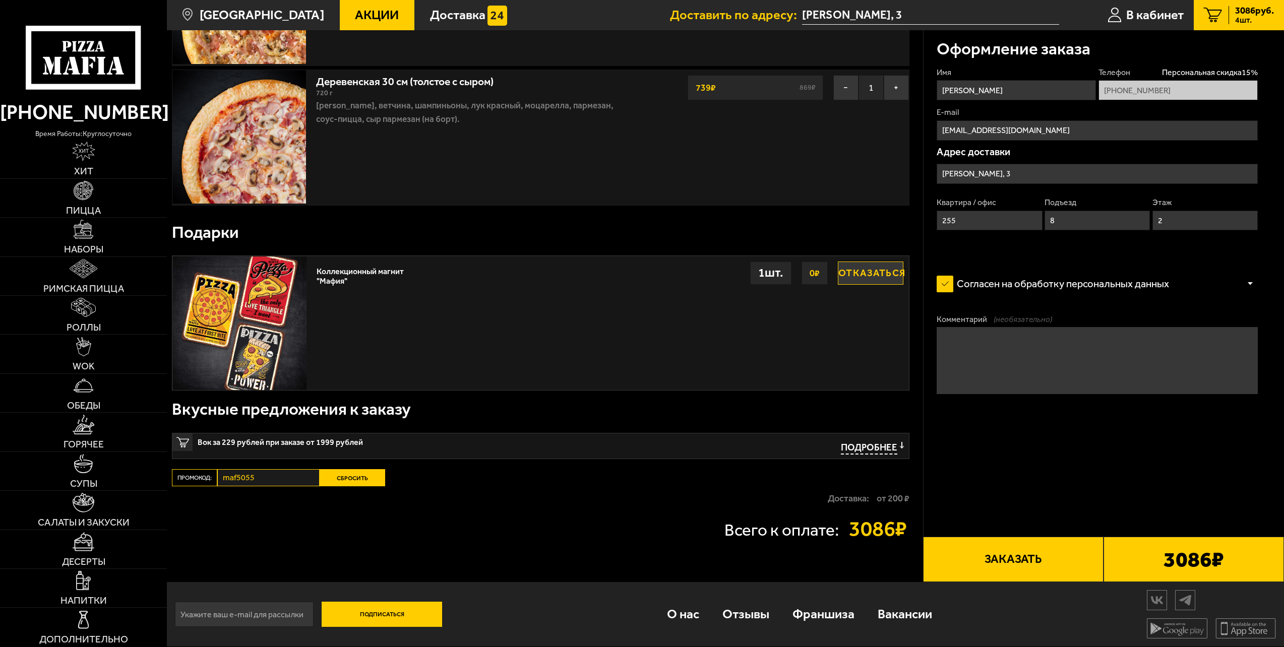
click at [896, 276] on button "Отказаться" at bounding box center [871, 273] width 66 height 23
click at [883, 273] on button "Выбрать" at bounding box center [871, 273] width 66 height 23
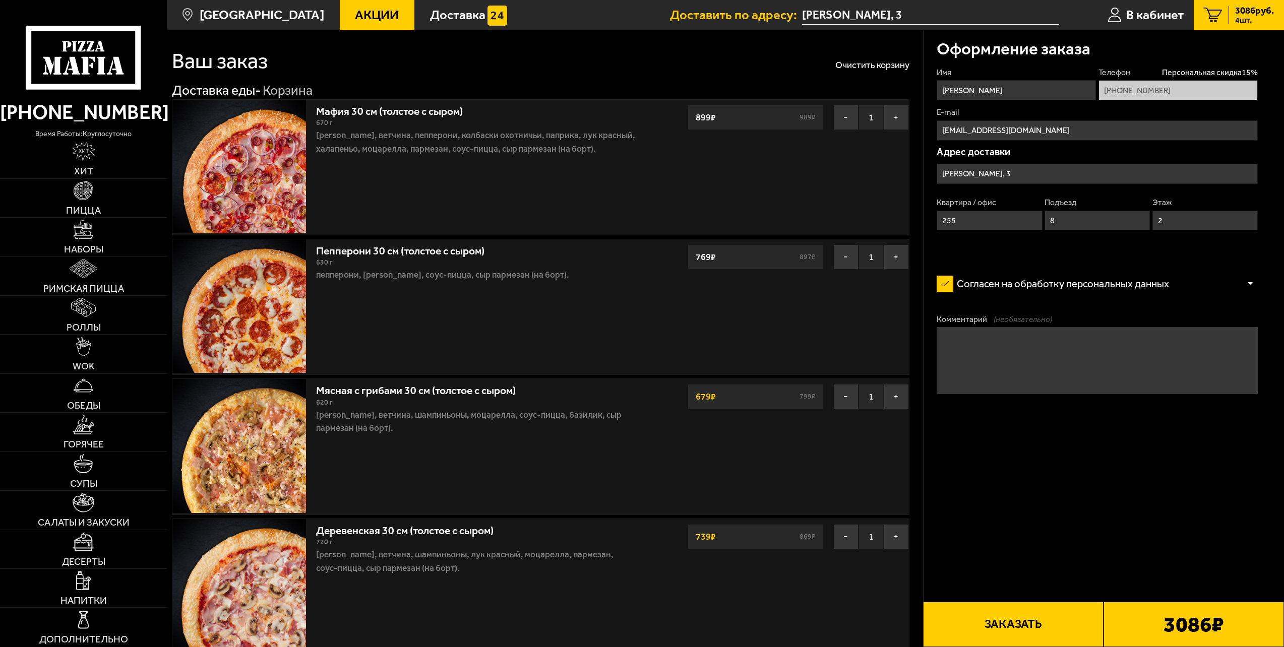
scroll to position [0, 0]
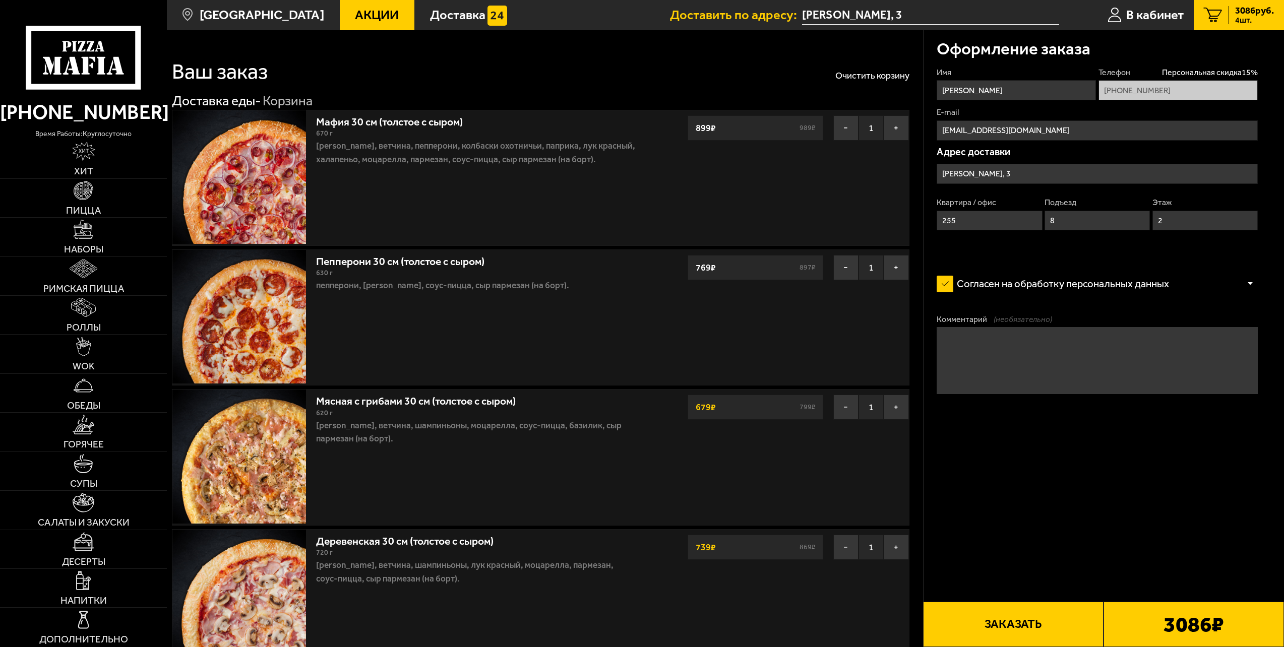
click at [1042, 628] on button "Заказать" at bounding box center [1013, 624] width 180 height 45
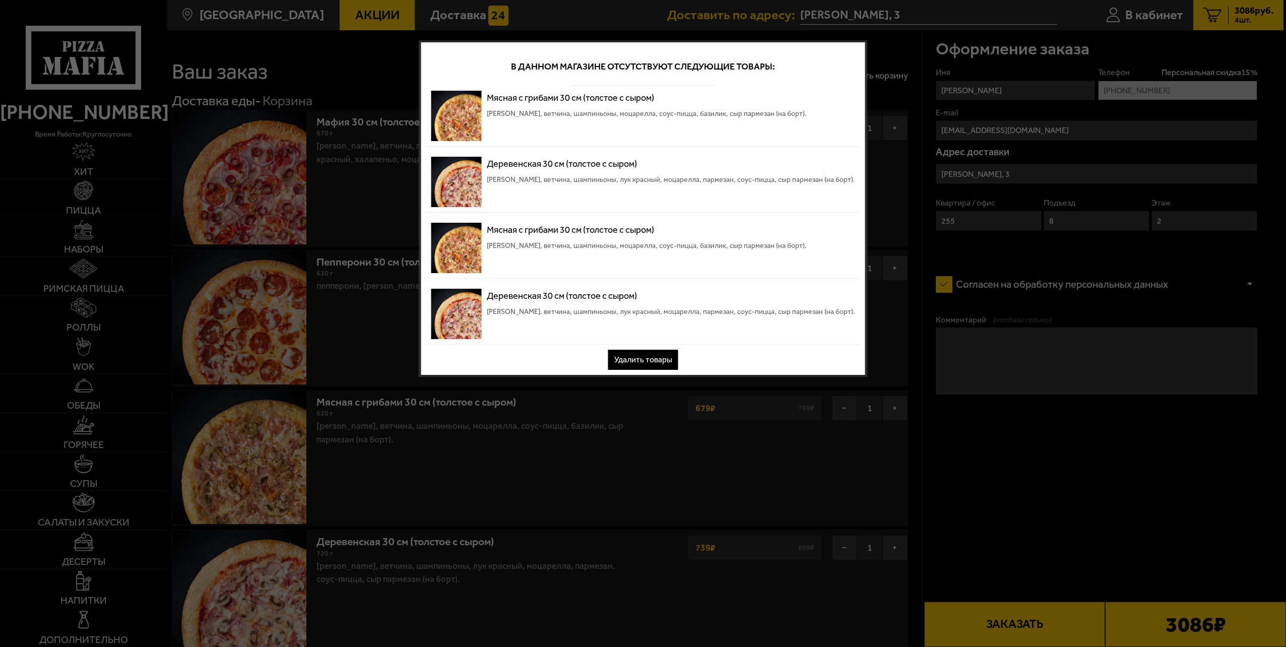
click at [650, 363] on button "Удалить товары" at bounding box center [643, 360] width 70 height 20
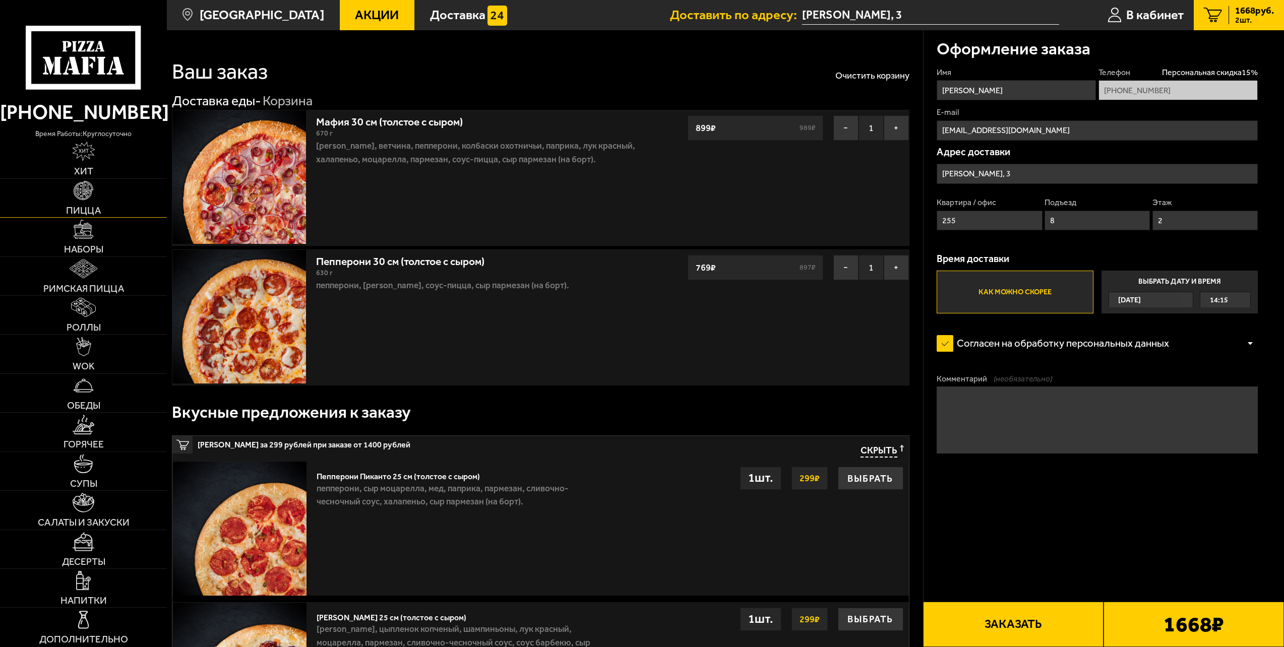
click at [78, 198] on img at bounding box center [83, 190] width 19 height 19
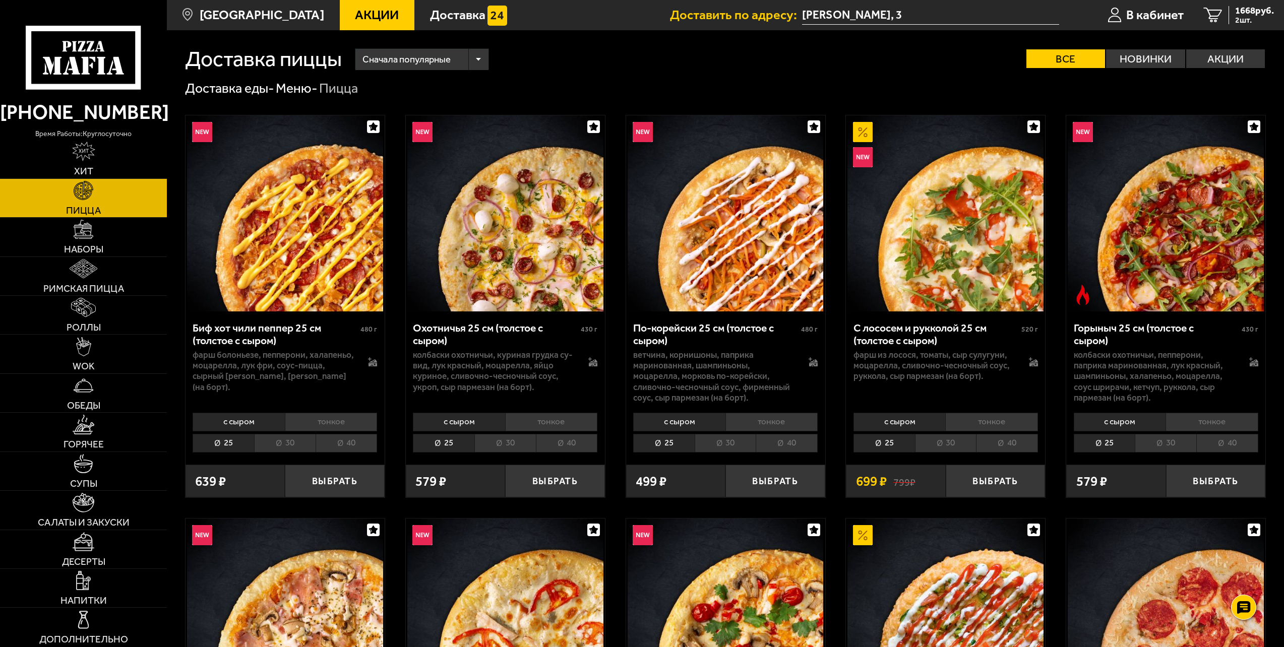
click at [99, 204] on link "Пицца" at bounding box center [83, 198] width 167 height 38
click at [1262, 15] on span "1668 руб." at bounding box center [1254, 11] width 39 height 10
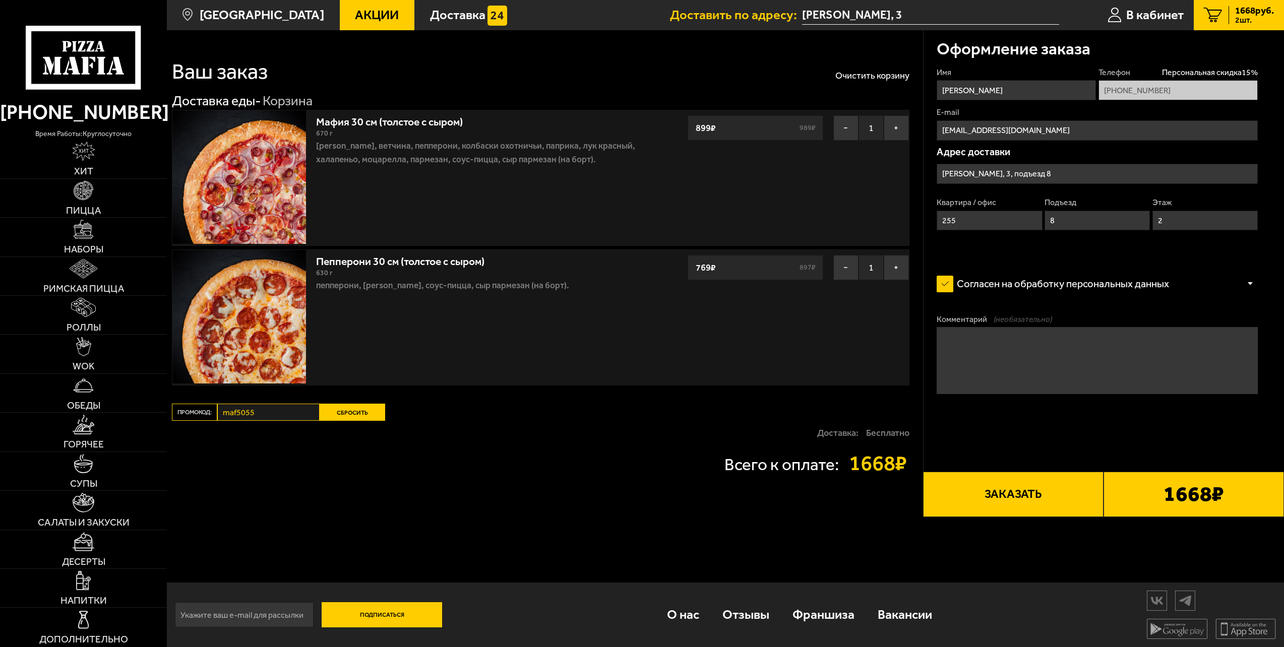
click at [1264, 27] on link "2 1668 руб. 2 шт." at bounding box center [1238, 15] width 90 height 30
click at [1235, 14] on span "1668 руб." at bounding box center [1254, 11] width 39 height 10
click at [110, 188] on link "Пицца" at bounding box center [83, 198] width 167 height 38
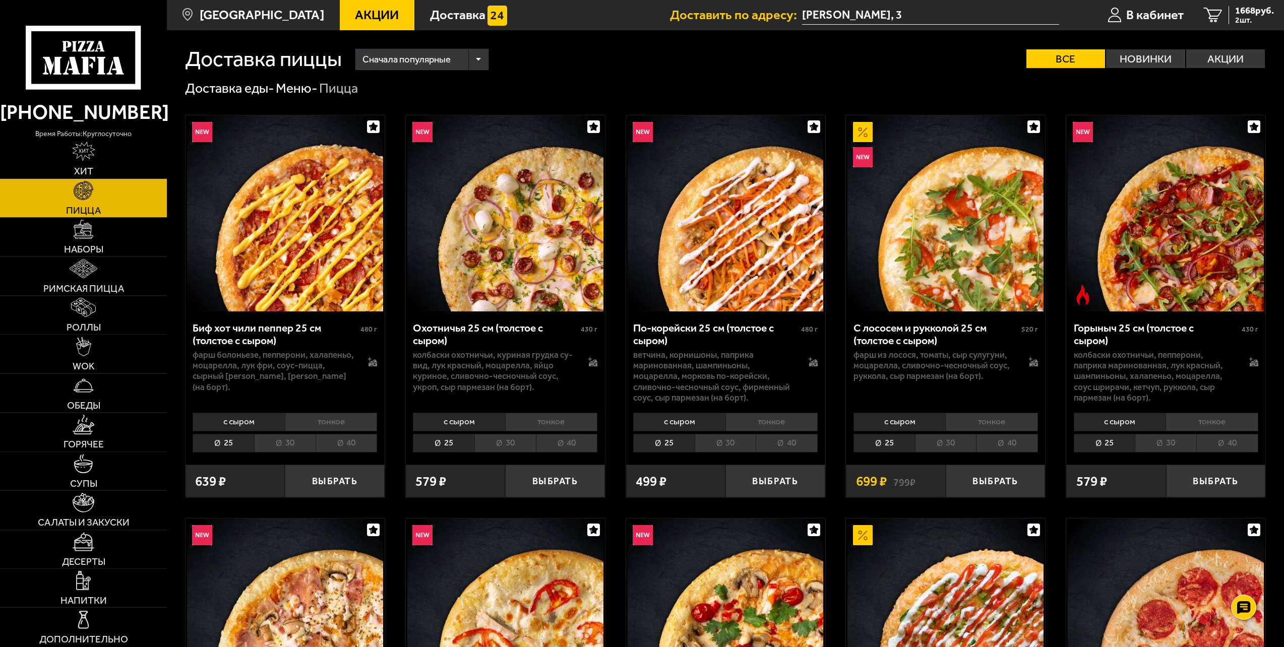
click at [517, 238] on img at bounding box center [505, 213] width 196 height 196
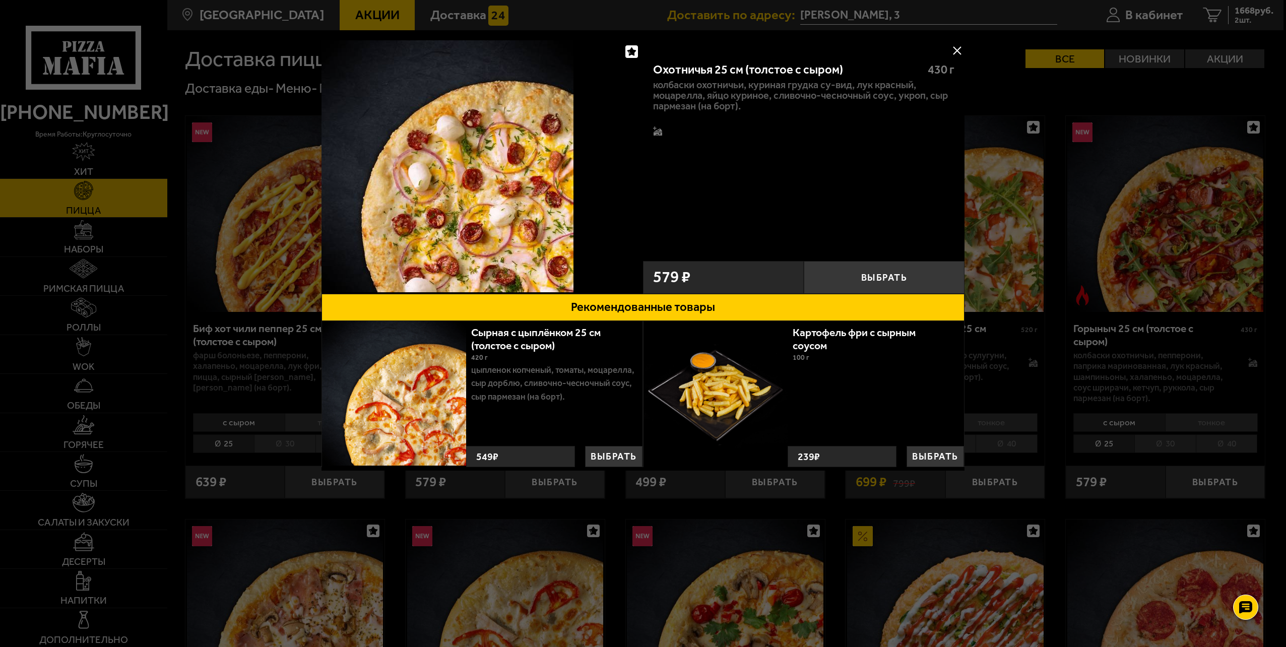
click at [964, 53] on button at bounding box center [956, 50] width 15 height 15
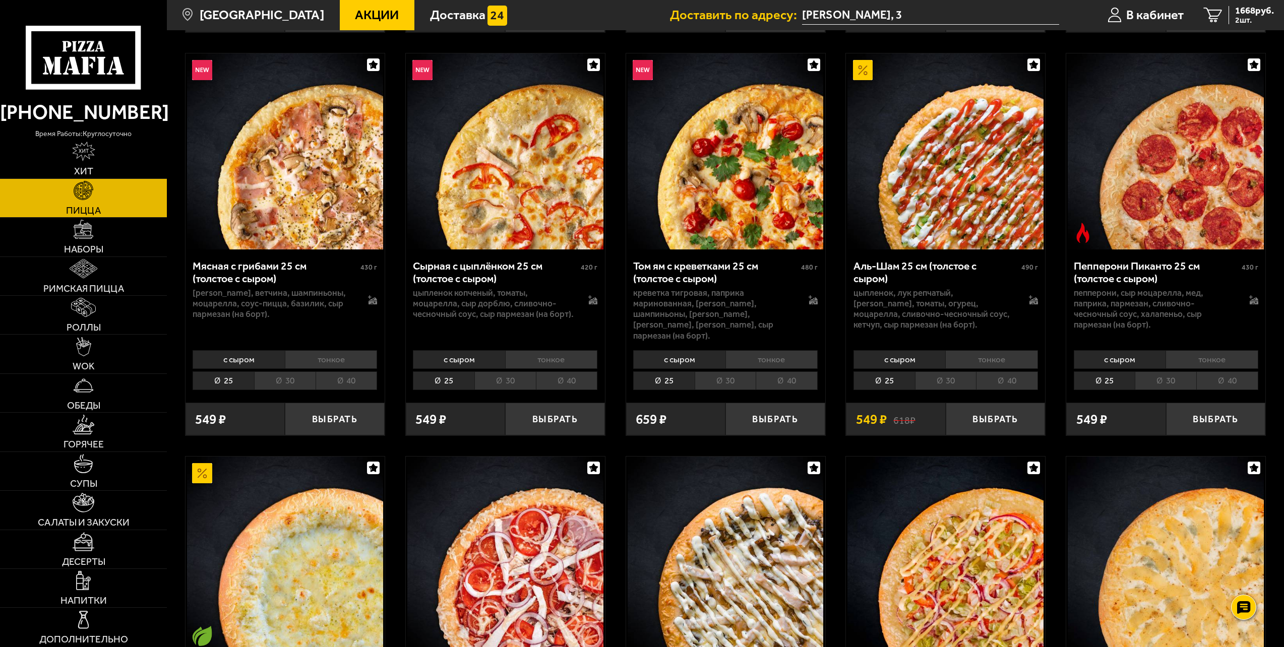
scroll to position [403, 0]
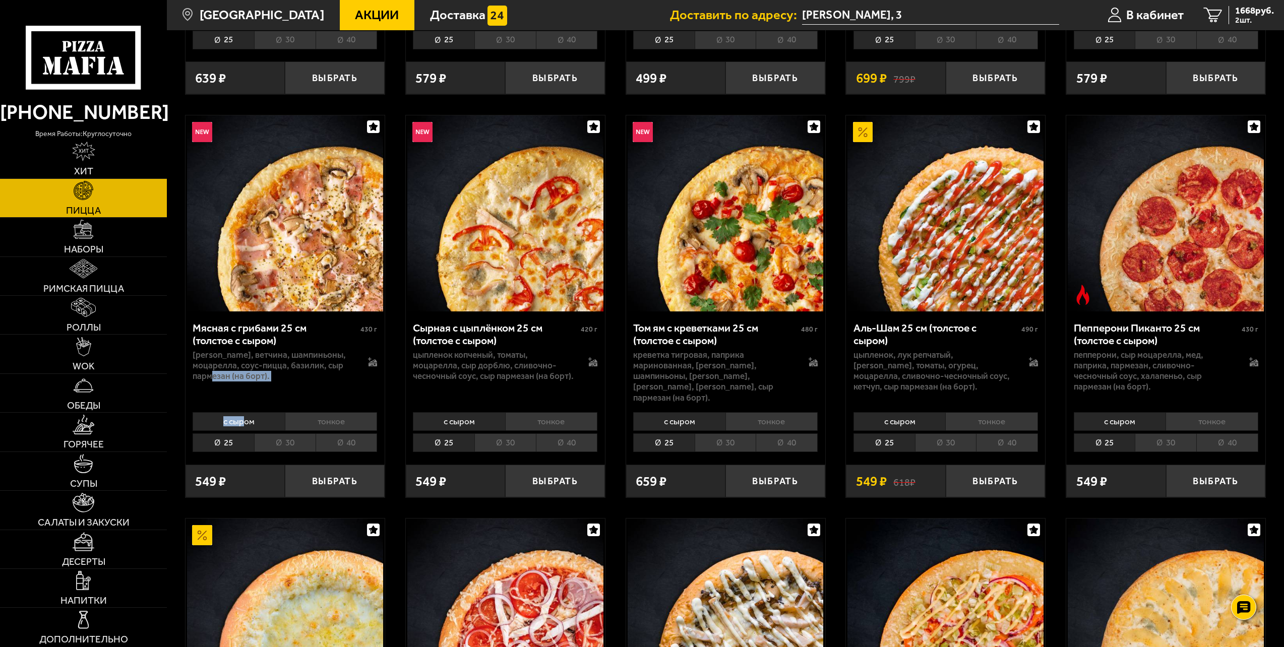
click at [242, 399] on div "Мясная с грибами 25 см (толстое с сыром) 430 г бекон, ветчина, шампиньоны, моца…" at bounding box center [284, 404] width 199 height 186
click at [284, 412] on ul "с сыром тонкое" at bounding box center [285, 421] width 184 height 19
click at [298, 433] on li "30" at bounding box center [284, 442] width 61 height 19
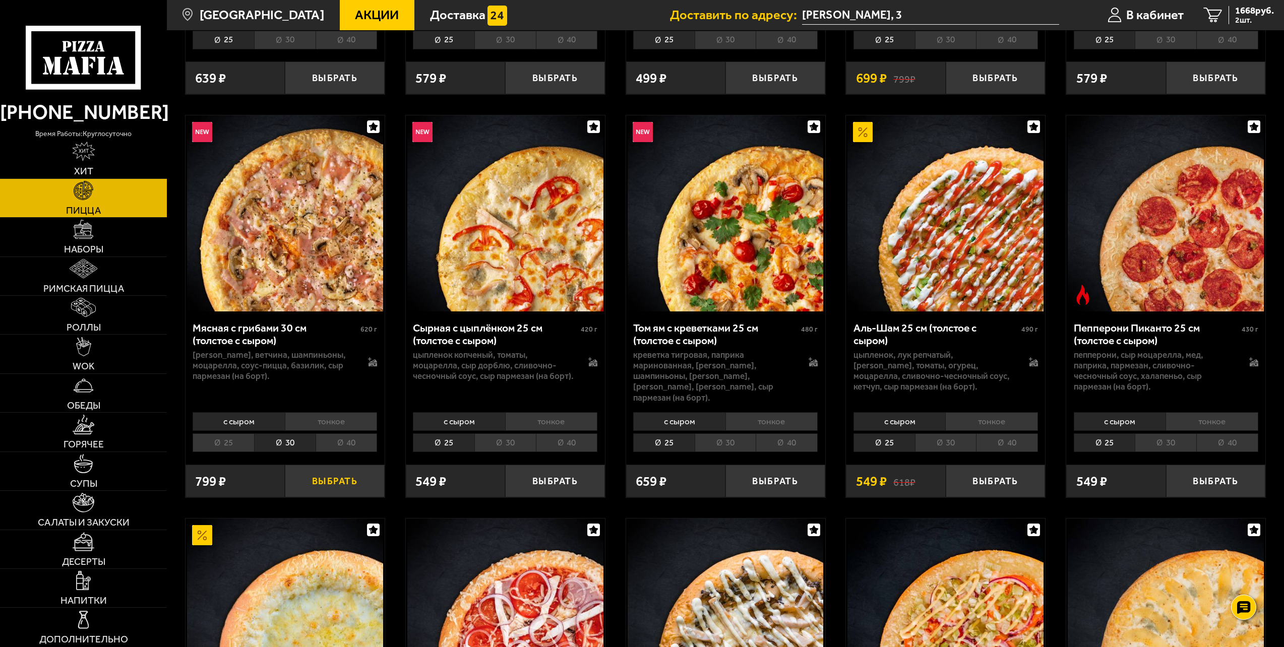
click at [343, 467] on button "Выбрать" at bounding box center [335, 481] width 100 height 33
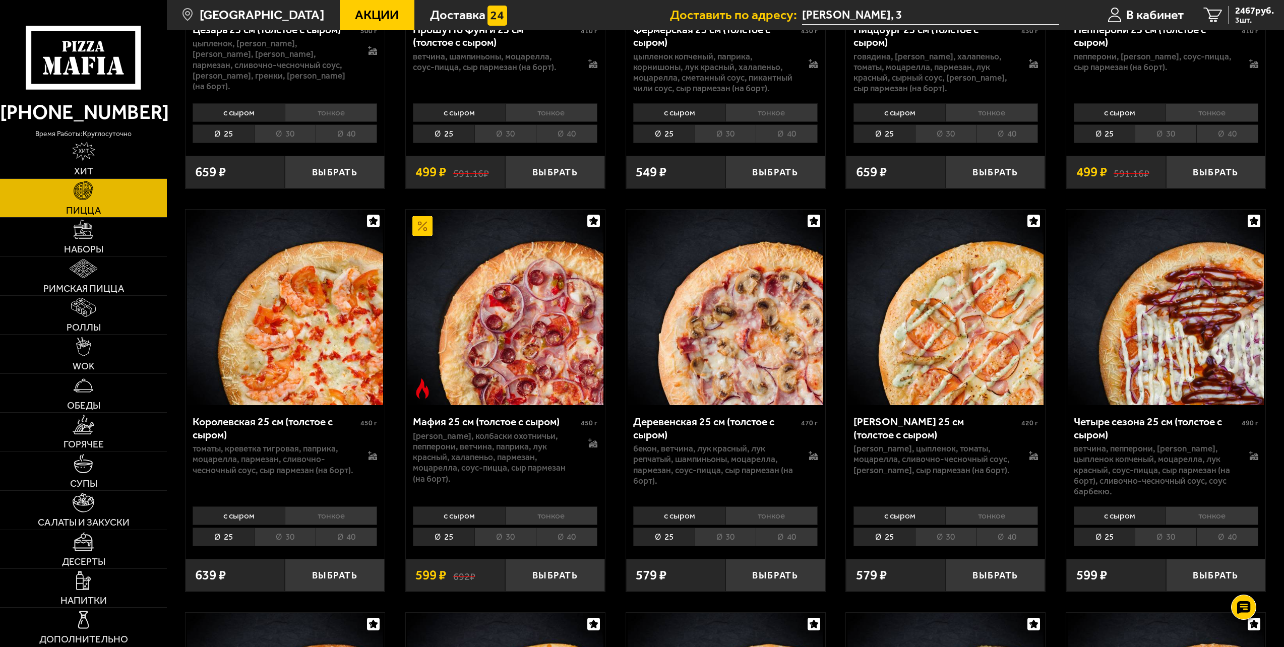
scroll to position [1512, 0]
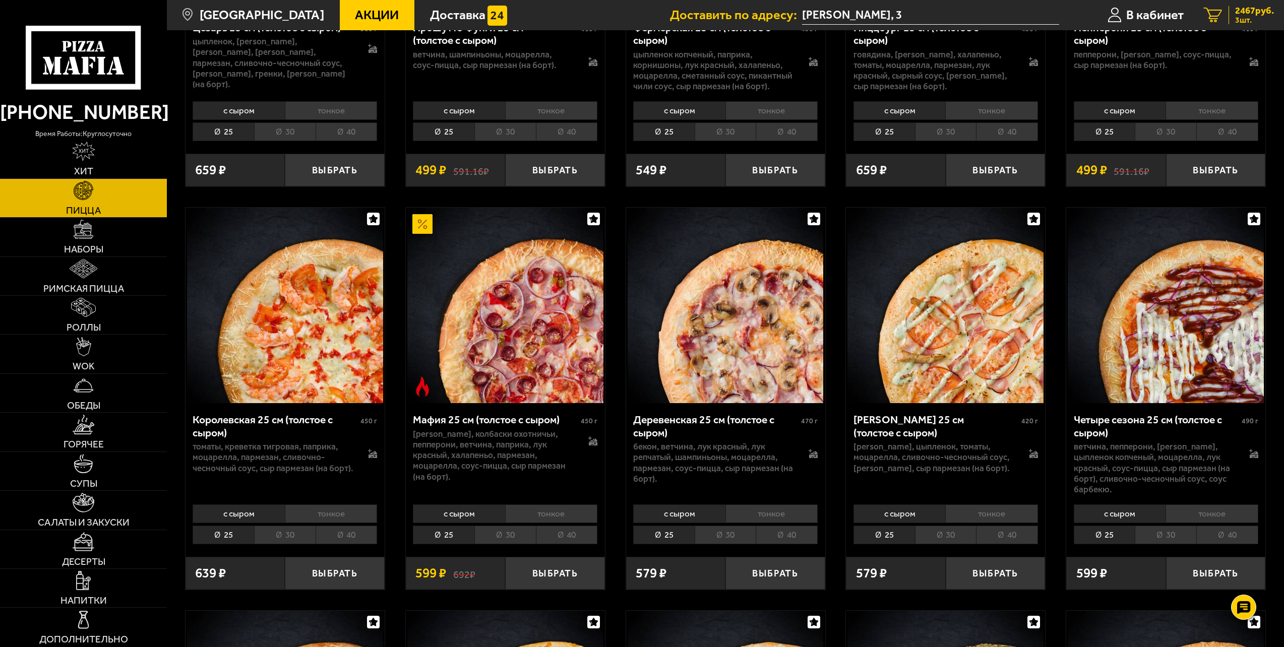
drag, startPoint x: 1257, startPoint y: 10, endPoint x: 1248, endPoint y: 18, distance: 11.8
click at [1256, 11] on span "2467 руб." at bounding box center [1254, 11] width 39 height 10
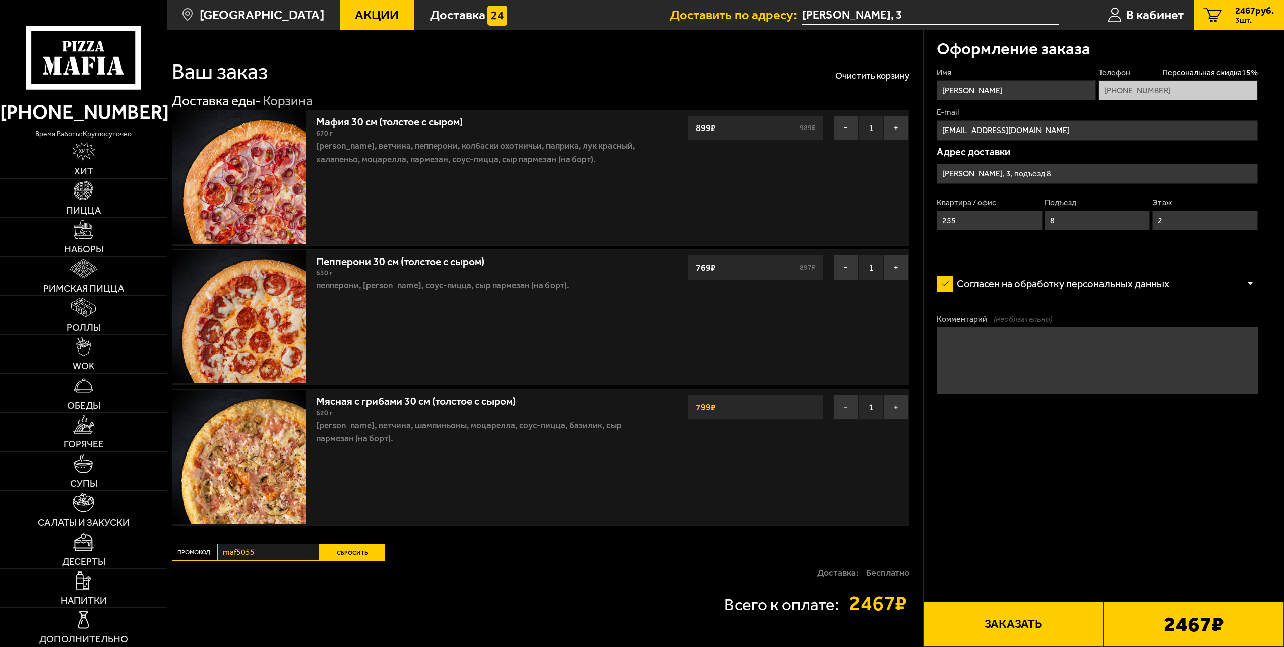
type input "[PERSON_NAME], 3"
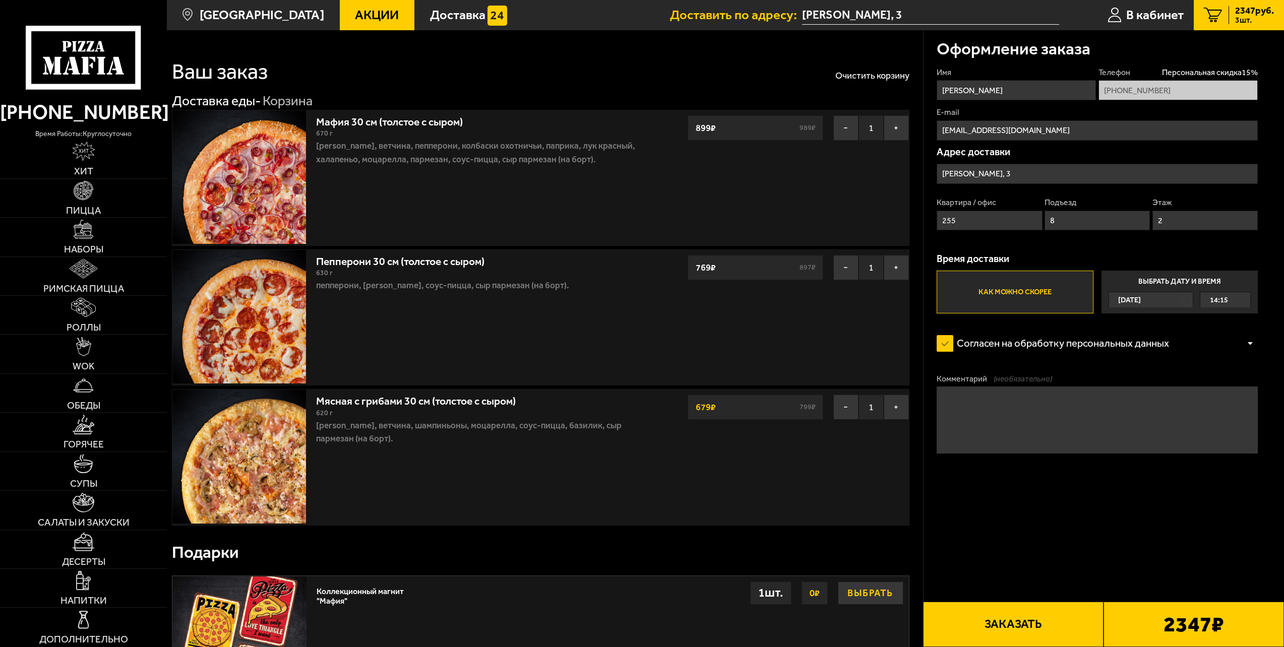
drag, startPoint x: 869, startPoint y: 595, endPoint x: 881, endPoint y: 598, distance: 12.0
click at [870, 595] on button "Выбрать" at bounding box center [871, 593] width 66 height 23
click at [1005, 611] on button "Заказать" at bounding box center [1013, 624] width 180 height 45
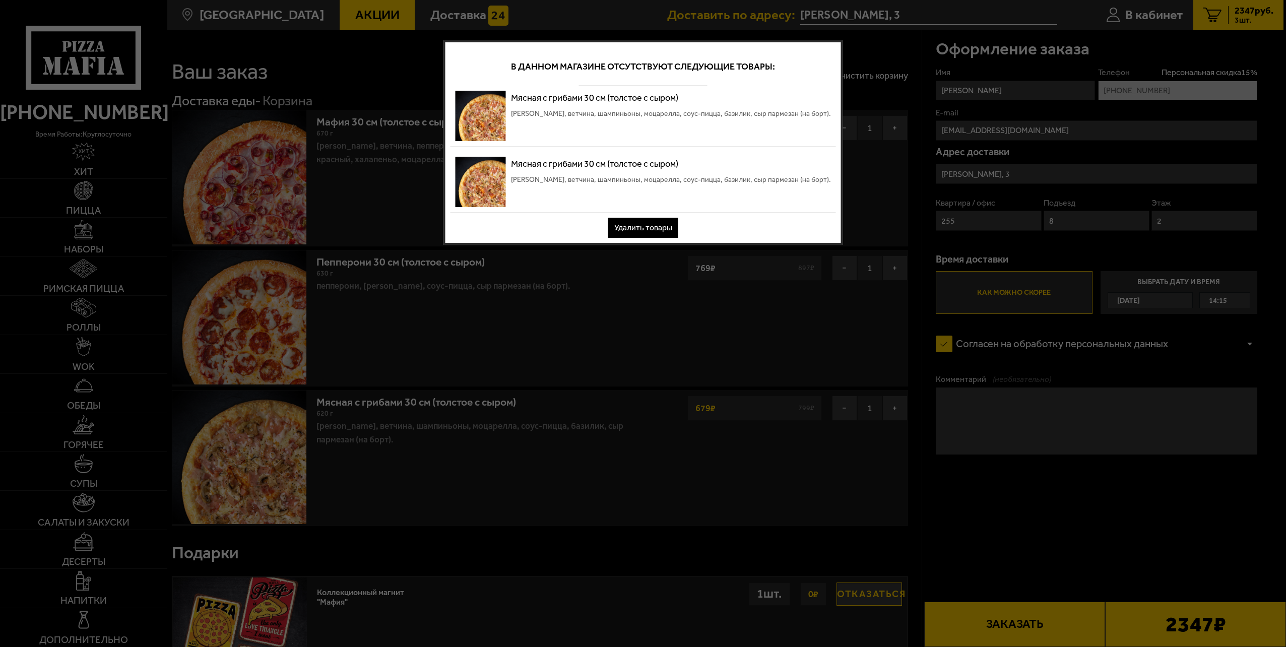
click at [658, 219] on button "Удалить товары" at bounding box center [643, 228] width 70 height 20
